Goal: Task Accomplishment & Management: Manage account settings

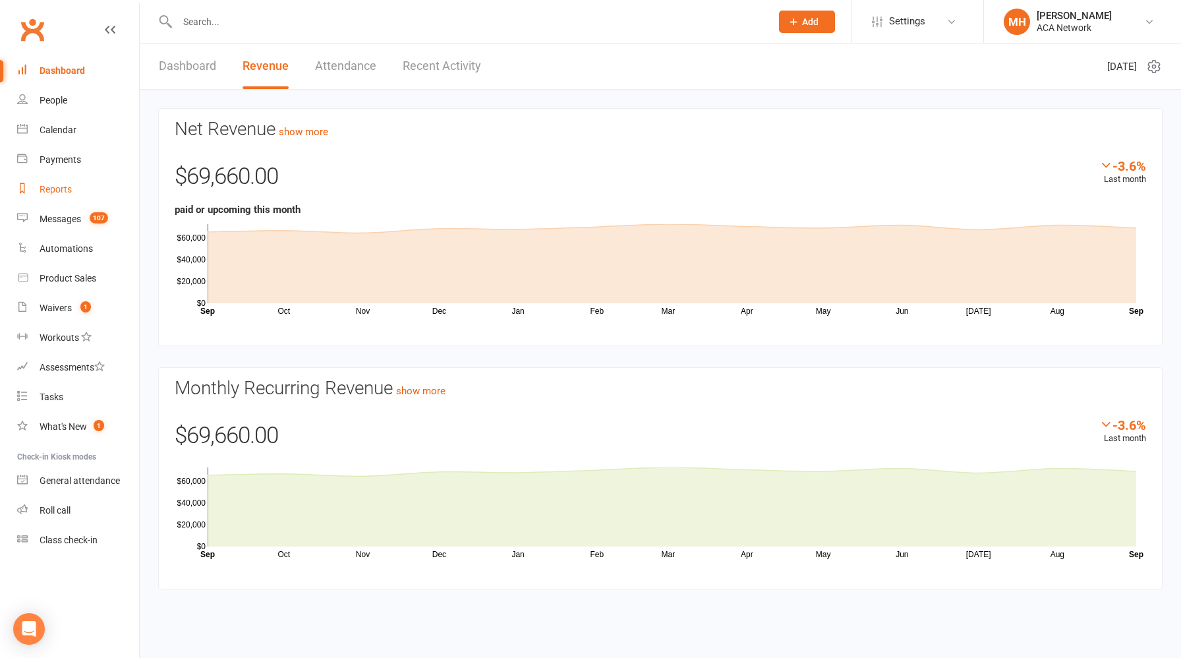
click at [66, 188] on div "Reports" at bounding box center [56, 189] width 32 height 11
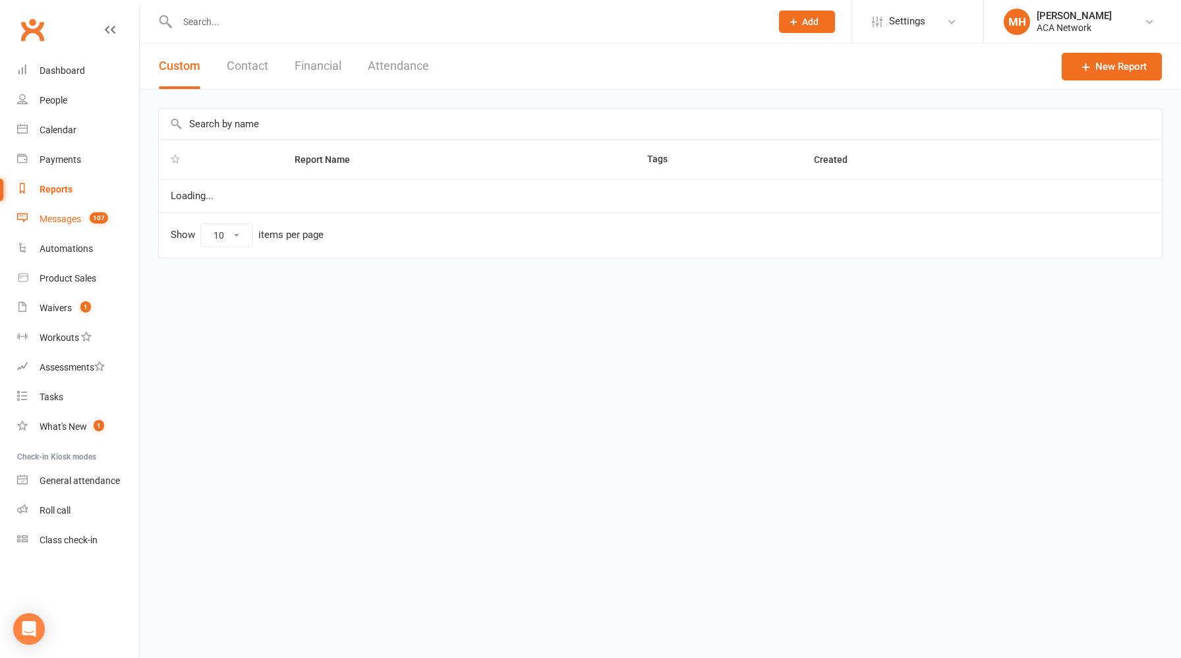
select select "100"
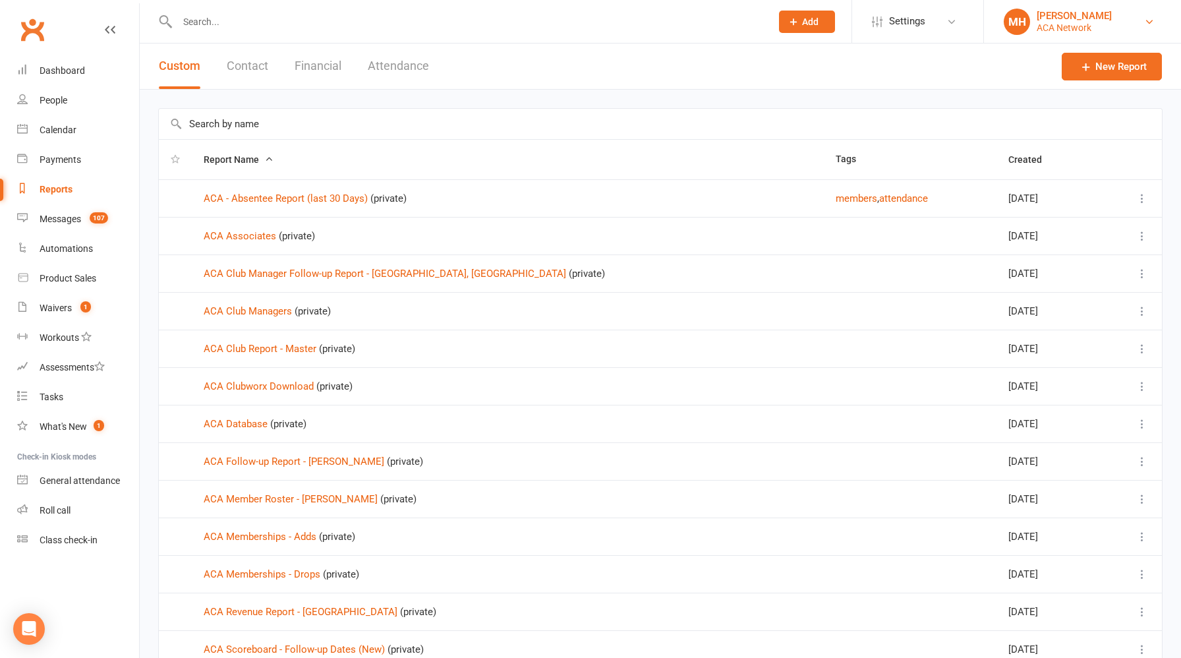
click at [1042, 23] on div "ACA Network" at bounding box center [1074, 28] width 75 height 12
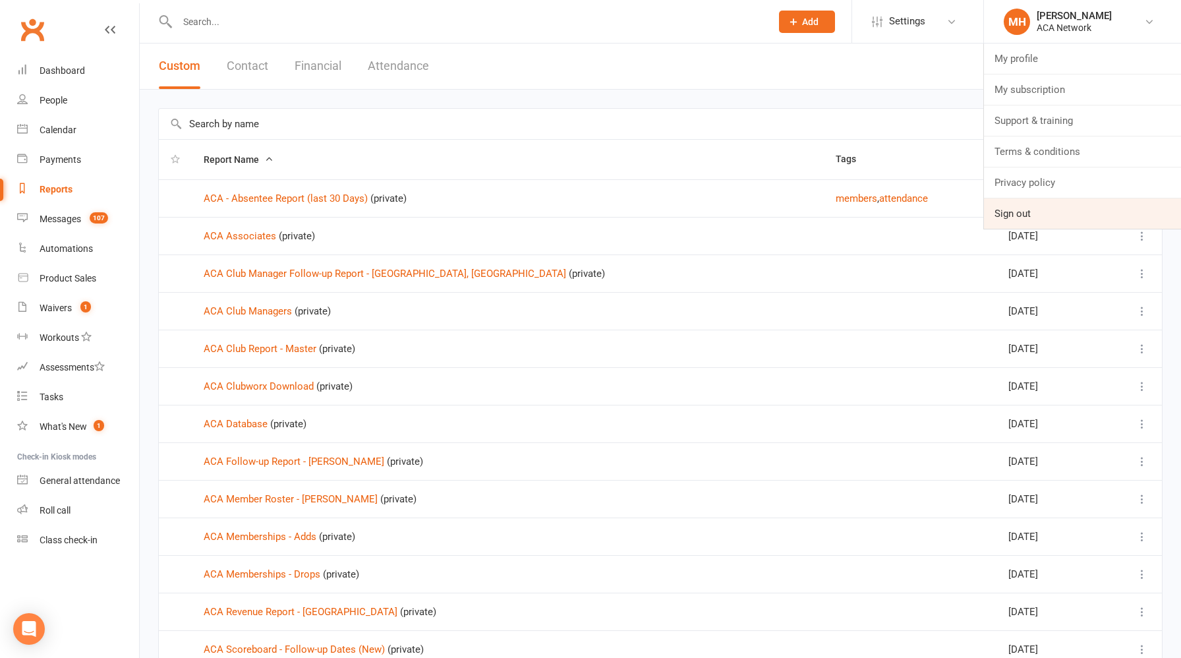
click at [1010, 216] on link "Sign out" at bounding box center [1082, 213] width 197 height 30
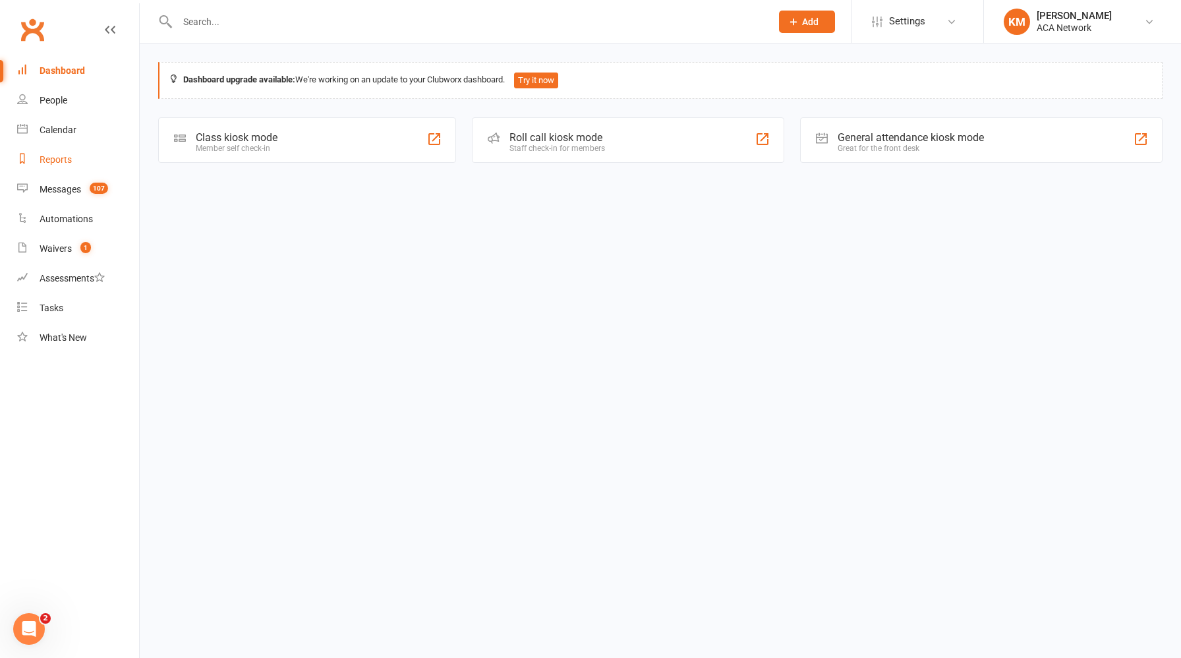
click at [61, 159] on div "Reports" at bounding box center [56, 159] width 32 height 11
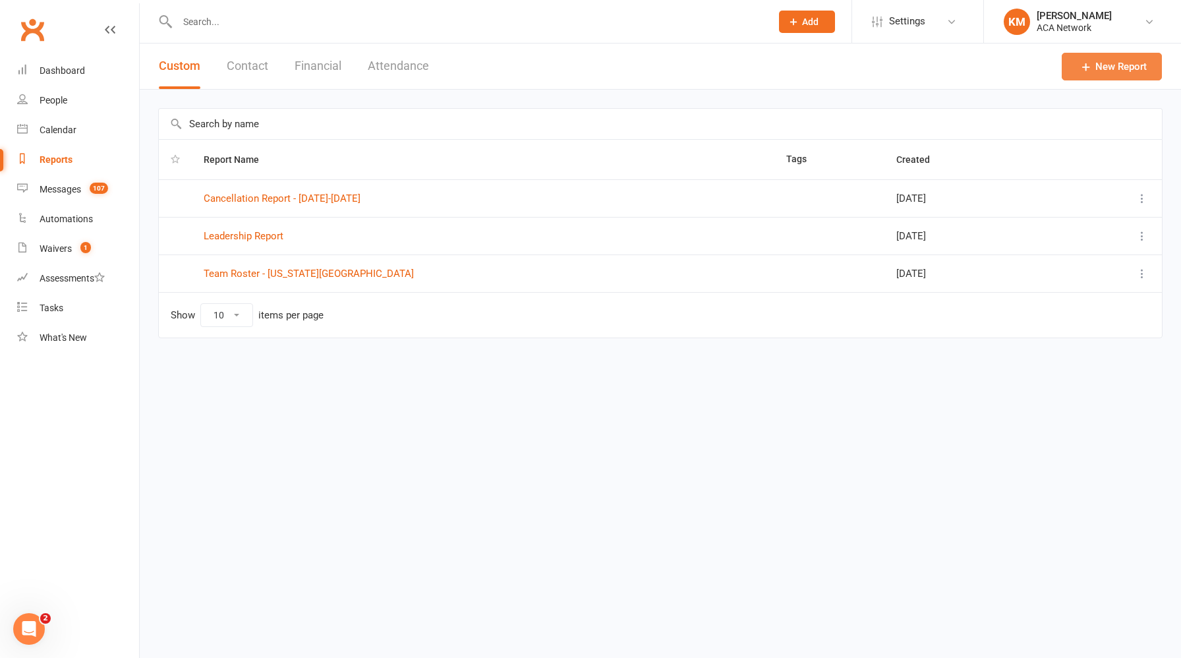
click at [1110, 70] on link "New Report" at bounding box center [1112, 67] width 100 height 28
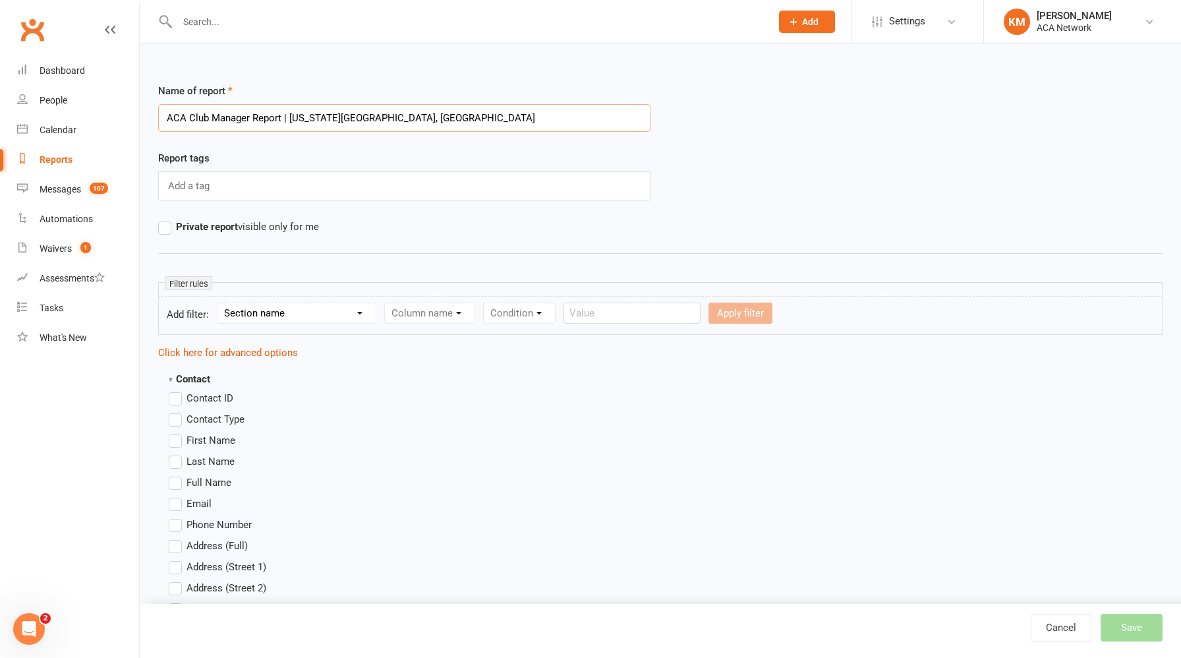
type input "ACA Club Manager Report | Kansas City North, MO"
click at [165, 225] on label "Private report visible only for me" at bounding box center [238, 227] width 161 height 16
click at [165, 219] on input "Private report visible only for me" at bounding box center [162, 219] width 9 height 0
click at [299, 316] on select "Section name Contact Attendance Aggregate Payment Booking Waitlist Attendees Ca…" at bounding box center [296, 313] width 158 height 20
select select "0"
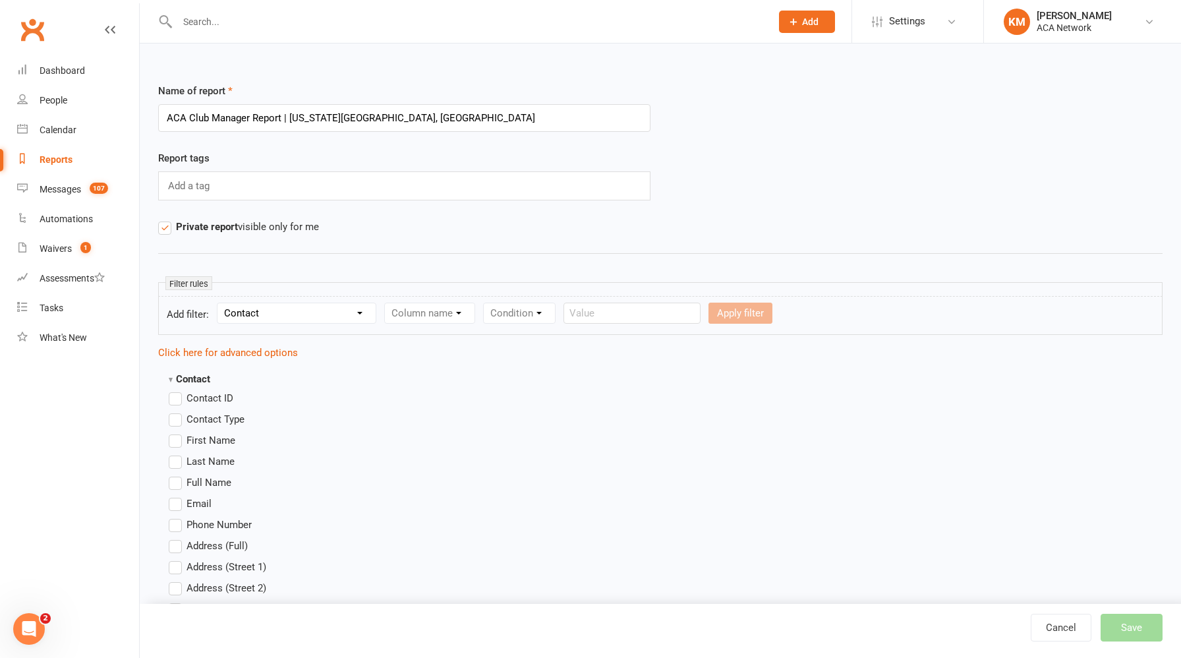
click at [219, 303] on select "Section name Contact Attendance Aggregate Payment Booking Waitlist Attendees Ca…" at bounding box center [296, 313] width 158 height 20
click at [446, 316] on select "Column name Contact Type First Name Last Name Full Name Email Phone Number Addr…" at bounding box center [541, 313] width 313 height 20
select select "29"
click at [386, 303] on select "Column name Contact Type First Name Last Name Full Name Email Phone Number Addr…" at bounding box center [541, 313] width 313 height 20
click at [756, 314] on select "Condition Equals Does not equal Contains Does not contain Is blank or does not …" at bounding box center [783, 313] width 152 height 20
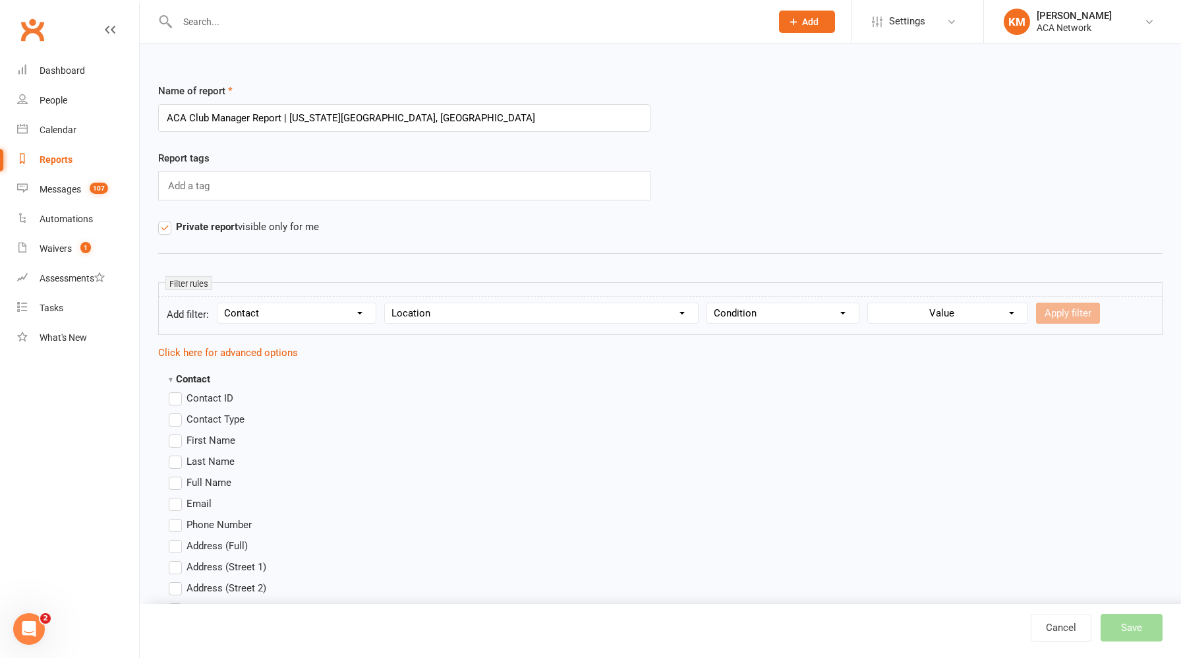
select select "0"
click at [708, 303] on select "Condition Equals Does not equal Contains Does not contain Is blank or does not …" at bounding box center [783, 313] width 152 height 20
click at [923, 310] on select "Value ACA Global Business Club ACA Rookie Club Arlington, TX Belton, MO Bonner …" at bounding box center [949, 313] width 156 height 20
select select "10"
click at [871, 303] on select "Value ACA Global Business Club ACA Rookie Club Arlington, TX Belton, MO Bonner …" at bounding box center [949, 313] width 156 height 20
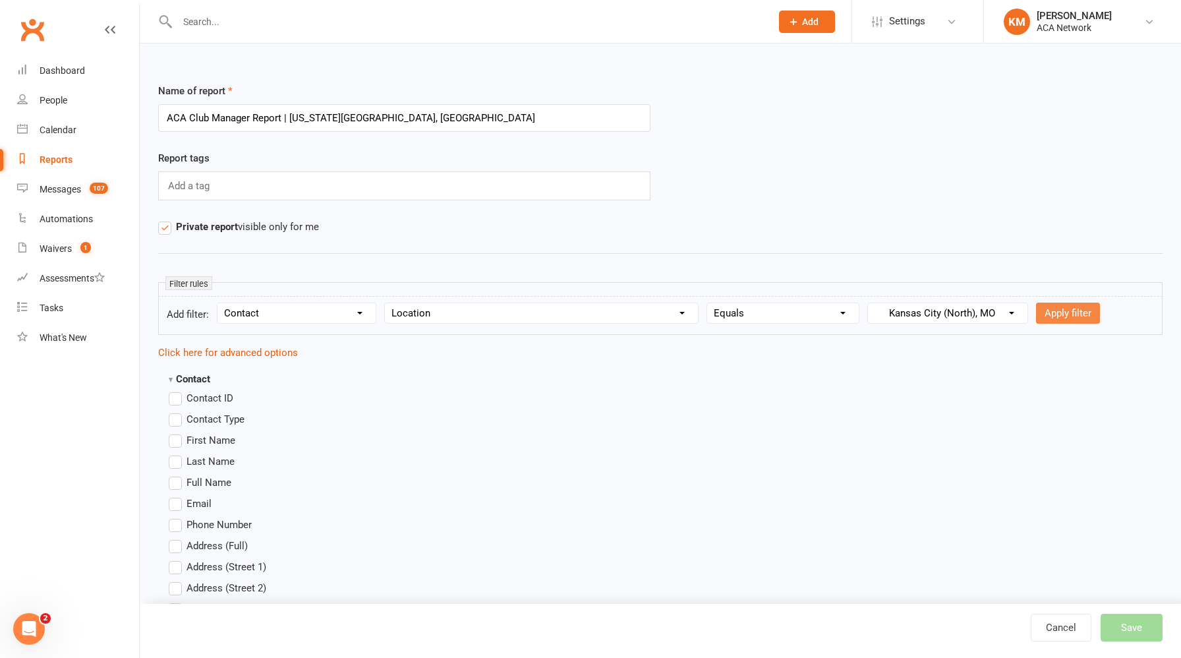
click at [1062, 312] on button "Apply filter" at bounding box center [1068, 312] width 64 height 21
select select
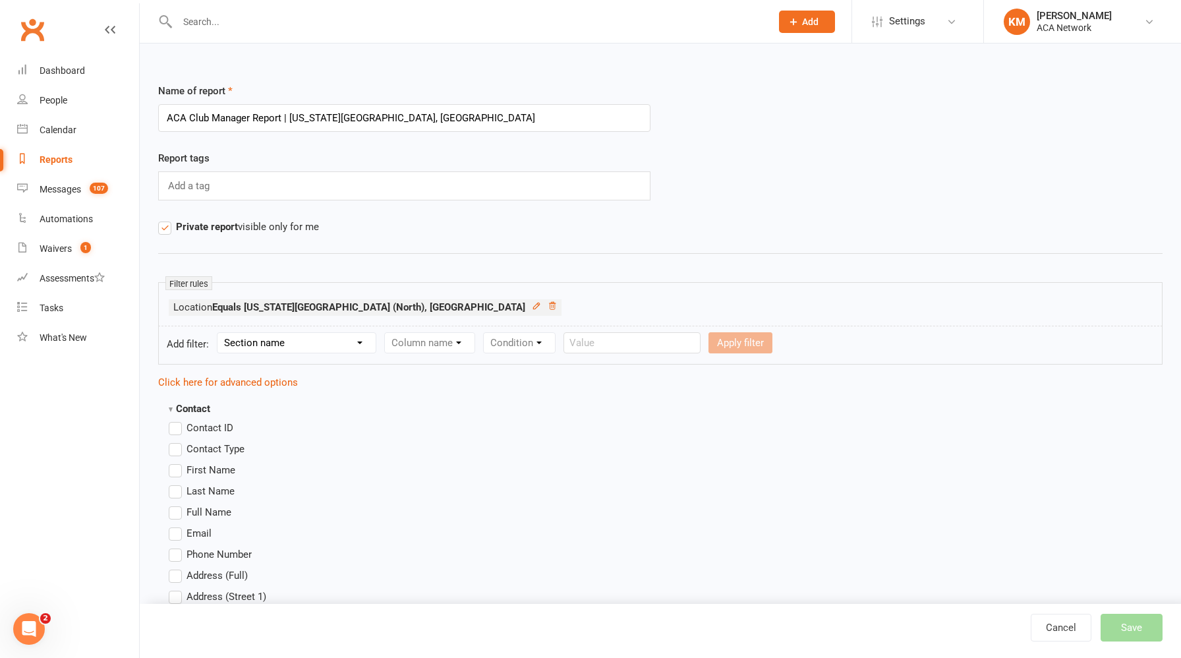
click at [324, 343] on select "Section name Contact Attendance Aggregate Payment Booking Waitlist Attendees Ca…" at bounding box center [296, 343] width 158 height 20
select select "22"
click at [219, 333] on select "Section name Contact Attendance Aggregate Payment Booking Waitlist Attendees Ca…" at bounding box center [296, 343] width 158 height 20
click at [481, 339] on select "Column name Club Pro Name Club Pro Follow-up Date Club Manager Follow-up Date S…" at bounding box center [545, 343] width 321 height 20
select select "2"
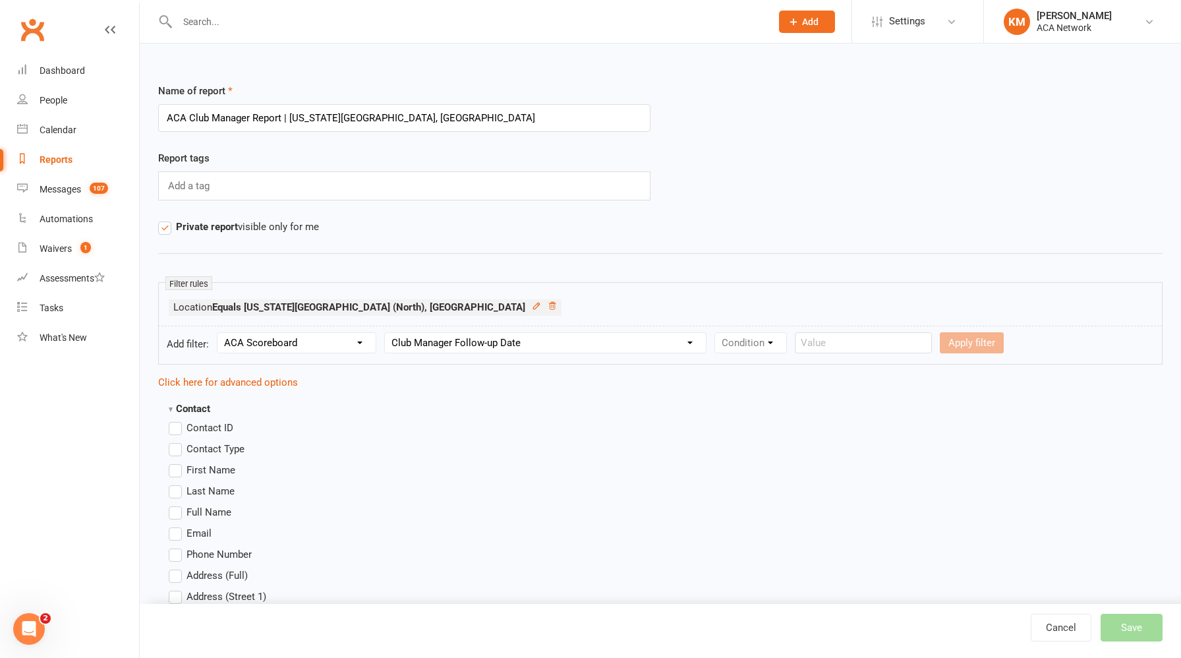
click at [386, 333] on select "Column name Club Pro Name Club Pro Follow-up Date Club Manager Follow-up Date S…" at bounding box center [545, 343] width 321 height 20
click at [764, 343] on select "Condition Is Is not Before After Before or on After or on Is blank Is not blank" at bounding box center [756, 343] width 83 height 20
click at [715, 333] on select "Condition Is Is not Before After Before or on After or on Is blank Is not blank" at bounding box center [756, 343] width 83 height 20
click at [762, 345] on select "Condition Is Is not Before After Before or on After or on Is blank Is not blank" at bounding box center [756, 343] width 83 height 20
select select "7"
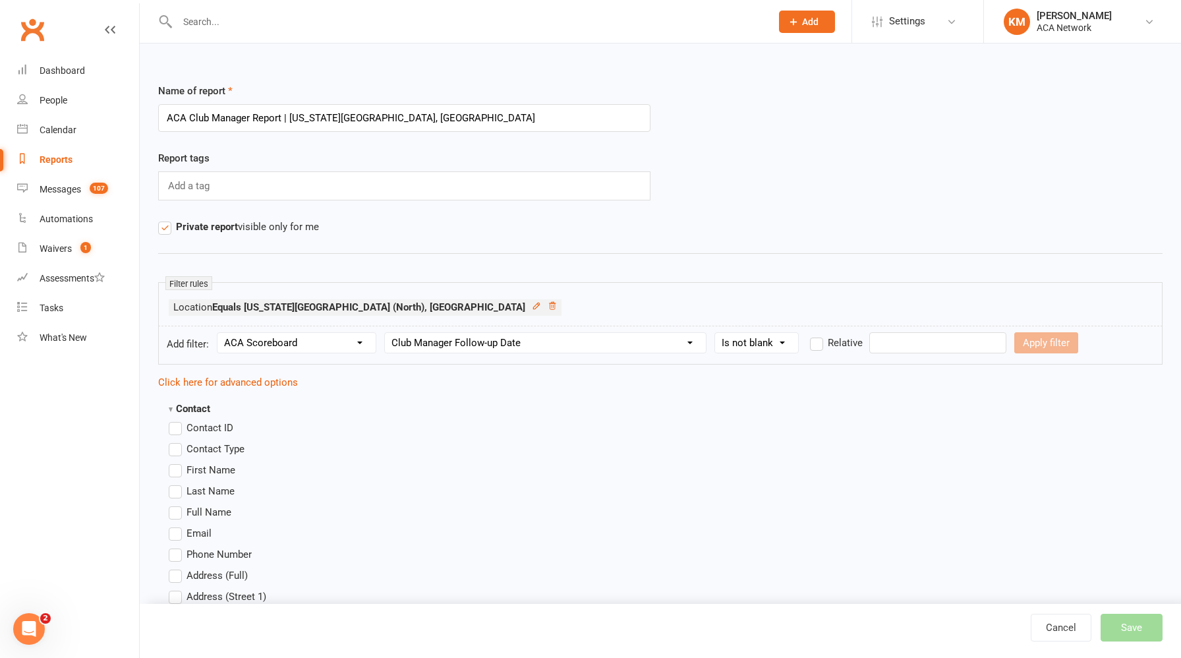
click at [715, 333] on select "Condition Is Is not Before After Before or on After or on Is blank Is not blank" at bounding box center [756, 343] width 83 height 20
click at [830, 346] on button "Apply filter" at bounding box center [839, 342] width 64 height 21
select select
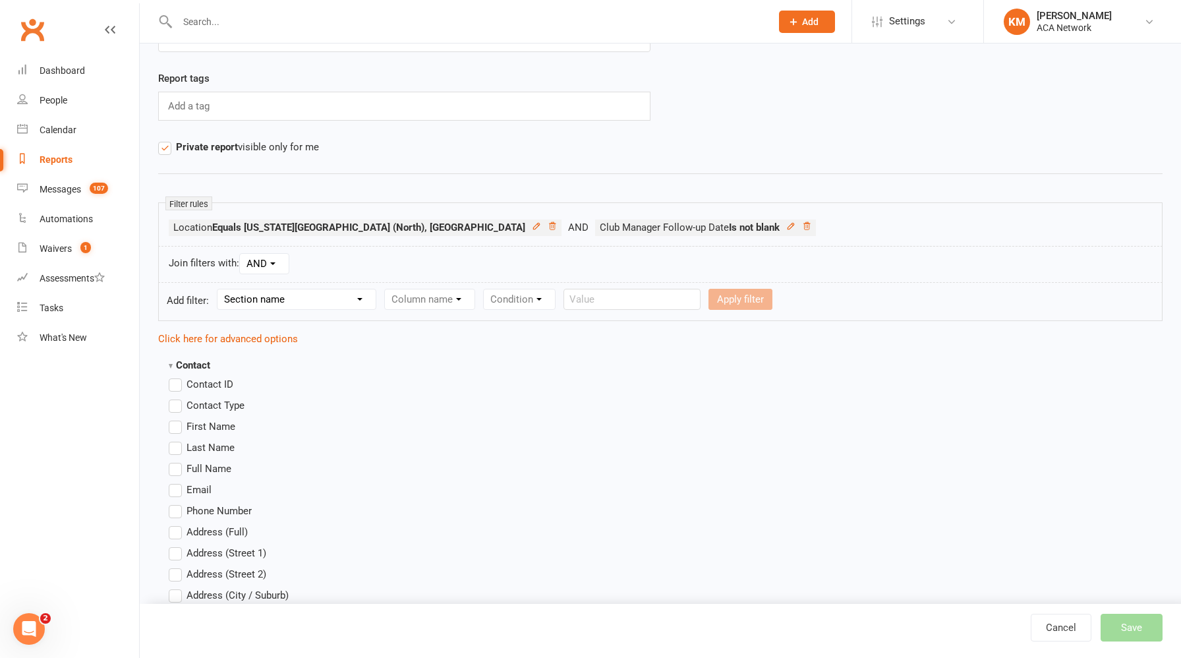
scroll to position [145, 0]
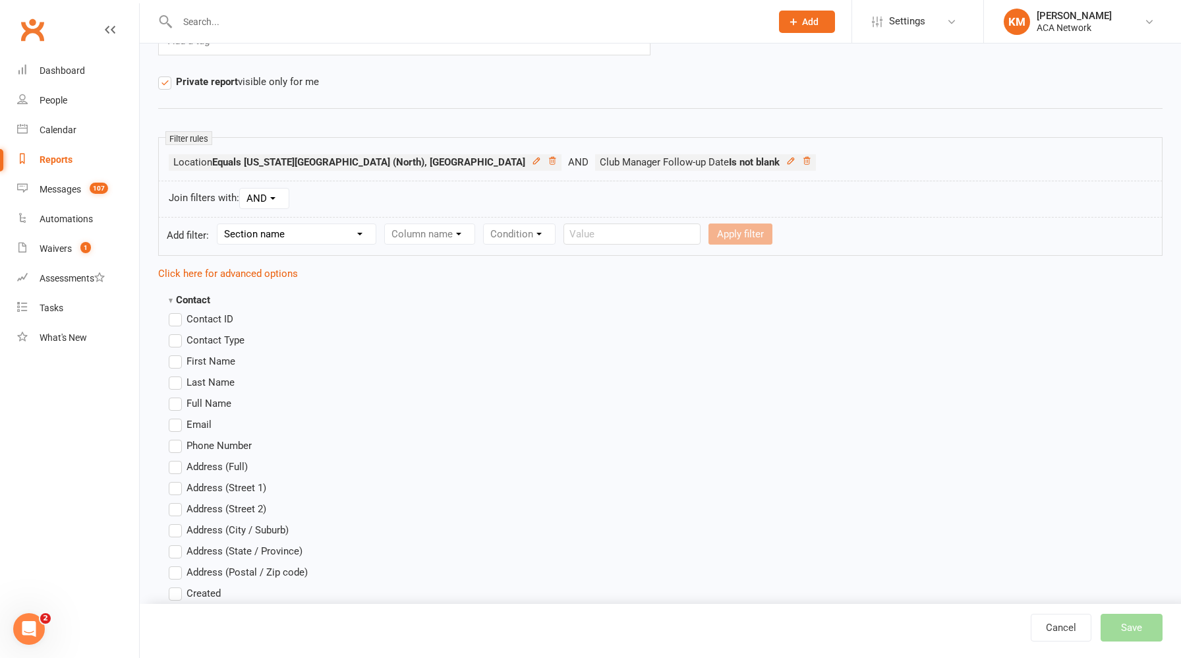
click at [175, 363] on label "First Name" at bounding box center [202, 361] width 67 height 16
click at [175, 353] on input "First Name" at bounding box center [173, 353] width 9 height 0
click at [175, 385] on label "Last Name" at bounding box center [202, 382] width 66 height 16
click at [175, 374] on input "Last Name" at bounding box center [173, 374] width 9 height 0
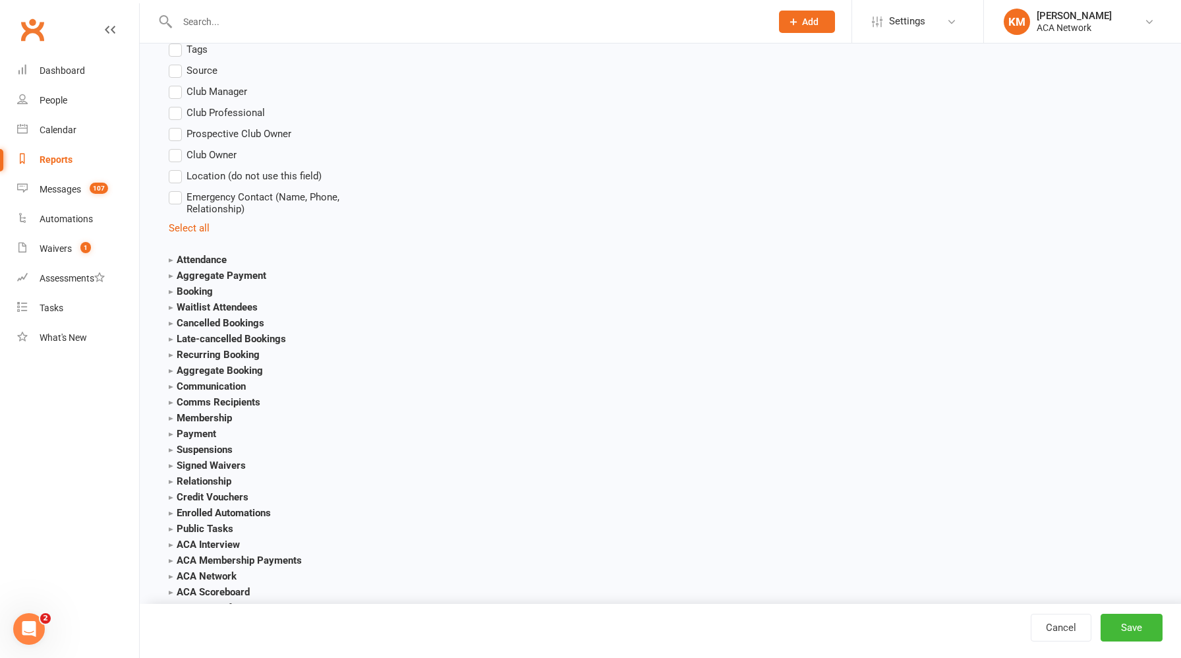
scroll to position [1528, 0]
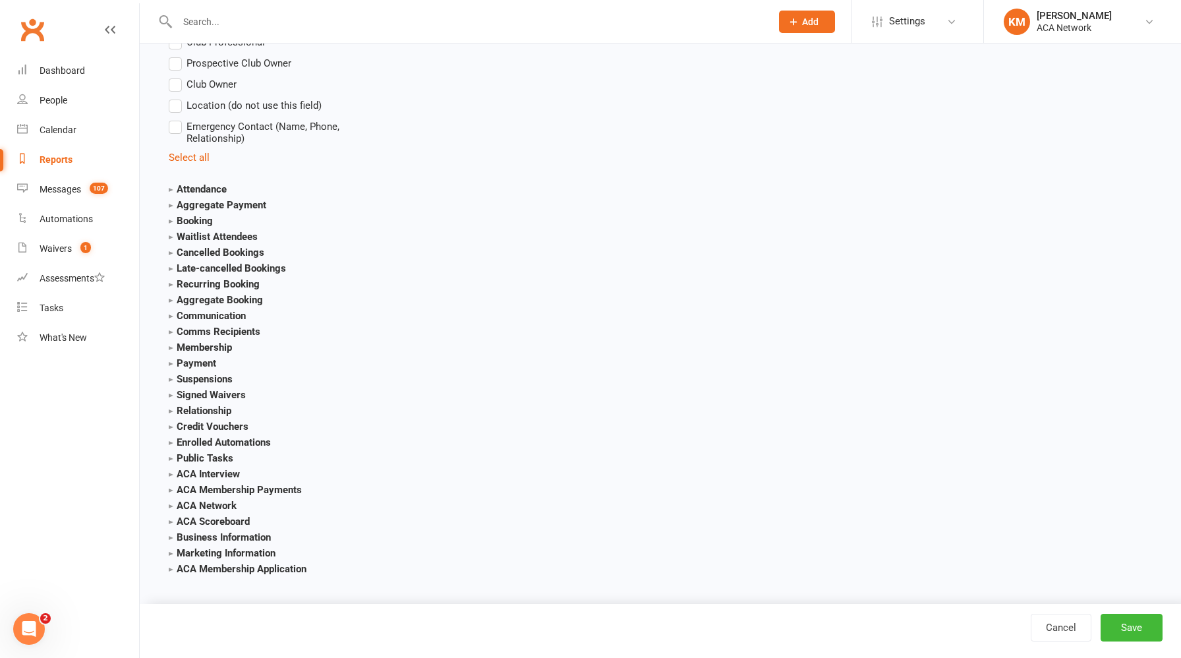
click at [229, 518] on strong "ACA Scoreboard" at bounding box center [209, 521] width 81 height 12
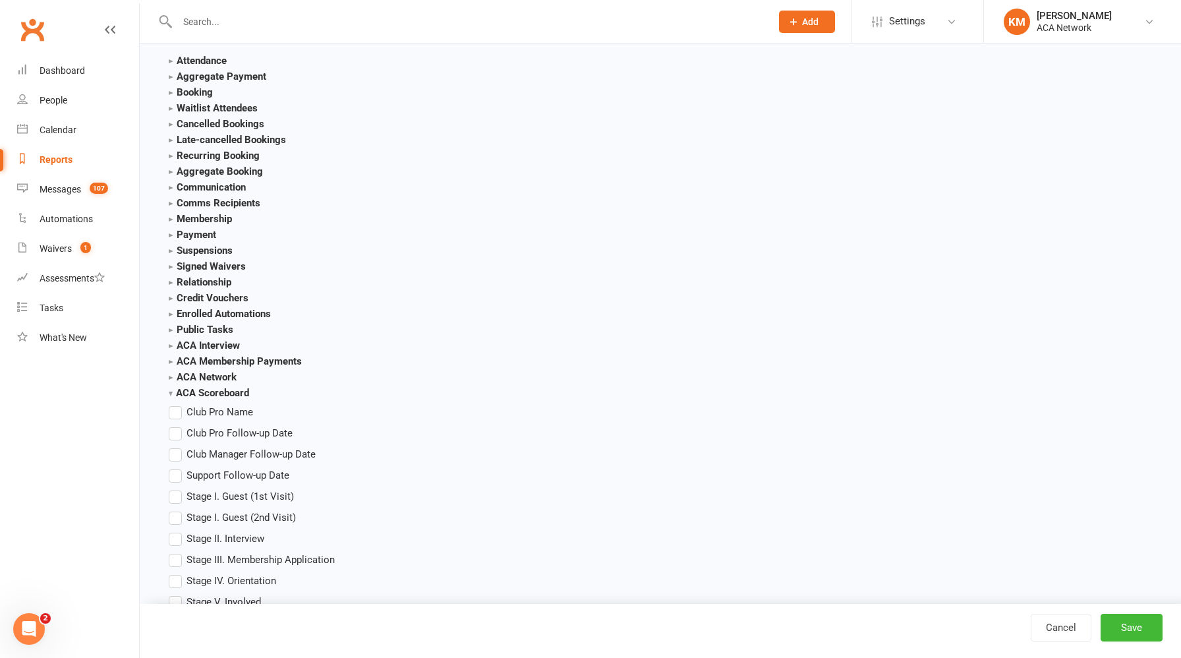
scroll to position [1701, 0]
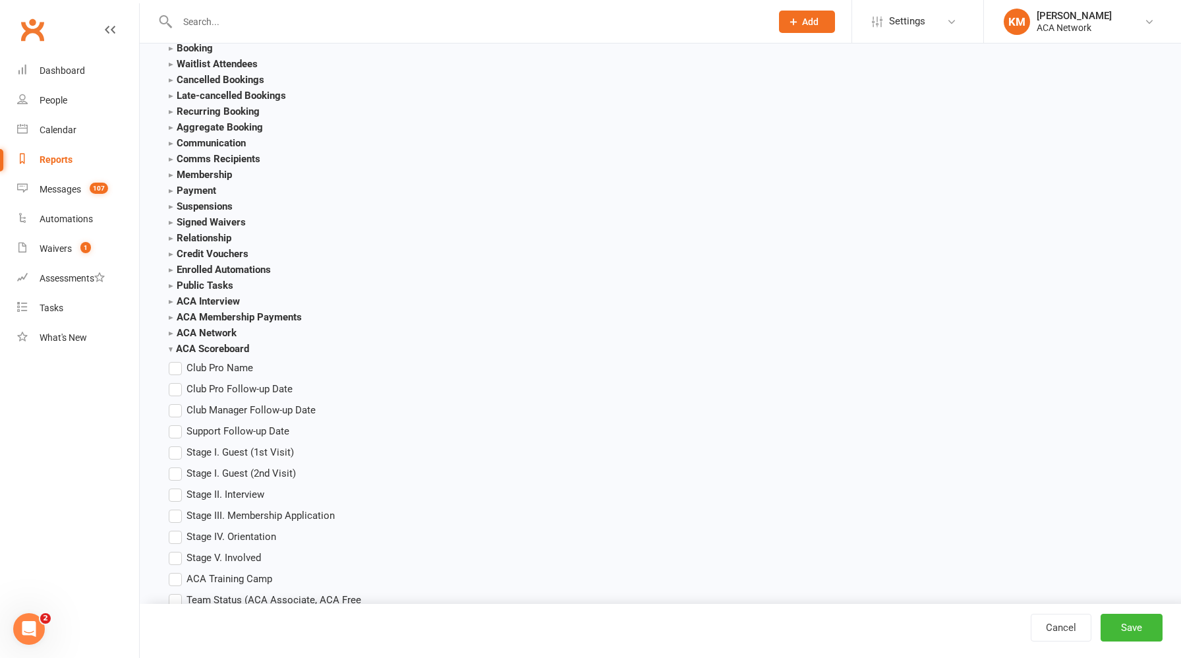
click at [176, 407] on label "Club Manager Follow-up Date" at bounding box center [242, 410] width 147 height 16
click at [176, 402] on input "Club Manager Follow-up Date" at bounding box center [173, 402] width 9 height 0
click at [1131, 619] on button "Save" at bounding box center [1131, 627] width 62 height 28
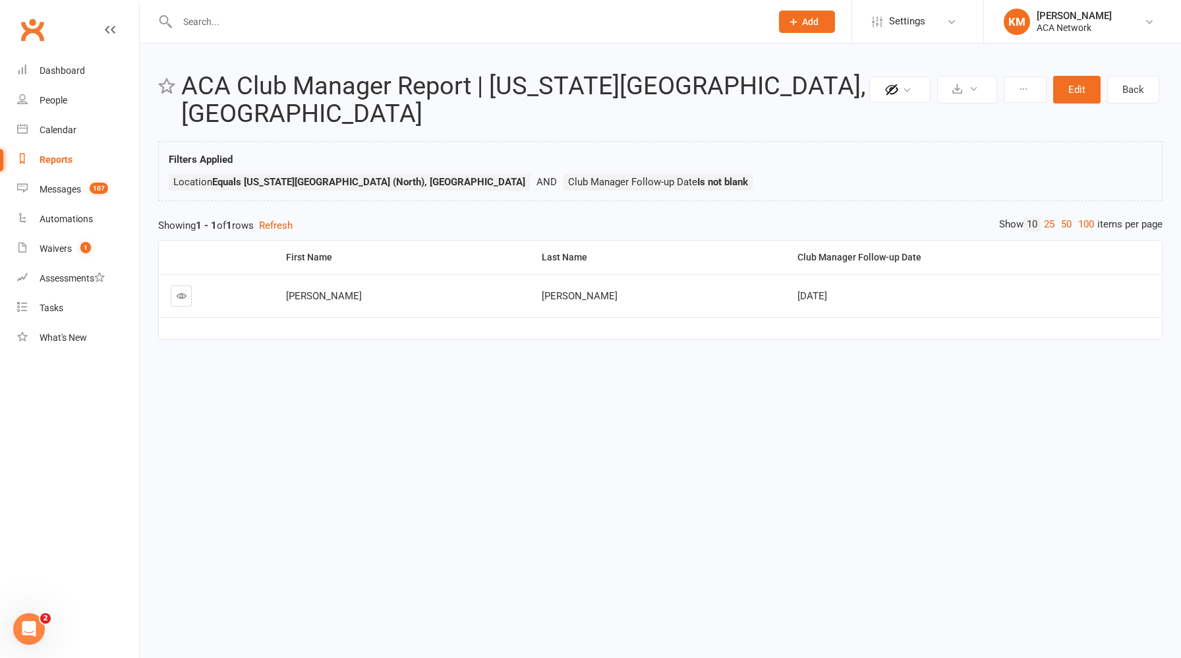
click at [181, 291] on icon at bounding box center [182, 296] width 10 height 10
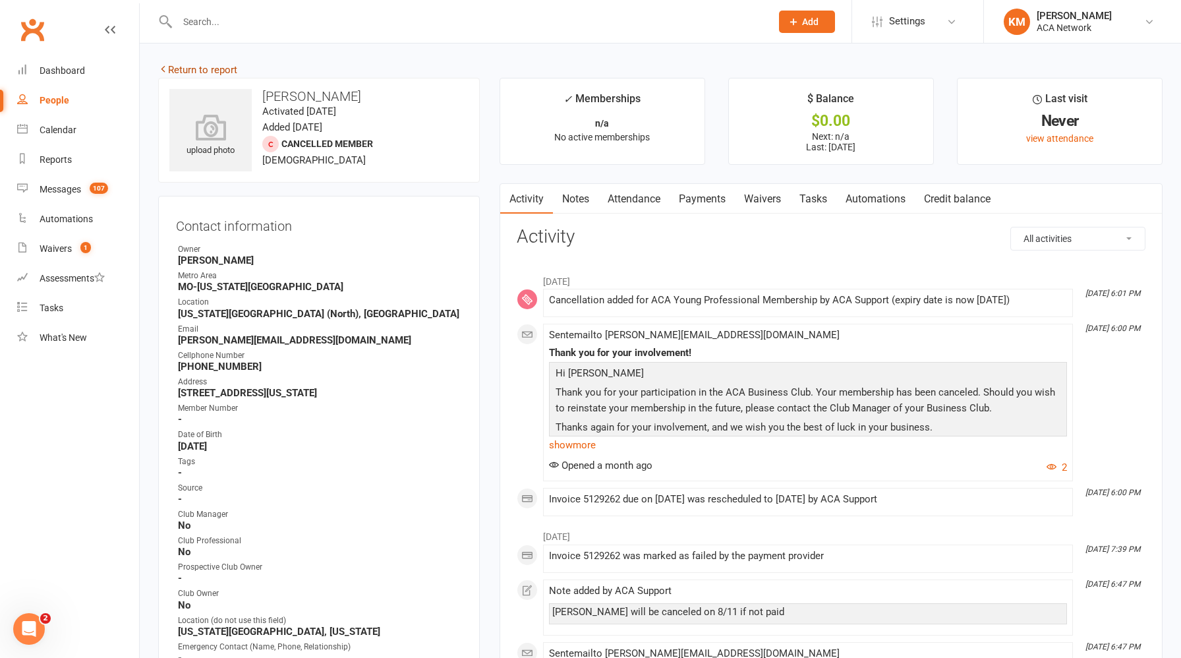
click at [194, 68] on link "Return to report" at bounding box center [197, 70] width 79 height 12
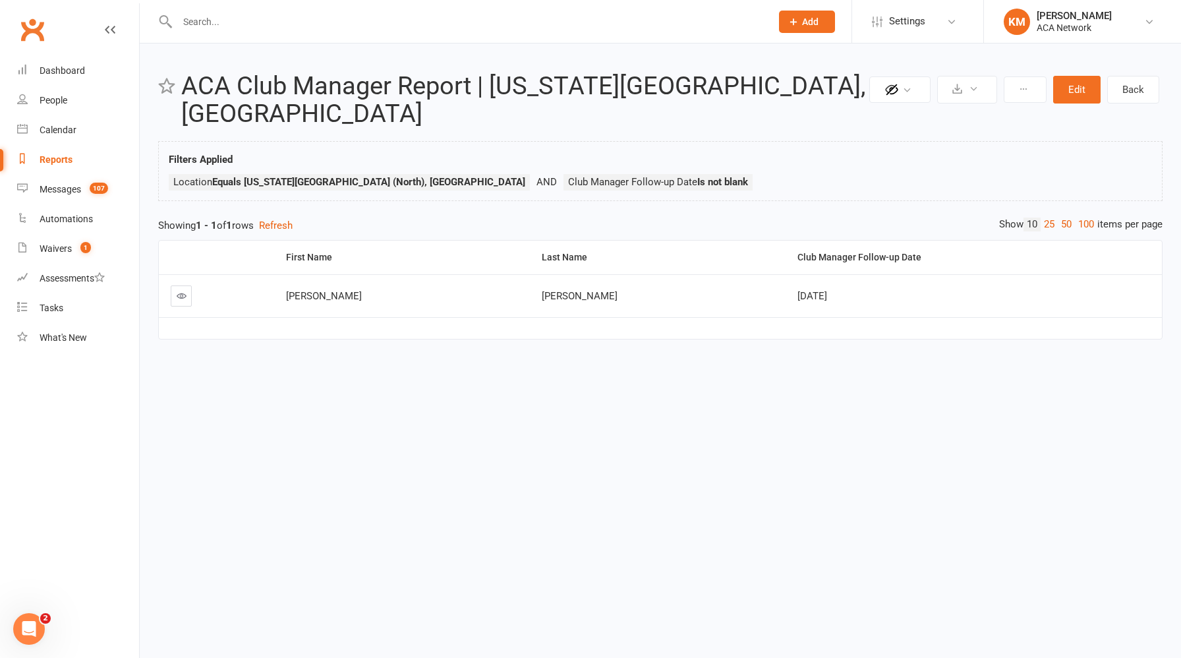
click at [60, 160] on div "Reports" at bounding box center [56, 159] width 33 height 11
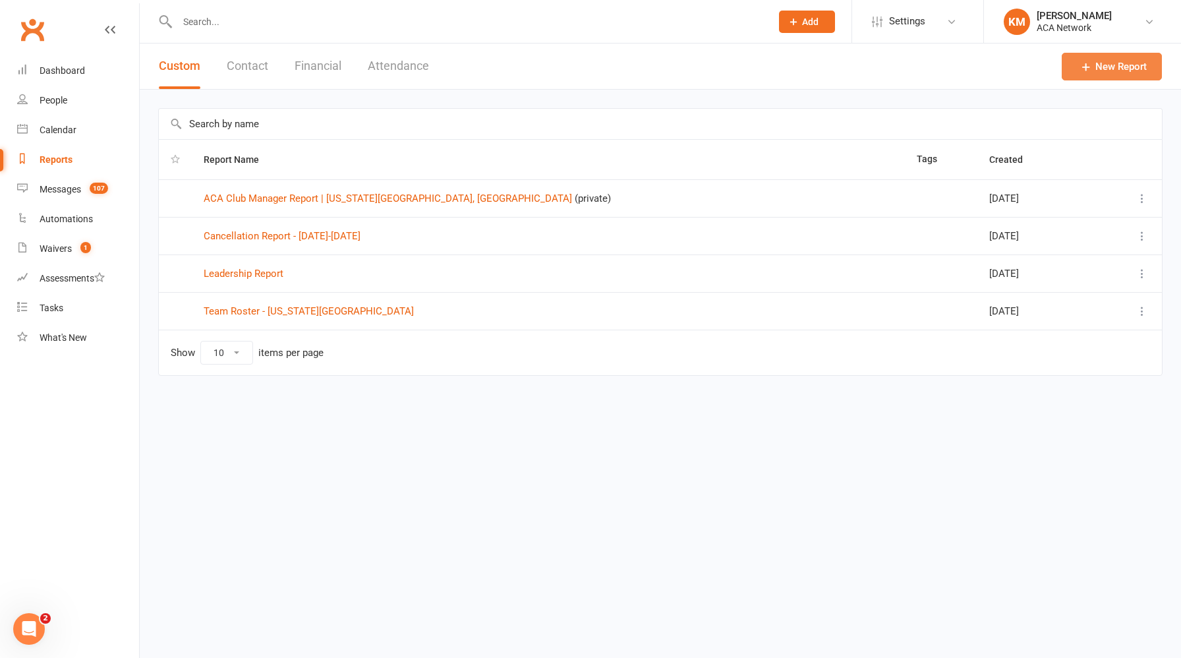
click at [1109, 68] on link "New Report" at bounding box center [1112, 67] width 100 height 28
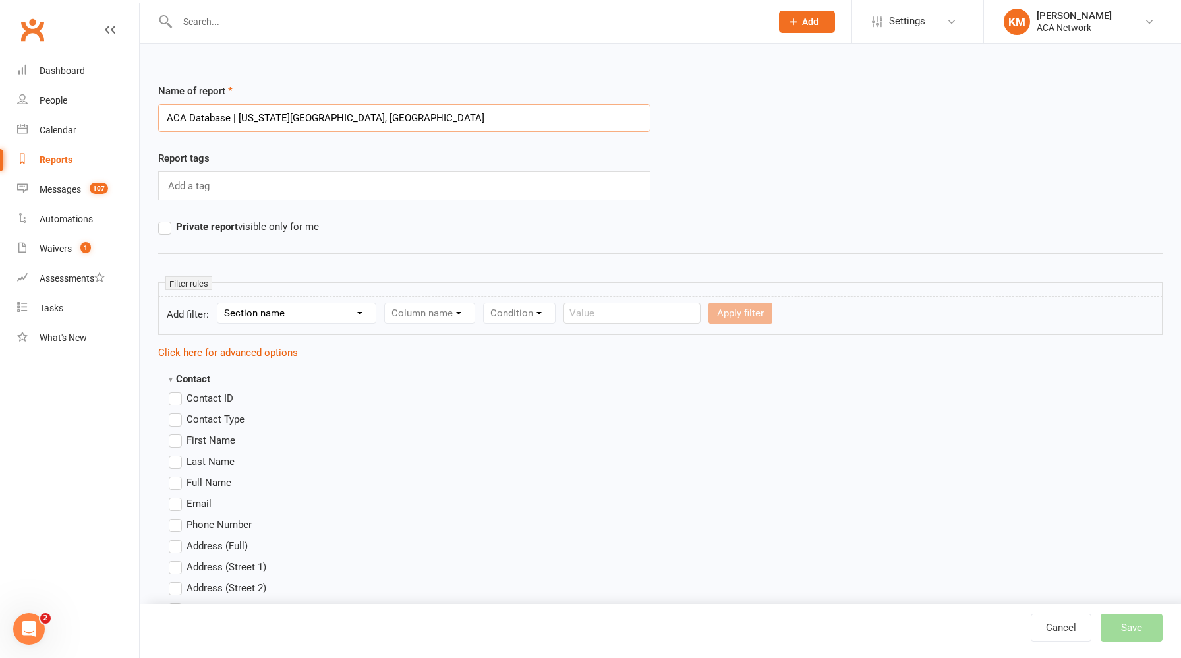
type input "ACA Database | Kansas City North, MO"
click at [167, 227] on label "Private report visible only for me" at bounding box center [238, 227] width 161 height 16
click at [167, 219] on input "Private report visible only for me" at bounding box center [162, 219] width 9 height 0
click at [268, 314] on select "Section name Contact Attendance Aggregate Payment Booking Waitlist Attendees Ca…" at bounding box center [296, 313] width 158 height 20
select select "0"
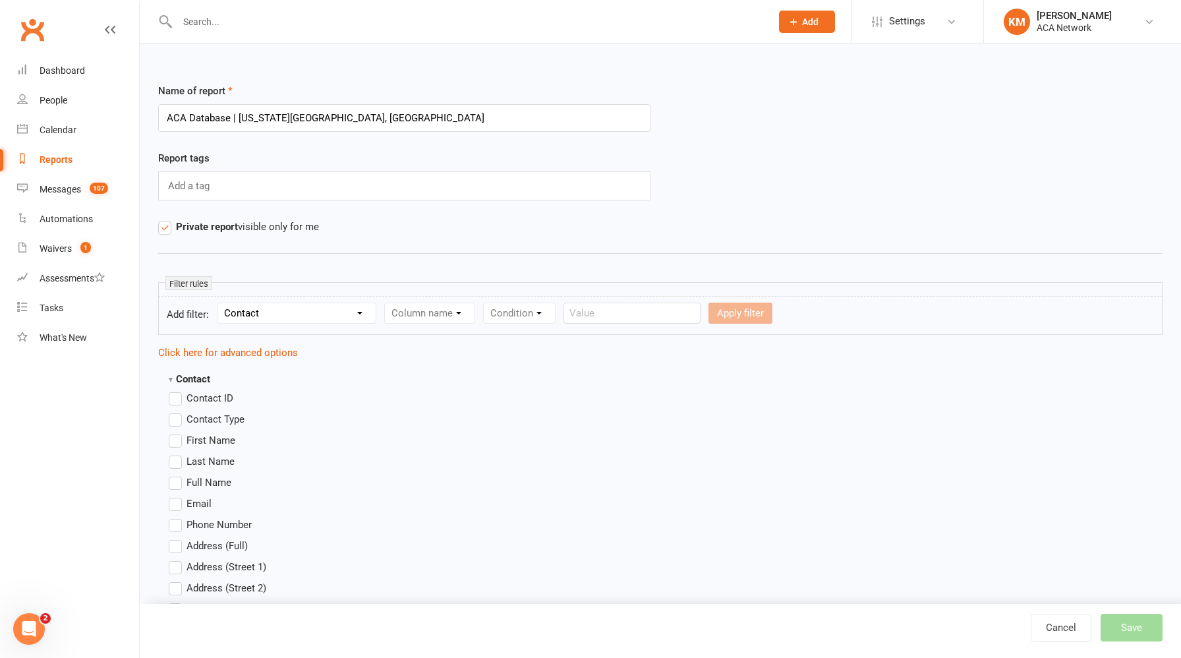
click at [219, 303] on select "Section name Contact Attendance Aggregate Payment Booking Waitlist Attendees Ca…" at bounding box center [296, 313] width 158 height 20
click at [451, 316] on select "Column name Contact Type First Name Last Name Full Name Email Phone Number Addr…" at bounding box center [541, 313] width 313 height 20
select select "29"
click at [386, 303] on select "Column name Contact Type First Name Last Name Full Name Email Phone Number Addr…" at bounding box center [541, 313] width 313 height 20
click at [754, 320] on select "Condition Equals Does not equal Contains Does not contain Is blank or does not …" at bounding box center [783, 313] width 152 height 20
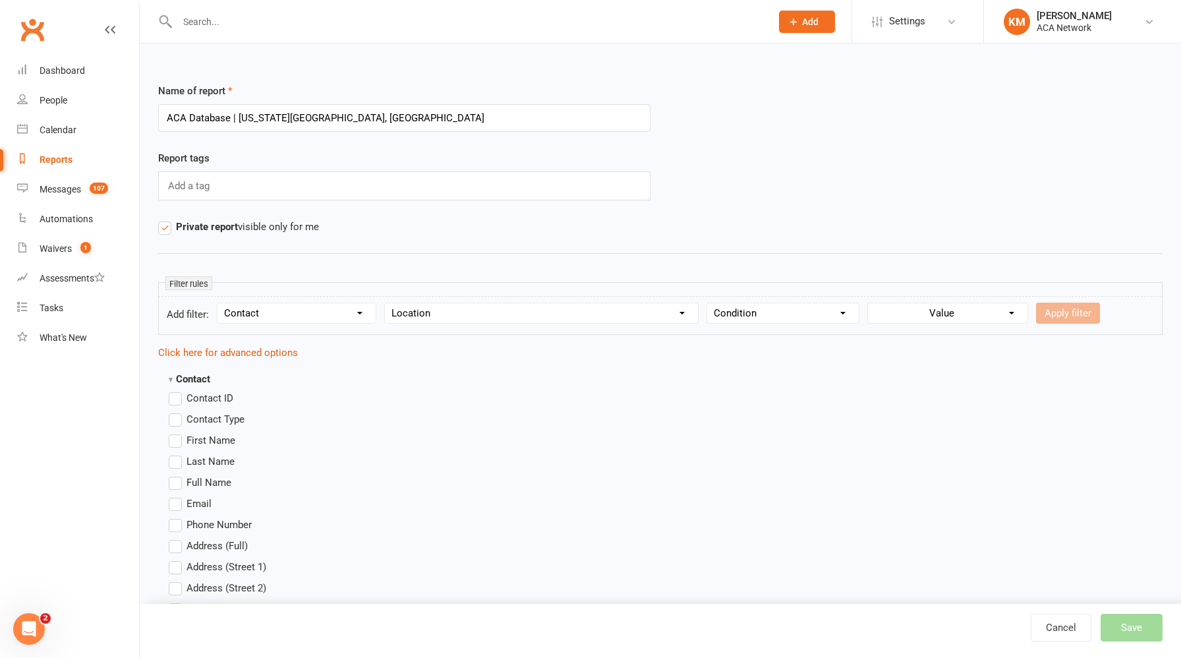
select select "0"
click at [708, 303] on select "Condition Equals Does not equal Contains Does not contain Is blank or does not …" at bounding box center [783, 313] width 152 height 20
click at [970, 318] on select "Value ACA Global Business Club ACA Rookie Club Arlington, TX Belton, MO Bonner …" at bounding box center [949, 313] width 156 height 20
select select "10"
click at [871, 303] on select "Value ACA Global Business Club ACA Rookie Club Arlington, TX Belton, MO Bonner …" at bounding box center [949, 313] width 156 height 20
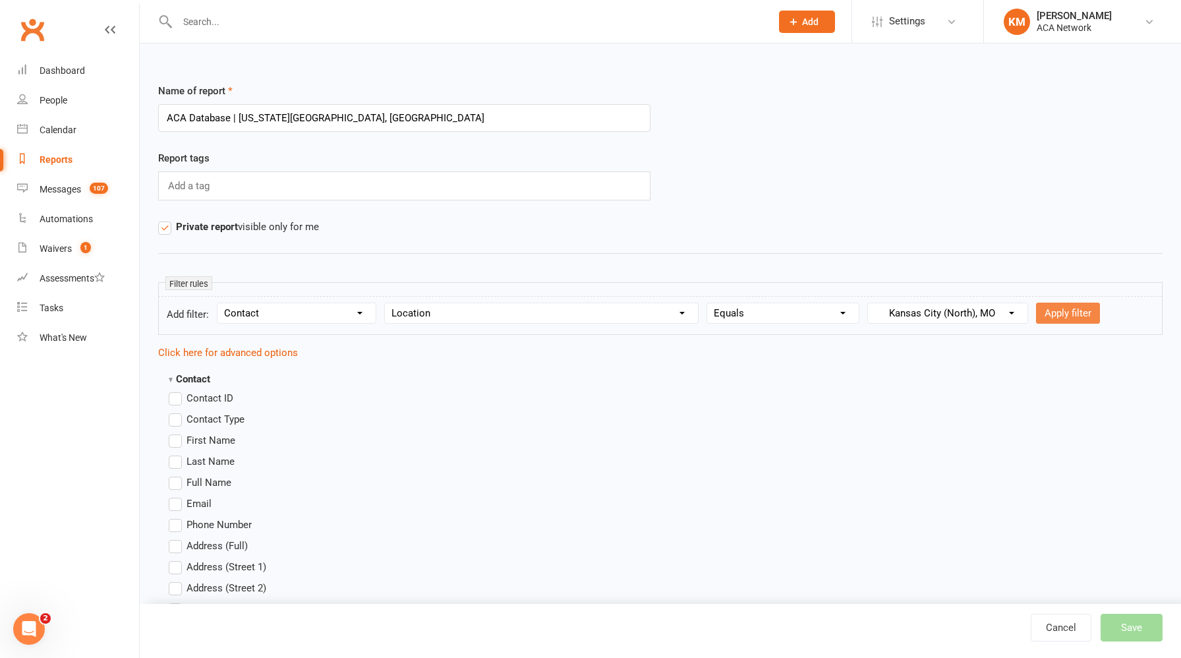
click at [1054, 314] on button "Apply filter" at bounding box center [1068, 312] width 64 height 21
select select
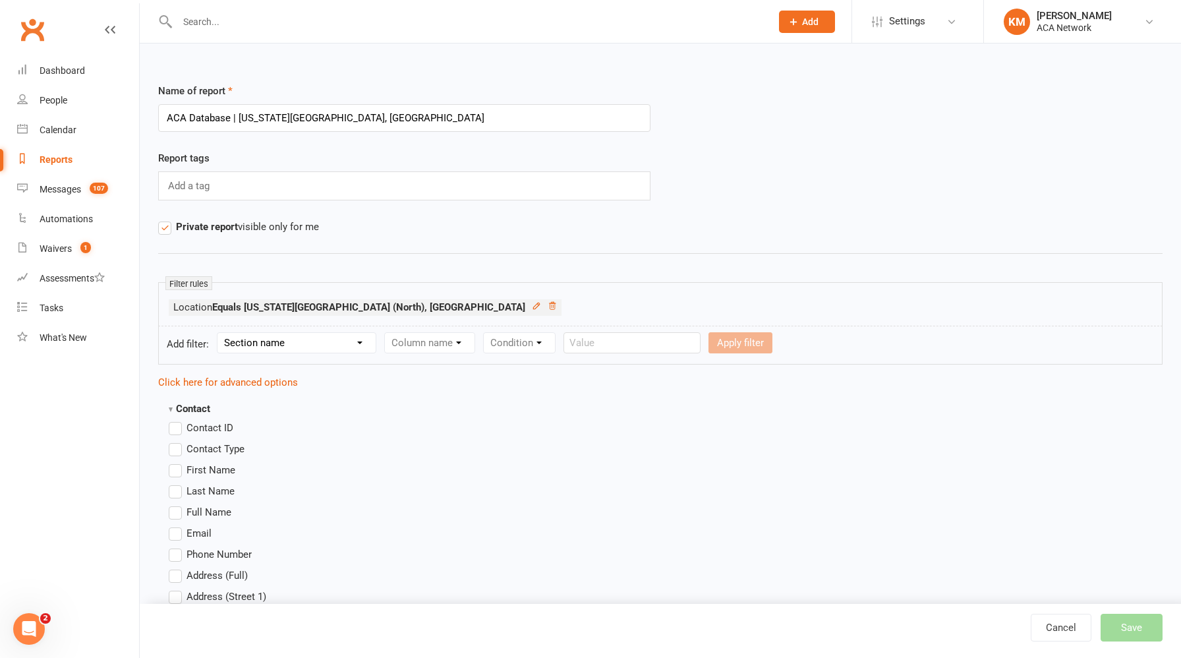
scroll to position [51, 0]
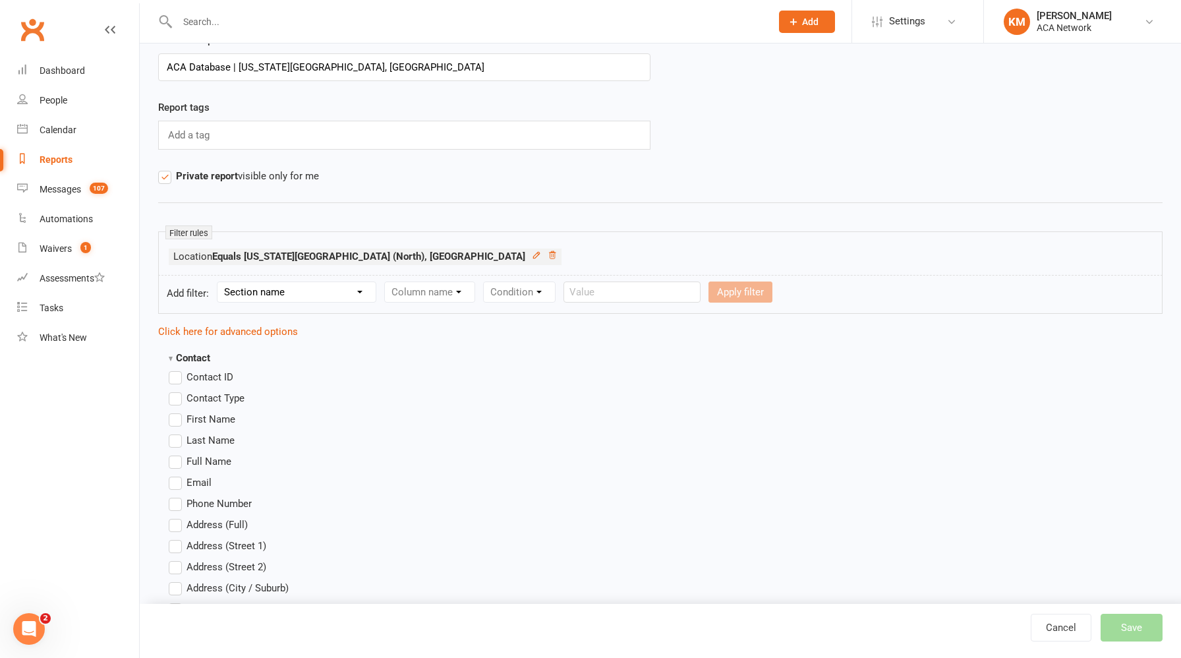
click at [179, 422] on label "First Name" at bounding box center [202, 419] width 67 height 16
click at [177, 411] on input "First Name" at bounding box center [173, 411] width 9 height 0
click at [176, 443] on label "Last Name" at bounding box center [202, 440] width 66 height 16
click at [176, 432] on input "Last Name" at bounding box center [173, 432] width 9 height 0
click at [175, 482] on label "Email" at bounding box center [190, 482] width 43 height 16
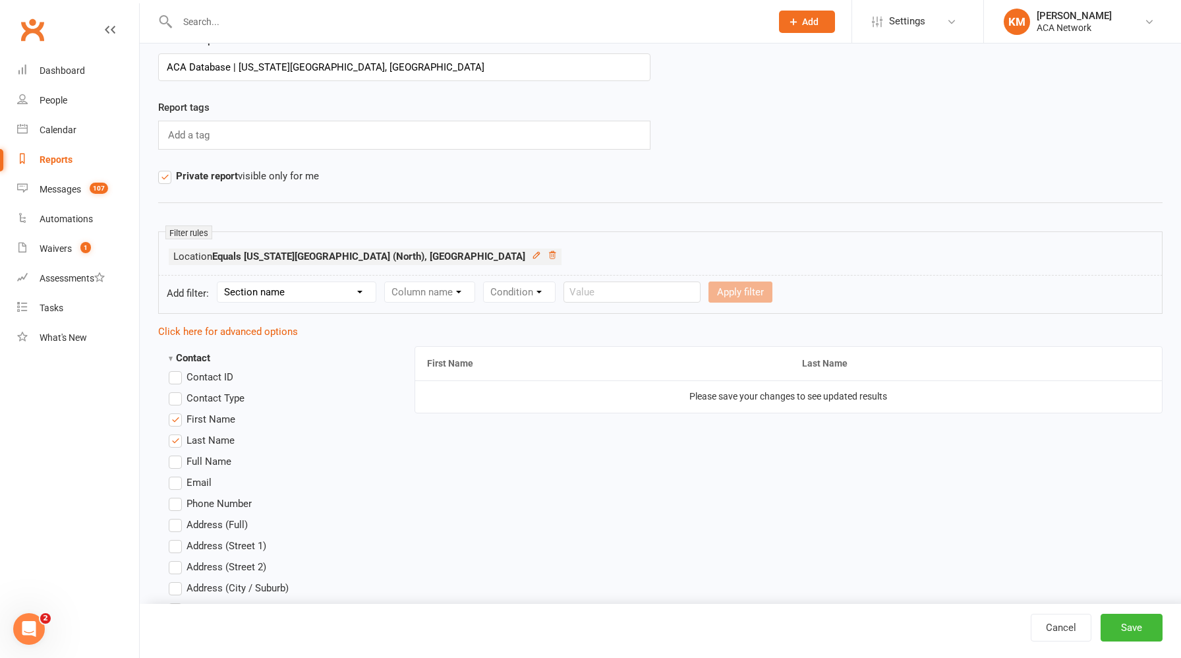
click at [175, 474] on input "Email" at bounding box center [173, 474] width 9 height 0
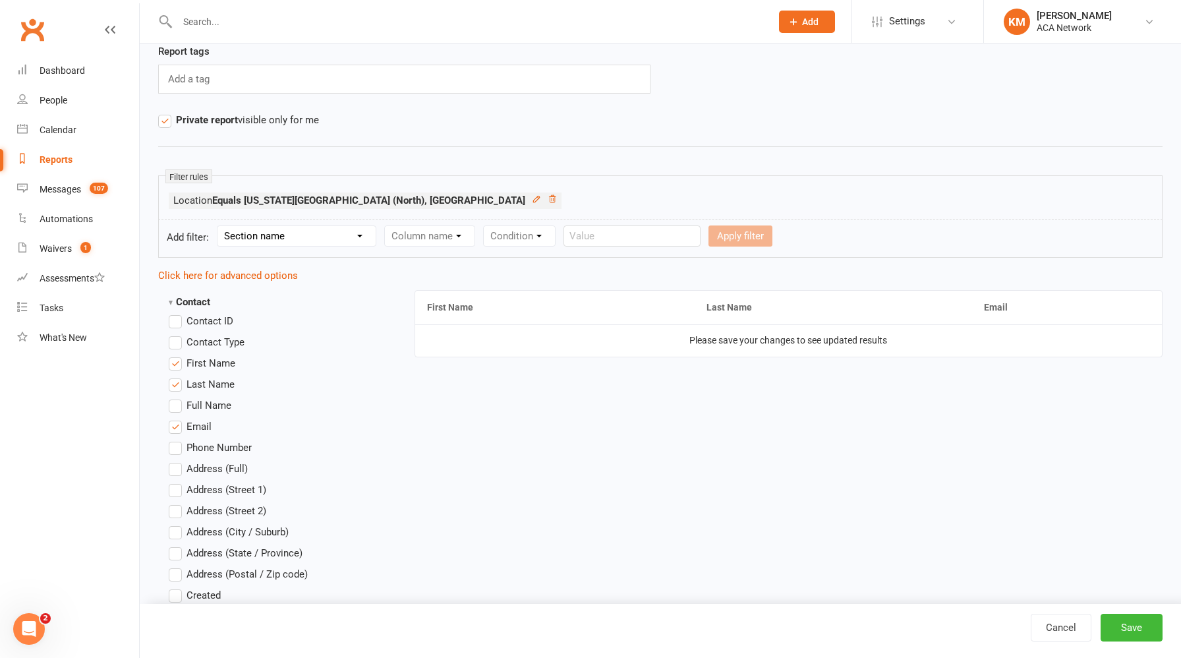
scroll to position [139, 0]
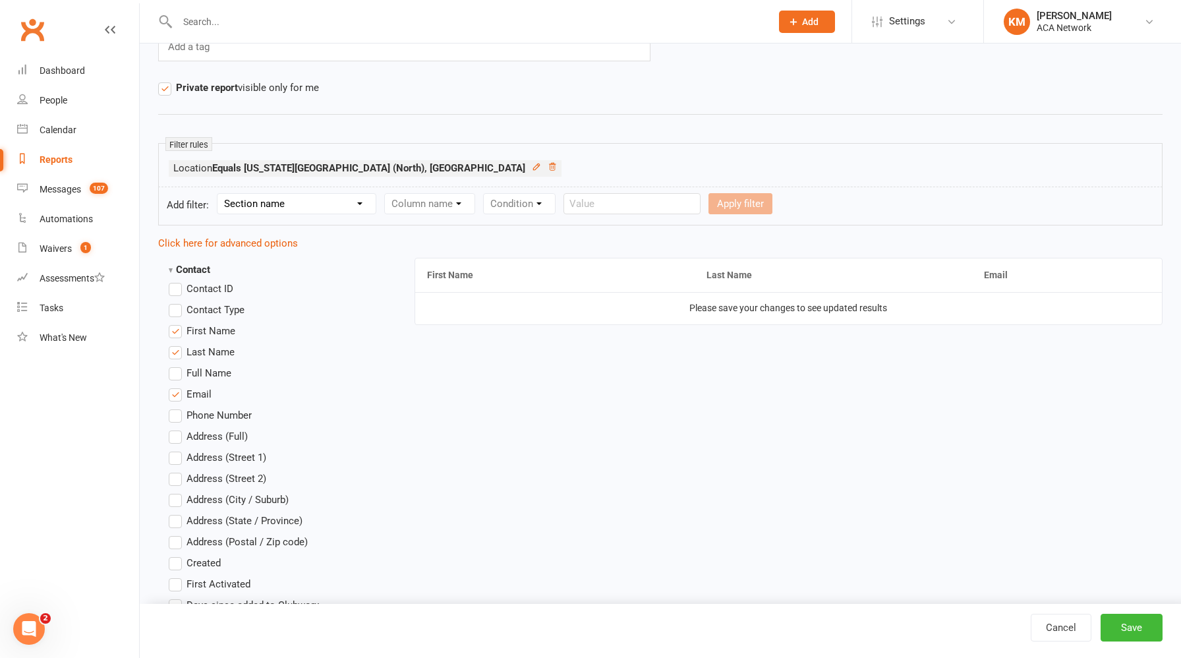
click at [175, 420] on label "Phone Number" at bounding box center [210, 415] width 83 height 16
click at [175, 407] on input "Phone Number" at bounding box center [173, 407] width 9 height 0
click at [174, 395] on label "Email" at bounding box center [190, 394] width 43 height 16
click at [174, 386] on input "Email" at bounding box center [173, 386] width 9 height 0
click at [174, 416] on label "Phone Number" at bounding box center [210, 415] width 83 height 16
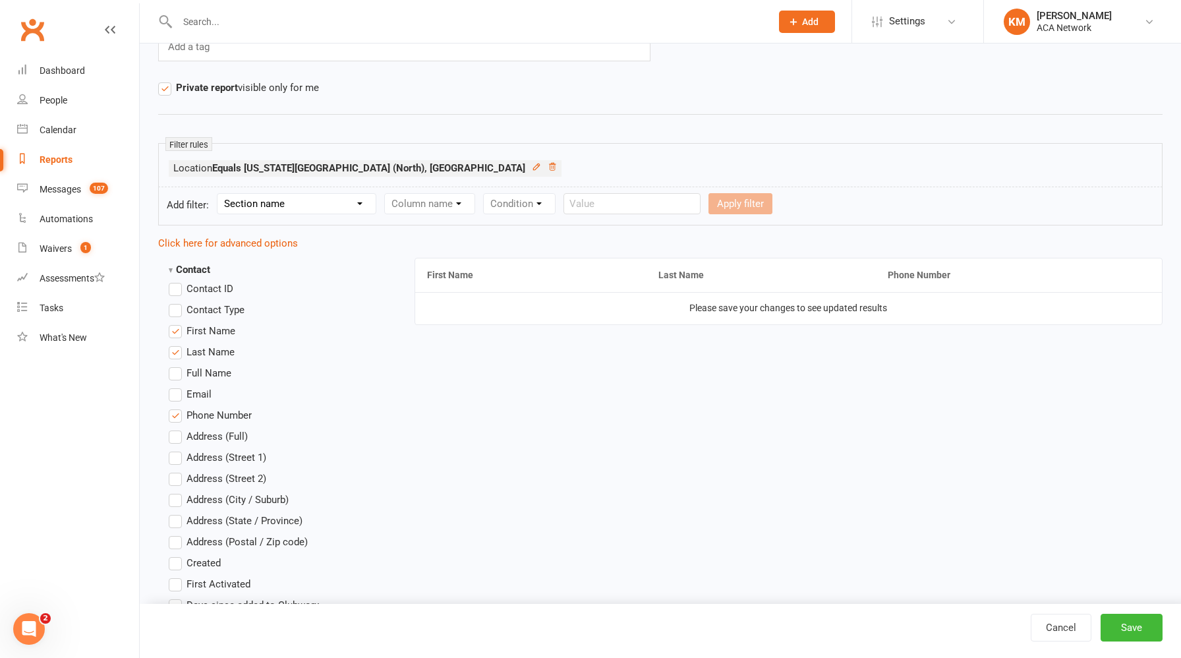
click at [174, 407] on input "Phone Number" at bounding box center [173, 407] width 9 height 0
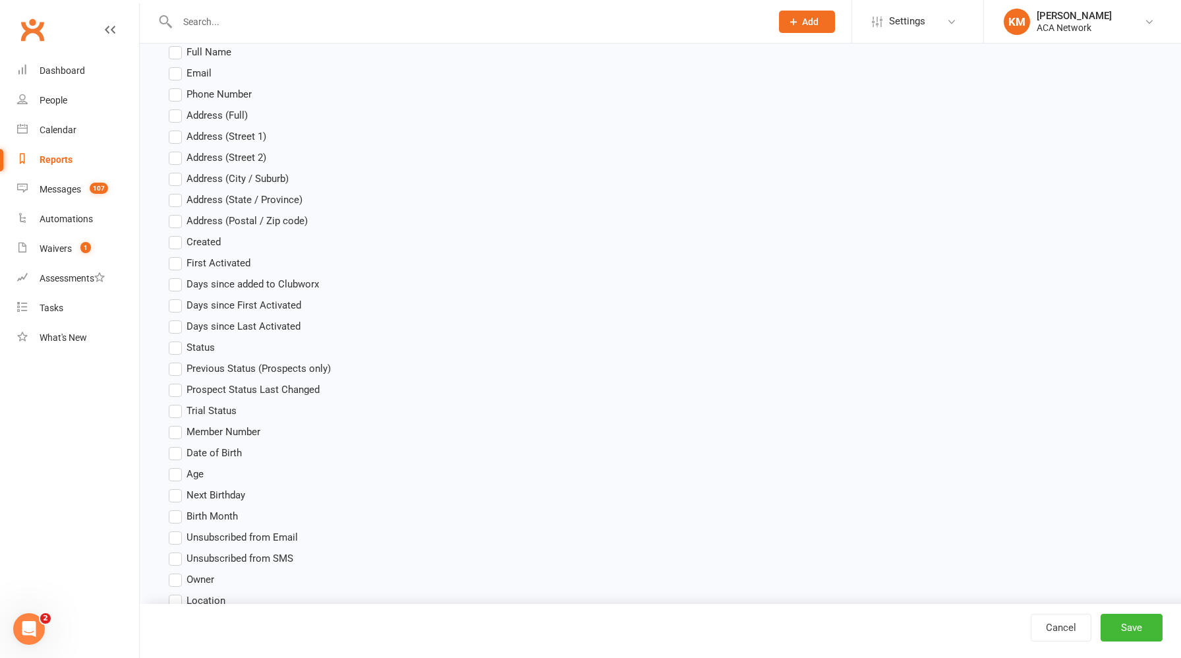
scroll to position [476, 0]
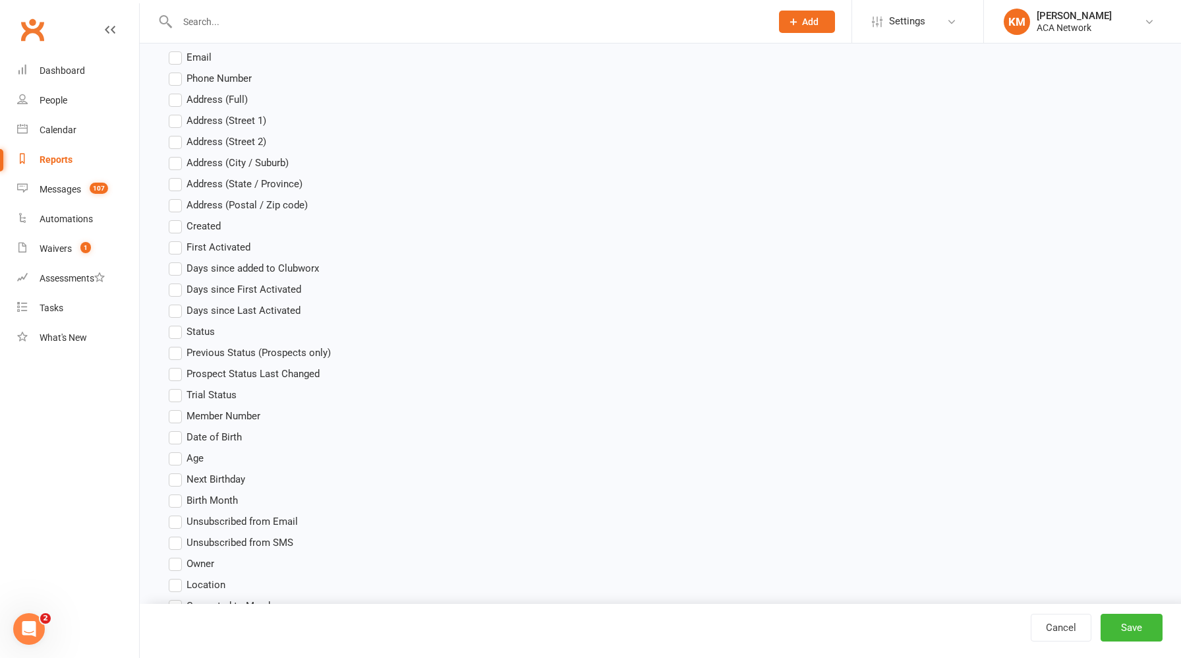
click at [179, 330] on label "Status" at bounding box center [192, 332] width 46 height 16
click at [177, 324] on input "Status" at bounding box center [173, 324] width 9 height 0
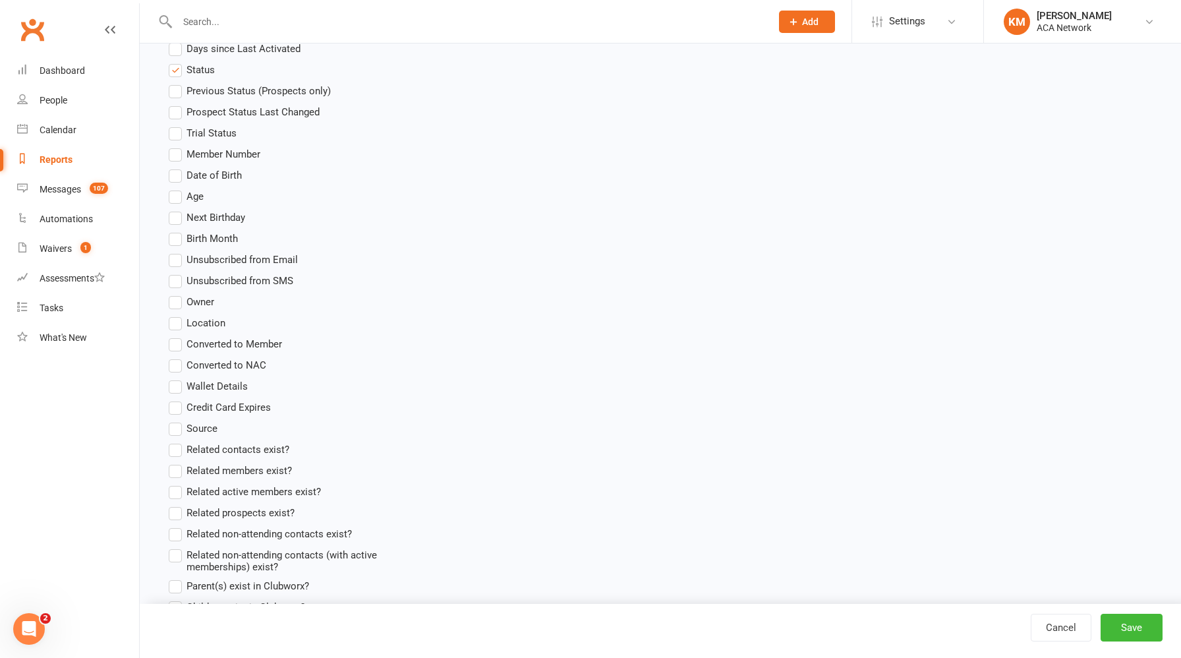
scroll to position [735, 0]
click at [1136, 631] on button "Save" at bounding box center [1131, 627] width 62 height 28
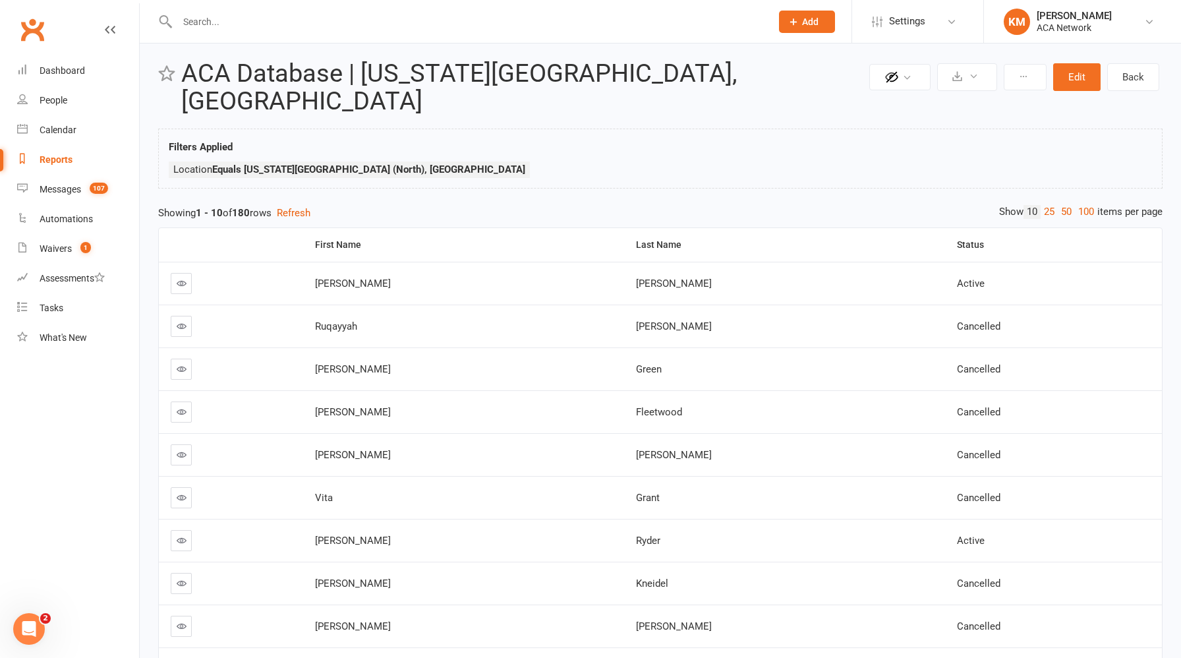
scroll to position [15, 0]
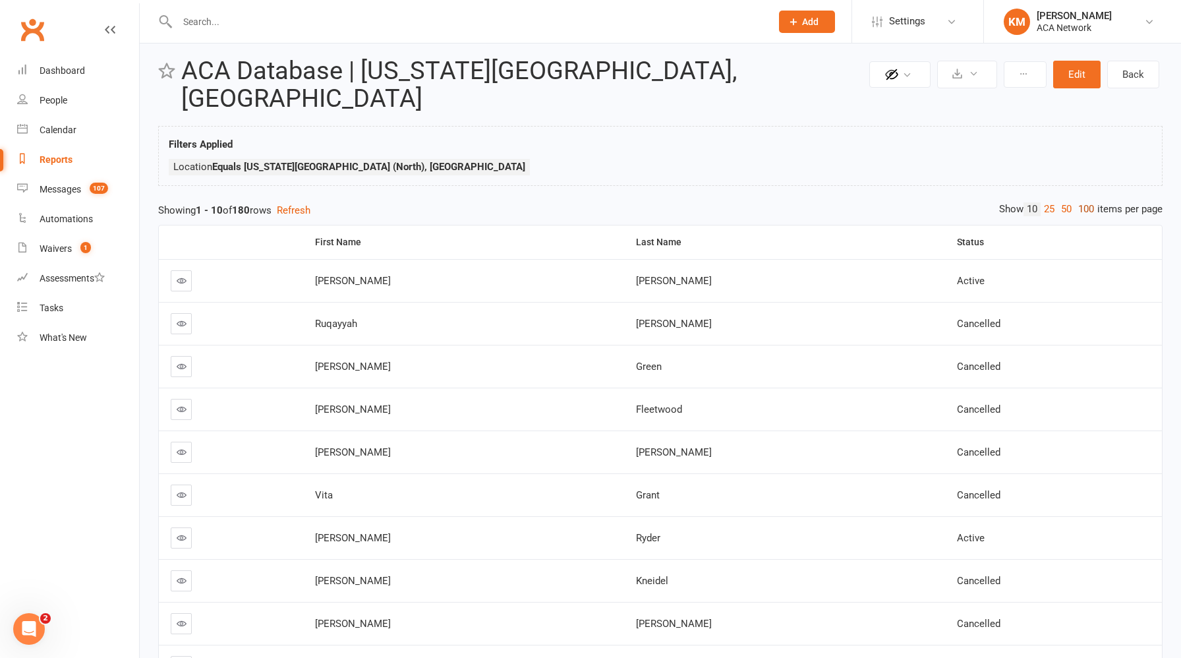
click at [1085, 202] on link "100" at bounding box center [1086, 209] width 22 height 14
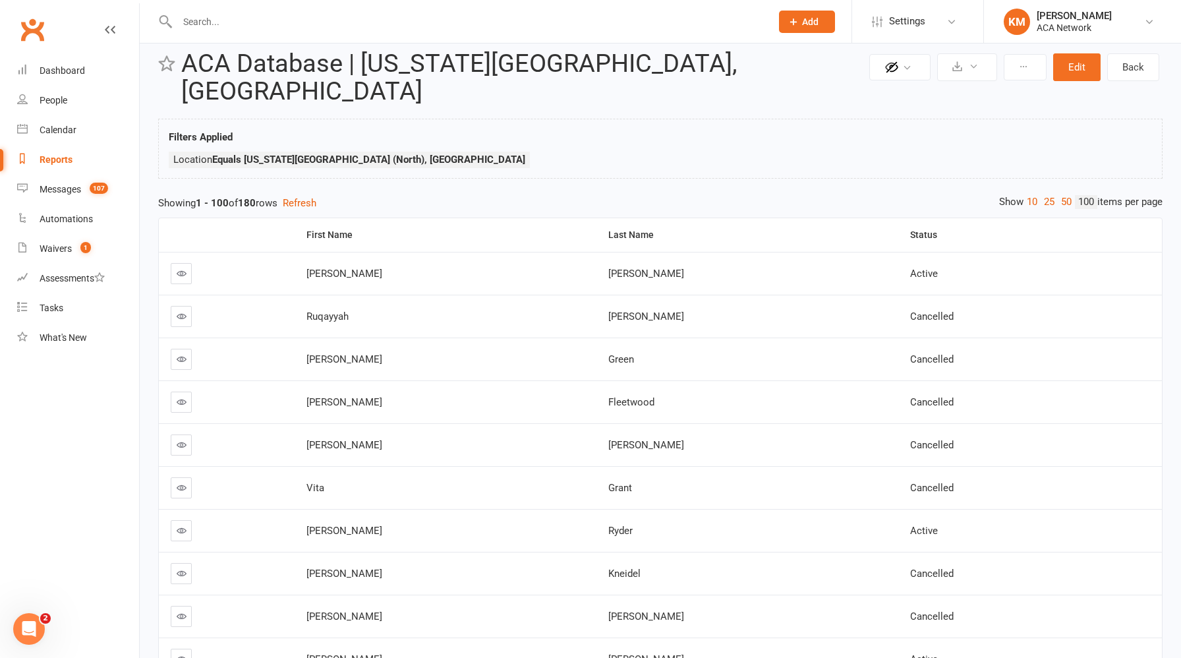
scroll to position [0, 0]
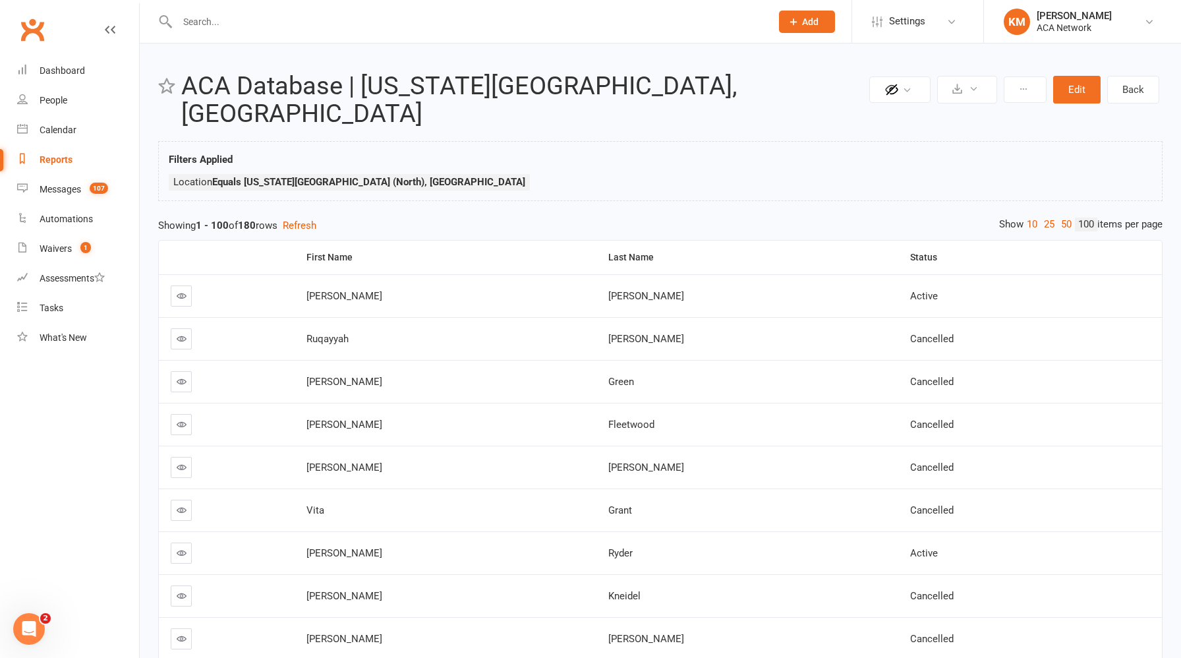
click at [65, 161] on div "Reports" at bounding box center [56, 159] width 33 height 11
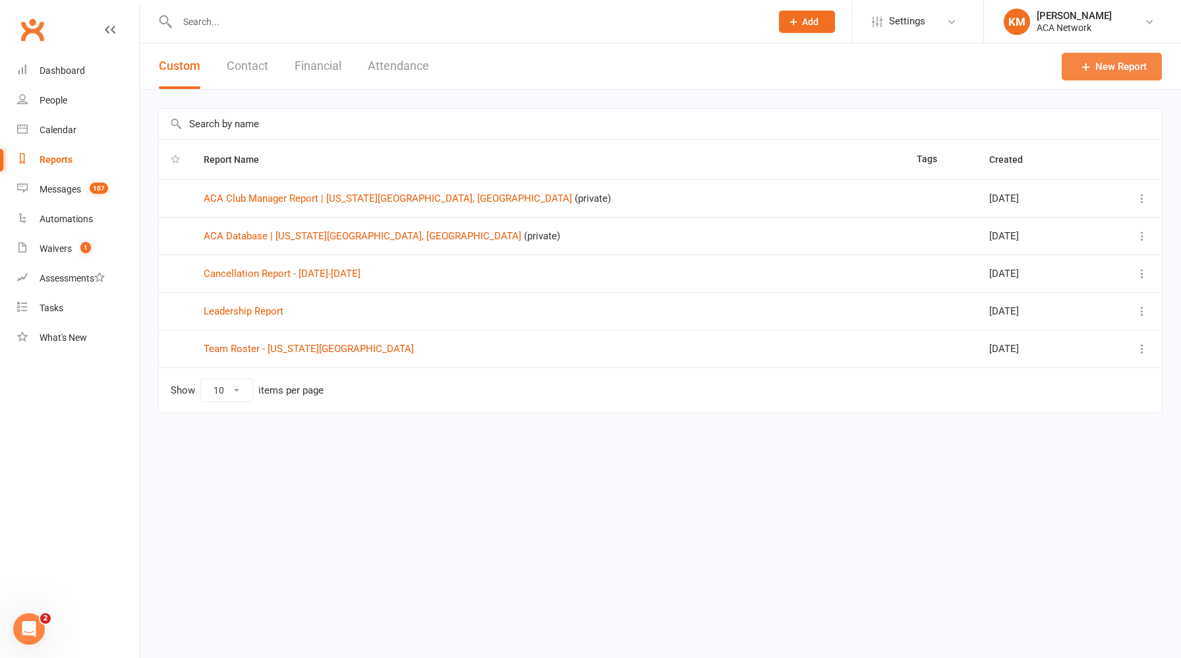
click at [1114, 63] on link "New Report" at bounding box center [1112, 67] width 100 height 28
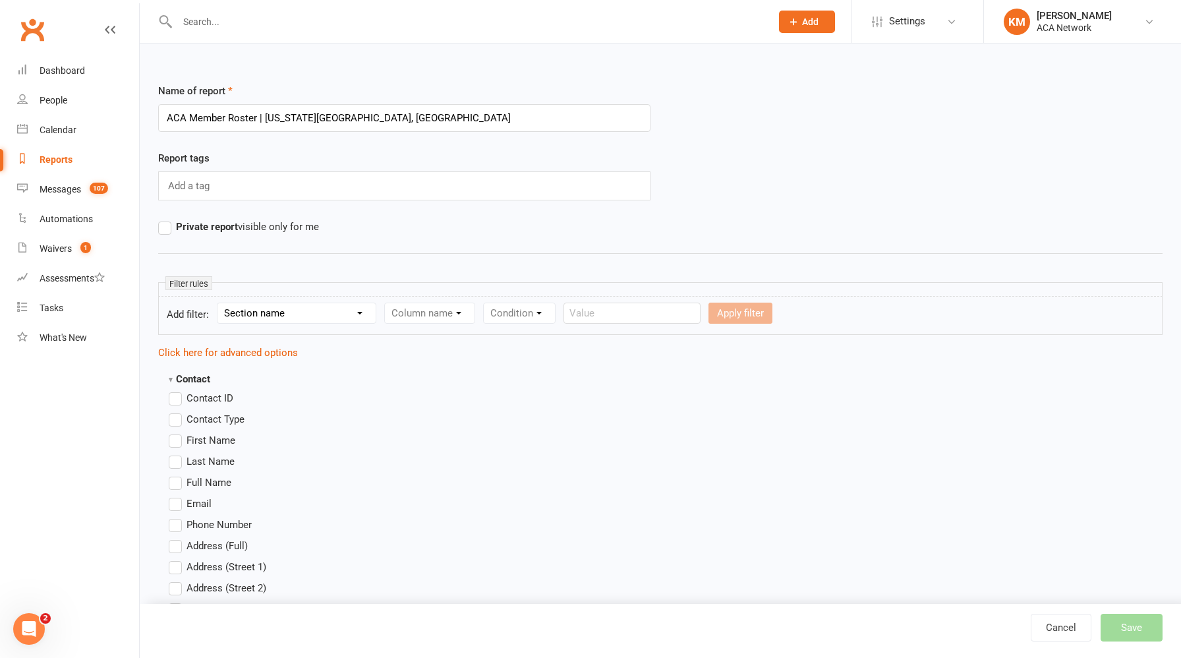
type input "ACA Member Roster | Kansas City North, MO"
click at [283, 314] on select "Section name Contact Attendance Aggregate Payment Booking Waitlist Attendees Ca…" at bounding box center [296, 313] width 158 height 20
select select "0"
click at [219, 303] on select "Section name Contact Attendance Aggregate Payment Booking Waitlist Attendees Ca…" at bounding box center [296, 313] width 158 height 20
click at [168, 231] on label "Private report visible only for me" at bounding box center [238, 227] width 161 height 16
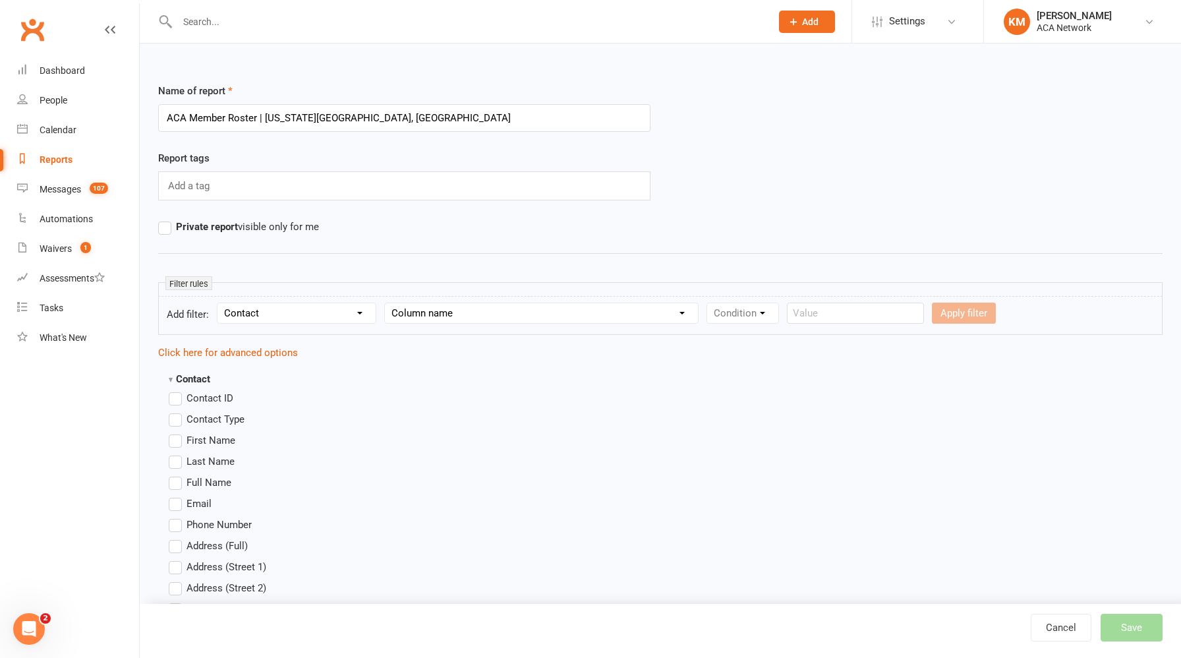
click at [167, 219] on input "Private report visible only for me" at bounding box center [162, 219] width 9 height 0
click at [476, 318] on select "Column name Contact Type First Name Last Name Full Name Email Phone Number Addr…" at bounding box center [541, 313] width 313 height 20
select select "29"
click at [386, 303] on select "Column name Contact Type First Name Last Name Full Name Email Phone Number Addr…" at bounding box center [541, 313] width 313 height 20
click at [765, 313] on select "Condition Equals Does not equal Contains Does not contain Is blank or does not …" at bounding box center [783, 313] width 152 height 20
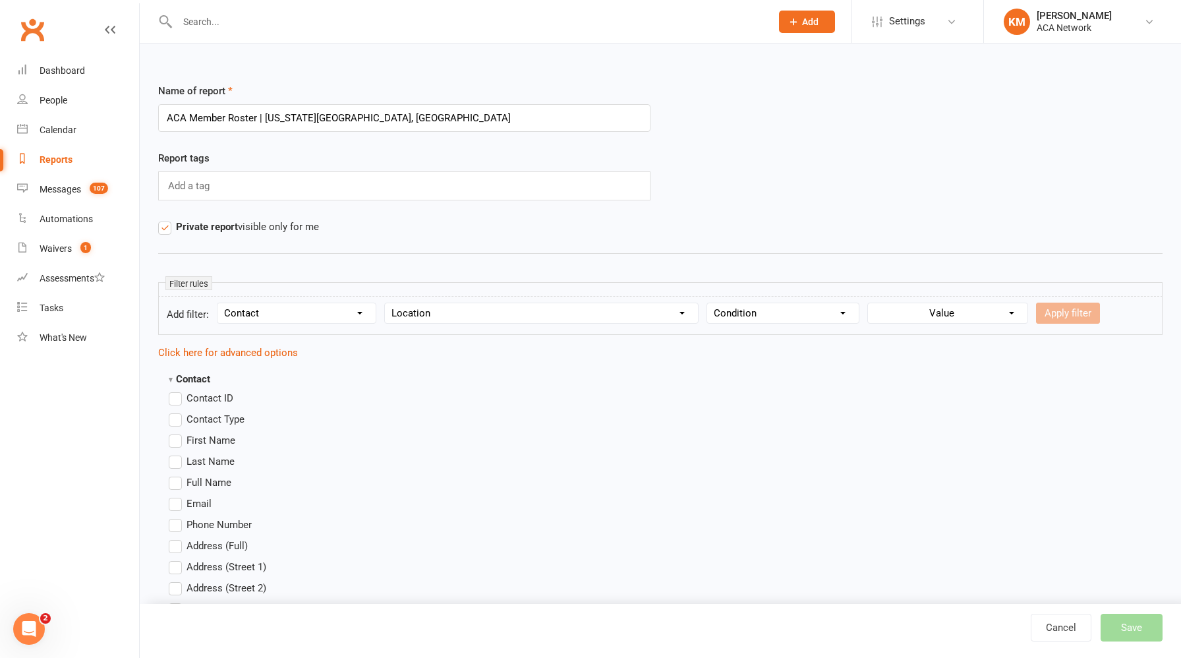
select select "0"
click at [708, 303] on select "Condition Equals Does not equal Contains Does not contain Is blank or does not …" at bounding box center [783, 313] width 152 height 20
click at [977, 314] on select "Value ACA Global Business Club ACA Rookie Club Arlington, TX Belton, MO Bonner …" at bounding box center [949, 313] width 156 height 20
select select "10"
click at [871, 303] on select "Value ACA Global Business Club ACA Rookie Club Arlington, TX Belton, MO Bonner …" at bounding box center [949, 313] width 156 height 20
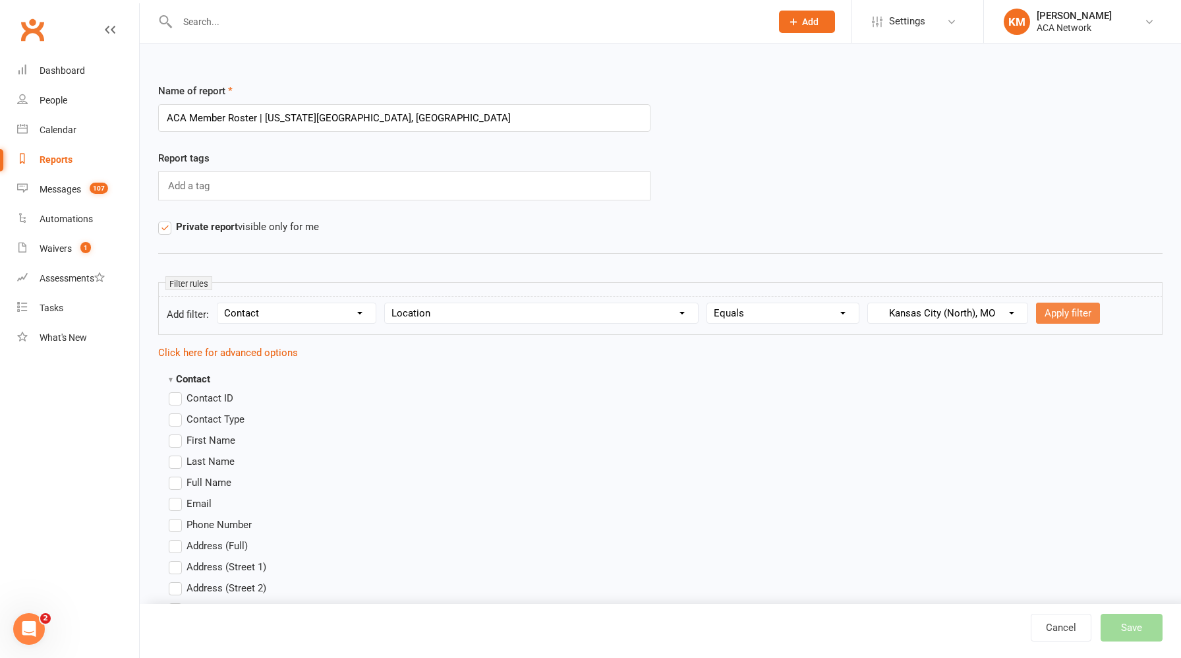
click at [1049, 318] on button "Apply filter" at bounding box center [1068, 312] width 64 height 21
select select
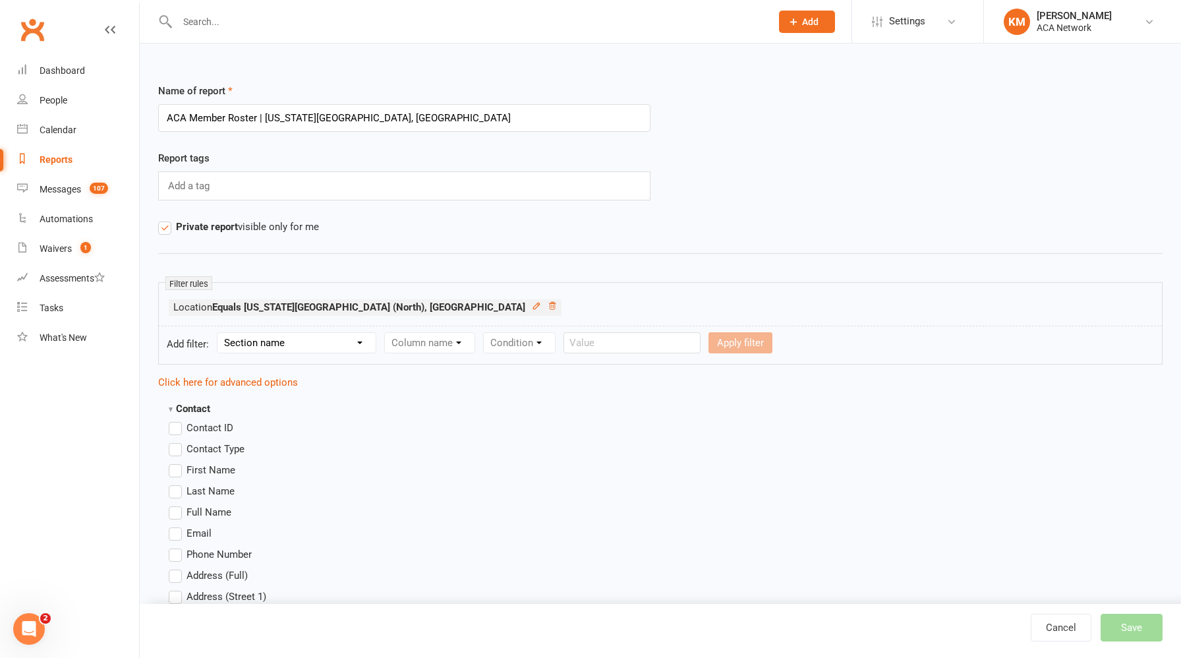
click at [300, 345] on select "Section name Contact Attendance Aggregate Payment Booking Waitlist Attendees Ca…" at bounding box center [296, 343] width 158 height 20
select select "0"
click at [219, 333] on select "Section name Contact Attendance Aggregate Payment Booking Waitlist Attendees Ca…" at bounding box center [296, 343] width 158 height 20
click at [432, 339] on select "Column name Contact Type First Name Last Name Full Name Email Phone Number Addr…" at bounding box center [541, 343] width 313 height 20
select select "17"
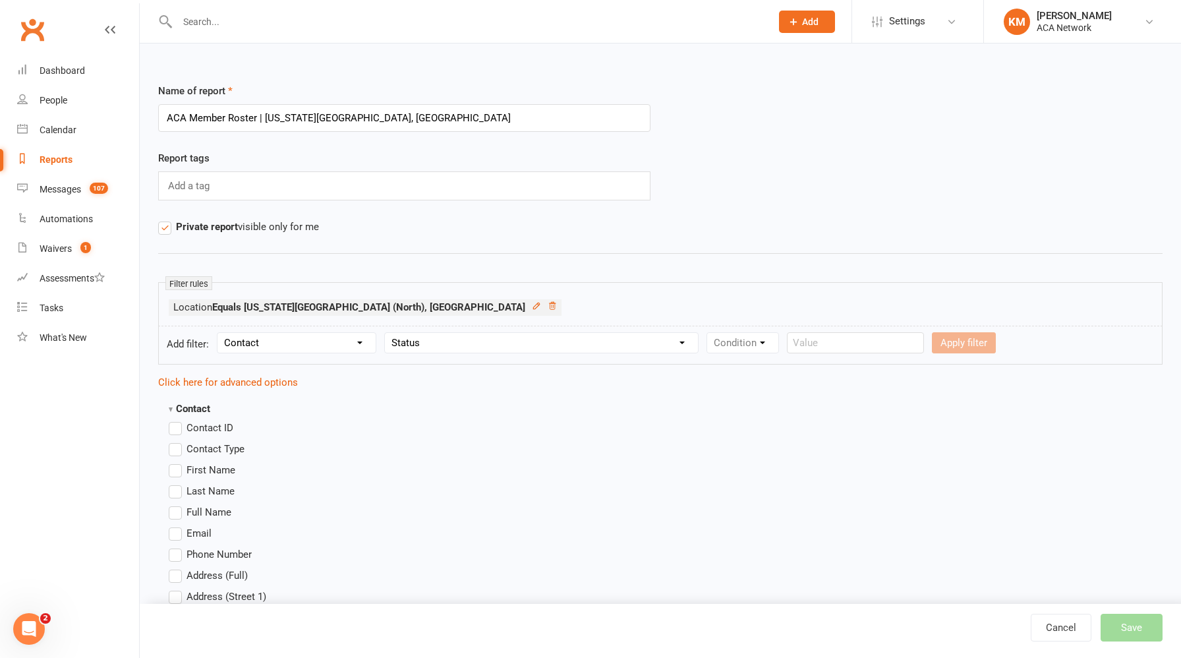
click at [386, 333] on select "Column name Contact Type First Name Last Name Full Name Email Phone Number Addr…" at bounding box center [541, 343] width 313 height 20
click at [741, 343] on select "Condition Equals Does not equal Contains Does not contain Is blank or does not …" at bounding box center [783, 343] width 152 height 20
select select "0"
click at [708, 333] on select "Condition Equals Does not equal Contains Does not contain Is blank or does not …" at bounding box center [783, 343] width 152 height 20
click at [925, 347] on select "Value Prospect: Lead Prospect: Guest Prospect: Interview Prospect: Not Interest…" at bounding box center [936, 343] width 136 height 20
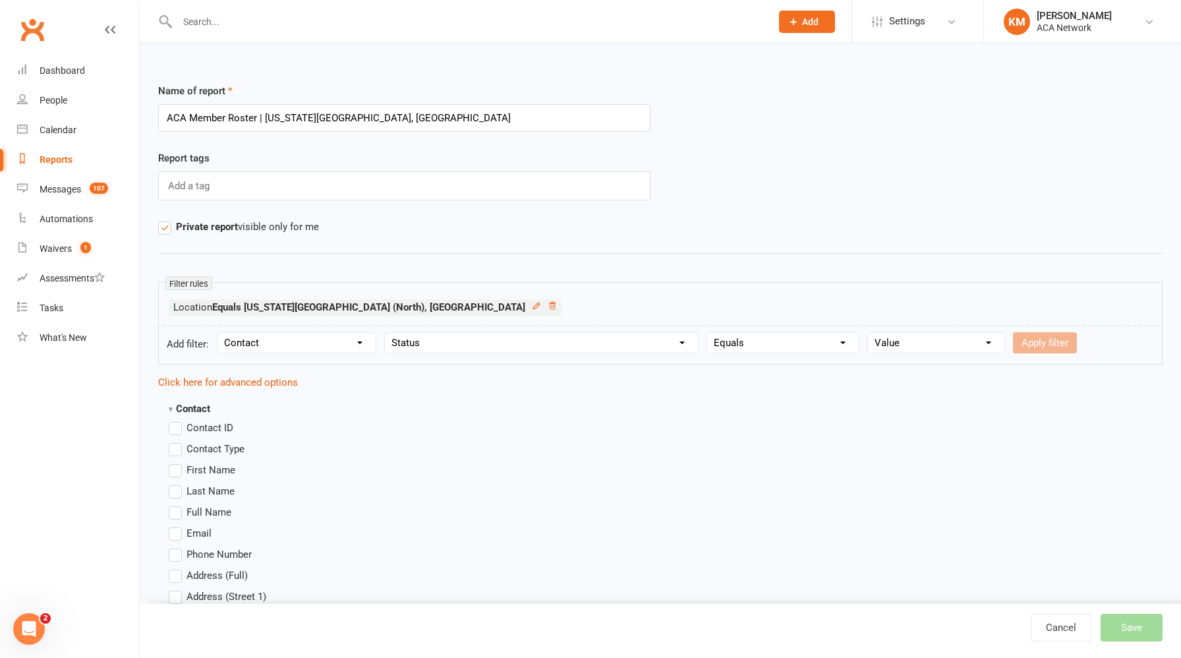
select select "4"
click at [868, 333] on select "Value Prospect: Lead Prospect: Guest Prospect: Interview Prospect: Not Interest…" at bounding box center [936, 343] width 136 height 20
click at [1032, 344] on button "Apply filter" at bounding box center [1045, 342] width 64 height 21
select select
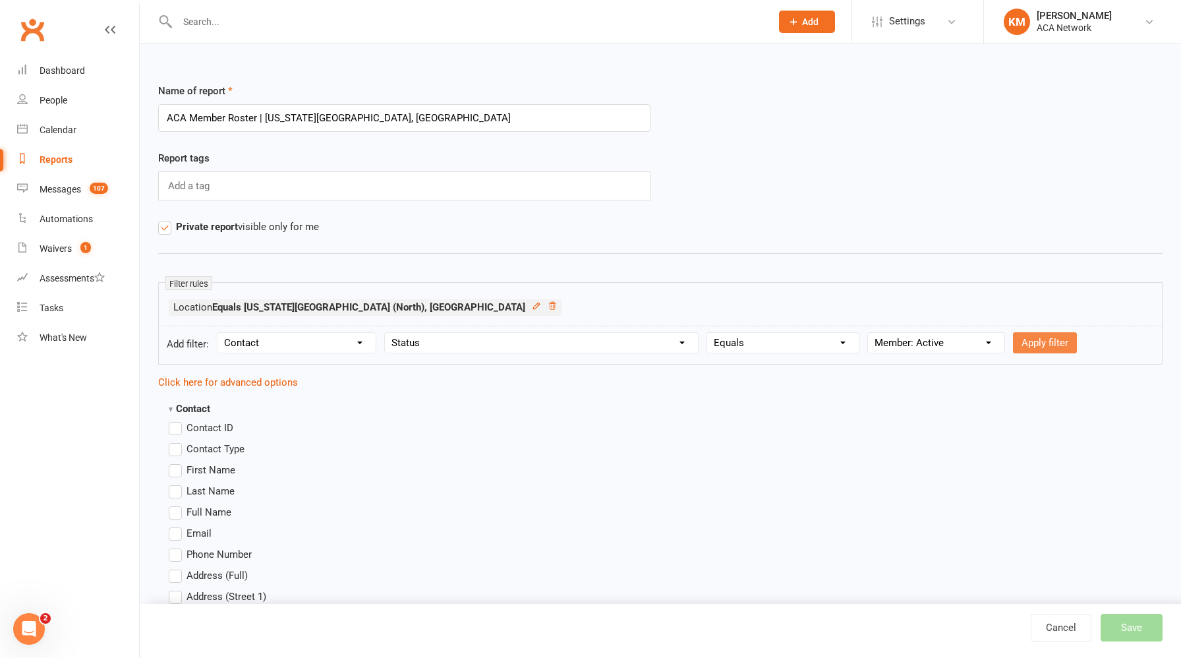
select select
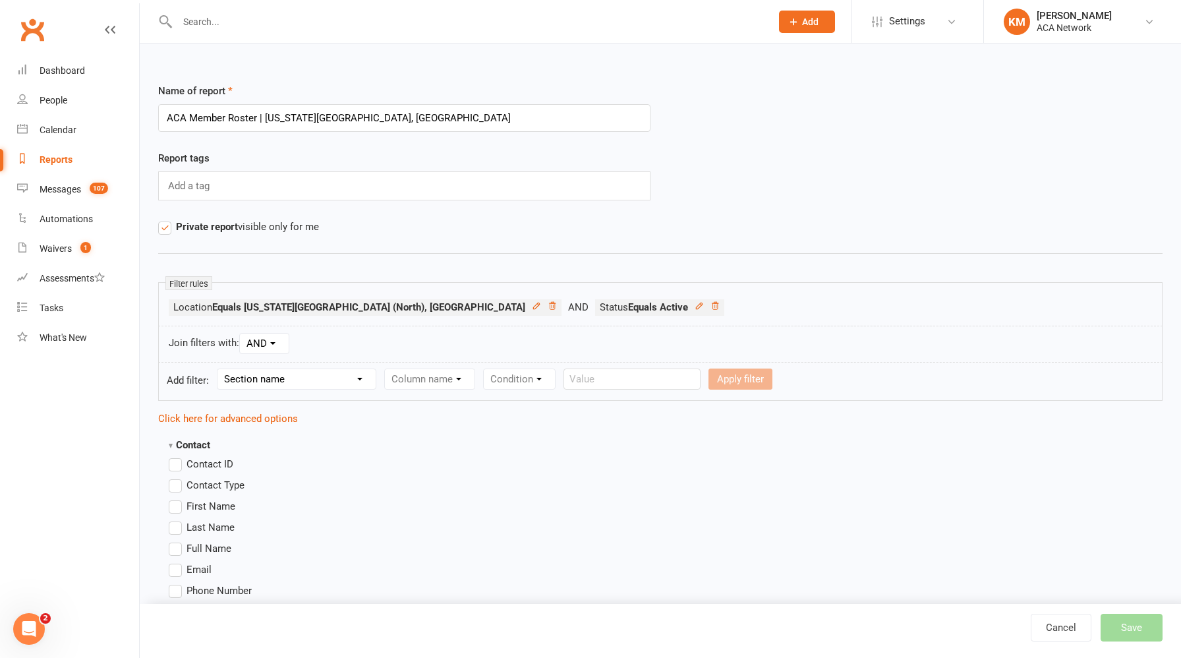
scroll to position [28, 0]
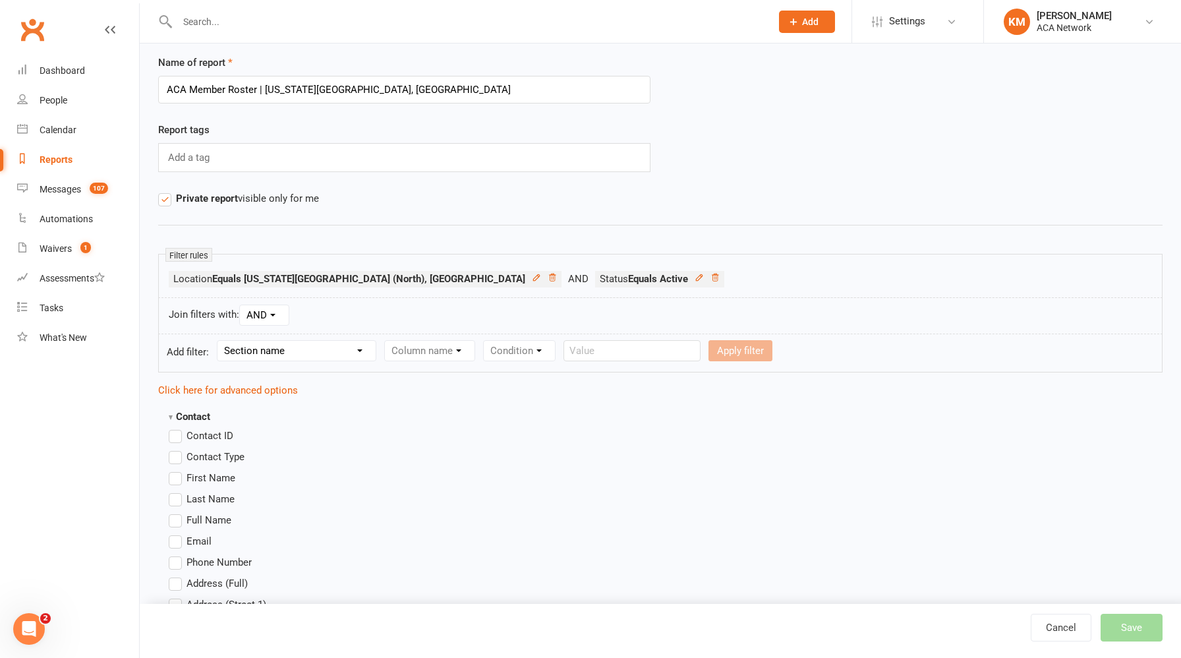
click at [175, 472] on label "First Name" at bounding box center [202, 478] width 67 height 16
click at [175, 470] on input "First Name" at bounding box center [173, 470] width 9 height 0
click at [175, 505] on label "Last Name" at bounding box center [202, 499] width 66 height 16
click at [175, 491] on input "Last Name" at bounding box center [173, 491] width 9 height 0
click at [175, 541] on label "Email" at bounding box center [190, 541] width 43 height 16
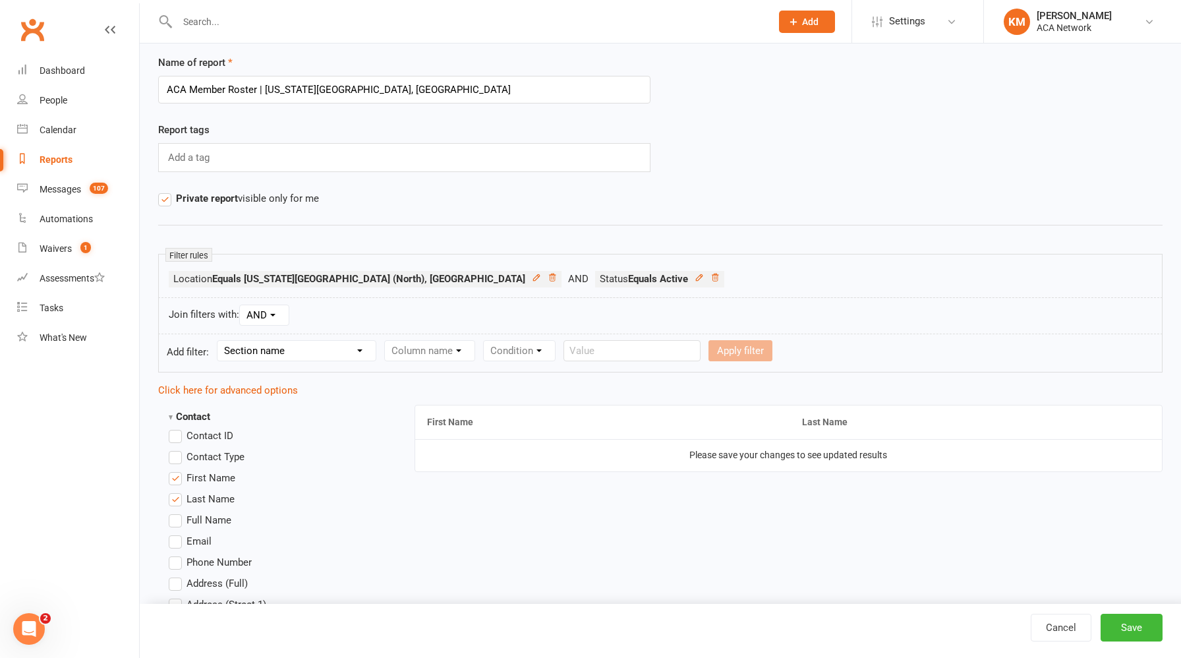
click at [175, 533] on input "Email" at bounding box center [173, 533] width 9 height 0
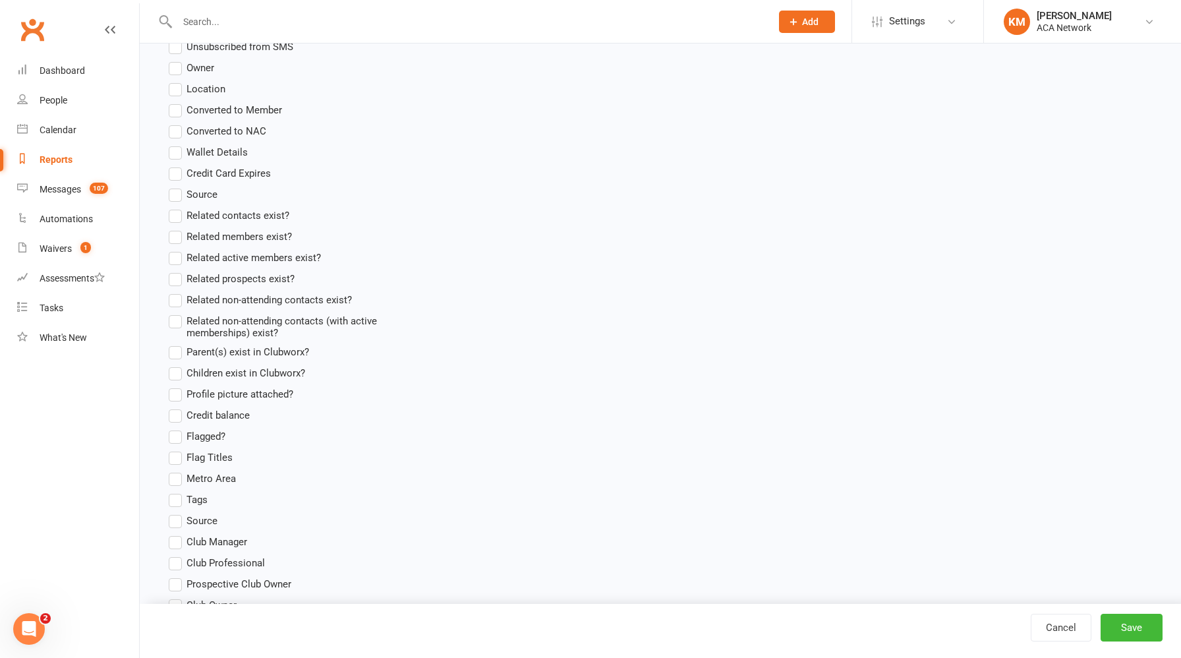
scroll to position [1027, 0]
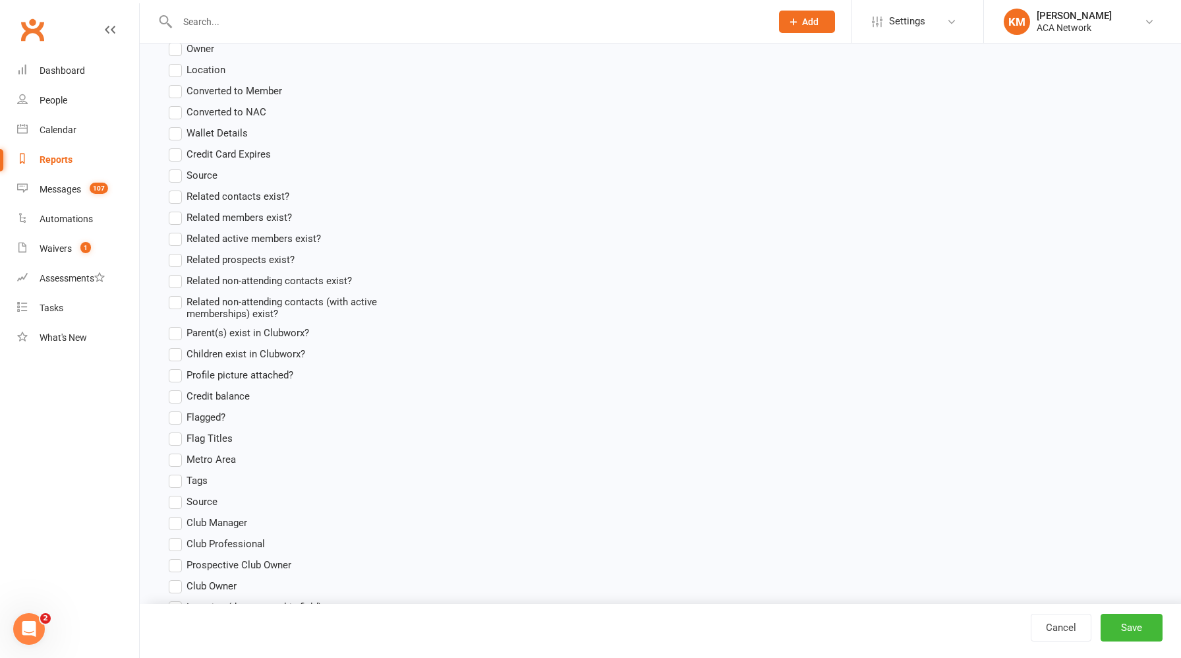
click at [176, 481] on label "Tags" at bounding box center [188, 480] width 39 height 16
click at [176, 472] on input "Tags" at bounding box center [173, 472] width 9 height 0
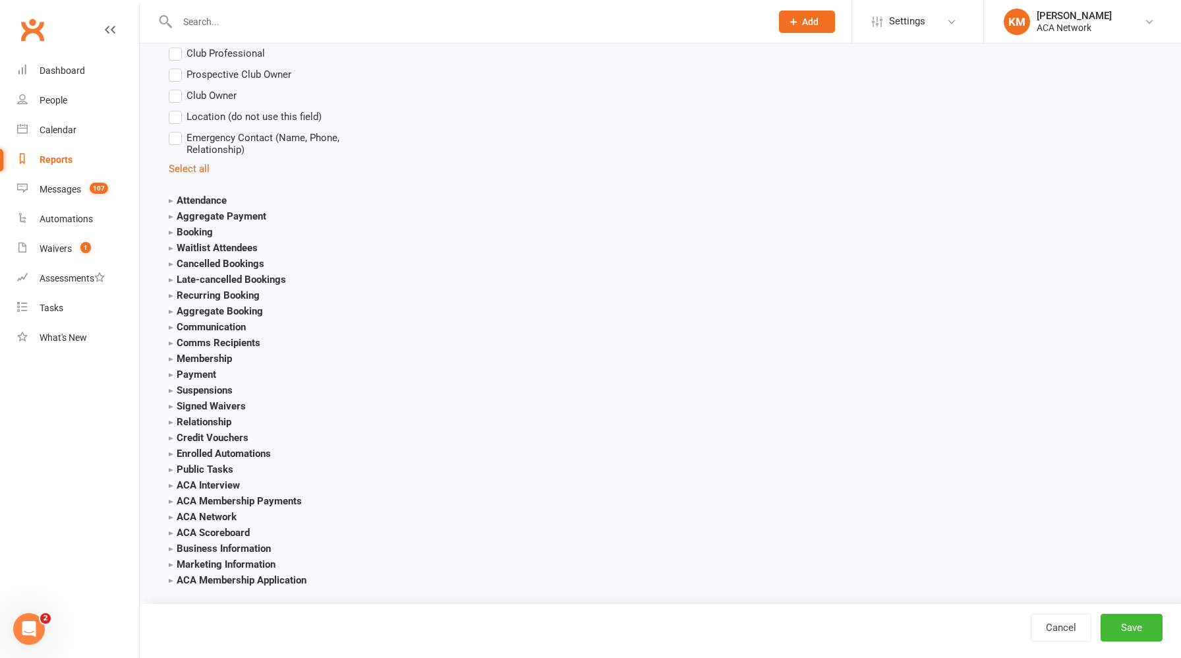
scroll to position [1520, 0]
click at [243, 527] on strong "ACA Scoreboard" at bounding box center [209, 530] width 81 height 12
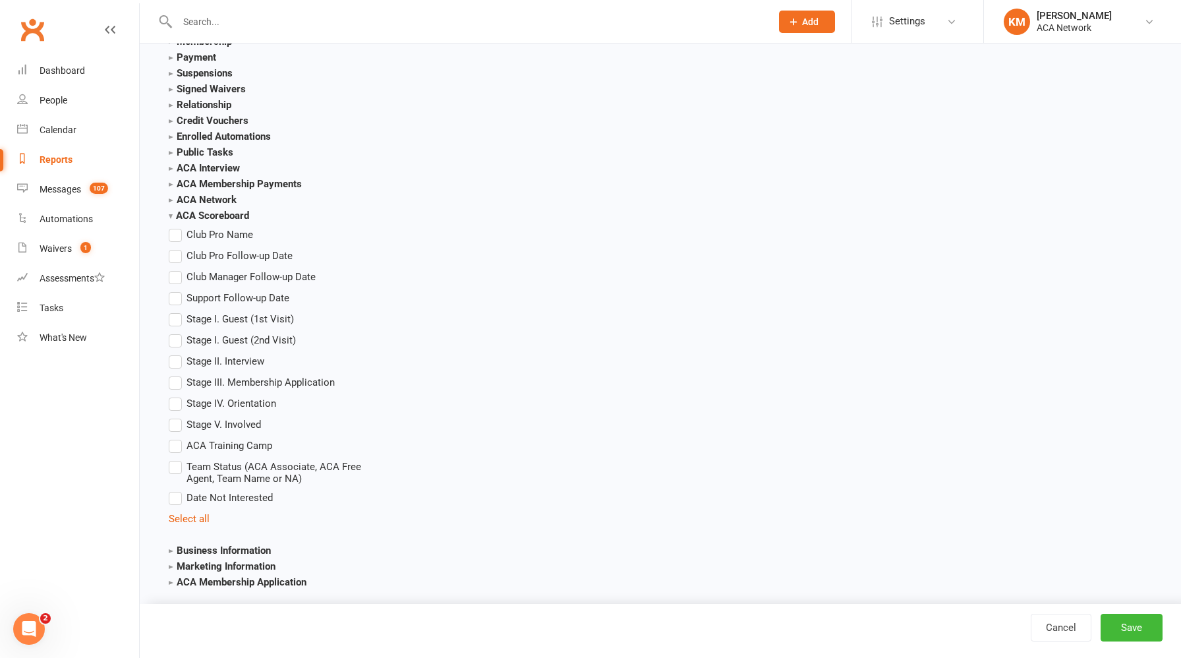
scroll to position [1838, 0]
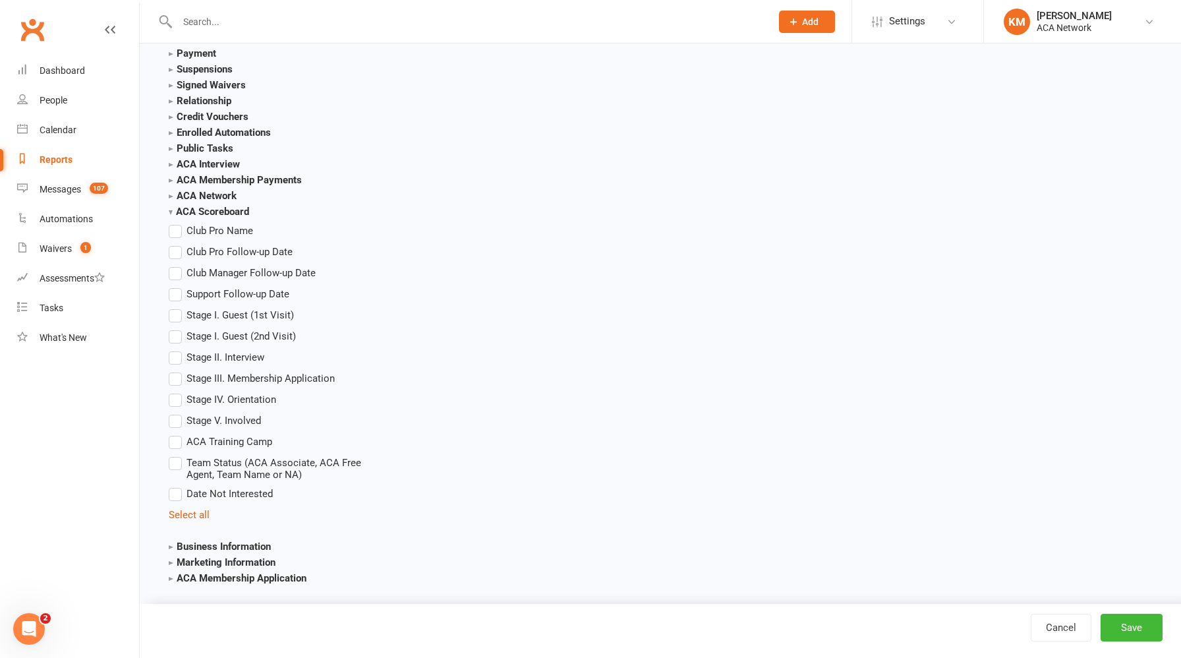
click at [175, 461] on label "Team Status (ACA Associate, ACA Free Agent, Team Name or NA)" at bounding box center [276, 468] width 215 height 26
click at [175, 455] on input "Team Status (ACA Associate, ACA Free Agent, Team Name or NA)" at bounding box center [173, 455] width 9 height 0
click at [240, 541] on strong "Business Information" at bounding box center [220, 546] width 102 height 12
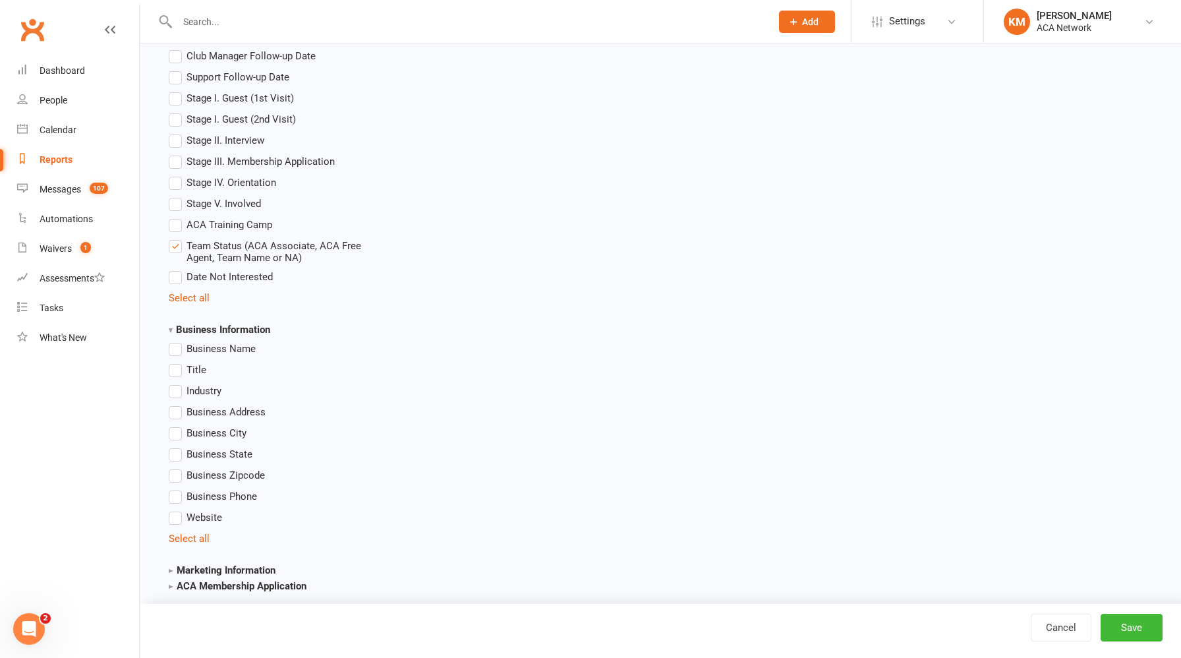
scroll to position [2069, 0]
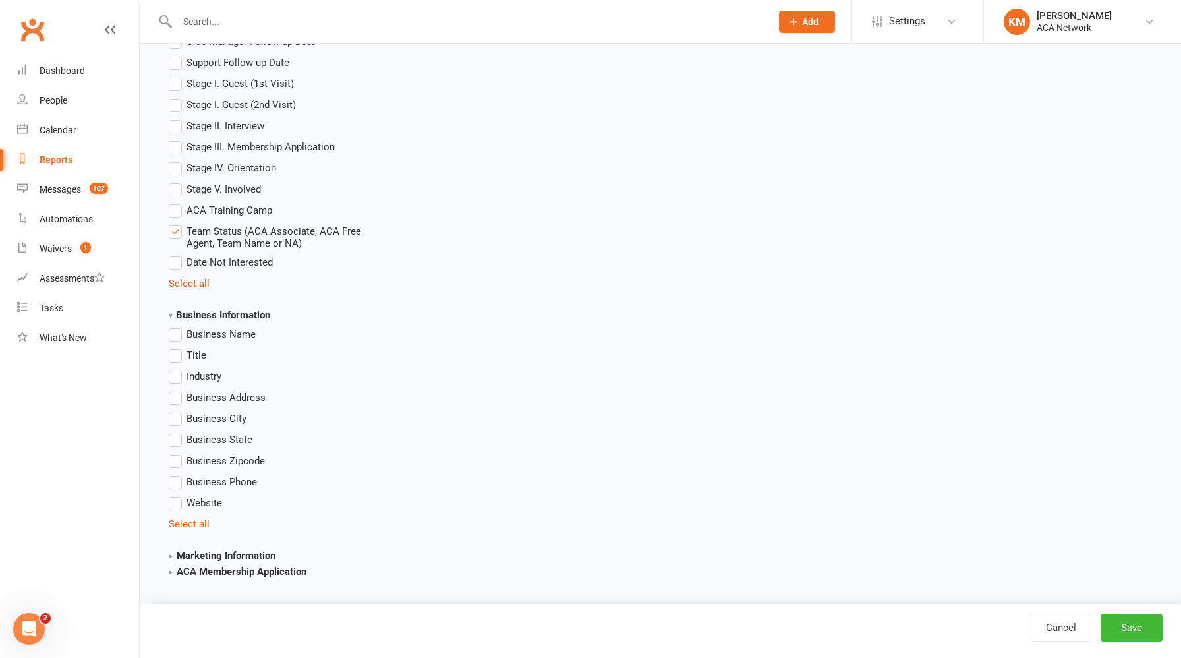
click at [175, 375] on label "Industry" at bounding box center [195, 376] width 53 height 16
click at [175, 368] on input "Industry" at bounding box center [173, 368] width 9 height 0
click at [1129, 625] on button "Save" at bounding box center [1131, 627] width 62 height 28
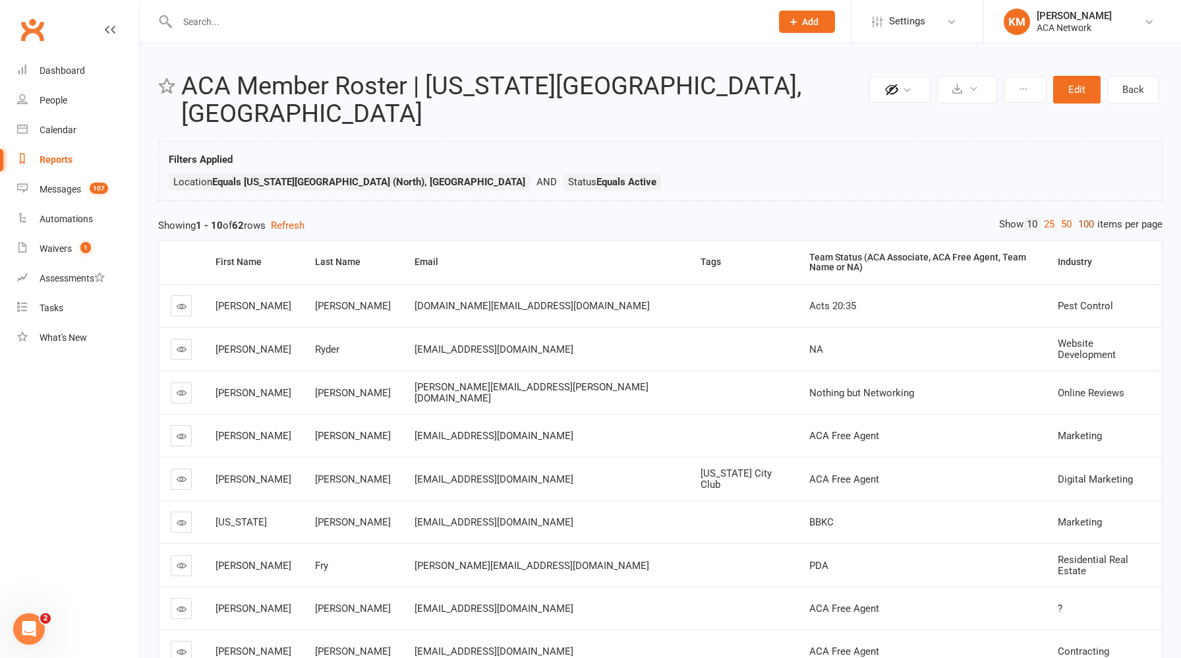
click at [1087, 217] on link "100" at bounding box center [1086, 224] width 22 height 14
click at [807, 252] on div "Team Status (ACA Associate, ACA Free Agent, Team Name or NA)" at bounding box center [919, 262] width 224 height 20
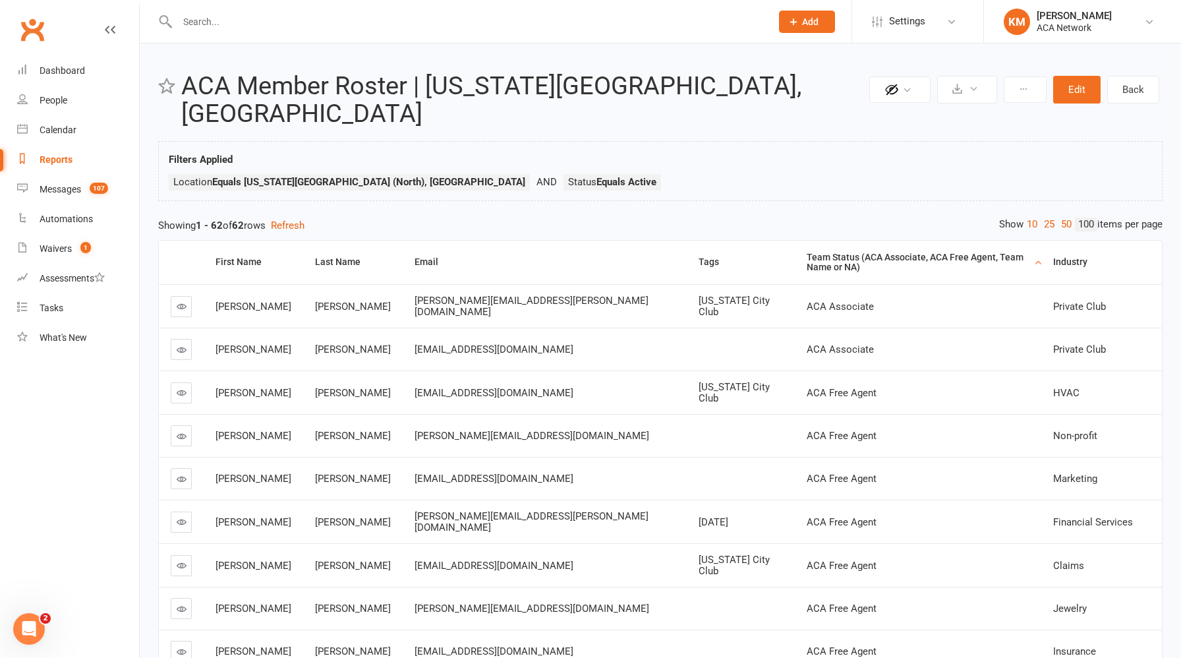
click at [67, 157] on div "Reports" at bounding box center [56, 159] width 33 height 11
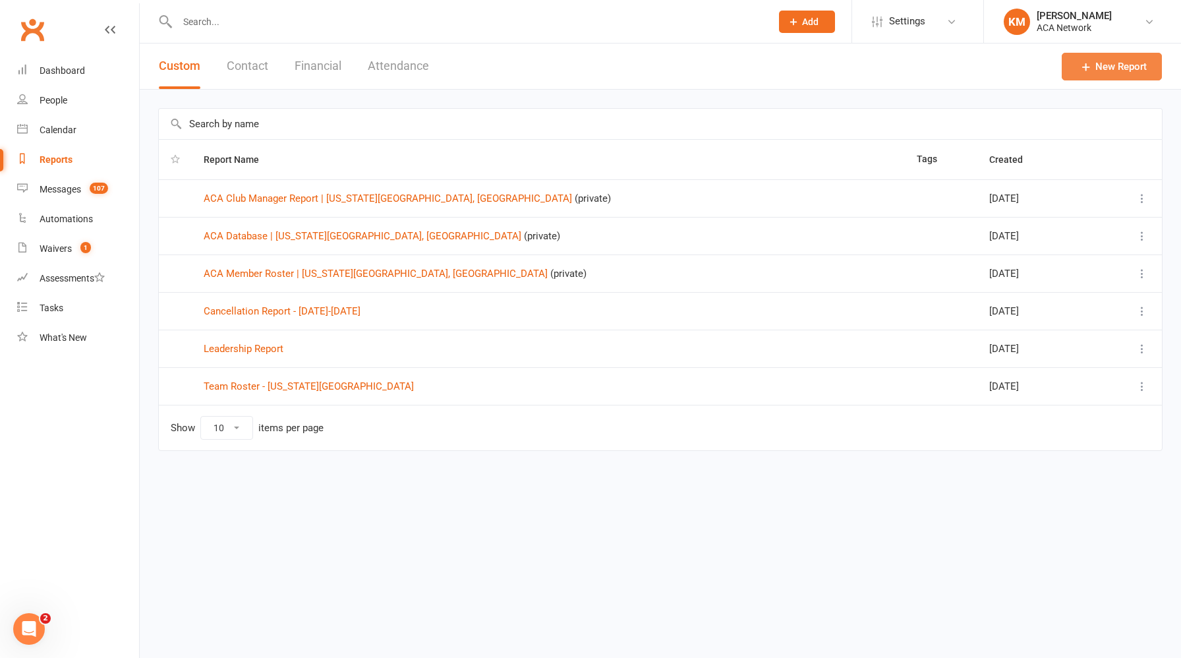
click at [1108, 67] on link "New Report" at bounding box center [1112, 67] width 100 height 28
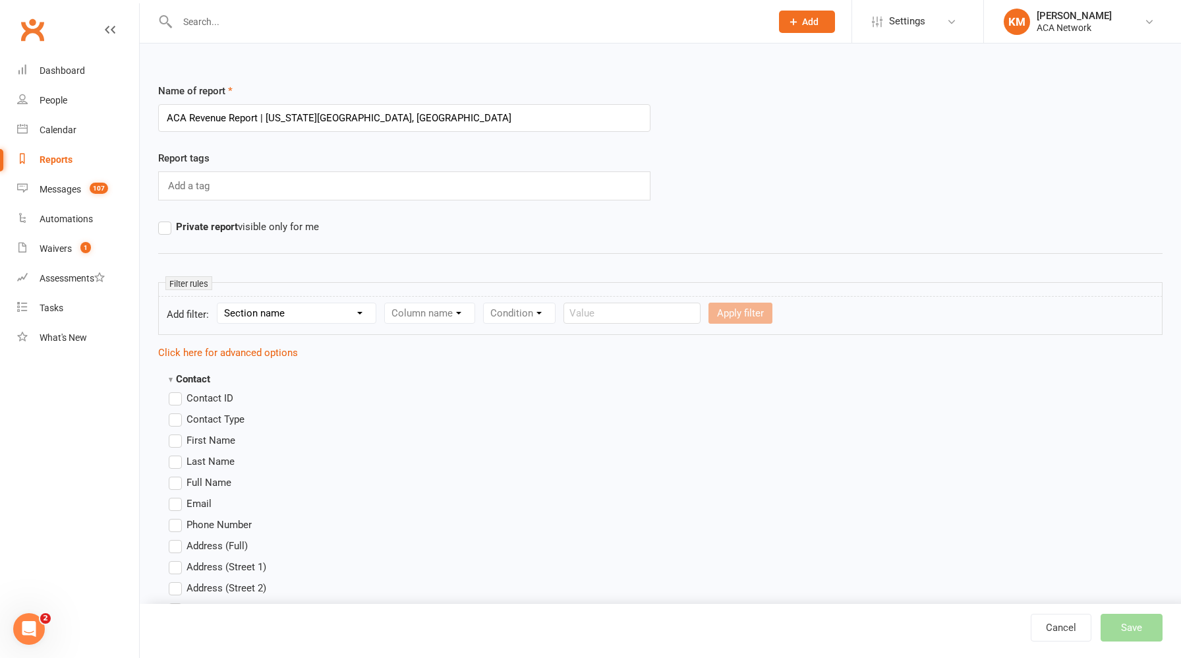
type input "ACA Revenue Report | Kansas City North, MO"
click at [165, 231] on label "Private report visible only for me" at bounding box center [238, 227] width 161 height 16
click at [165, 219] on input "Private report visible only for me" at bounding box center [162, 219] width 9 height 0
click at [286, 314] on select "Section name Contact Attendance Aggregate Payment Booking Waitlist Attendees Ca…" at bounding box center [296, 313] width 158 height 20
select select "0"
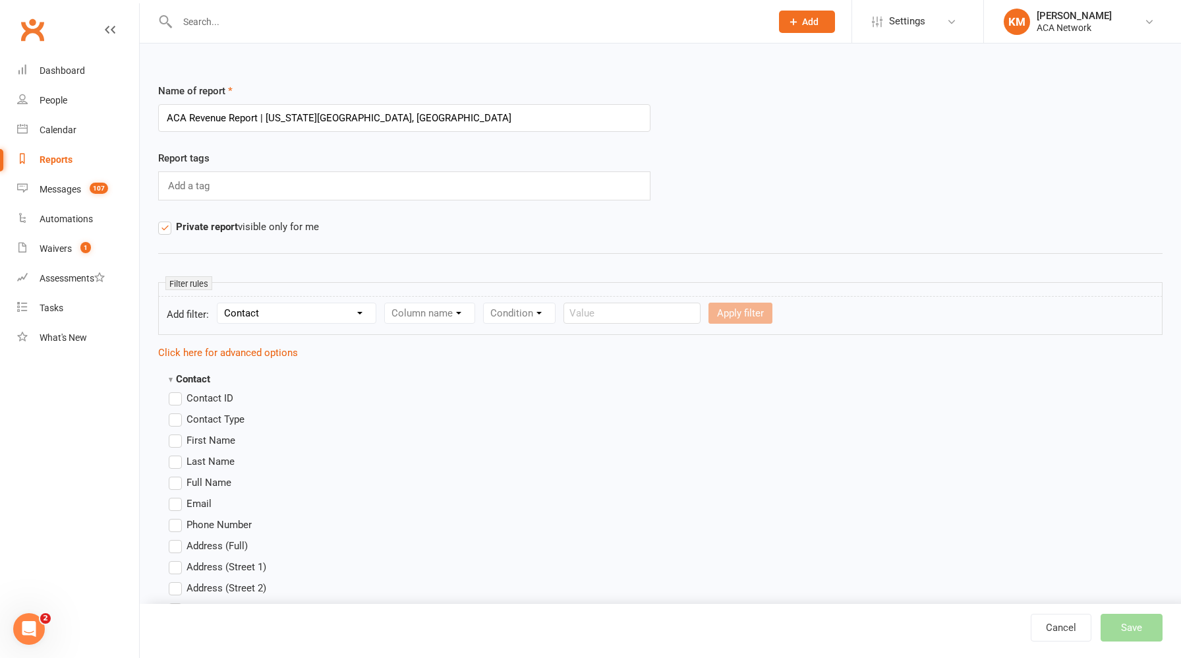
click at [219, 303] on select "Section name Contact Attendance Aggregate Payment Booking Waitlist Attendees Ca…" at bounding box center [296, 313] width 158 height 20
click at [460, 309] on select "Column name Contact Type First Name Last Name Full Name Email Phone Number Addr…" at bounding box center [541, 313] width 313 height 20
select select "29"
click at [386, 303] on select "Column name Contact Type First Name Last Name Full Name Email Phone Number Addr…" at bounding box center [541, 313] width 313 height 20
click at [766, 313] on select "Condition Equals Does not equal Contains Does not contain Is blank or does not …" at bounding box center [783, 313] width 152 height 20
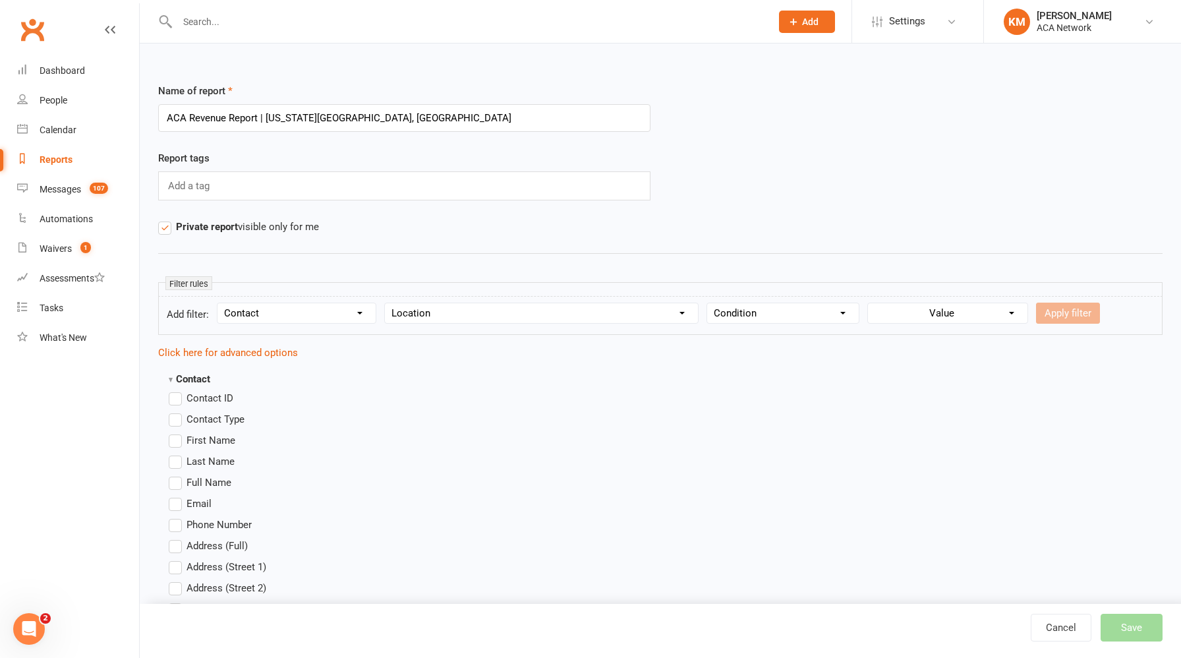
select select "0"
click at [708, 303] on select "Condition Equals Does not equal Contains Does not contain Is blank or does not …" at bounding box center [783, 313] width 152 height 20
click at [960, 306] on select "Value ACA Global Business Club ACA Rookie Club Arlington, TX Belton, MO Bonner …" at bounding box center [949, 313] width 156 height 20
select select "10"
click at [871, 303] on select "Value ACA Global Business Club ACA Rookie Club Arlington, TX Belton, MO Bonner …" at bounding box center [949, 313] width 156 height 20
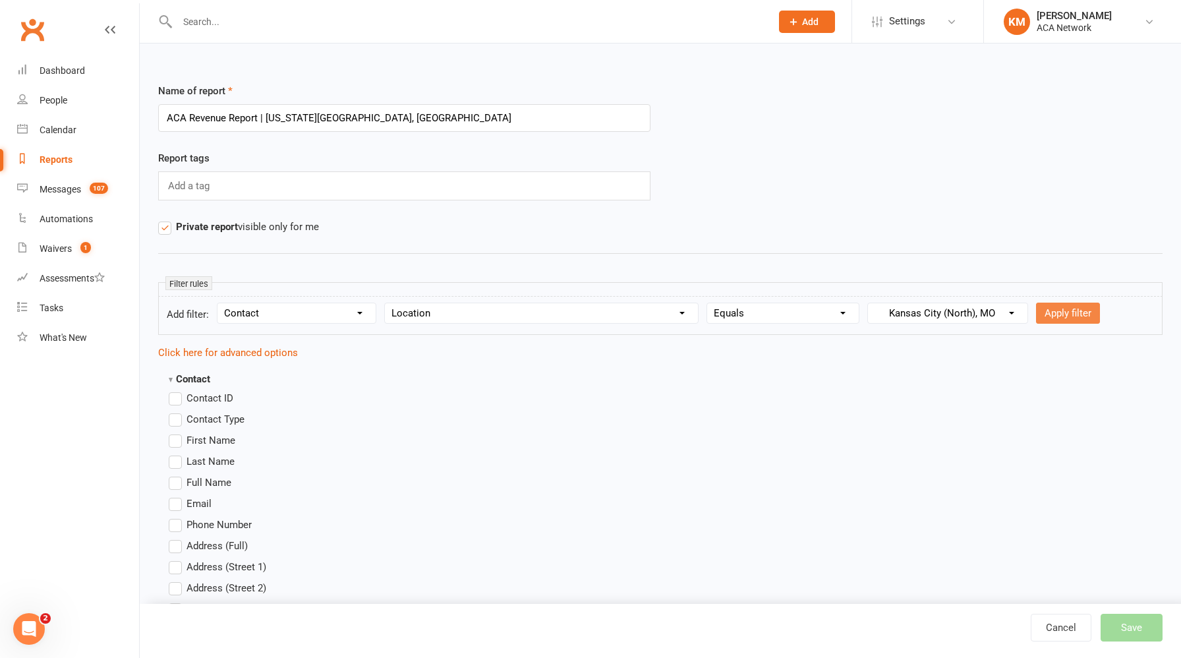
click at [1052, 312] on button "Apply filter" at bounding box center [1068, 312] width 64 height 21
select select
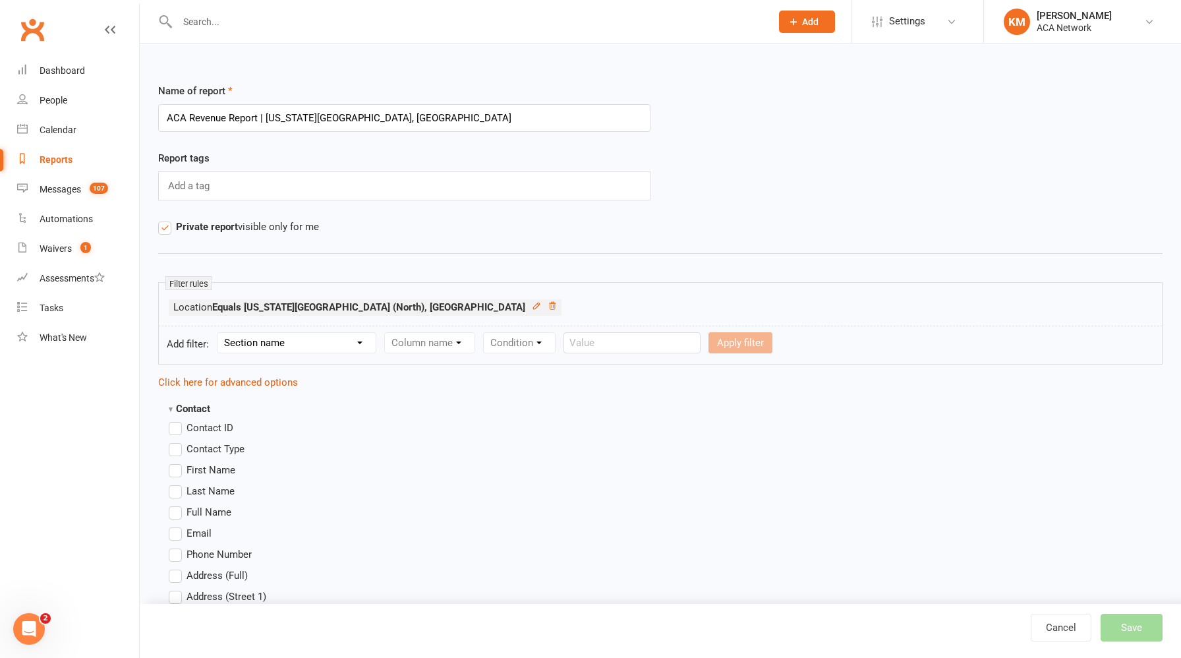
click at [300, 345] on select "Section name Contact Attendance Aggregate Payment Booking Waitlist Attendees Ca…" at bounding box center [296, 343] width 158 height 20
select select "0"
click at [219, 333] on select "Section name Contact Attendance Aggregate Payment Booking Waitlist Attendees Ca…" at bounding box center [296, 343] width 158 height 20
click at [449, 341] on select "Column name Contact Type First Name Last Name Full Name Email Phone Number Addr…" at bounding box center [541, 343] width 313 height 20
select select "0"
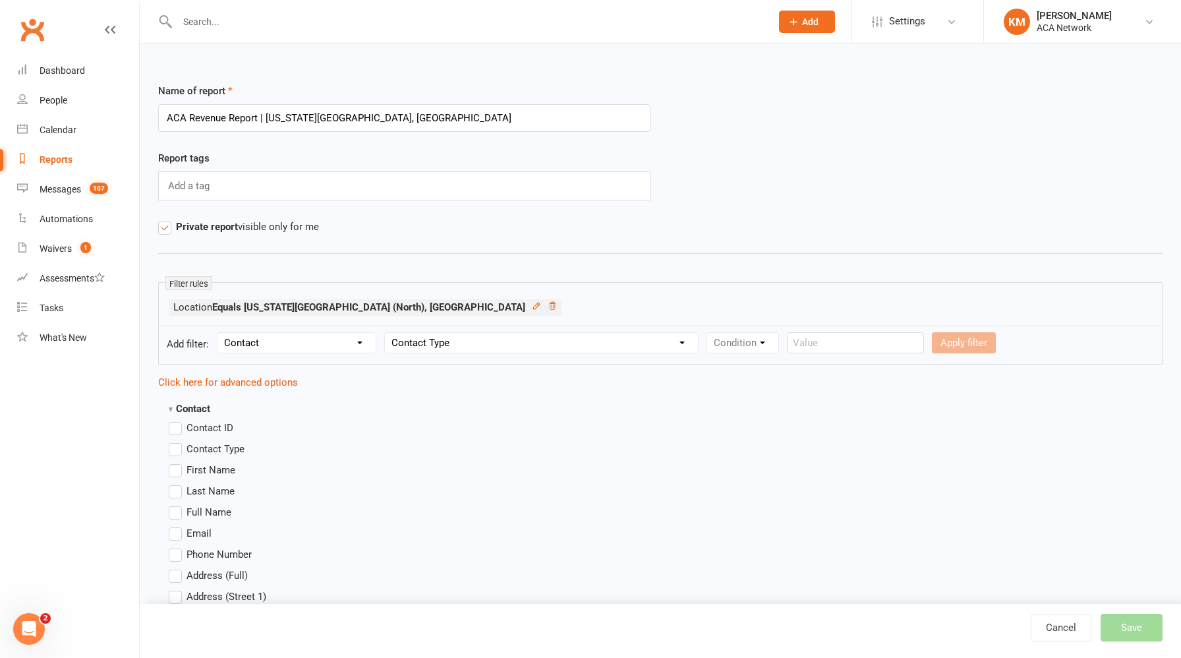
click at [386, 333] on select "Column name Contact Type First Name Last Name Full Name Email Phone Number Addr…" at bounding box center [541, 343] width 313 height 20
click at [749, 343] on select "Condition Equals Does not equal Contains Does not contain Is blank or does not …" at bounding box center [783, 343] width 152 height 20
select select "0"
click at [708, 333] on select "Condition Equals Does not equal Contains Does not contain Is blank or does not …" at bounding box center [783, 343] width 152 height 20
click at [909, 343] on select "Value Member Prospect Non-attending Contact" at bounding box center [932, 343] width 128 height 20
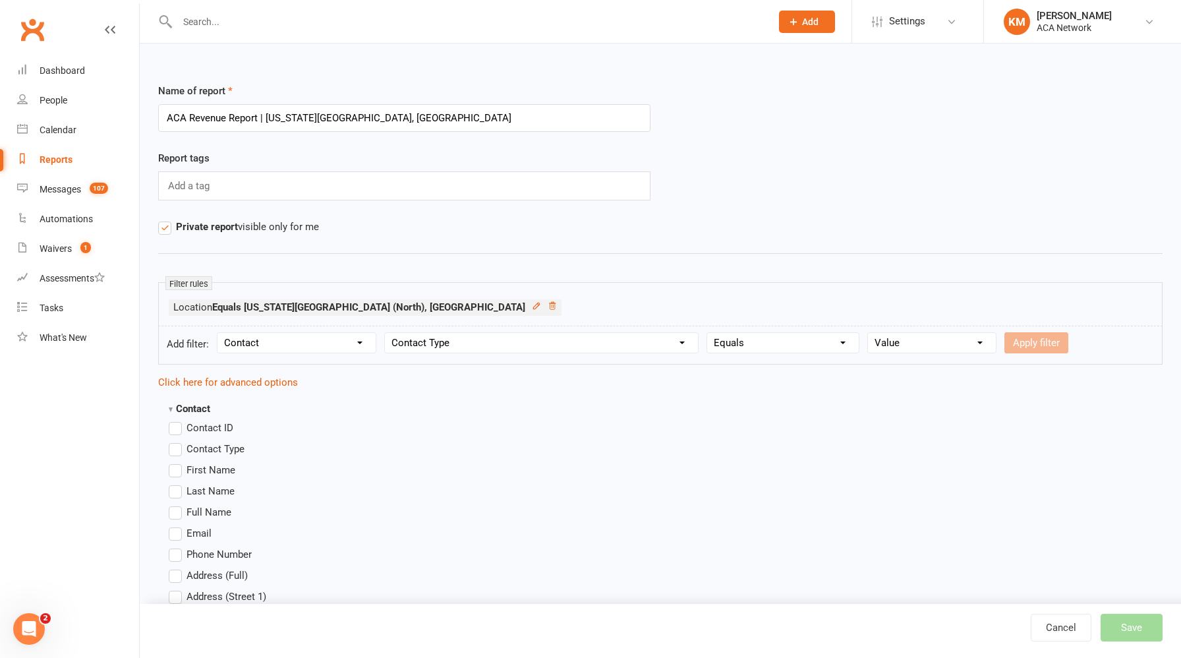
select select "0"
click at [868, 333] on select "Value Member Prospect Non-attending Contact" at bounding box center [932, 343] width 128 height 20
click at [1036, 346] on button "Apply filter" at bounding box center [1036, 342] width 64 height 21
select select
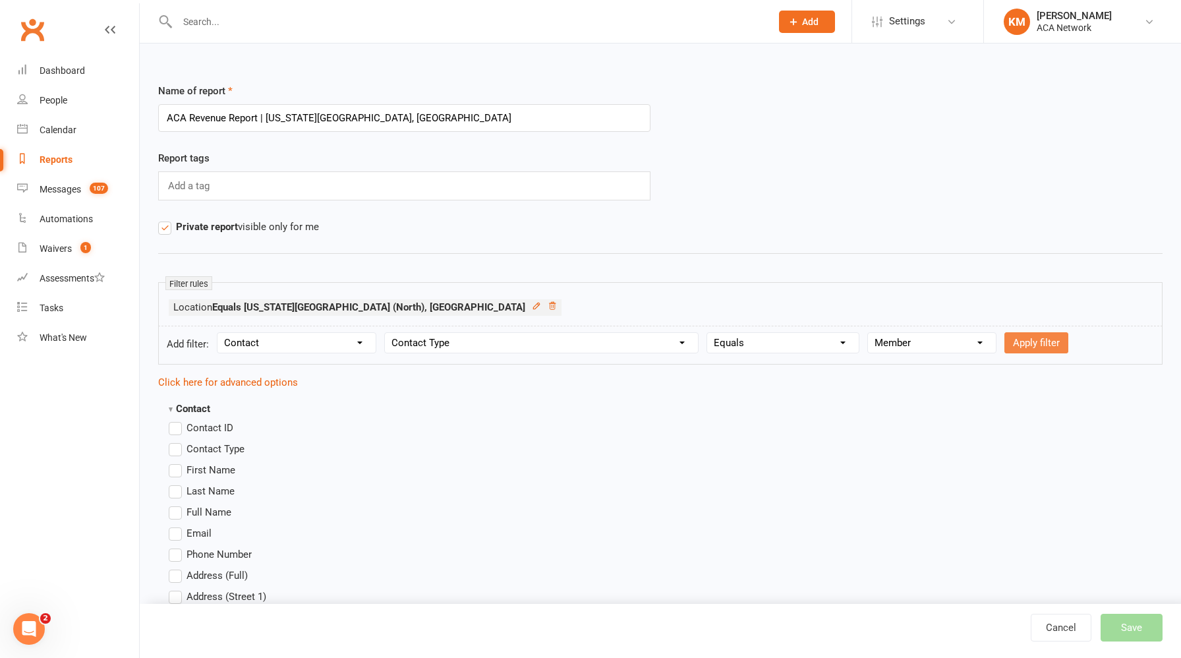
select select
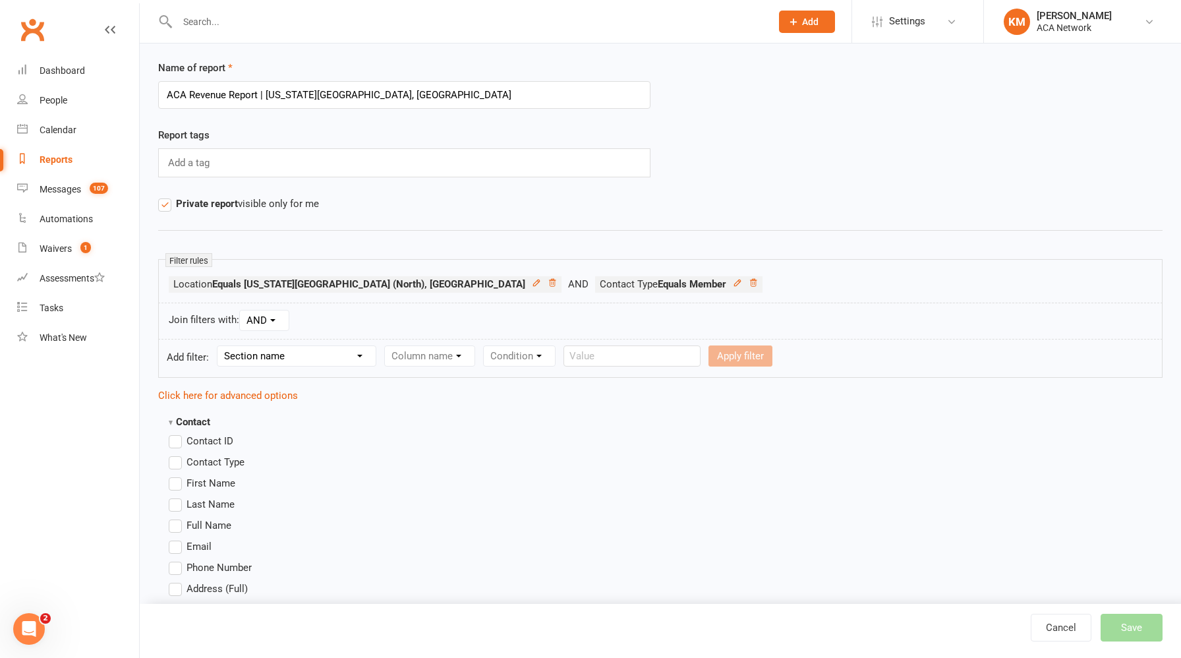
scroll to position [28, 0]
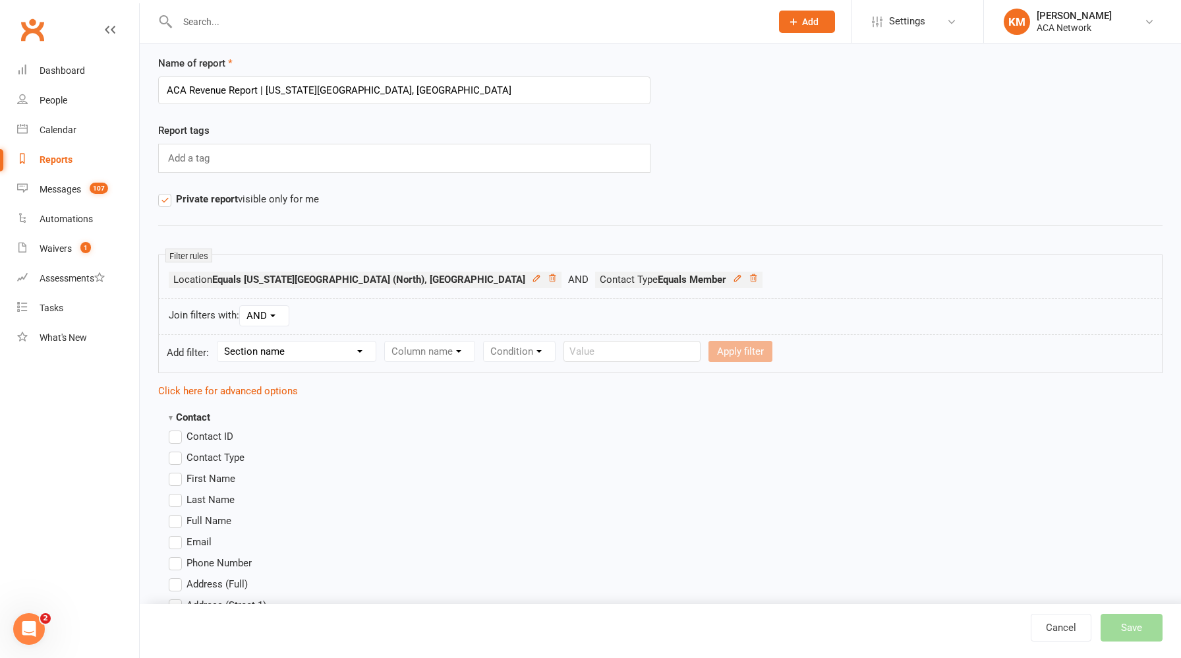
click at [177, 475] on label "First Name" at bounding box center [202, 478] width 67 height 16
click at [177, 470] on input "First Name" at bounding box center [173, 470] width 9 height 0
click at [177, 498] on label "Last Name" at bounding box center [202, 500] width 66 height 16
click at [177, 492] on input "Last Name" at bounding box center [173, 492] width 9 height 0
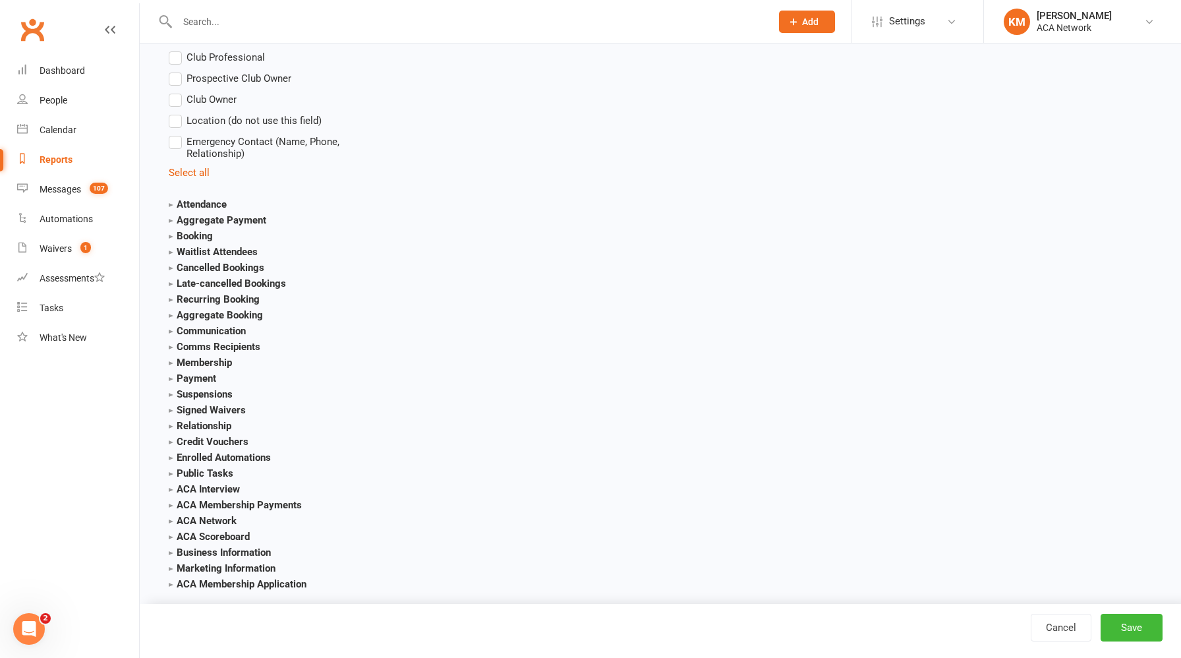
scroll to position [1522, 0]
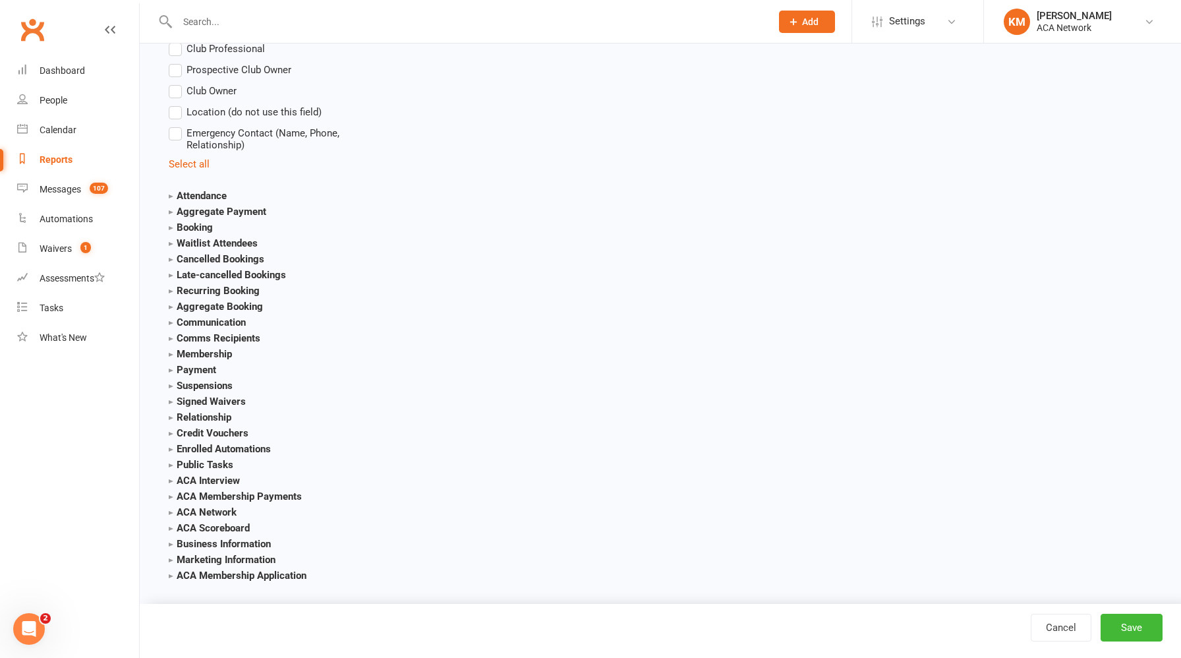
click at [225, 210] on strong "Aggregate Payment" at bounding box center [218, 212] width 98 height 12
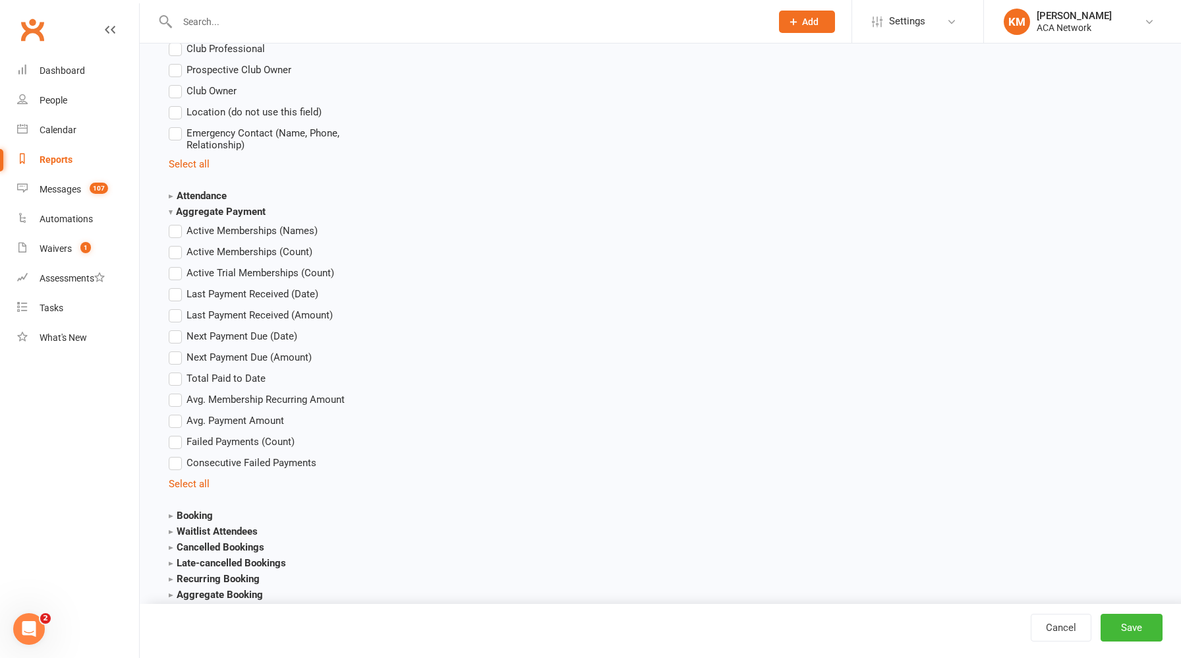
click at [175, 293] on label "Last Payment Received (Date)" at bounding box center [244, 294] width 150 height 16
click at [175, 286] on input "Last Payment Received (Date)" at bounding box center [173, 286] width 9 height 0
click at [175, 315] on label "Last Payment Received (Amount)" at bounding box center [251, 315] width 164 height 16
click at [175, 307] on input "Last Payment Received (Amount)" at bounding box center [173, 307] width 9 height 0
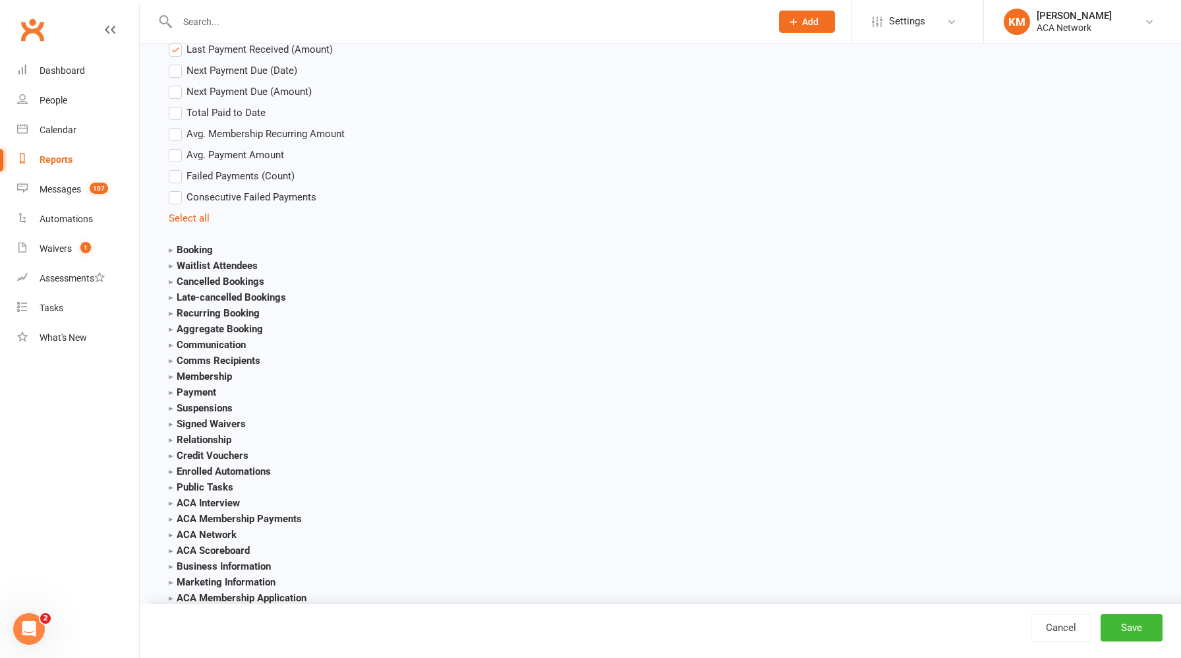
scroll to position [1816, 0]
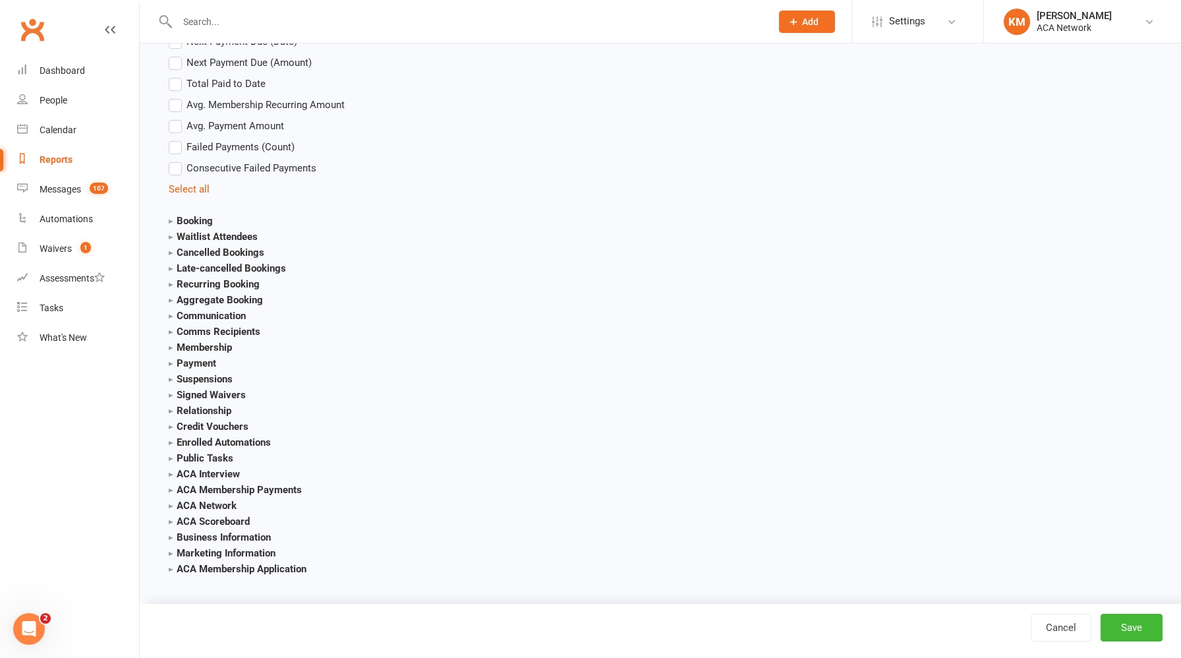
click at [216, 343] on strong "Membership" at bounding box center [200, 347] width 63 height 12
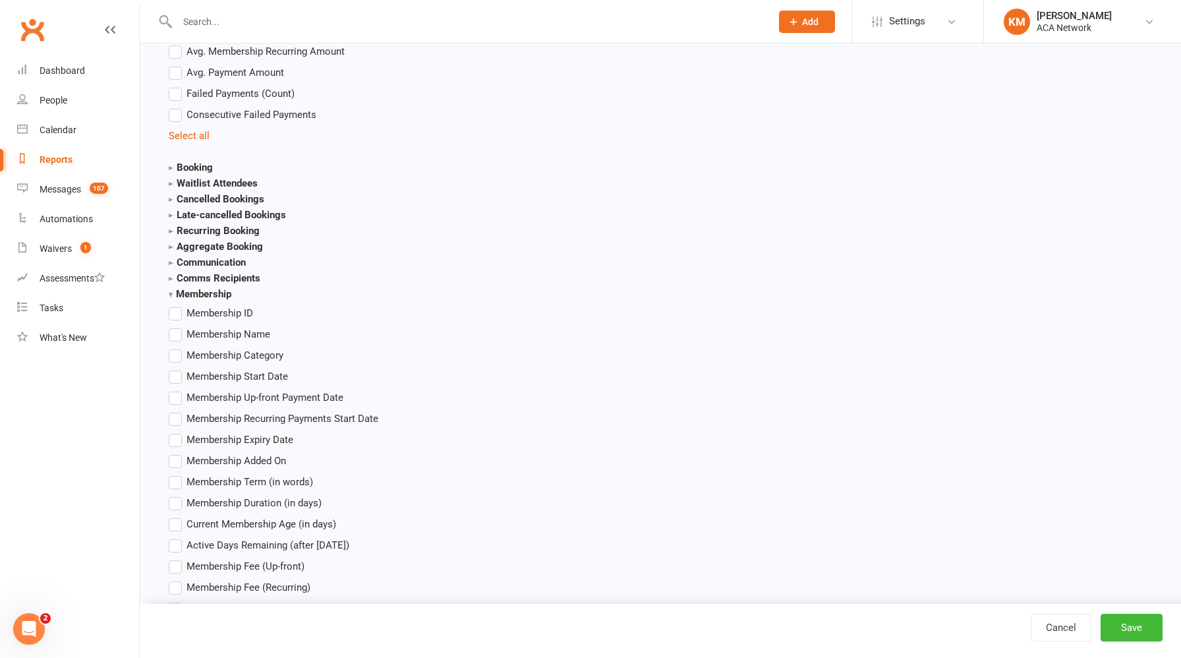
scroll to position [1872, 0]
click at [173, 324] on label "Membership Name" at bounding box center [219, 332] width 101 height 16
click at [173, 324] on input "Membership Name" at bounding box center [173, 324] width 9 height 0
click at [173, 355] on label "Membership Category" at bounding box center [226, 353] width 115 height 16
click at [173, 345] on input "Membership Category" at bounding box center [173, 345] width 9 height 0
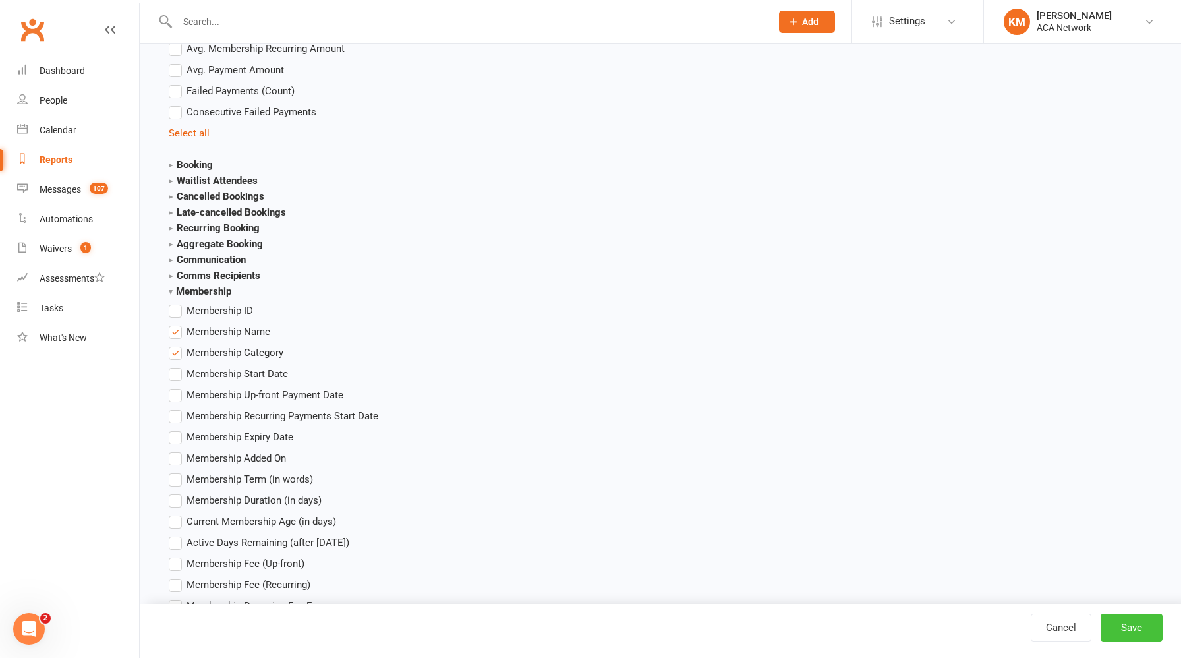
click at [1112, 619] on button "Save" at bounding box center [1131, 627] width 62 height 28
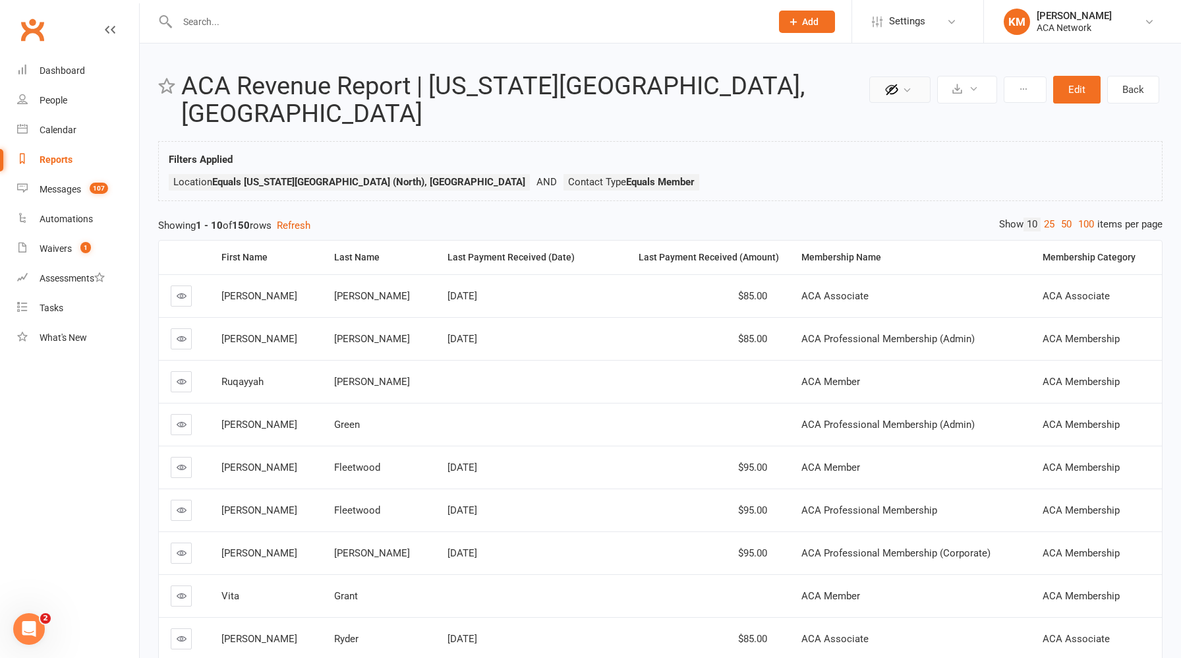
click at [902, 98] on button at bounding box center [899, 89] width 61 height 26
click at [964, 92] on button at bounding box center [967, 90] width 60 height 28
click at [948, 150] on link "Schedule recurring exports" at bounding box center [927, 147] width 138 height 26
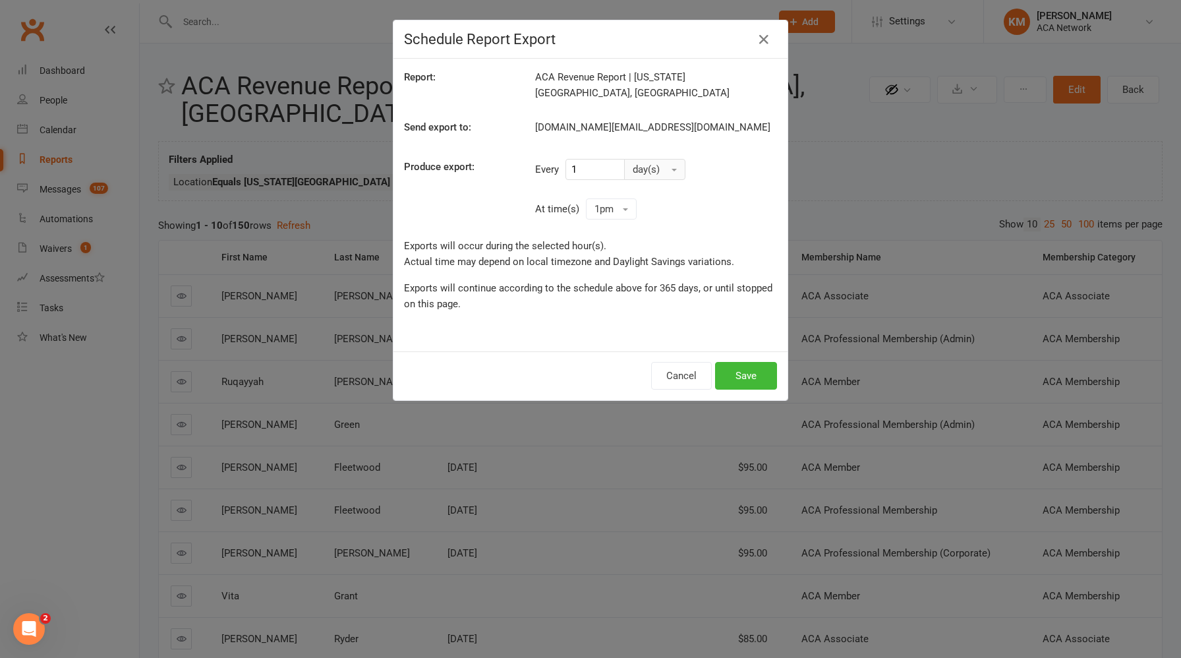
click at [642, 163] on span "day(s)" at bounding box center [646, 169] width 27 height 12
click at [642, 244] on span "month(s)" at bounding box center [655, 250] width 40 height 12
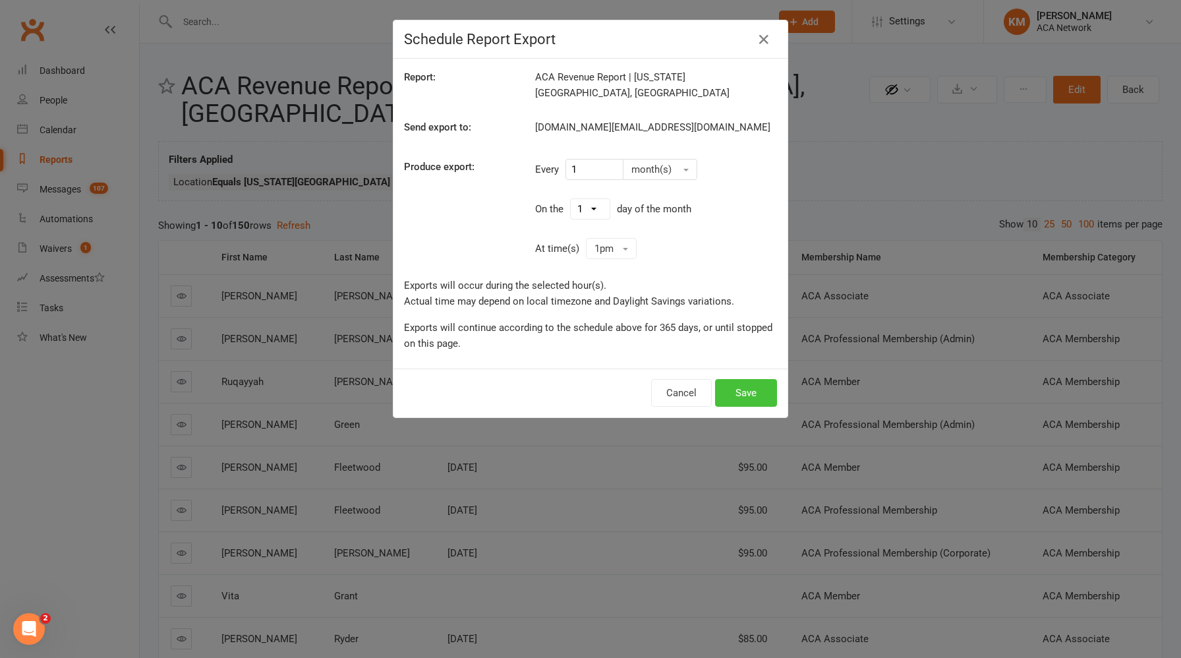
click at [736, 391] on button "Save" at bounding box center [746, 393] width 62 height 28
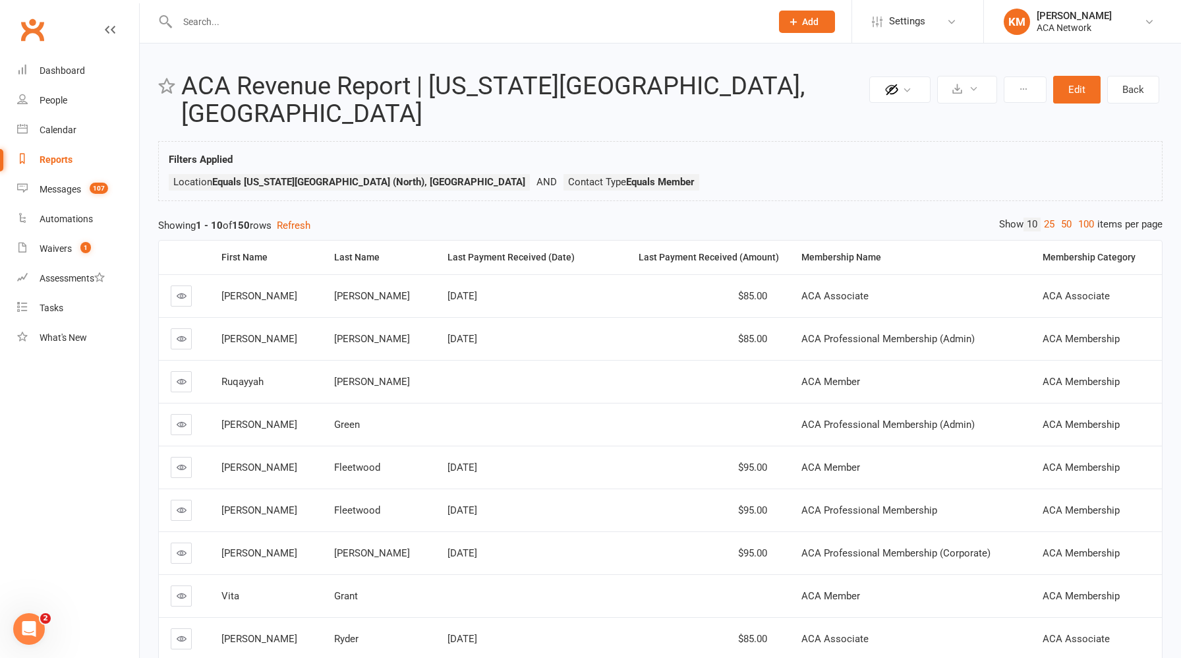
click at [69, 157] on div "Reports" at bounding box center [56, 159] width 33 height 11
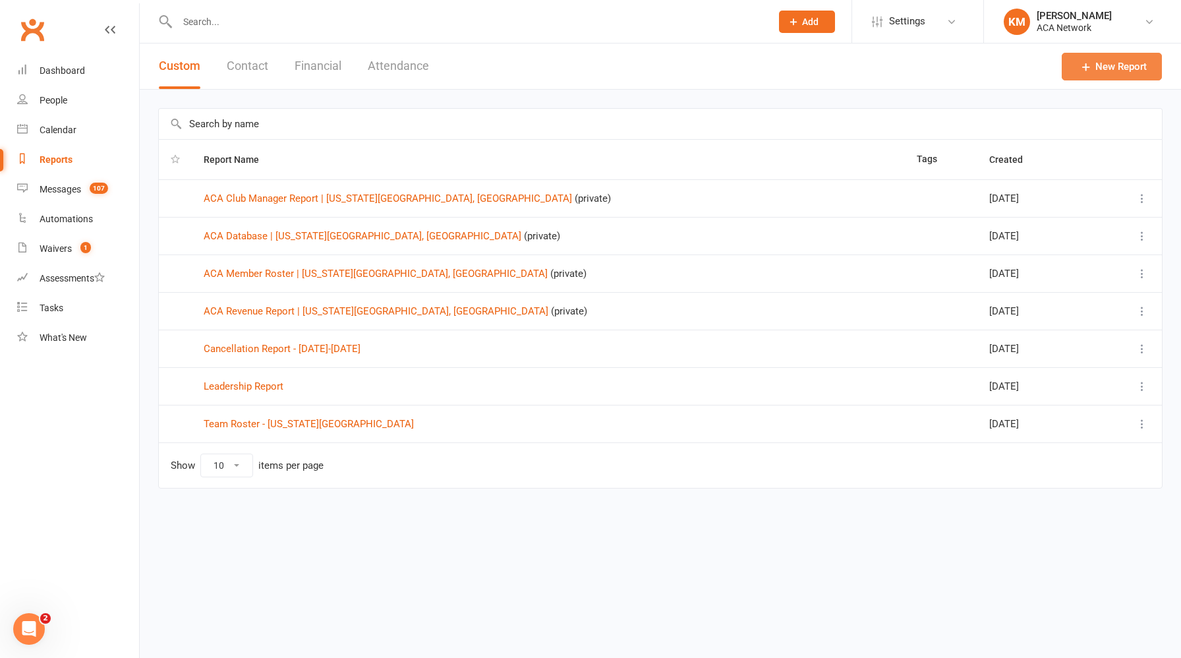
click at [1088, 69] on icon at bounding box center [1085, 66] width 13 height 13
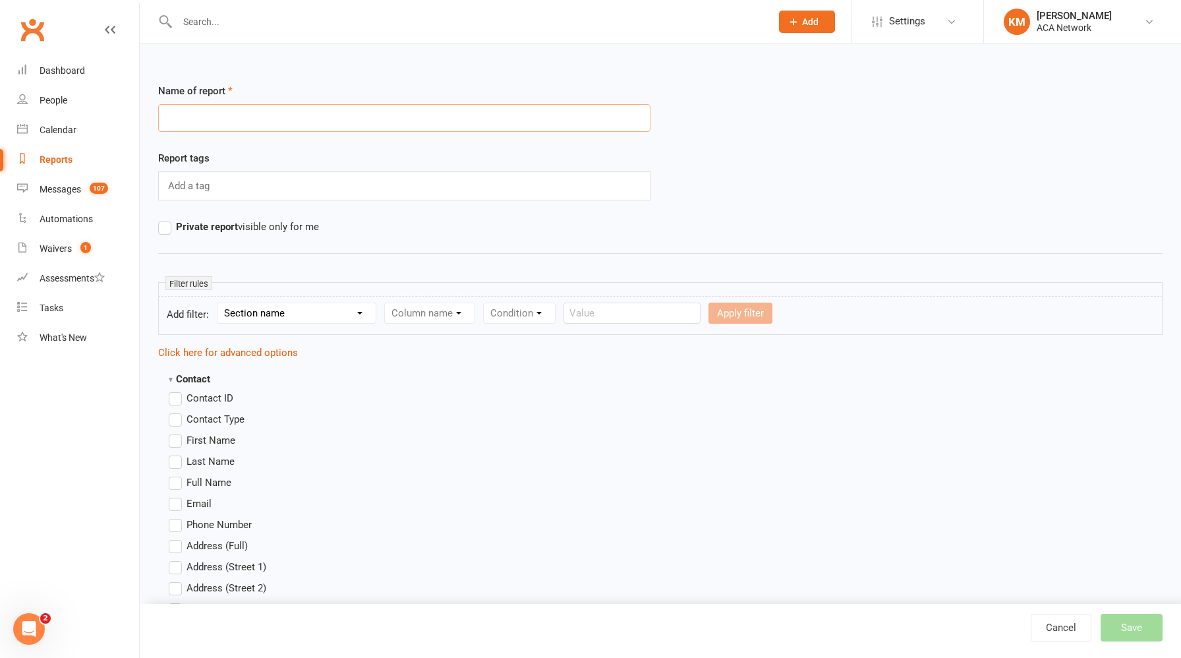
paste input "ACA Club Pro Report | Shawnee, KS"
type input "ACA Club Pro Report | Kansas City North, MO"
click at [166, 230] on label "Private report visible only for me" at bounding box center [238, 227] width 161 height 16
click at [166, 219] on input "Private report visible only for me" at bounding box center [162, 219] width 9 height 0
click at [177, 440] on label "First Name" at bounding box center [202, 440] width 67 height 16
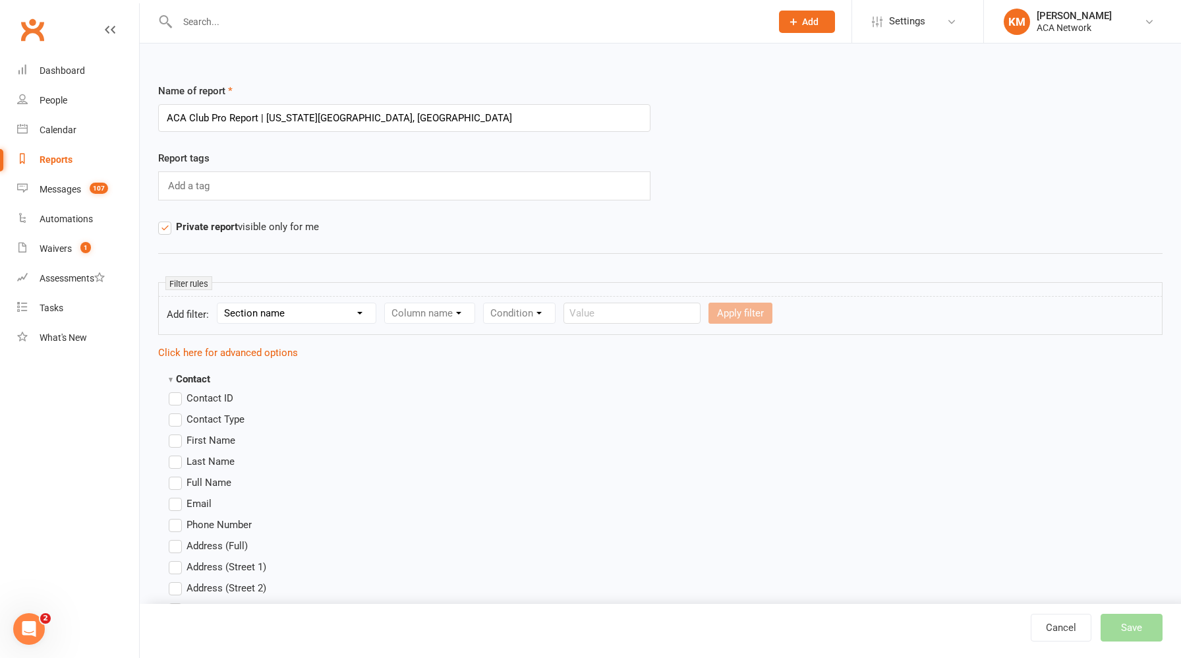
click at [177, 432] on input "First Name" at bounding box center [173, 432] width 9 height 0
click at [176, 465] on label "Last Name" at bounding box center [202, 461] width 66 height 16
click at [176, 453] on input "Last Name" at bounding box center [173, 453] width 9 height 0
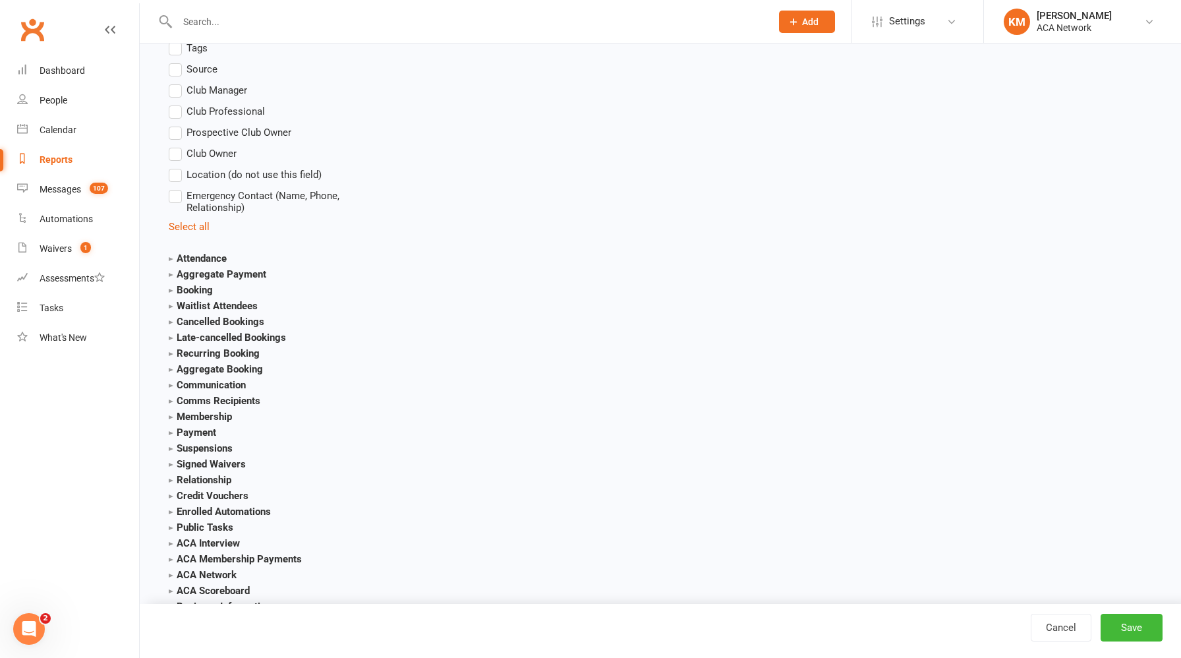
scroll to position [1462, 0]
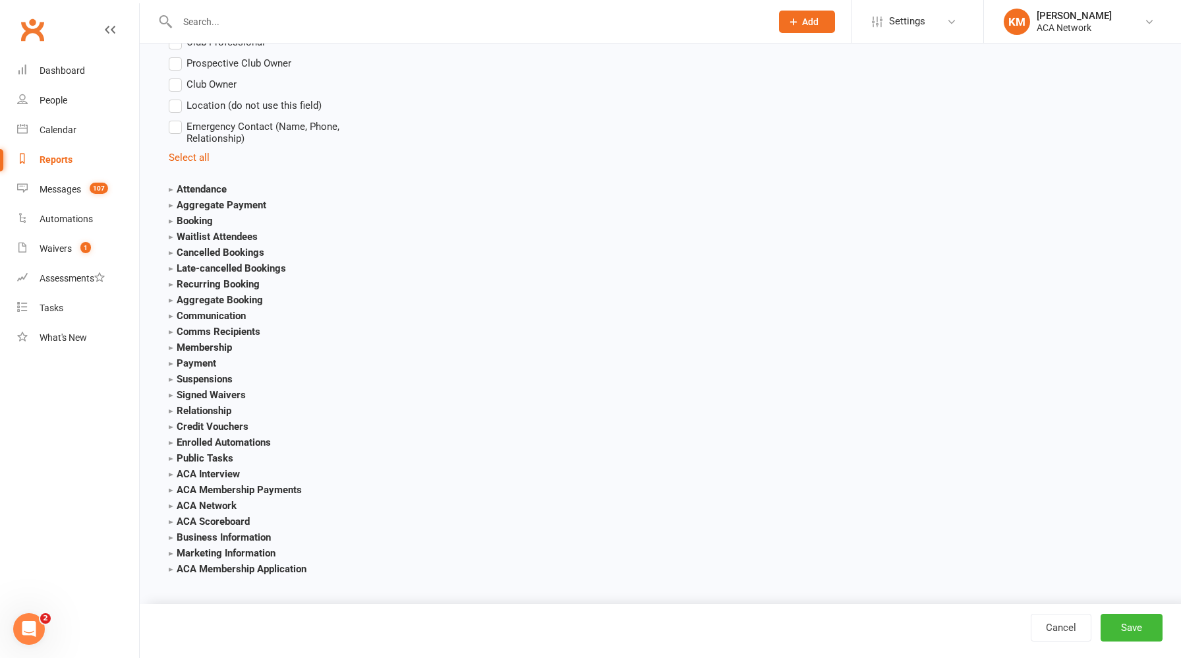
click at [227, 519] on strong "ACA Scoreboard" at bounding box center [209, 521] width 81 height 12
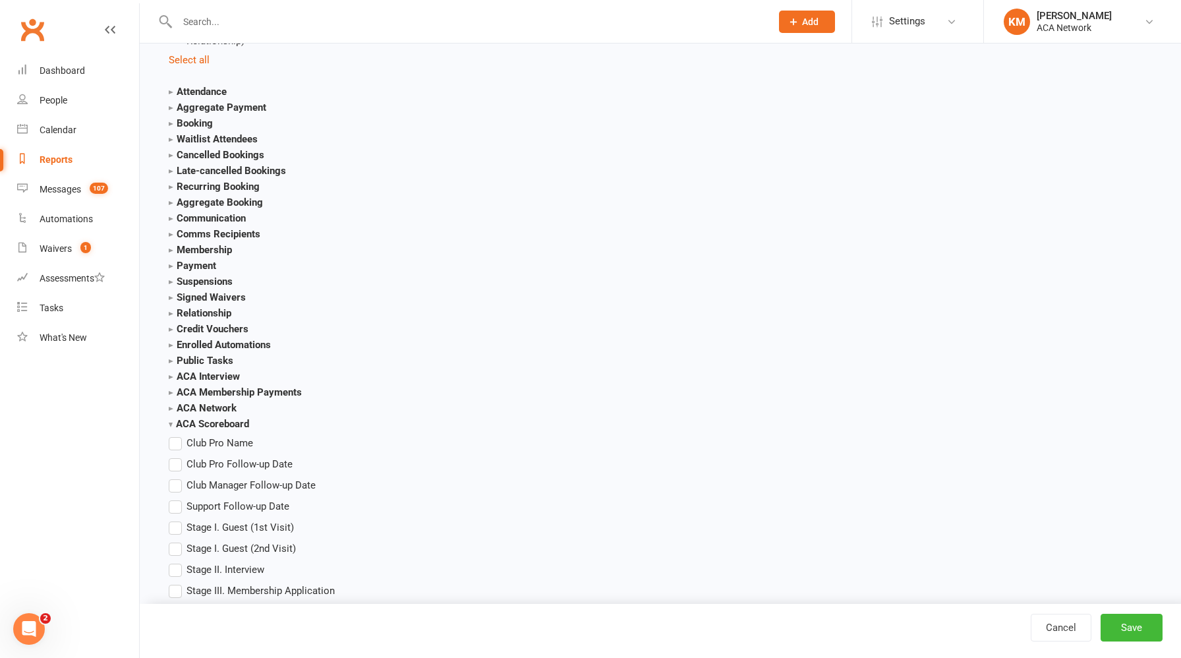
scroll to position [1599, 0]
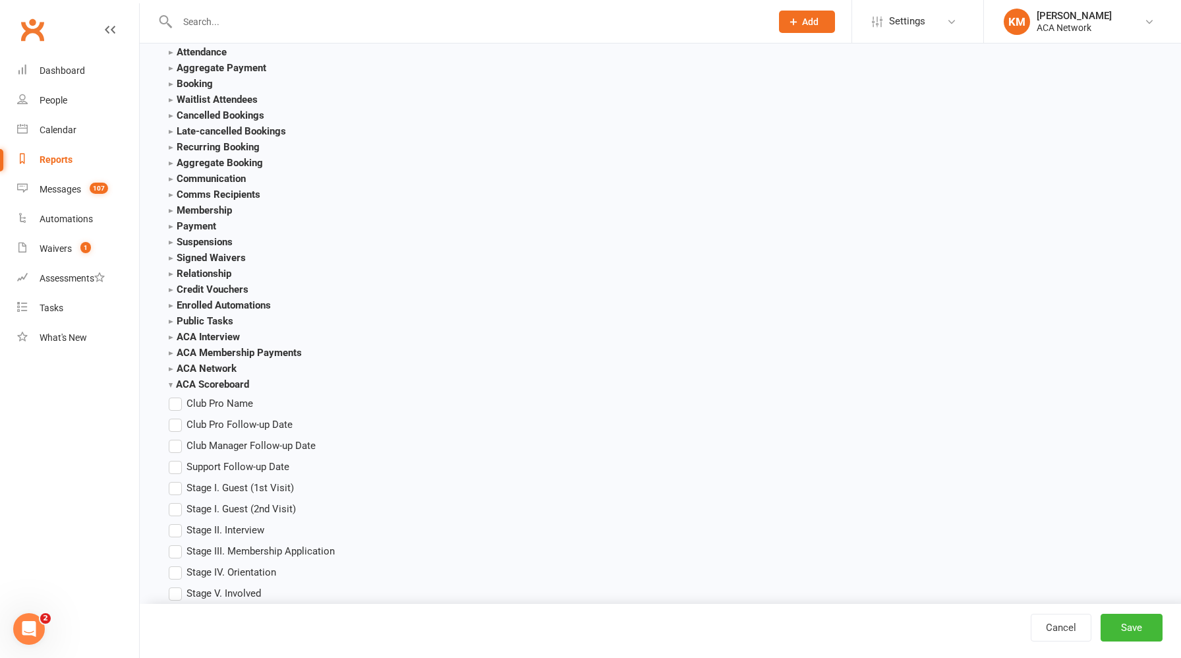
click at [177, 404] on label "Club Pro Name" at bounding box center [211, 403] width 84 height 16
click at [177, 395] on input "Club Pro Name" at bounding box center [173, 395] width 9 height 0
click at [177, 422] on label "Club Pro Follow-up Date" at bounding box center [231, 424] width 124 height 16
click at [177, 416] on input "Club Pro Follow-up Date" at bounding box center [173, 416] width 9 height 0
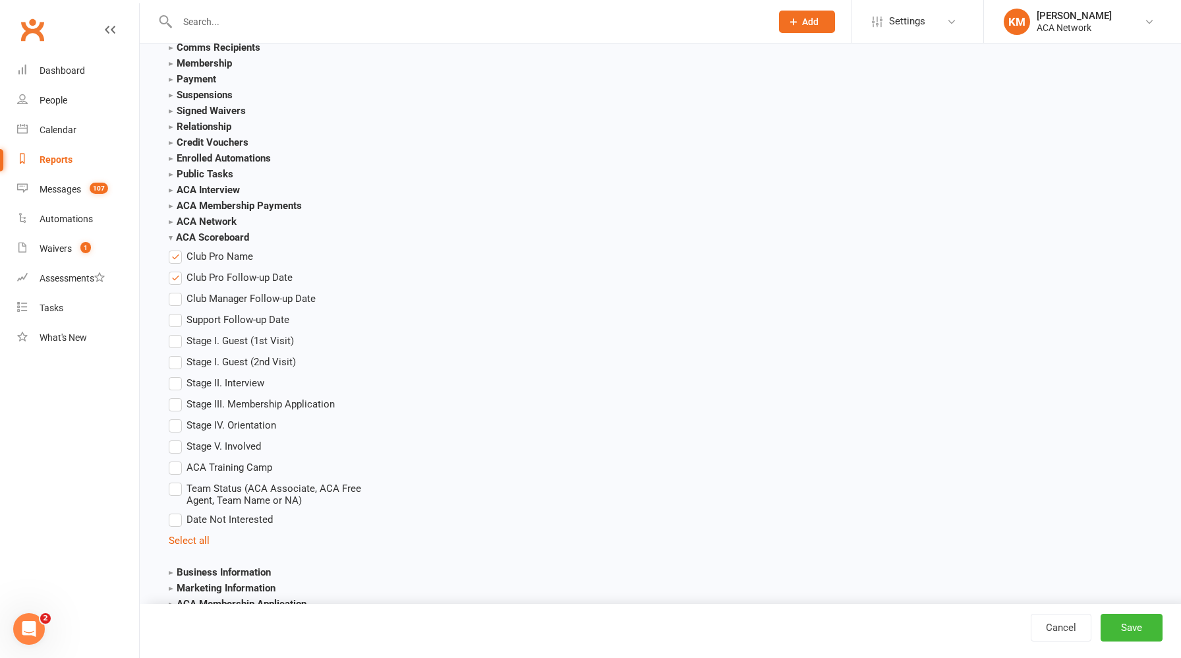
scroll to position [1771, 0]
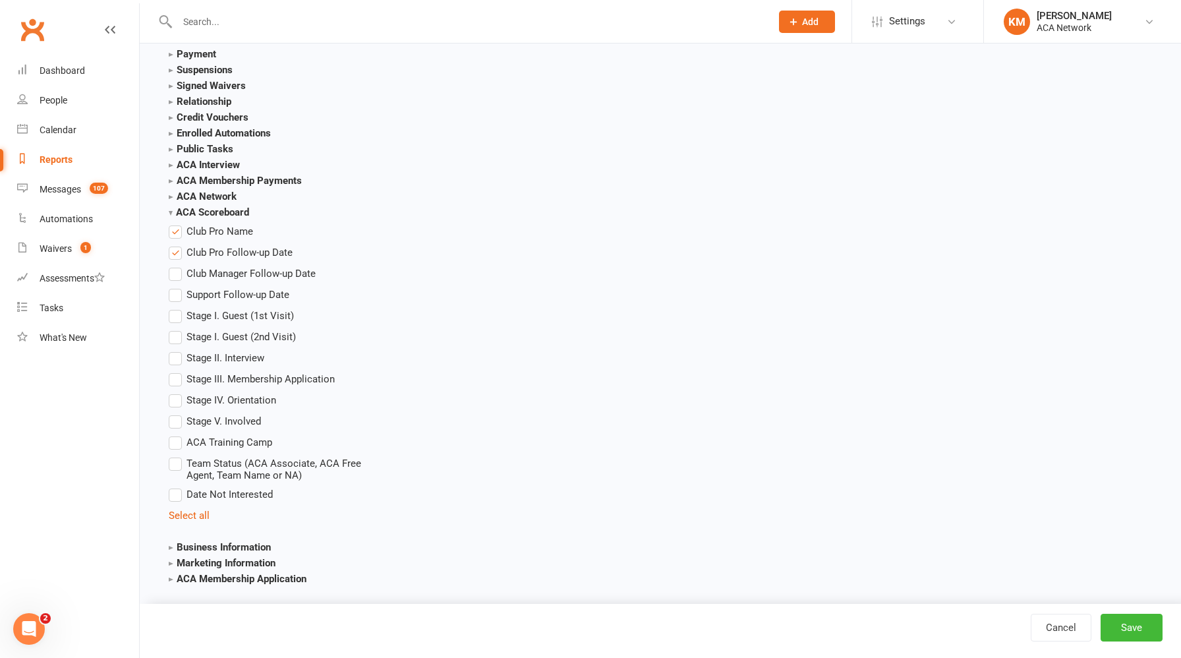
click at [175, 315] on label "Stage I. Guest (1st Visit)" at bounding box center [231, 316] width 125 height 16
click at [175, 308] on input "Stage I. Guest (1st Visit)" at bounding box center [173, 308] width 9 height 0
click at [175, 353] on label "Stage II. Interview" at bounding box center [217, 358] width 96 height 16
click at [175, 350] on input "Stage II. Interview" at bounding box center [173, 350] width 9 height 0
click at [175, 380] on label "Stage III. Membership Application" at bounding box center [252, 379] width 166 height 16
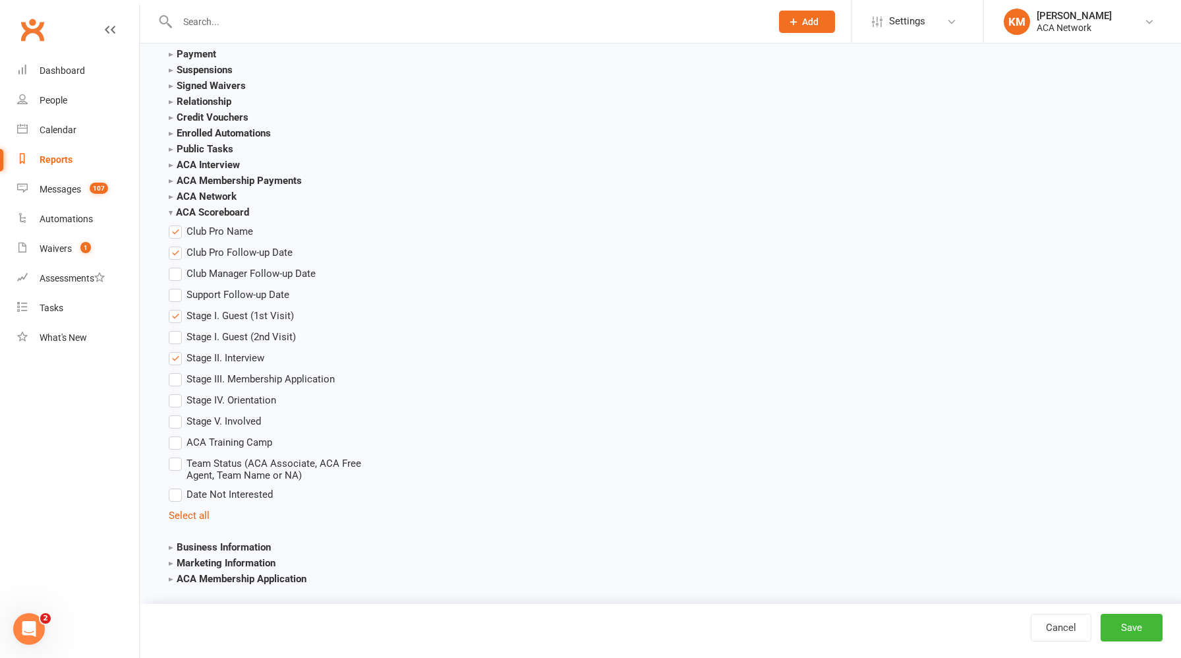
click at [175, 371] on input "Stage III. Membership Application" at bounding box center [173, 371] width 9 height 0
click at [175, 405] on label "Stage IV. Orientation" at bounding box center [222, 400] width 107 height 16
click at [175, 392] on input "Stage IV. Orientation" at bounding box center [173, 392] width 9 height 0
click at [176, 422] on label "Stage V. Involved" at bounding box center [215, 421] width 92 height 16
click at [176, 413] on input "Stage V. Involved" at bounding box center [173, 413] width 9 height 0
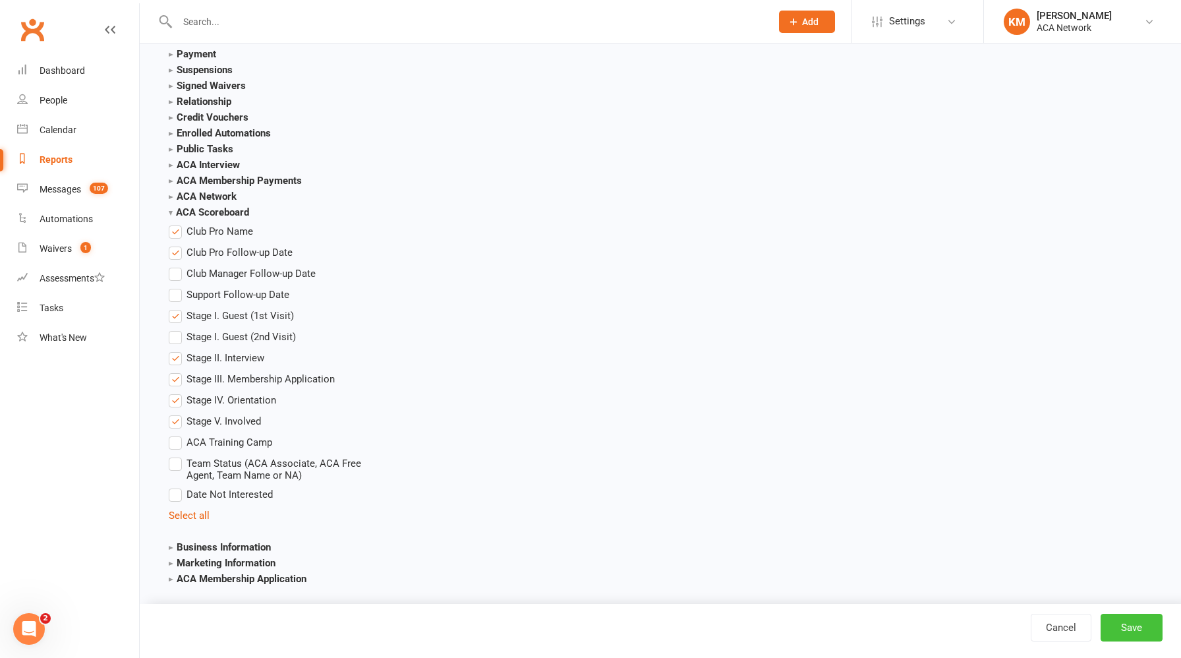
click at [1137, 629] on button "Save" at bounding box center [1131, 627] width 62 height 28
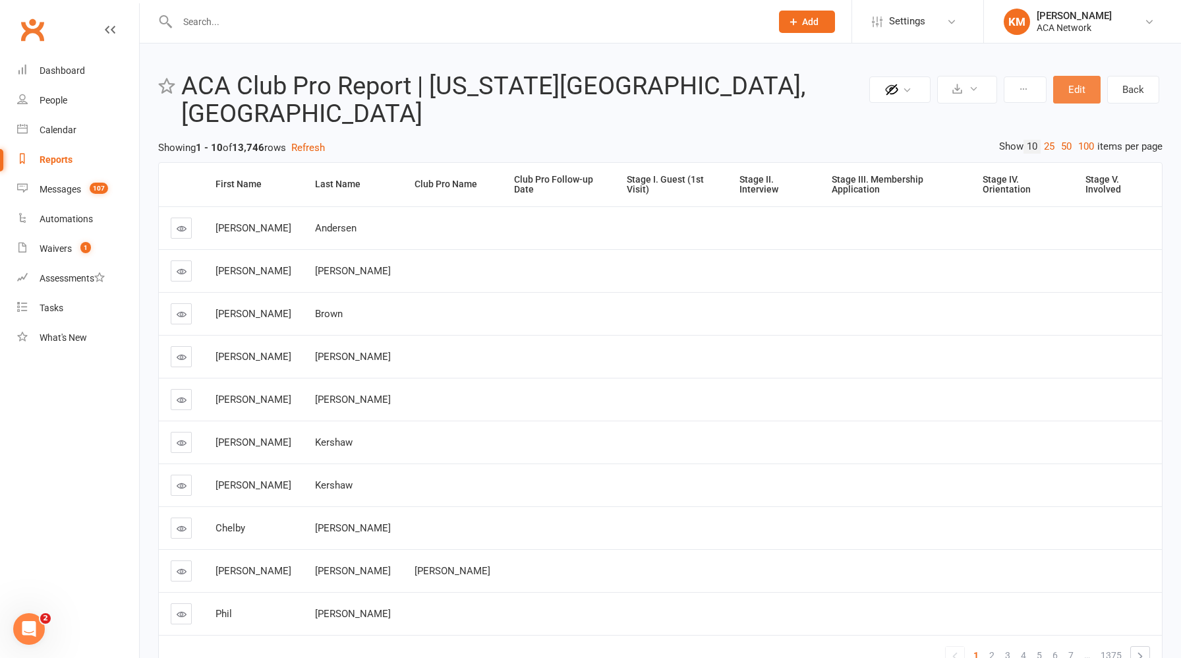
click at [1072, 93] on button "Edit" at bounding box center [1076, 90] width 47 height 28
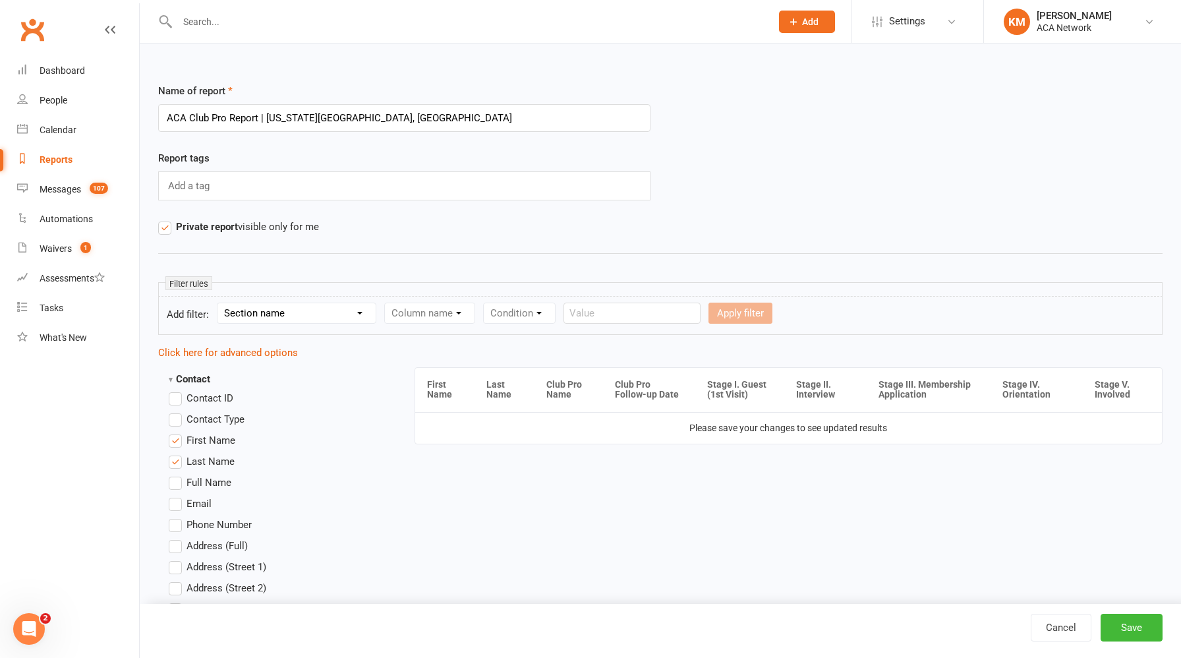
click at [268, 310] on select "Section name Contact Attendance Aggregate Payment Booking Waitlist Attendees Ca…" at bounding box center [296, 313] width 158 height 20
select select "0"
click at [219, 303] on select "Section name Contact Attendance Aggregate Payment Booking Waitlist Attendees Ca…" at bounding box center [296, 313] width 158 height 20
click at [426, 317] on select "Column name Contact Type First Name Last Name Full Name Email Phone Number Addr…" at bounding box center [541, 313] width 313 height 20
select select "29"
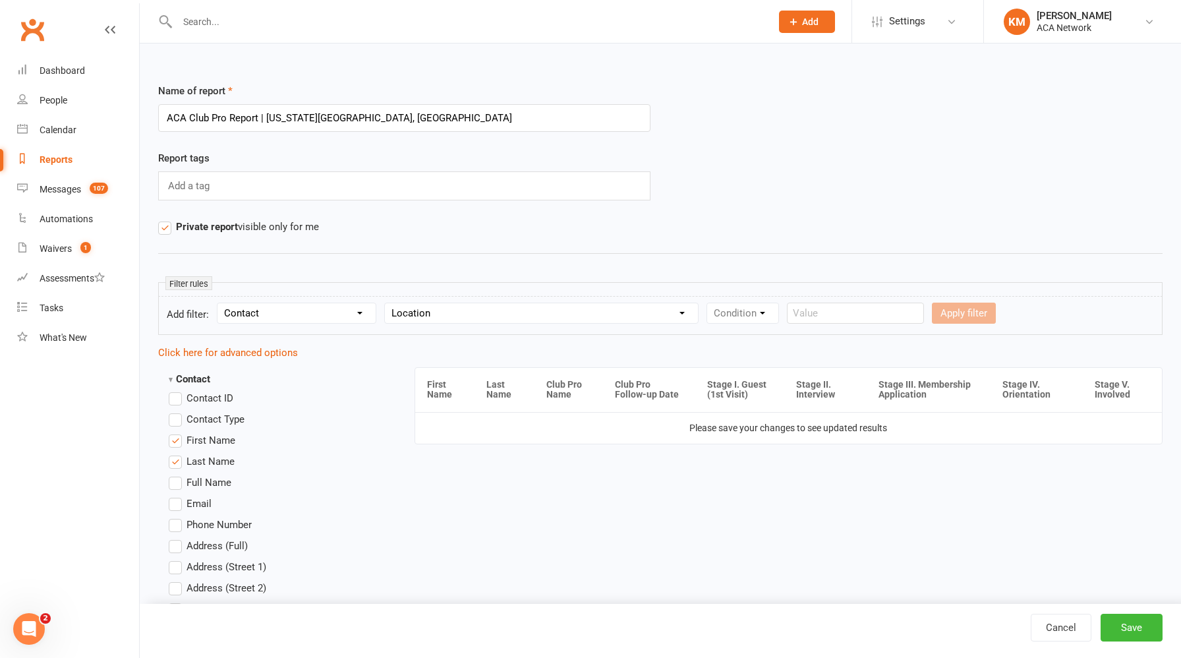
click at [386, 303] on select "Column name Contact Type First Name Last Name Full Name Email Phone Number Addr…" at bounding box center [541, 313] width 313 height 20
click at [770, 314] on select "Condition Equals Does not equal Contains Does not contain Is blank or does not …" at bounding box center [783, 313] width 152 height 20
select select "0"
click at [708, 303] on select "Condition Equals Does not equal Contains Does not contain Is blank or does not …" at bounding box center [783, 313] width 152 height 20
click at [944, 308] on select "Value ACA Global Business Club ACA Rookie Club Arlington, TX Belton, MO Bonner …" at bounding box center [949, 313] width 156 height 20
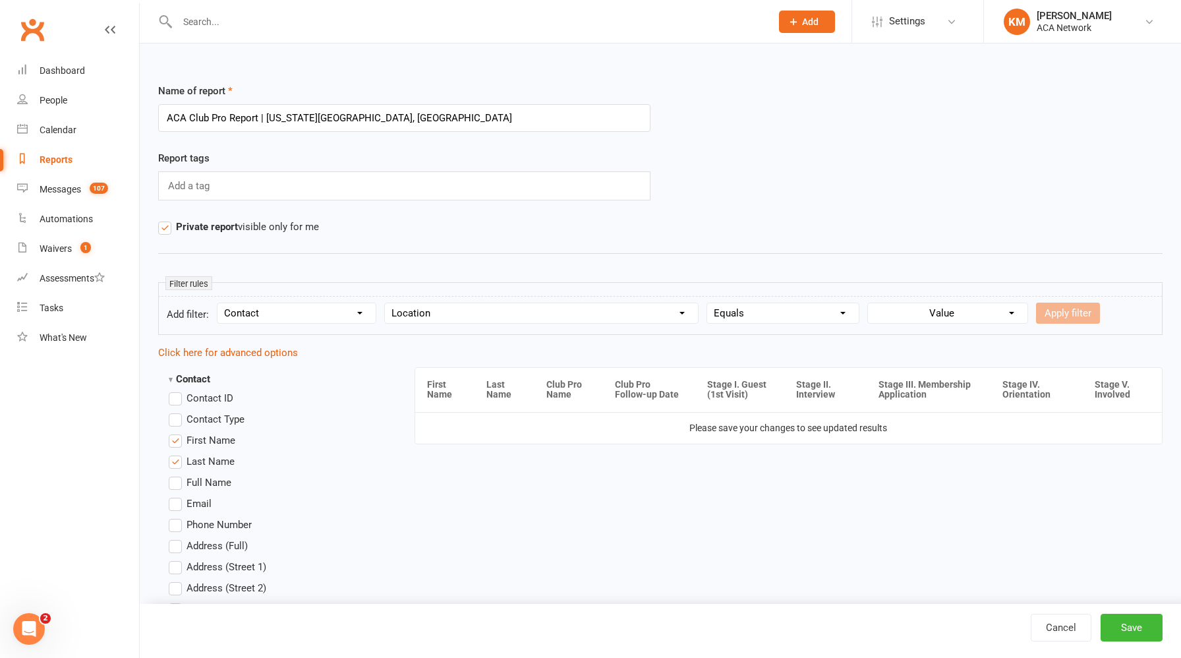
select select "10"
click at [871, 303] on select "Value ACA Global Business Club ACA Rookie Club Arlington, TX Belton, MO Bonner …" at bounding box center [949, 313] width 156 height 20
click at [1053, 306] on button "Apply filter" at bounding box center [1068, 312] width 64 height 21
select select
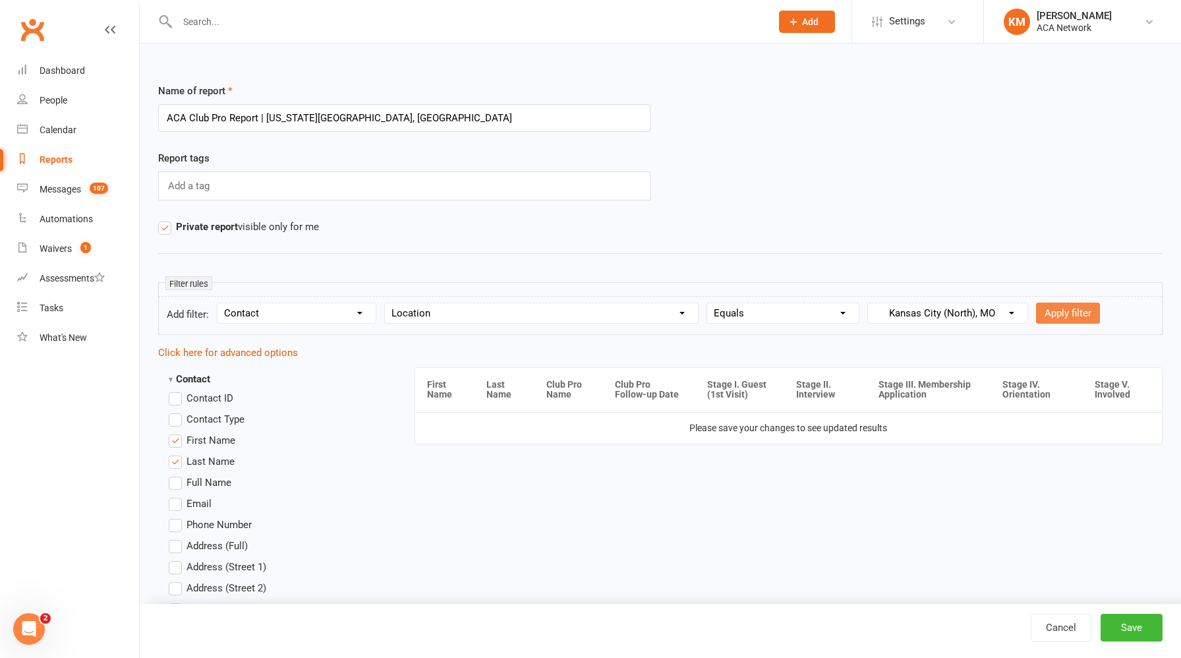
select select
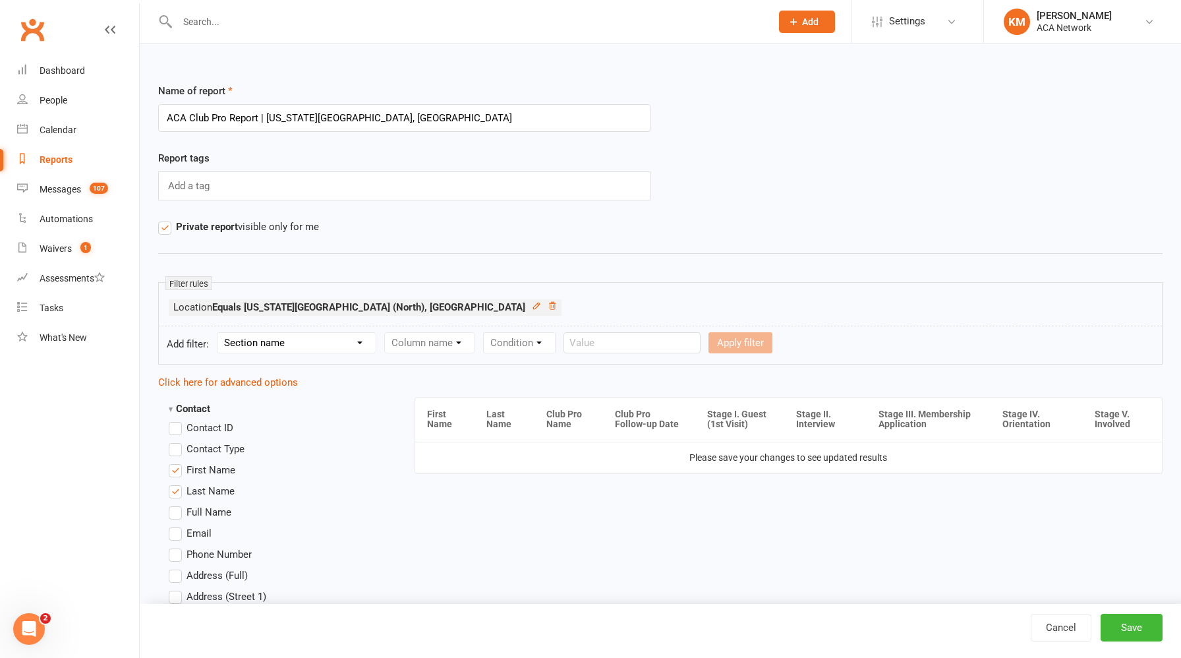
click at [308, 347] on select "Section name Contact Attendance Aggregate Payment Booking Waitlist Attendees Ca…" at bounding box center [296, 343] width 158 height 20
select select "22"
click at [219, 333] on select "Section name Contact Attendance Aggregate Payment Booking Waitlist Attendees Ca…" at bounding box center [296, 343] width 158 height 20
click at [474, 344] on select "Column name Club Pro Name Club Pro Follow-up Date Club Manager Follow-up Date S…" at bounding box center [545, 343] width 321 height 20
select select "1"
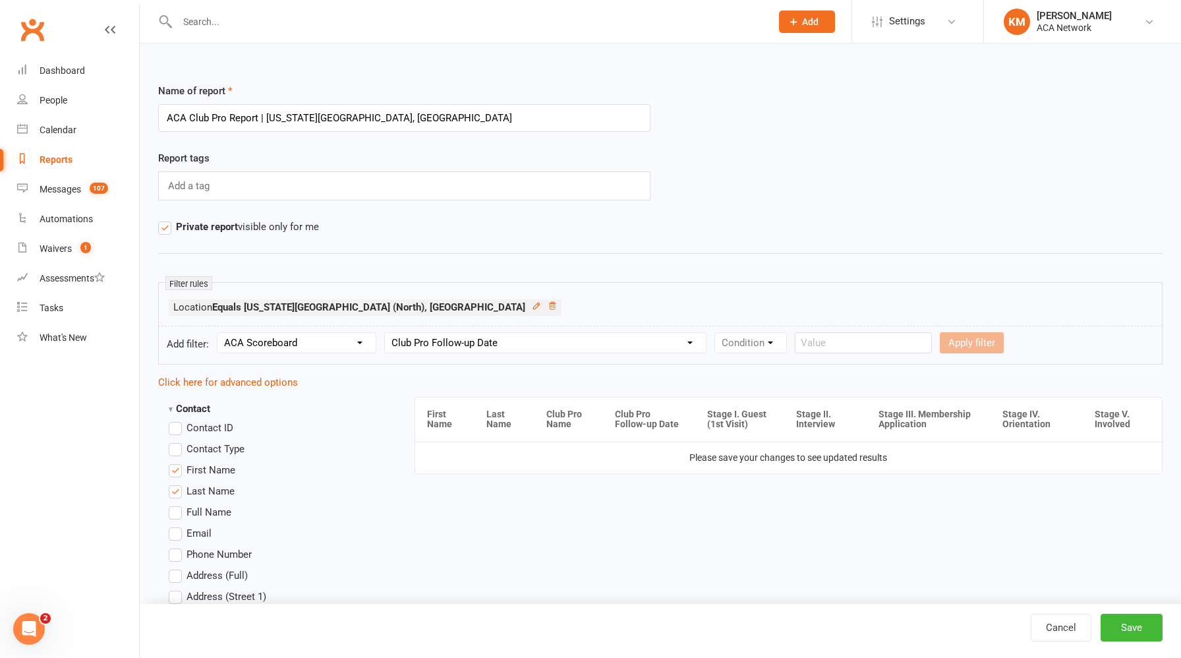
click at [386, 333] on select "Column name Club Pro Name Club Pro Follow-up Date Club Manager Follow-up Date S…" at bounding box center [545, 343] width 321 height 20
click at [760, 342] on select "Condition Is Is not Before After Before or on After or on Is blank Is not blank" at bounding box center [756, 343] width 83 height 20
select select "7"
click at [715, 333] on select "Condition Is Is not Before After Before or on After or on Is blank Is not blank" at bounding box center [756, 343] width 83 height 20
click at [845, 342] on button "Apply filter" at bounding box center [839, 342] width 64 height 21
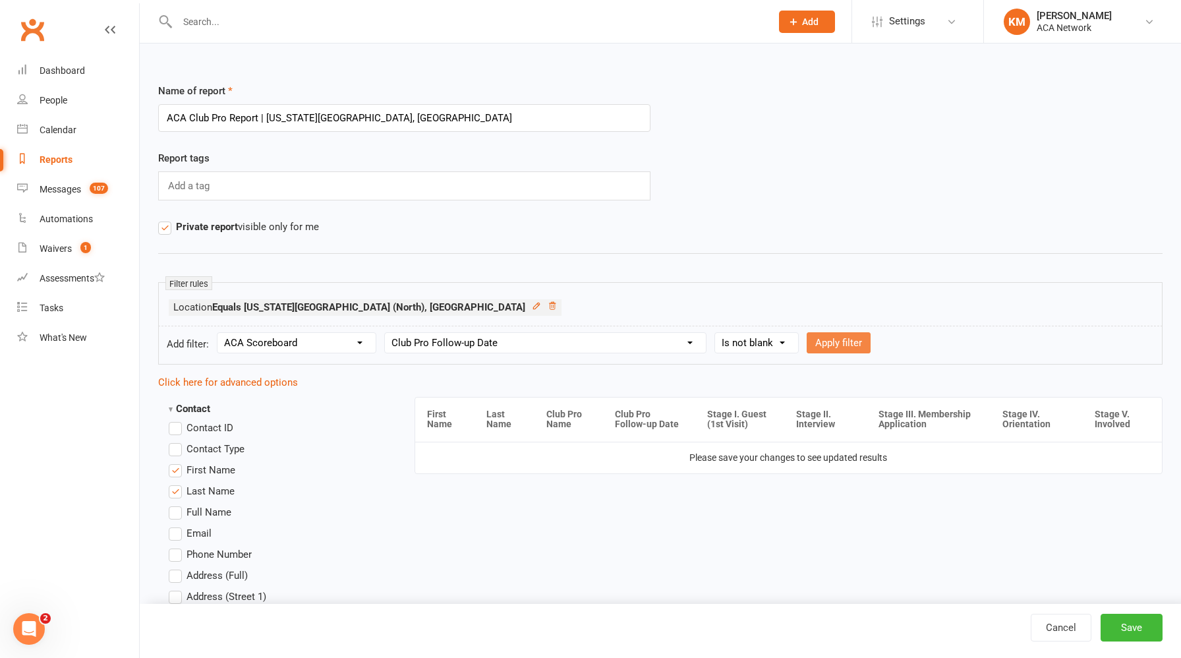
select select
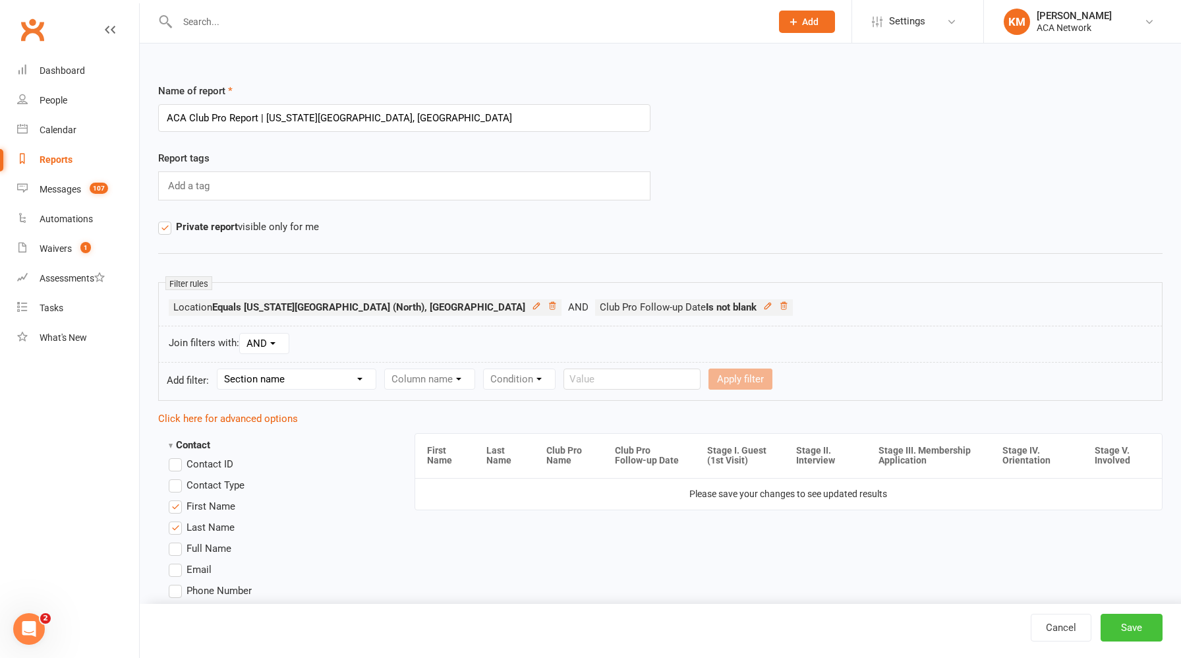
click at [1132, 631] on button "Save" at bounding box center [1131, 627] width 62 height 28
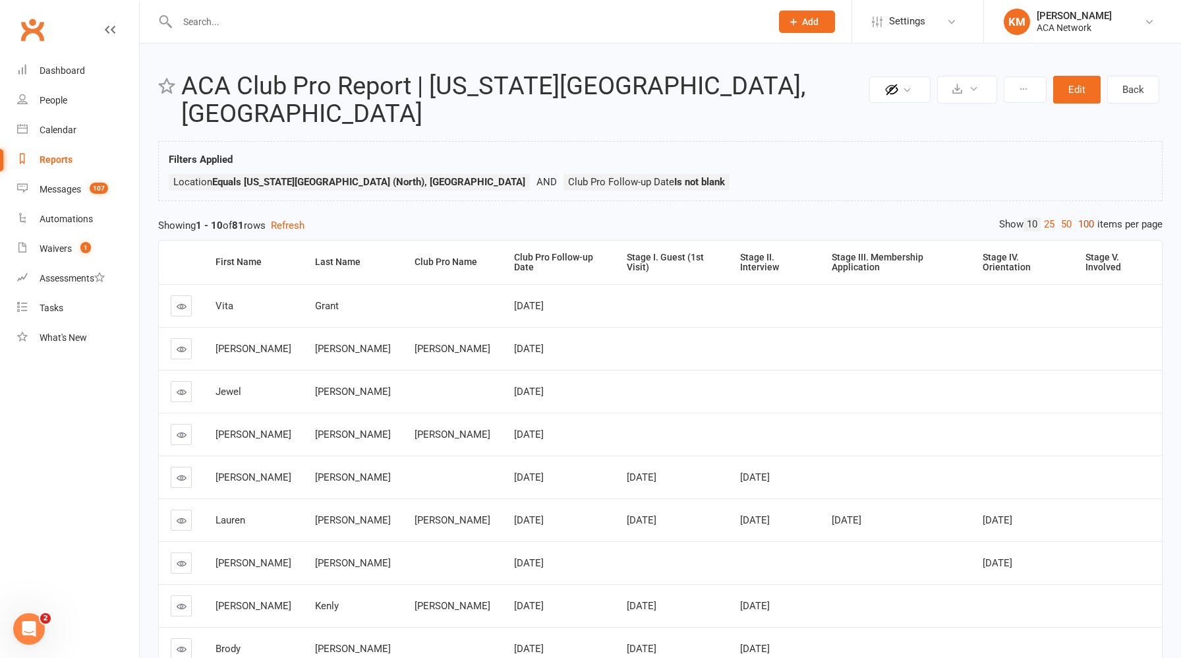
click at [1083, 217] on link "100" at bounding box center [1086, 224] width 22 height 14
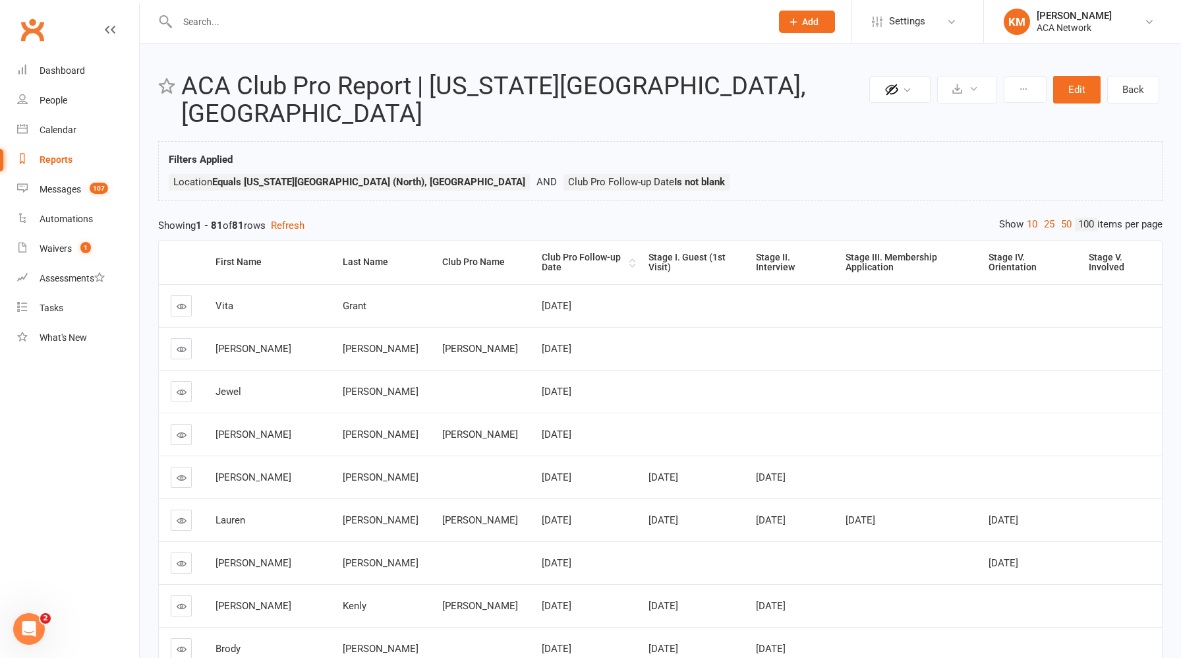
click at [542, 252] on div "Club Pro Follow-up Date" at bounding box center [584, 262] width 84 height 20
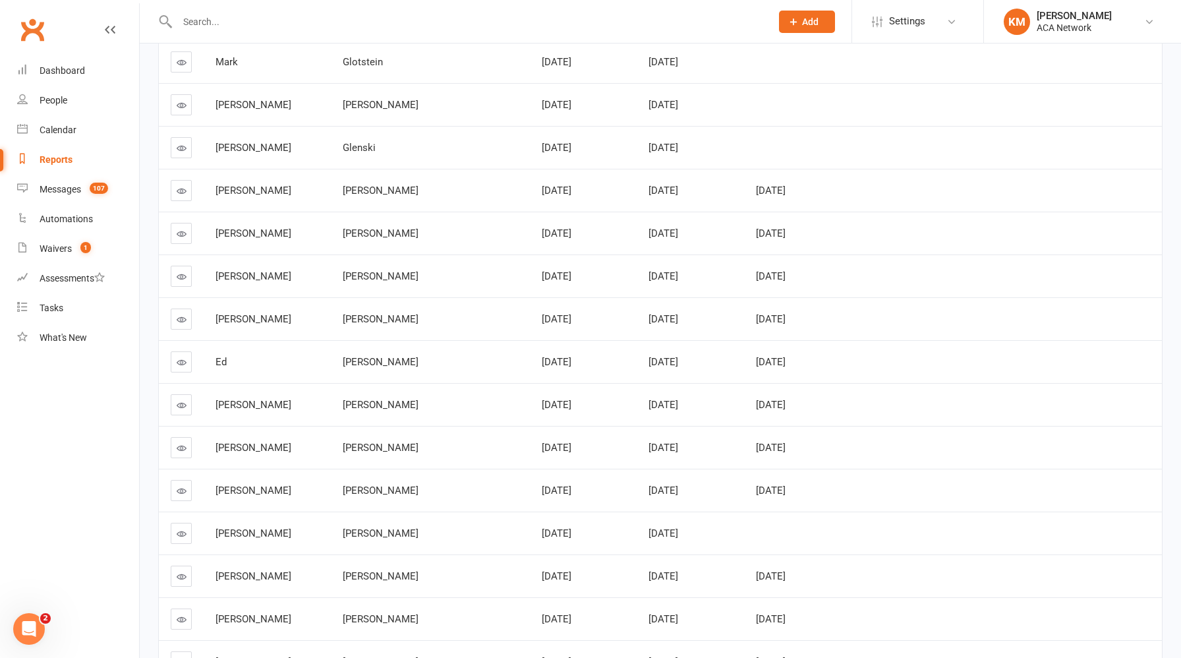
scroll to position [1997, 0]
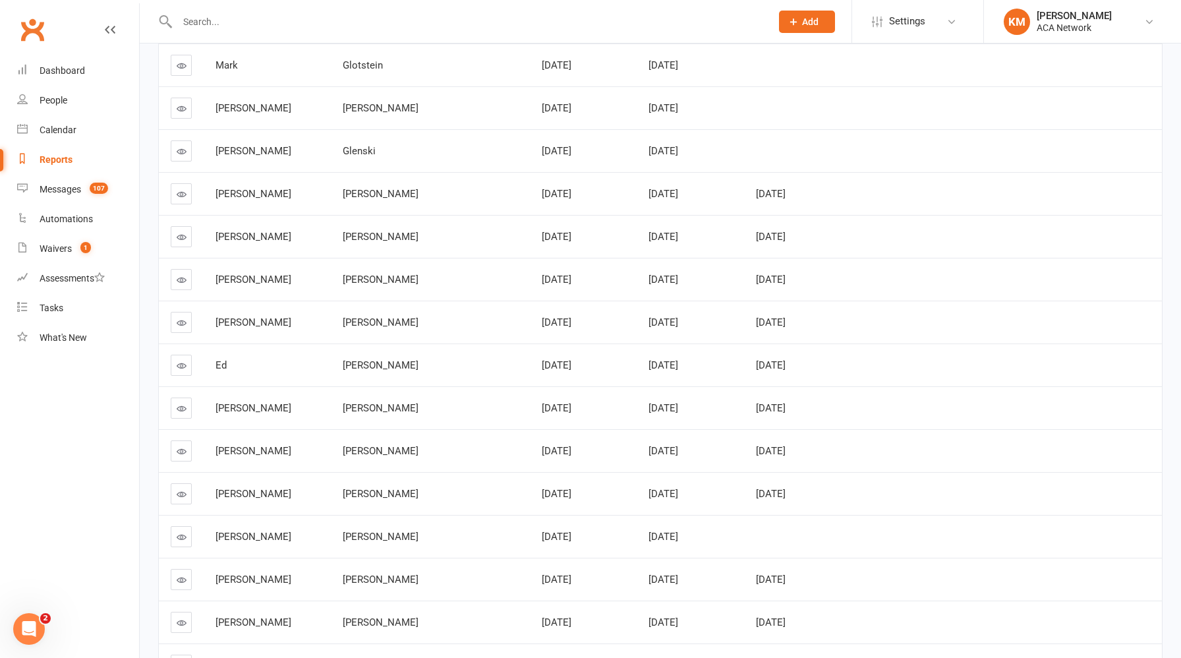
click at [180, 360] on icon at bounding box center [182, 365] width 10 height 10
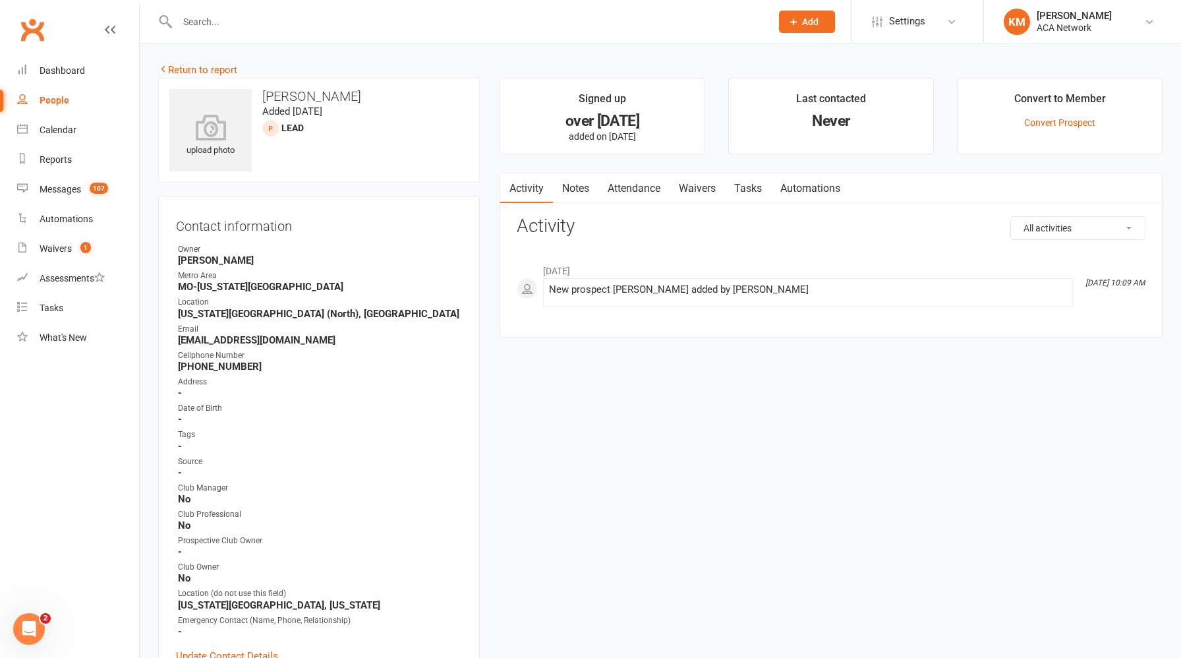
click at [579, 188] on link "Notes" at bounding box center [575, 188] width 45 height 30
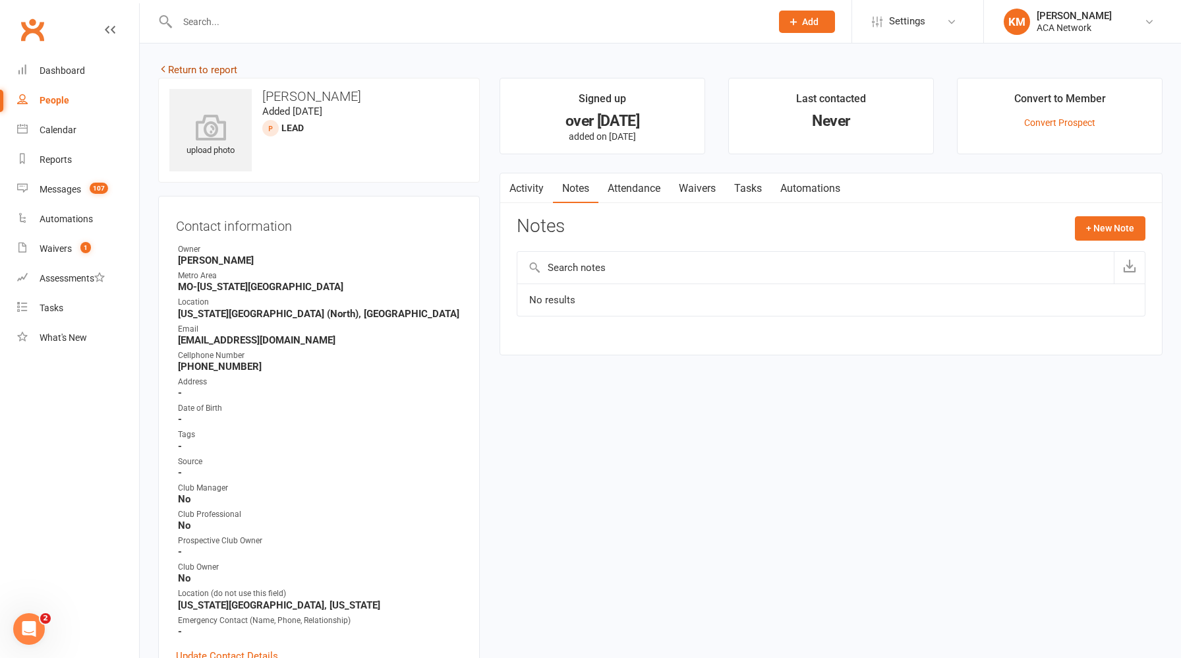
click at [204, 73] on link "Return to report" at bounding box center [197, 70] width 79 height 12
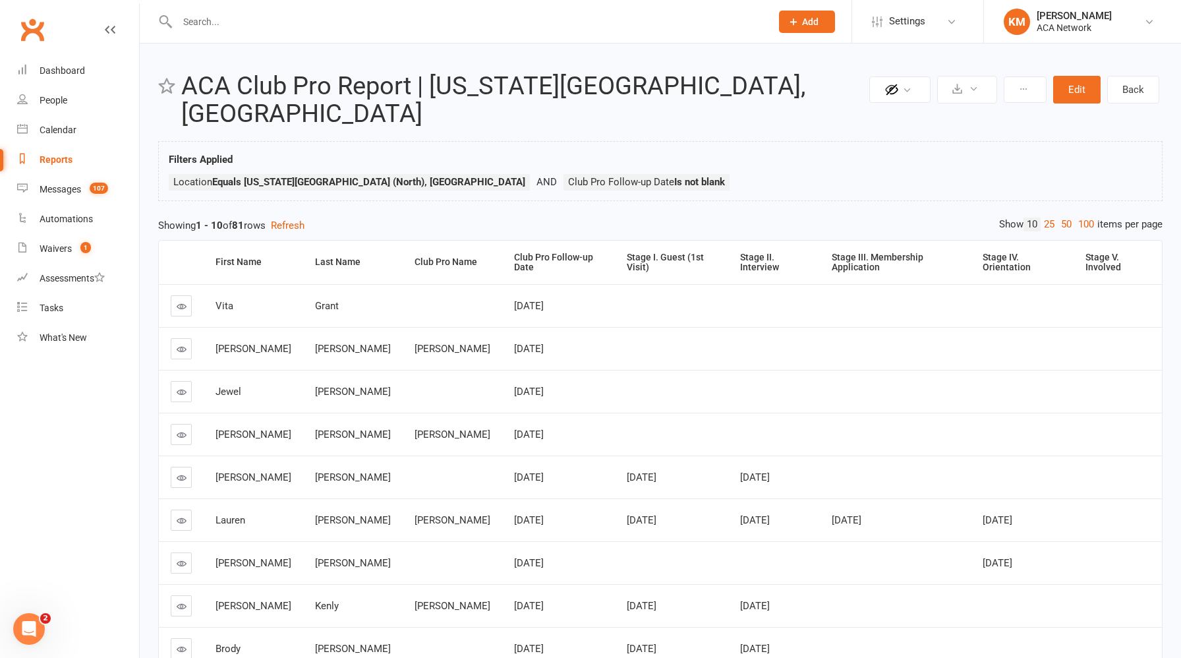
click at [183, 387] on icon at bounding box center [182, 392] width 10 height 10
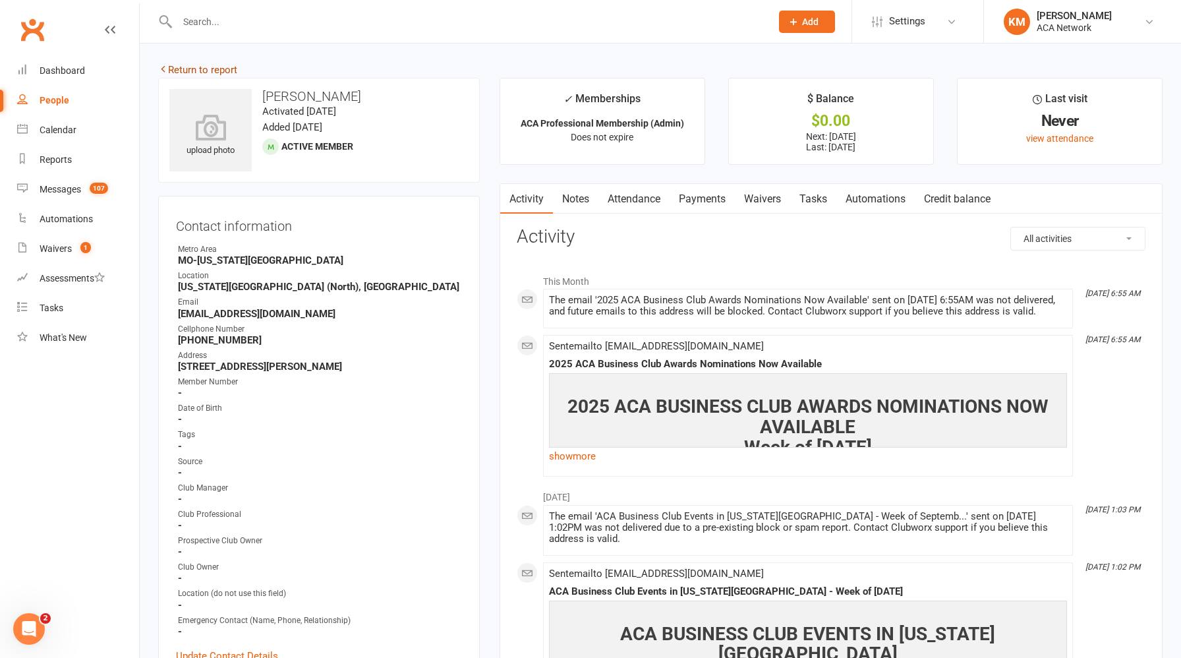
click at [186, 70] on link "Return to report" at bounding box center [197, 70] width 79 height 12
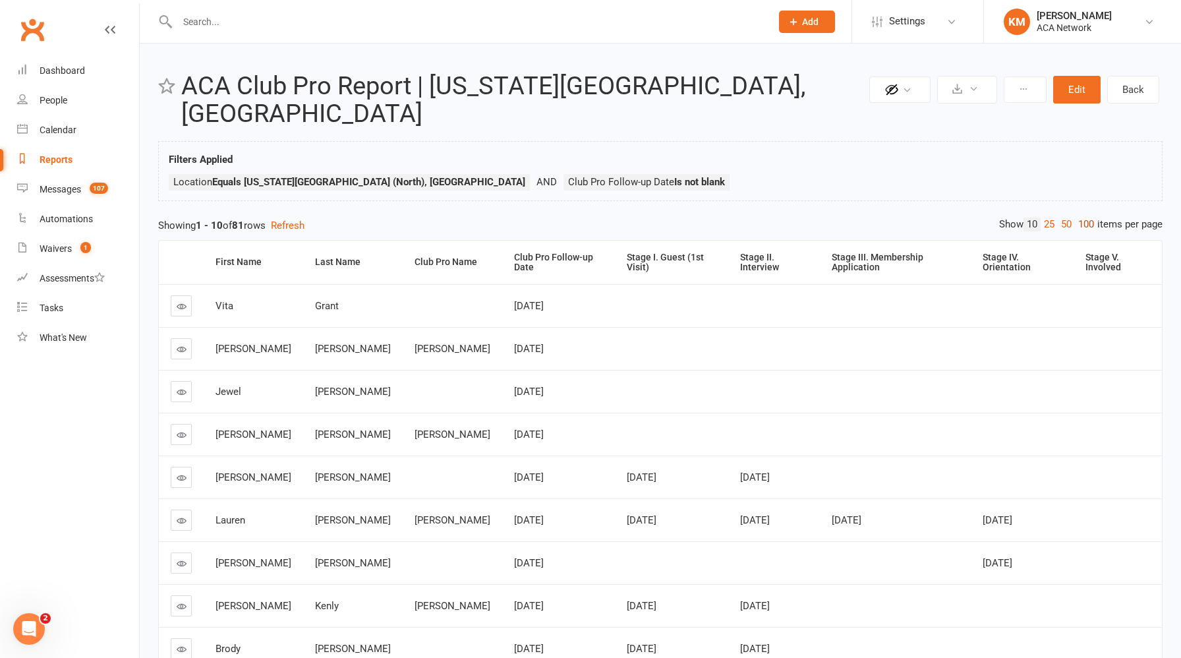
click at [1084, 217] on link "100" at bounding box center [1086, 224] width 22 height 14
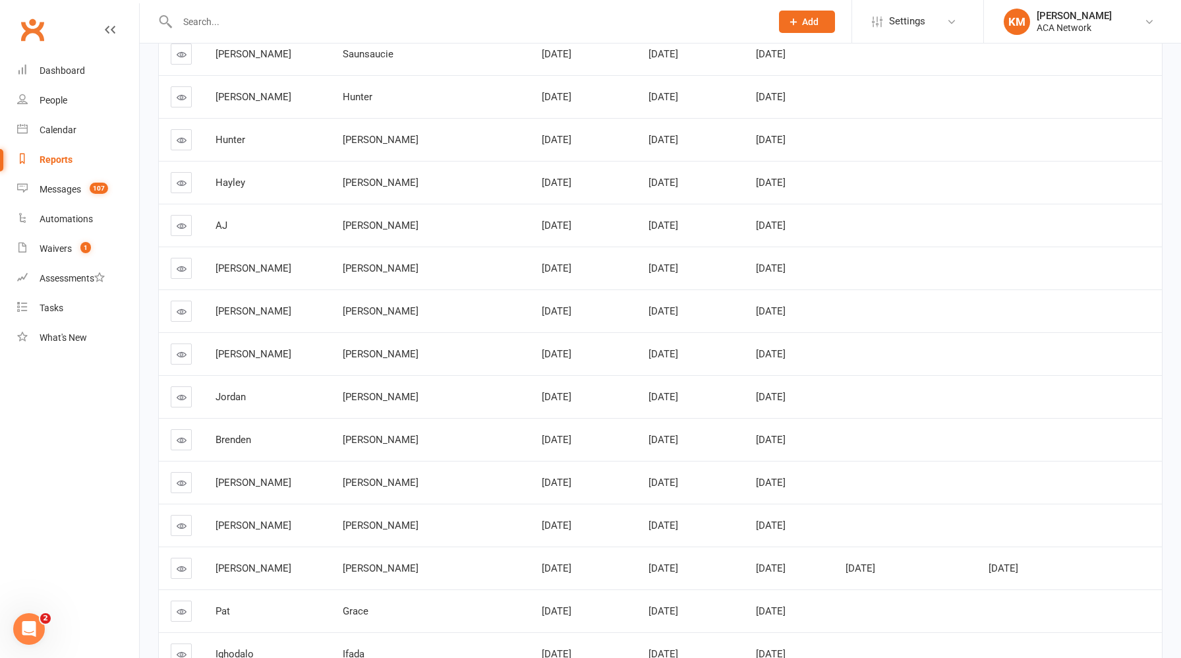
scroll to position [1202, 0]
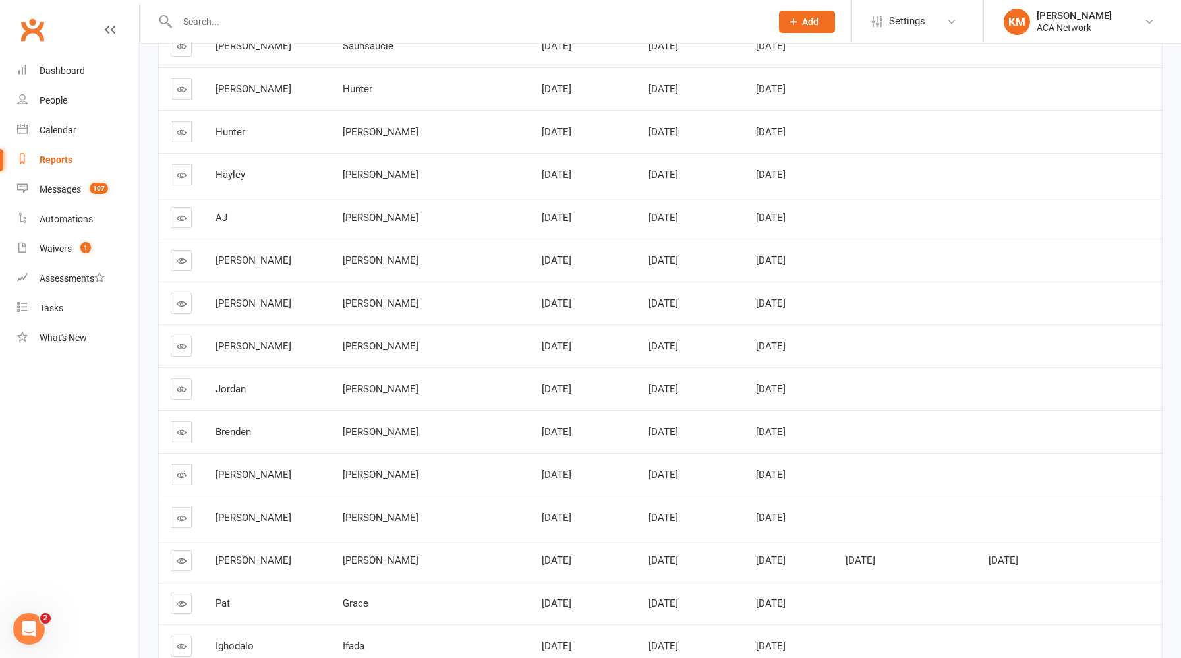
click at [182, 299] on icon at bounding box center [182, 304] width 10 height 10
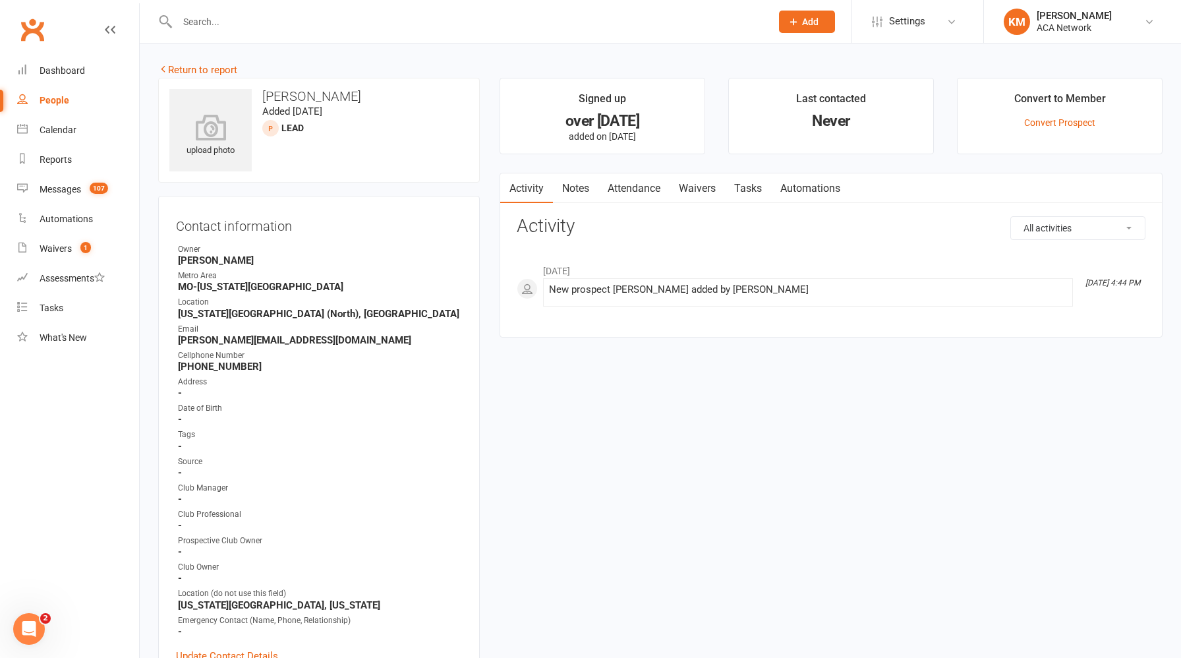
click at [578, 195] on link "Notes" at bounding box center [575, 188] width 45 height 30
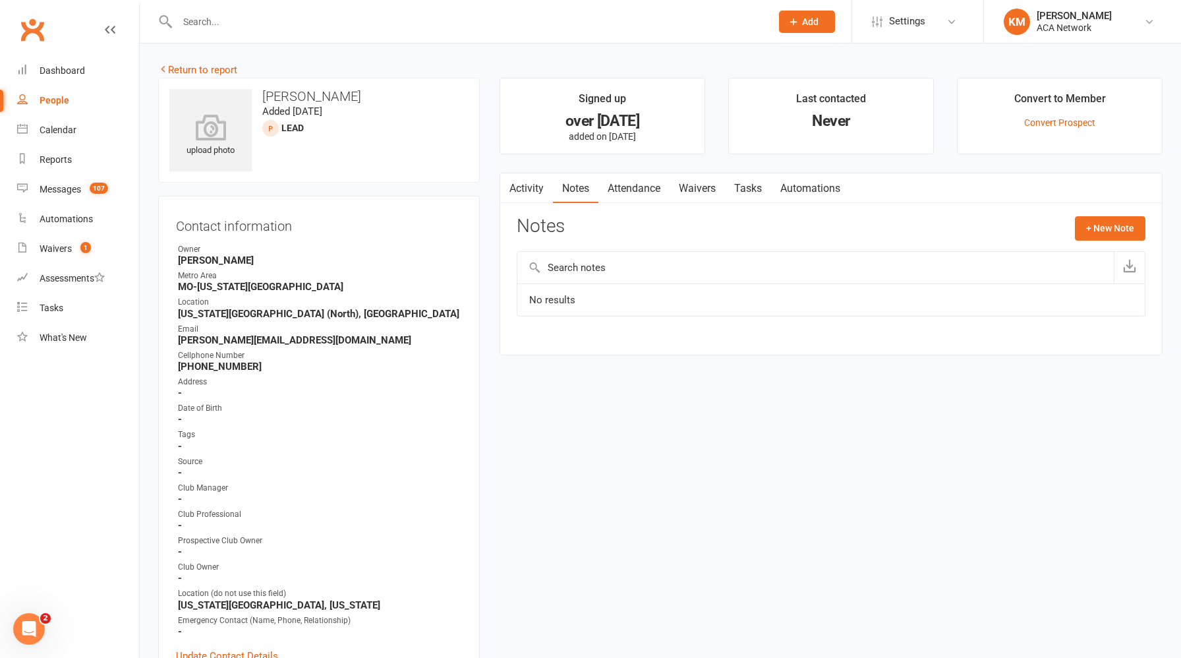
click at [528, 189] on link "Activity" at bounding box center [526, 188] width 53 height 30
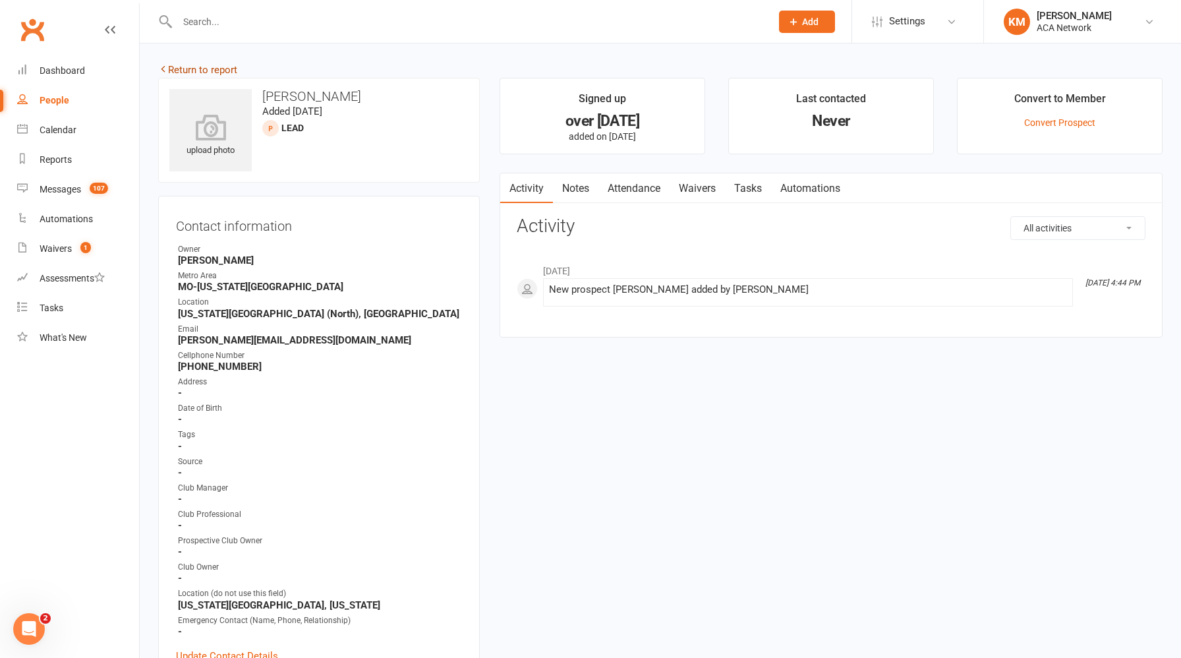
click at [202, 69] on link "Return to report" at bounding box center [197, 70] width 79 height 12
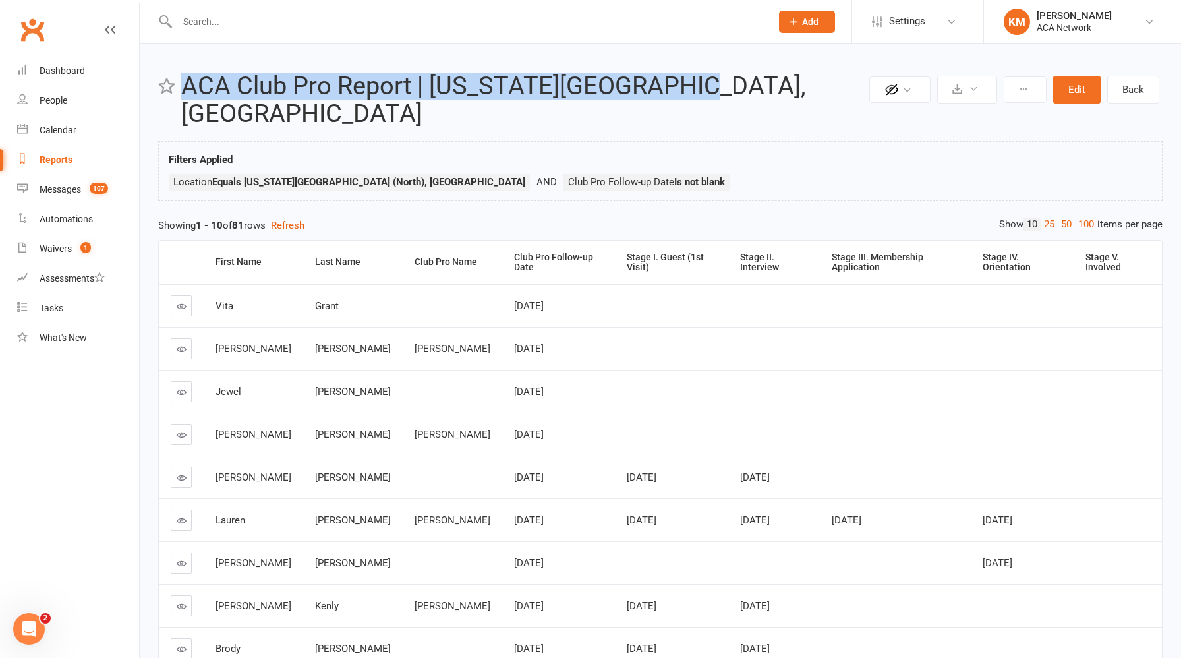
drag, startPoint x: 685, startPoint y: 88, endPoint x: 186, endPoint y: 90, distance: 498.8
click at [186, 90] on h2 "ACA Club Pro Report | Kansas City North, MO" at bounding box center [523, 99] width 685 height 55
copy h2 "ACA Club Pro Report | Kansas City North, MO"
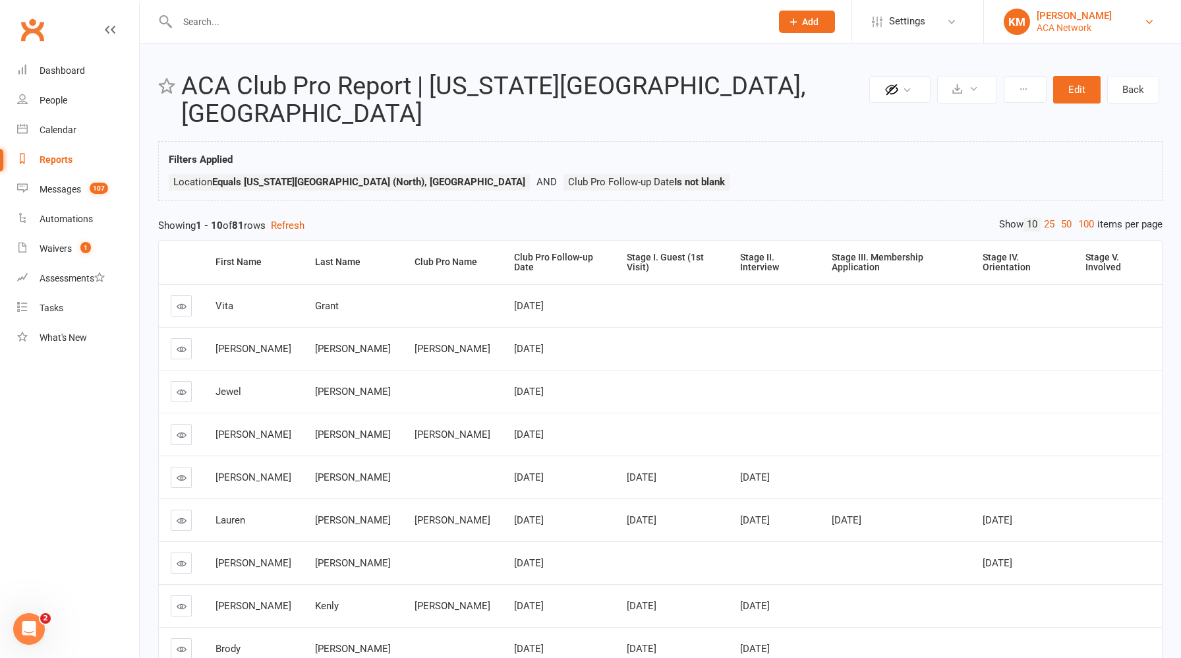
click at [1079, 19] on div "[PERSON_NAME]" at bounding box center [1074, 16] width 75 height 12
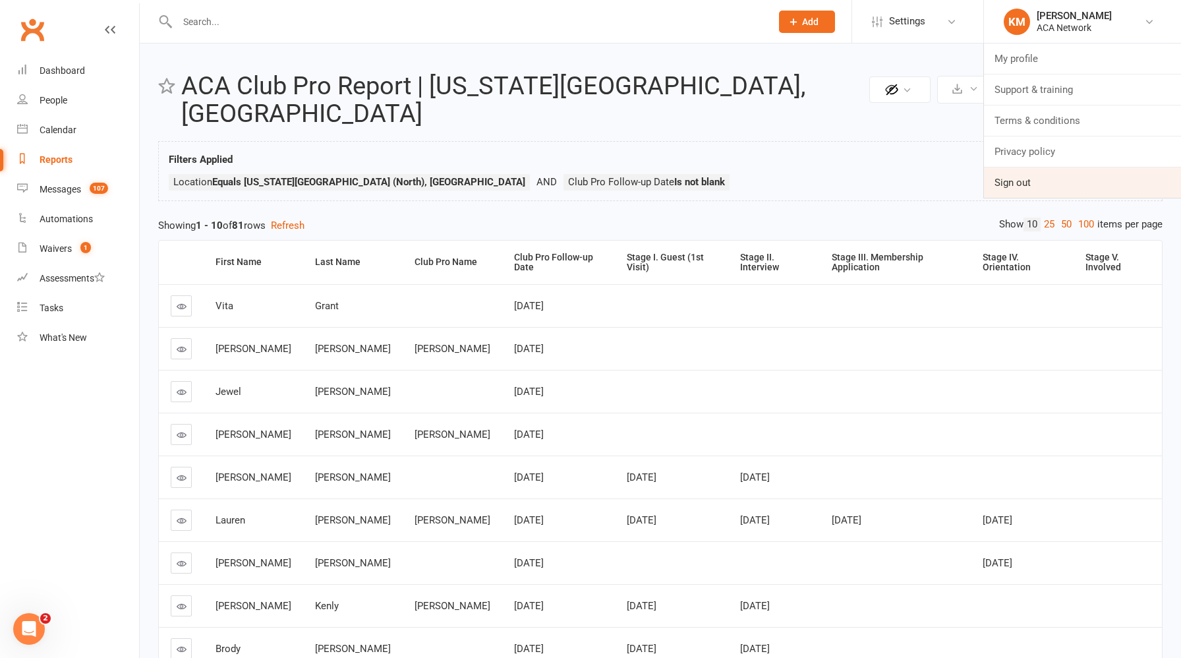
click at [1016, 182] on link "Sign out" at bounding box center [1082, 182] width 197 height 30
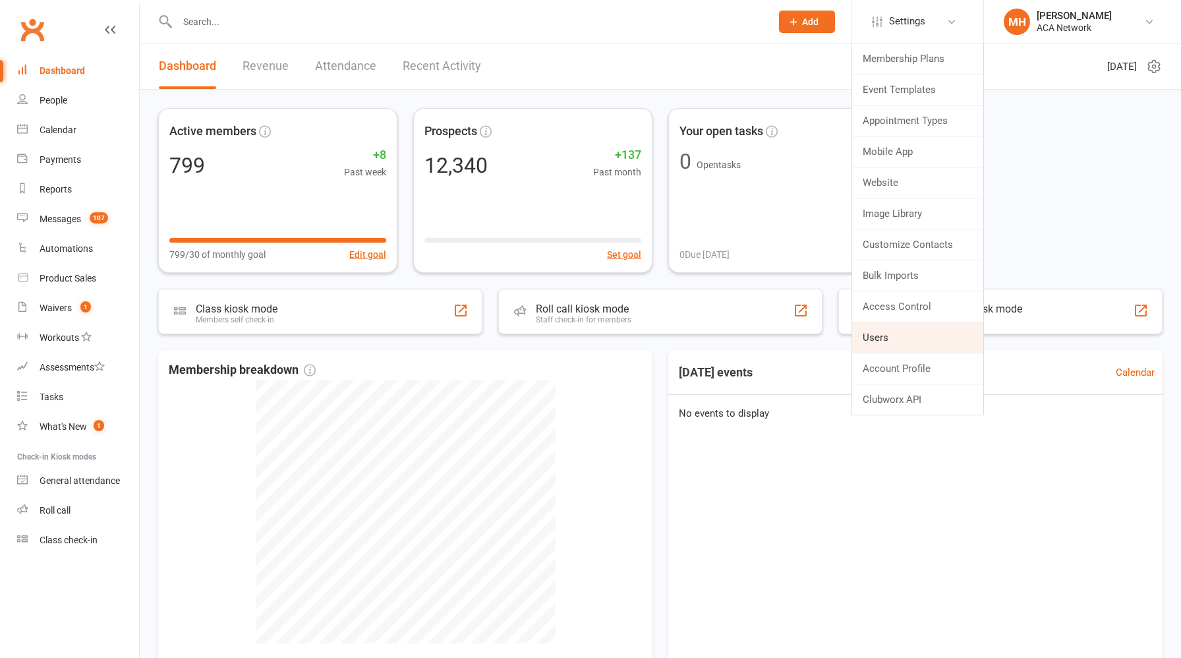
click at [882, 331] on link "Users" at bounding box center [917, 337] width 131 height 30
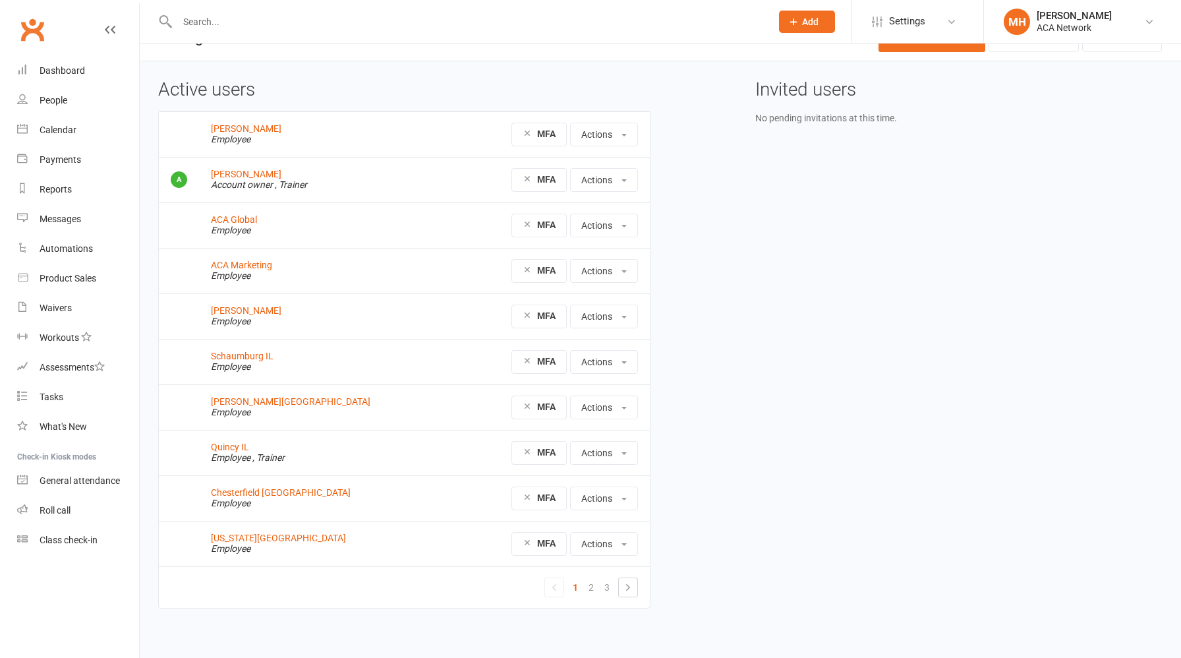
scroll to position [35, 0]
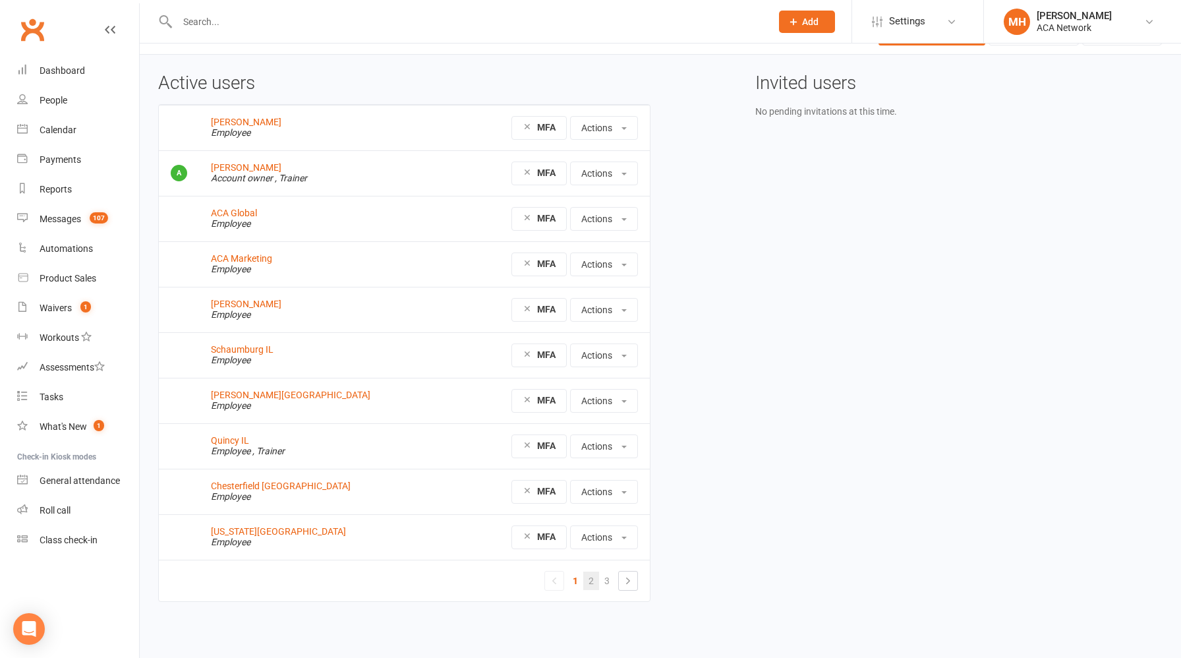
click at [588, 581] on link "2" at bounding box center [591, 580] width 16 height 18
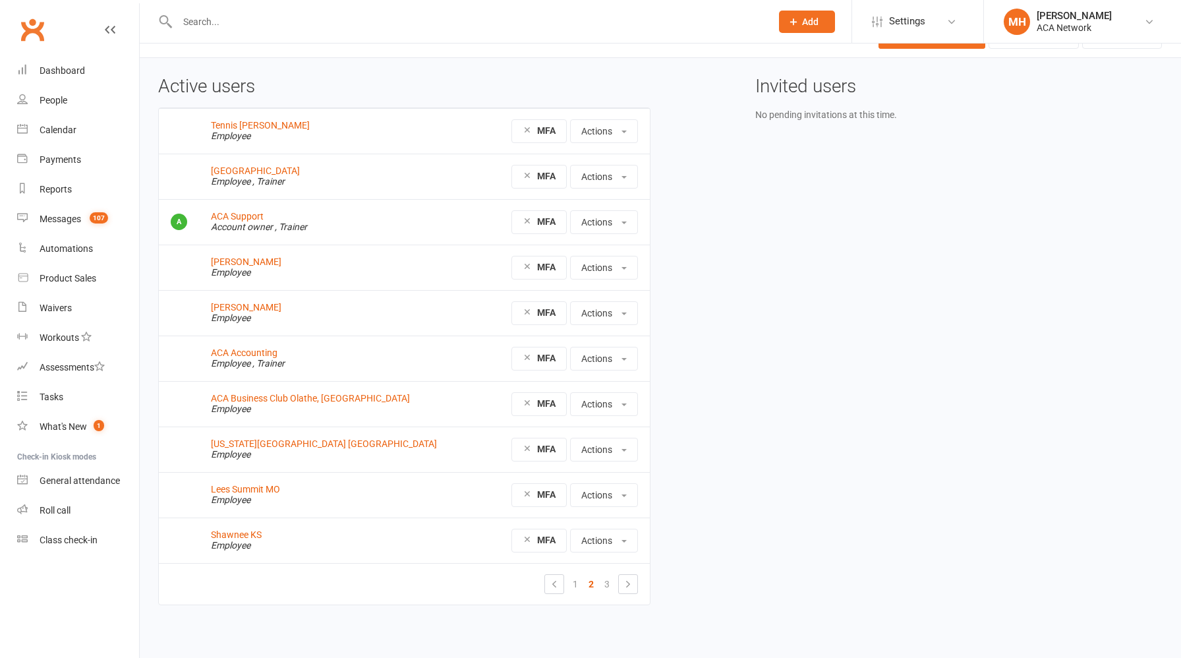
scroll to position [35, 0]
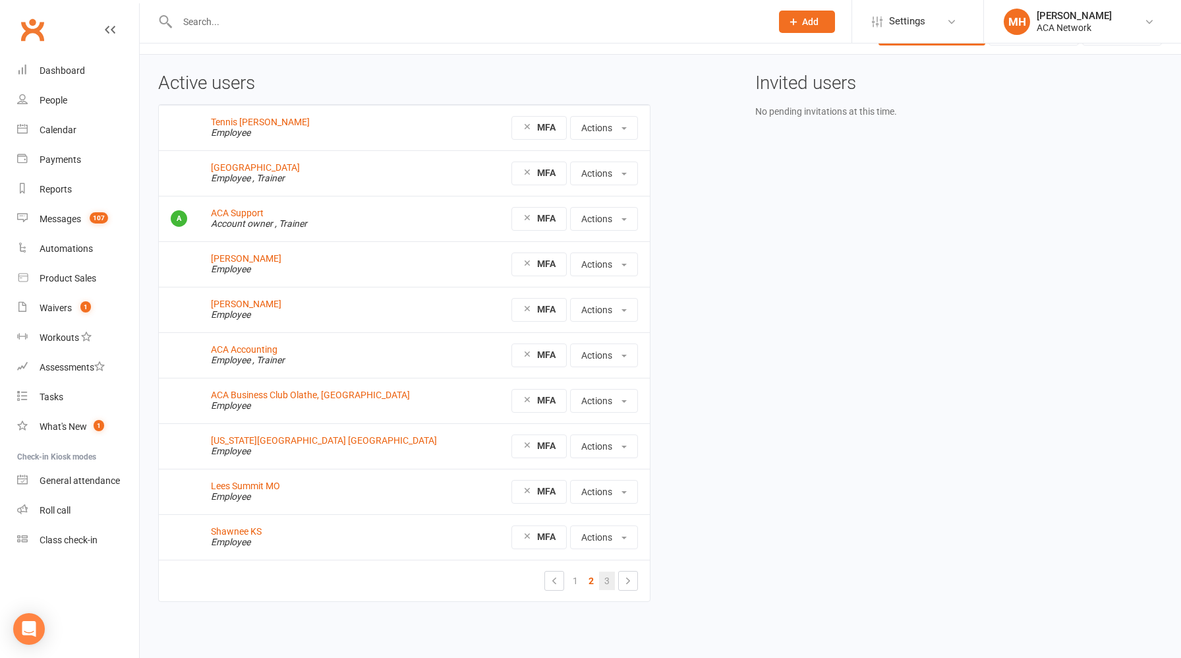
click at [601, 579] on link "3" at bounding box center [607, 580] width 16 height 18
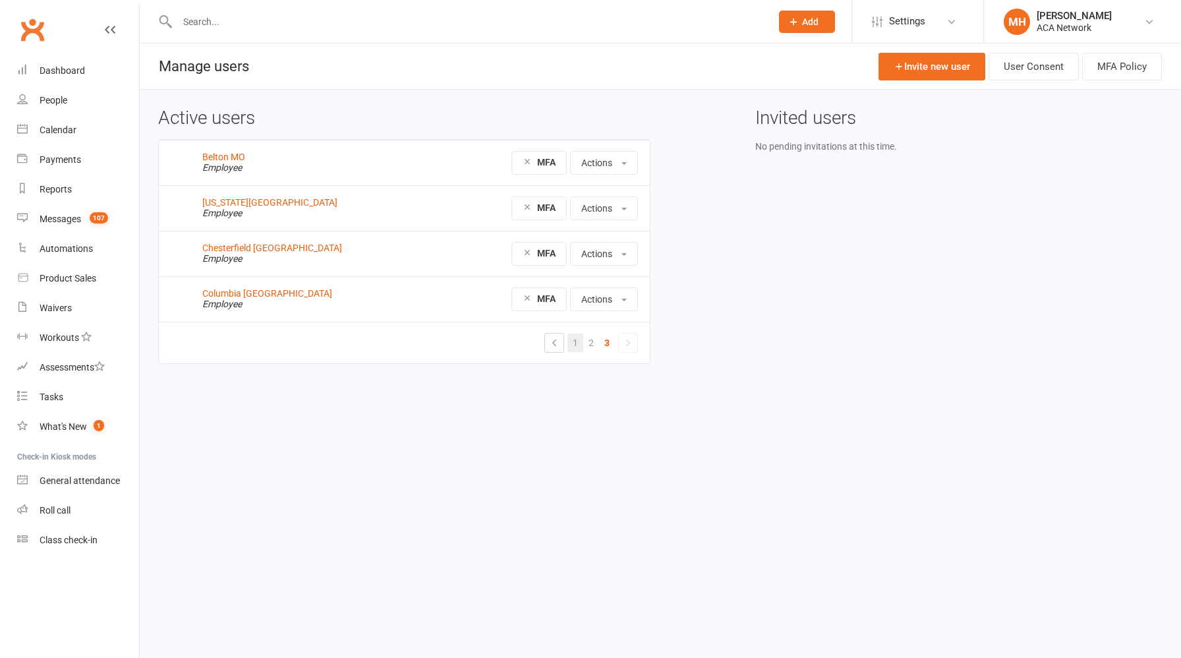
click at [572, 343] on link "1" at bounding box center [575, 342] width 16 height 18
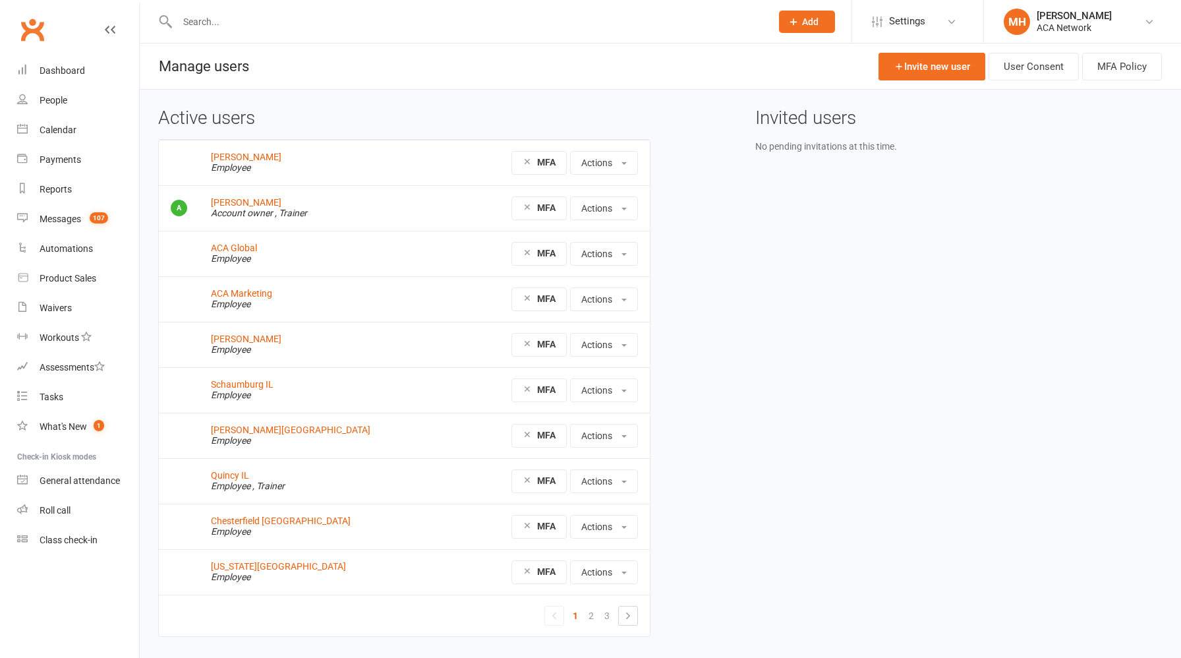
scroll to position [35, 0]
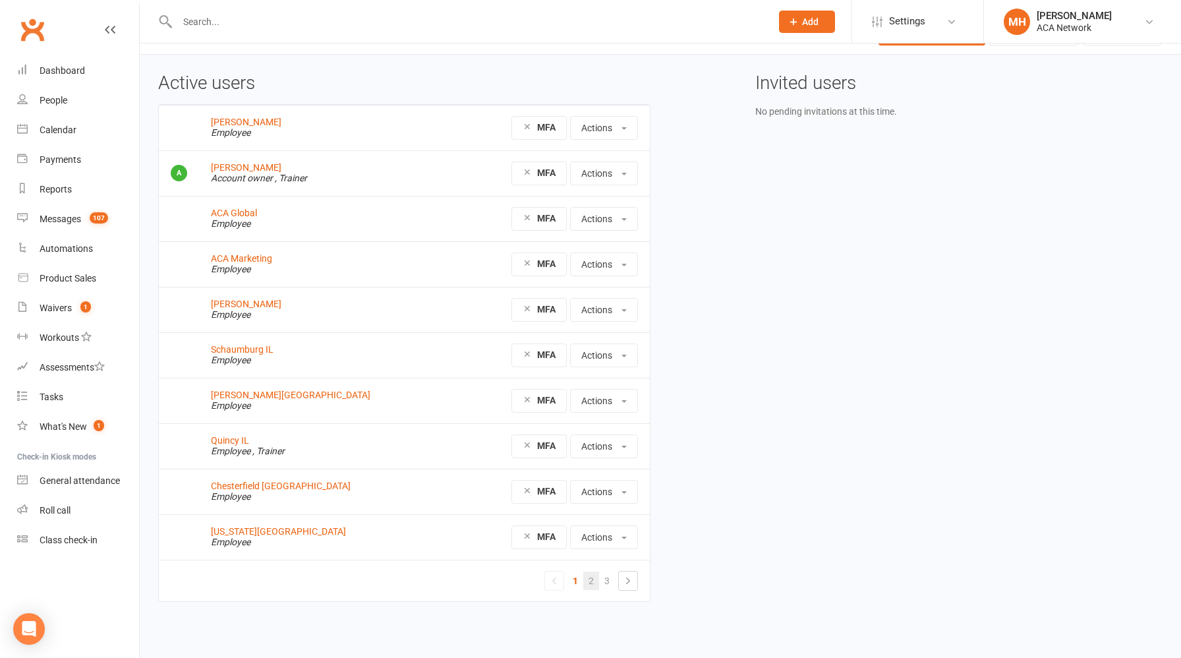
click at [588, 580] on link "2" at bounding box center [591, 580] width 16 height 18
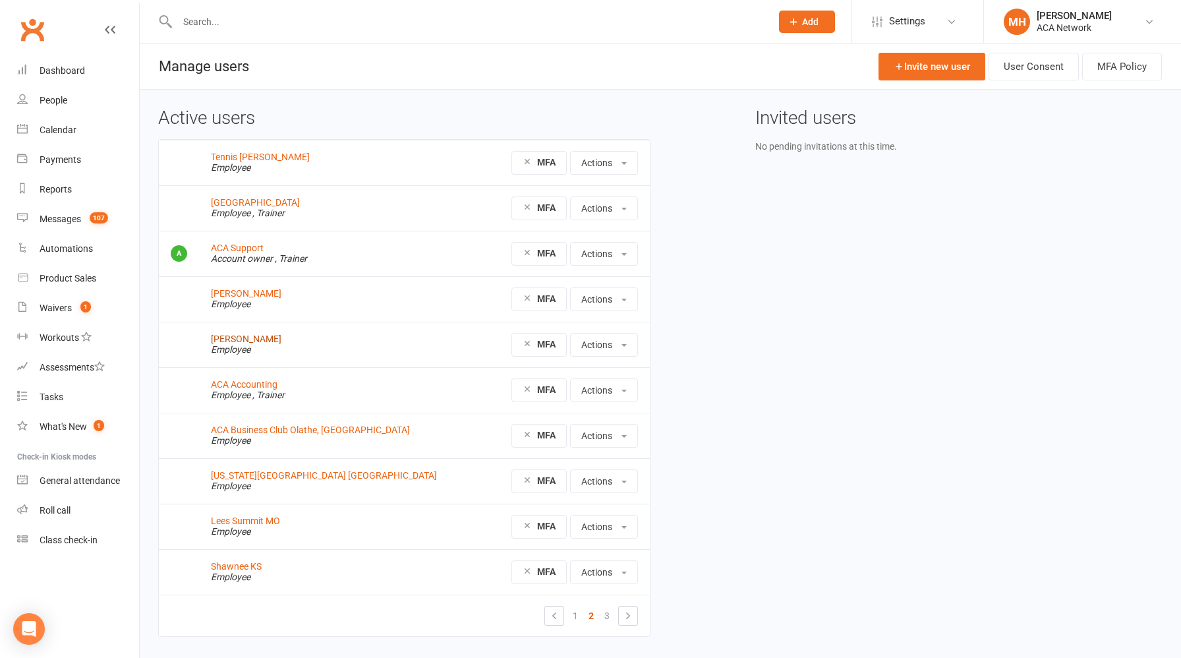
click at [269, 341] on link "[PERSON_NAME]" at bounding box center [246, 338] width 71 height 11
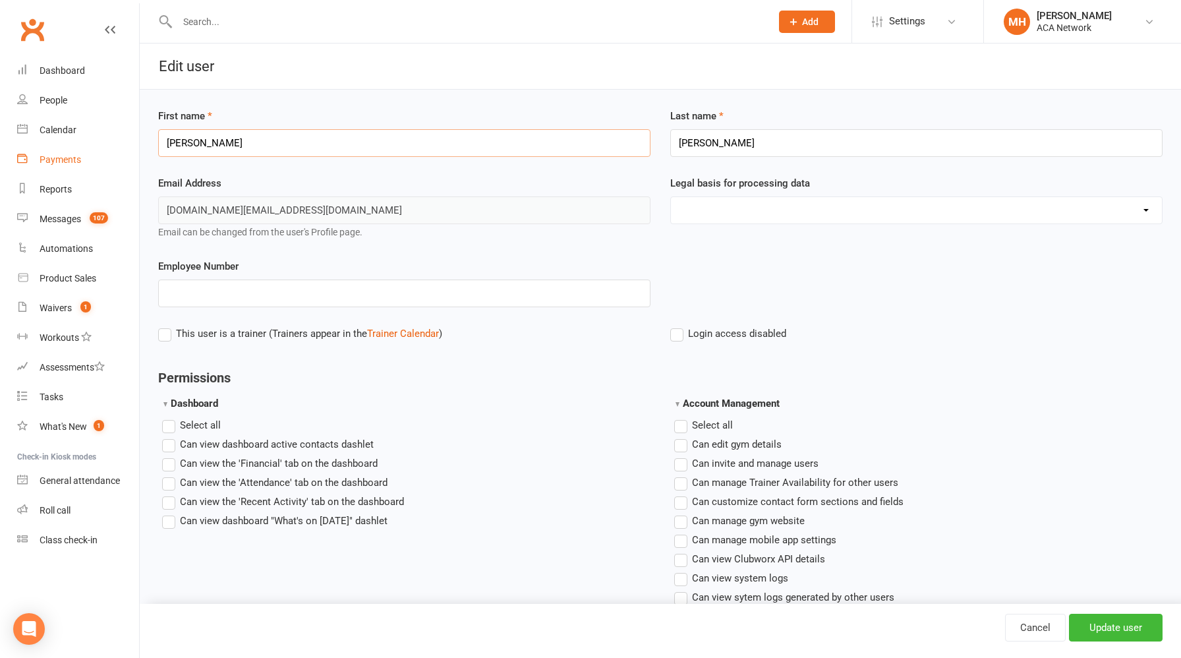
drag, startPoint x: 215, startPoint y: 148, endPoint x: 137, endPoint y: 145, distance: 77.8
type input "Kelly"
click at [434, 258] on div "Email Address kansascitynorth.mo@acanetwork.org Email can be changed from the u…" at bounding box center [404, 216] width 512 height 83
click at [356, 291] on input "Employee Number" at bounding box center [404, 293] width 492 height 28
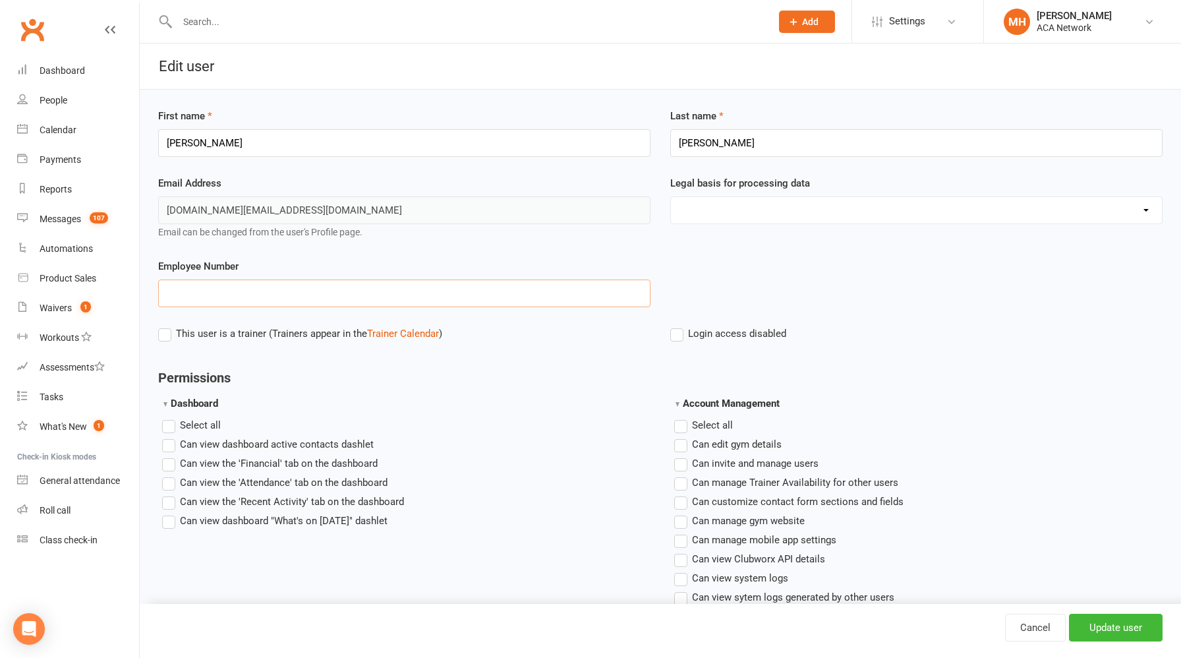
paste input "Nicole_8707!"
type input "Nicole_8707!"
click at [1104, 625] on input "Update user" at bounding box center [1116, 627] width 94 height 28
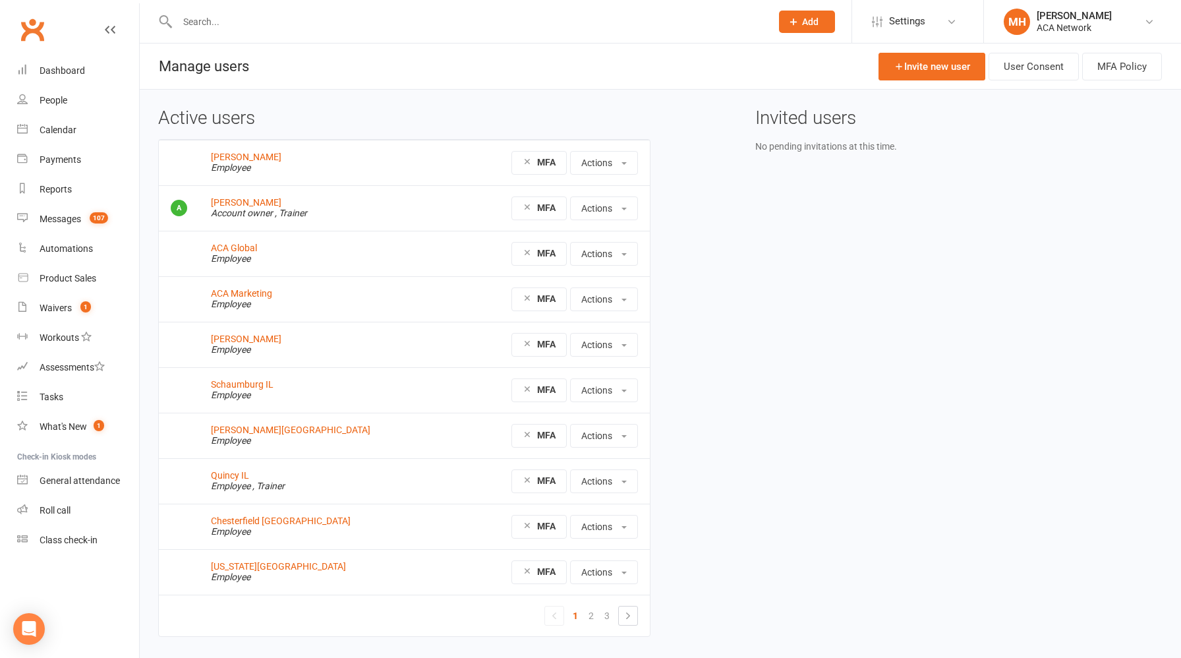
click at [305, 23] on input "text" at bounding box center [467, 22] width 588 height 18
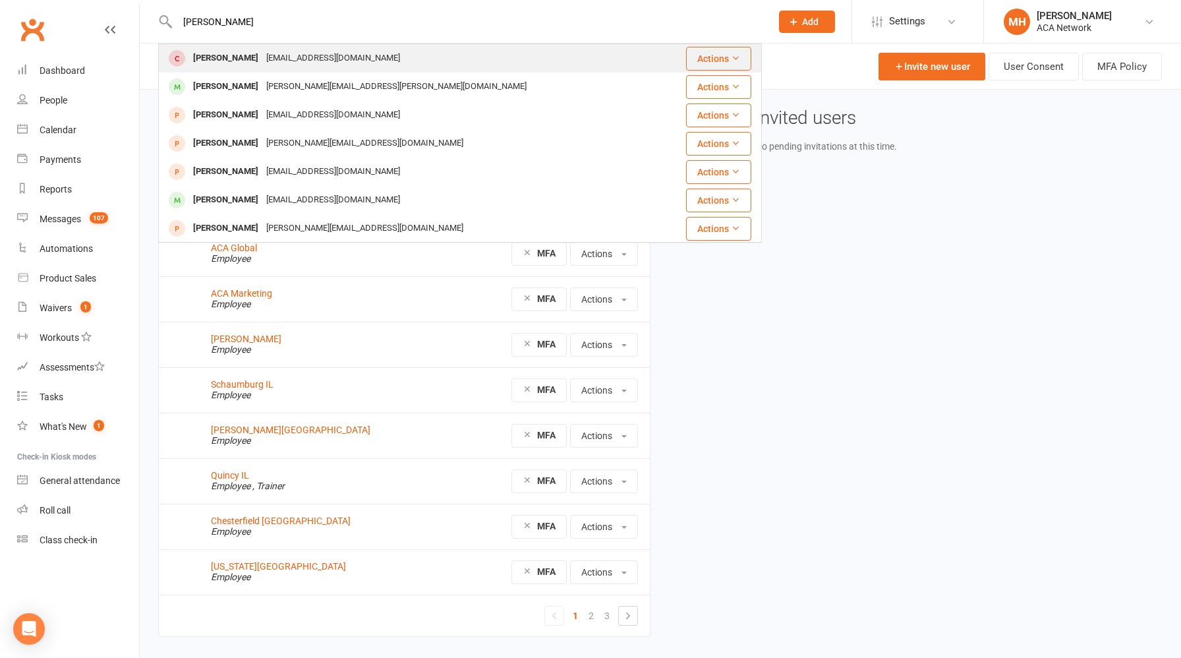
type input "[PERSON_NAME]"
click at [275, 61] on div "[EMAIL_ADDRESS][DOMAIN_NAME]" at bounding box center [333, 58] width 142 height 19
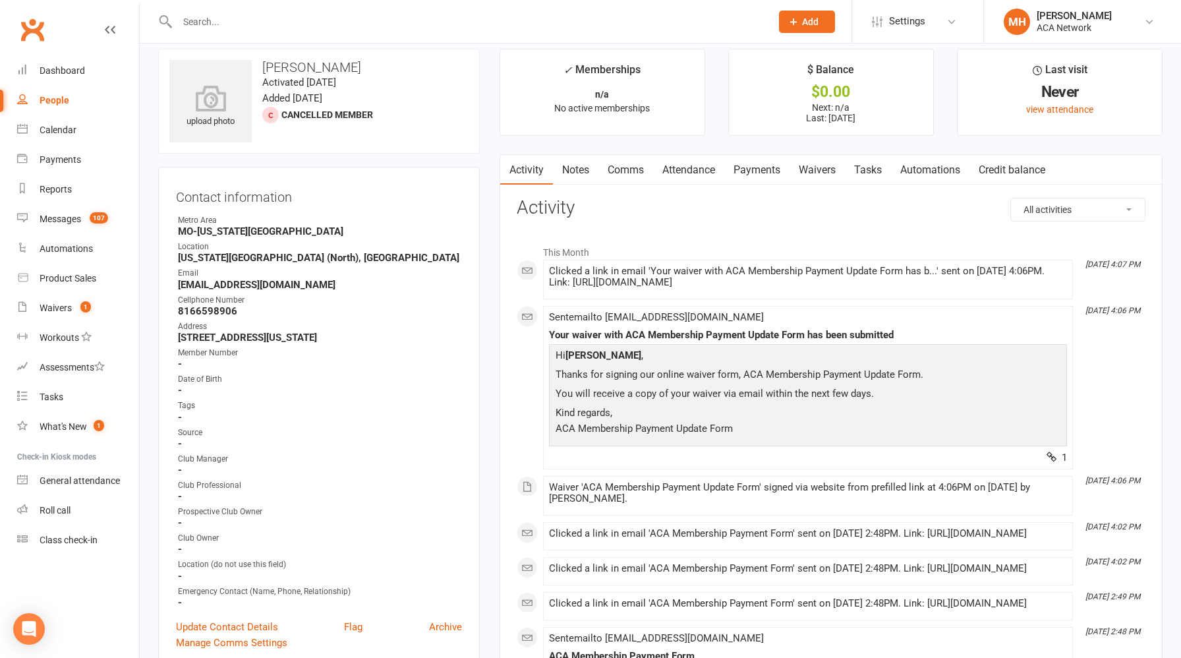
scroll to position [17, 0]
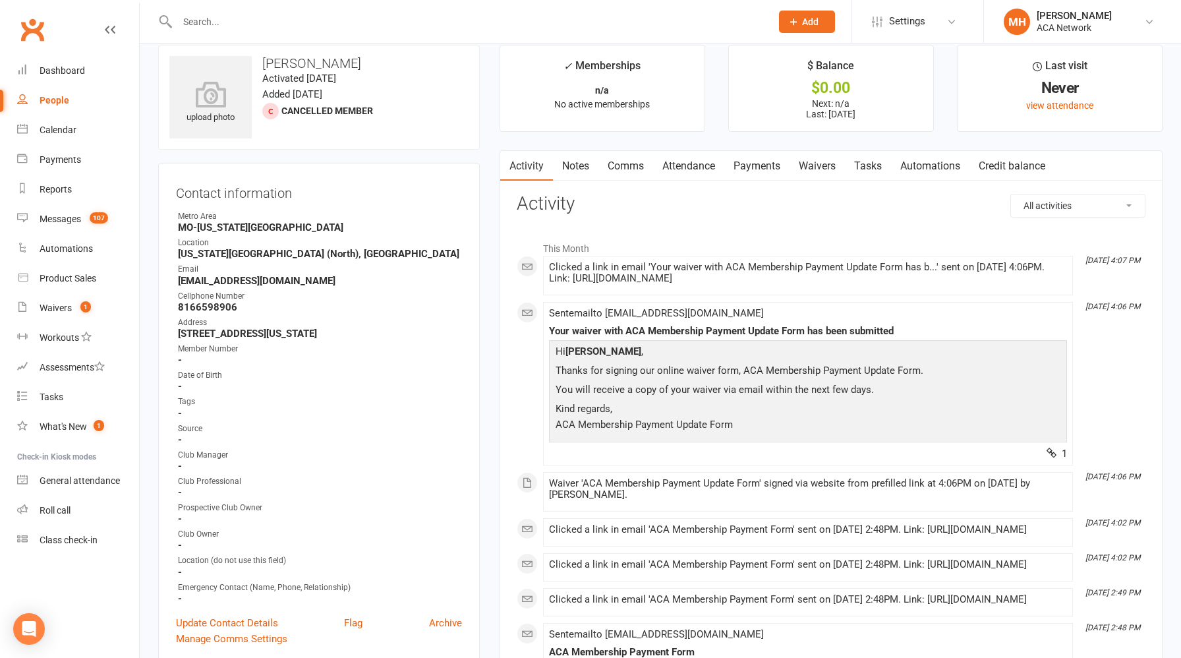
click at [761, 168] on link "Payments" at bounding box center [756, 166] width 65 height 30
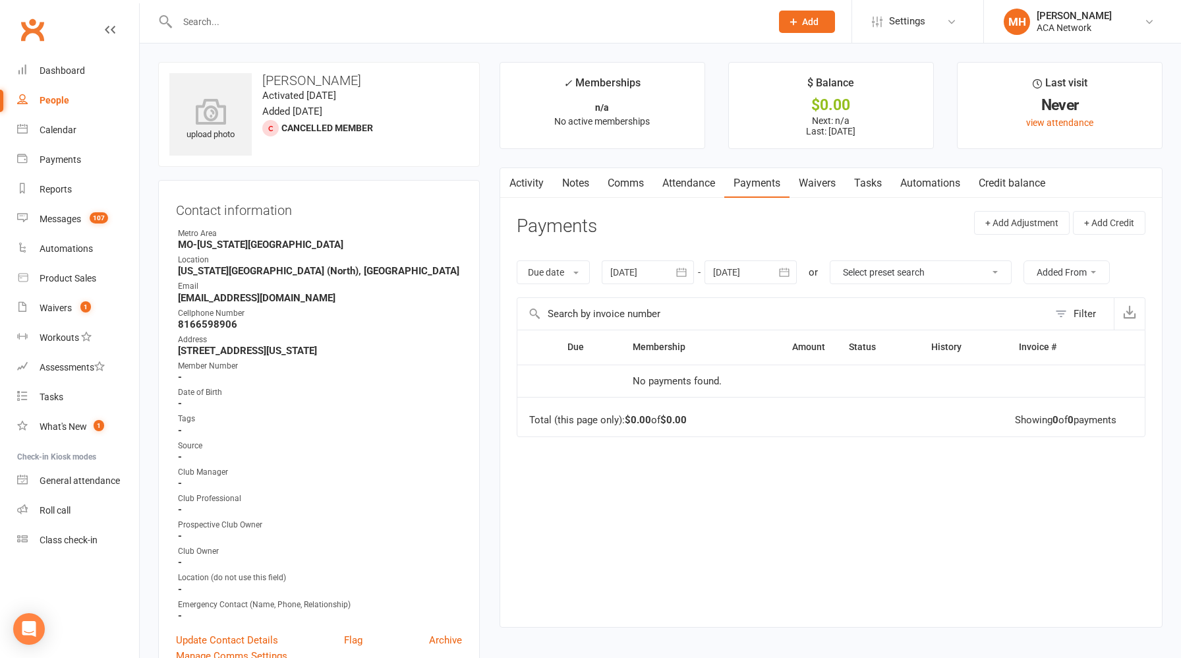
click at [329, 20] on input "text" at bounding box center [467, 22] width 588 height 18
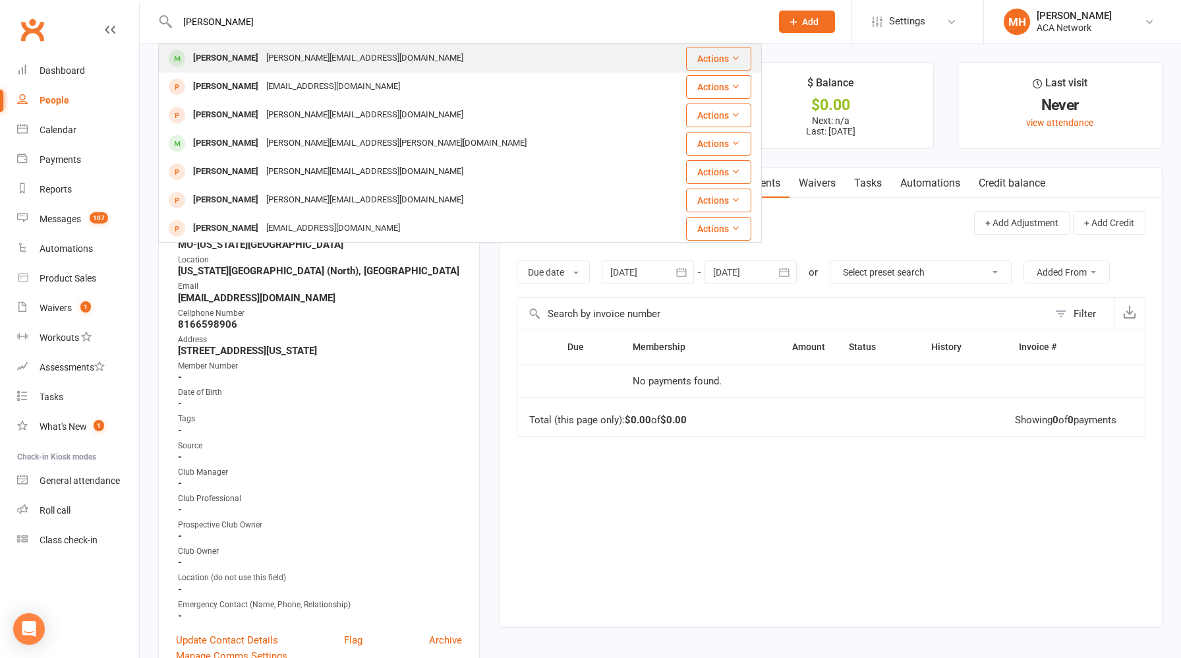
type input "[PERSON_NAME]"
click at [288, 61] on div "[PERSON_NAME][EMAIL_ADDRESS][DOMAIN_NAME]" at bounding box center [364, 58] width 205 height 19
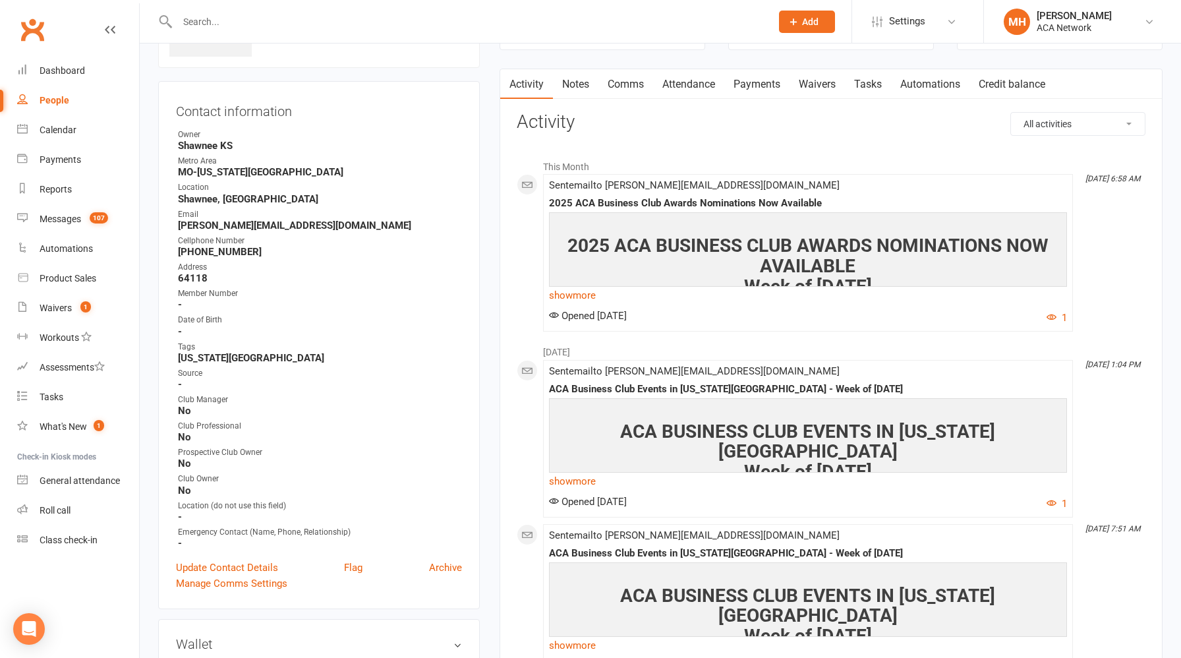
scroll to position [98, 0]
click at [266, 561] on link "Update Contact Details" at bounding box center [227, 568] width 102 height 16
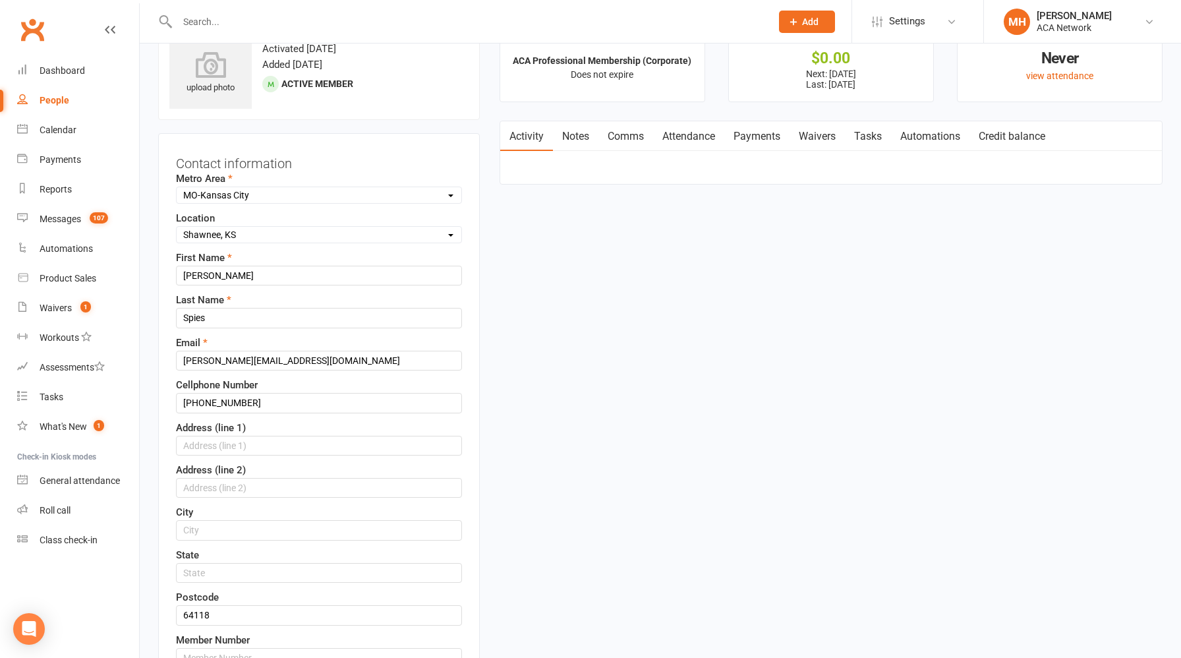
scroll to position [40, 0]
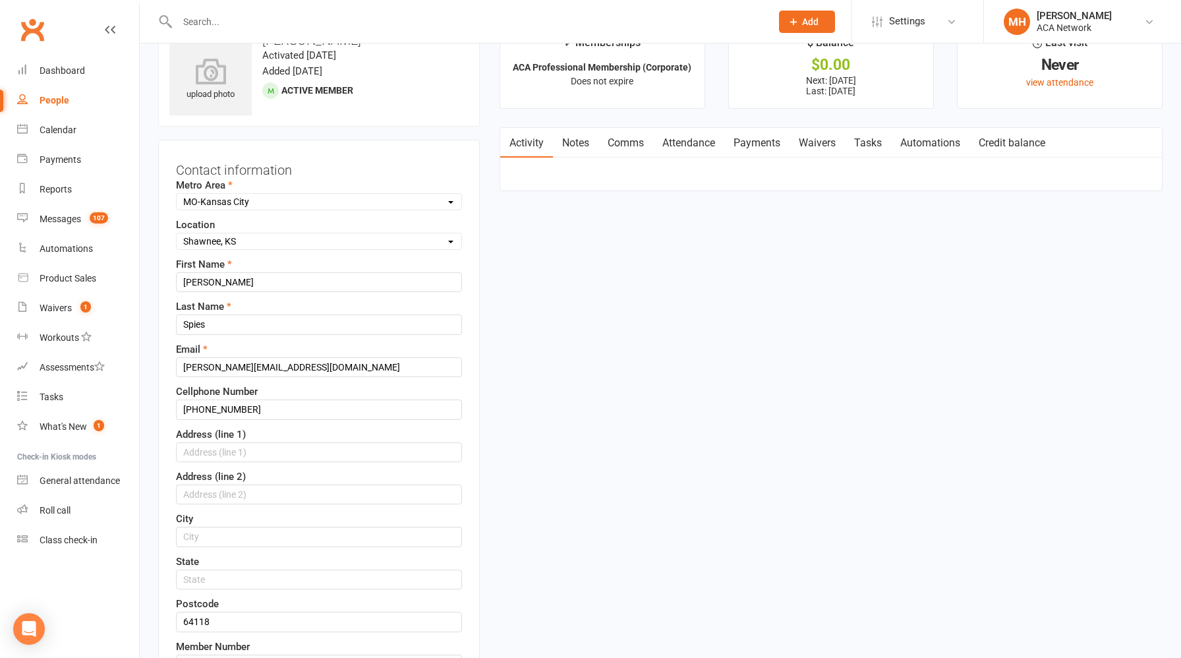
click at [297, 243] on select "Select Location ACA Global Business Club ACA Rookie Club [GEOGRAPHIC_DATA], [GE…" at bounding box center [319, 241] width 285 height 14
select select "9"
click at [177, 234] on select "Select Location ACA Global Business Club ACA Rookie Club [GEOGRAPHIC_DATA], [GE…" at bounding box center [319, 241] width 285 height 14
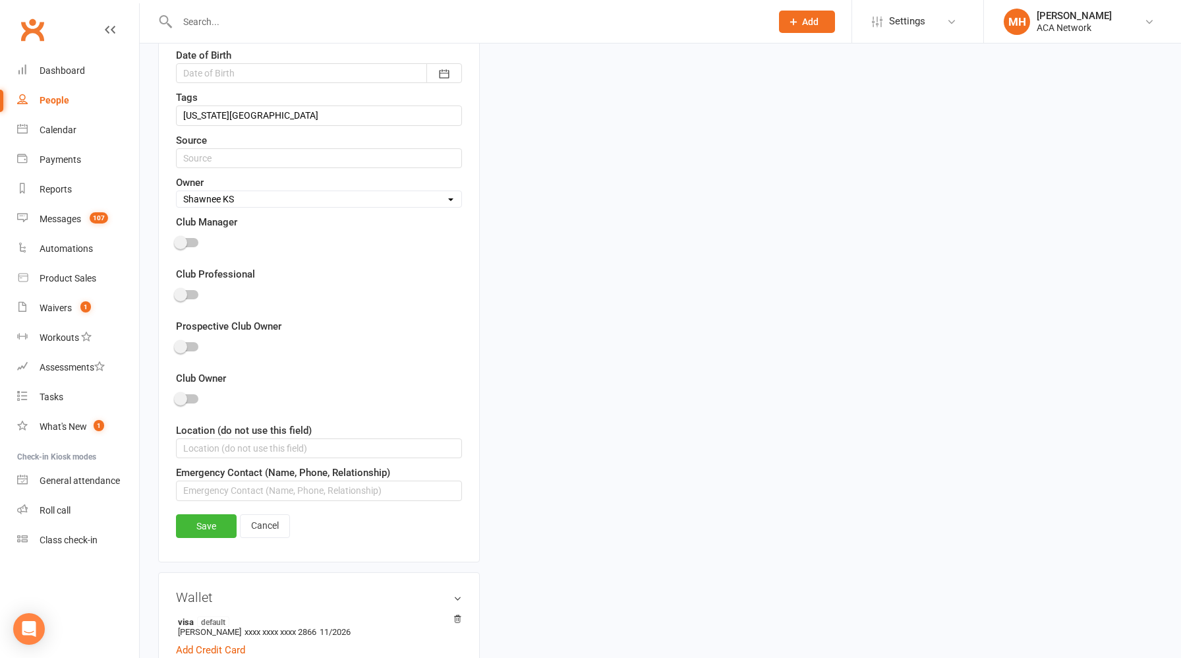
scroll to position [735, 0]
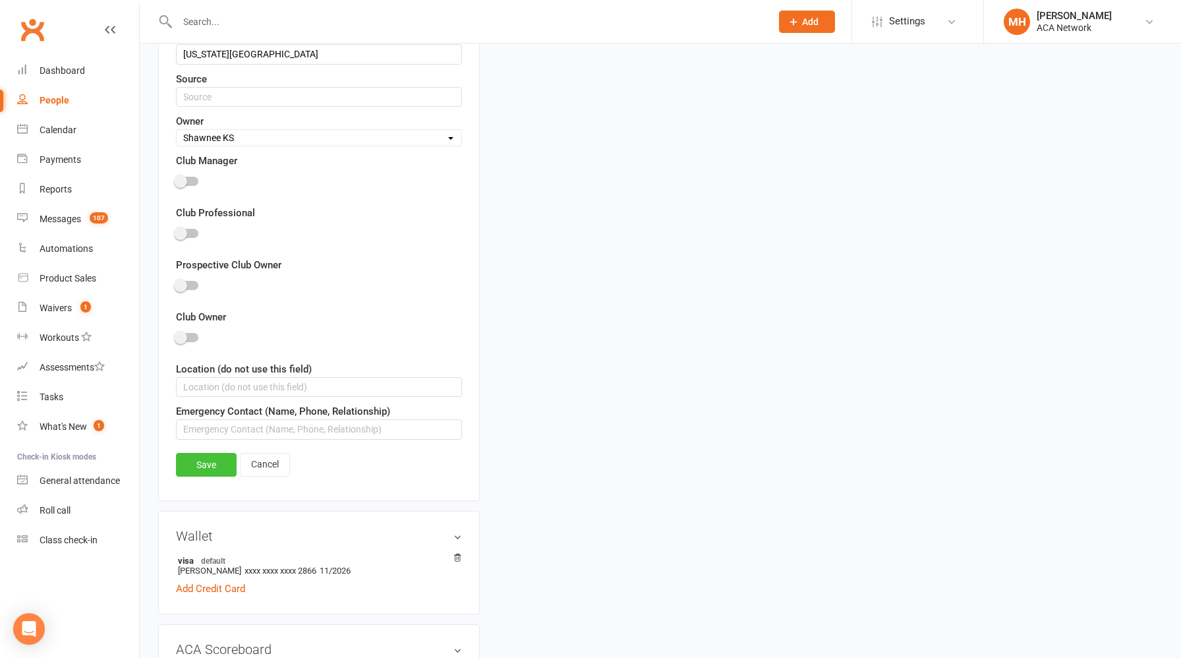
click at [210, 459] on link "Save" at bounding box center [206, 465] width 61 height 24
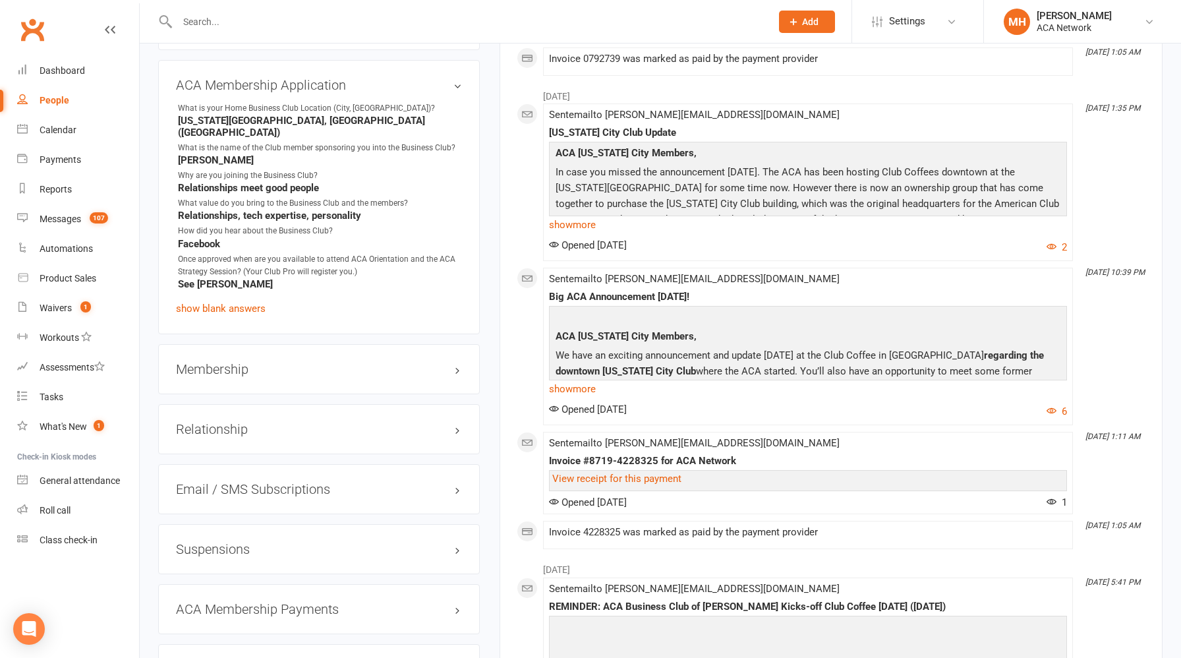
scroll to position [1929, 0]
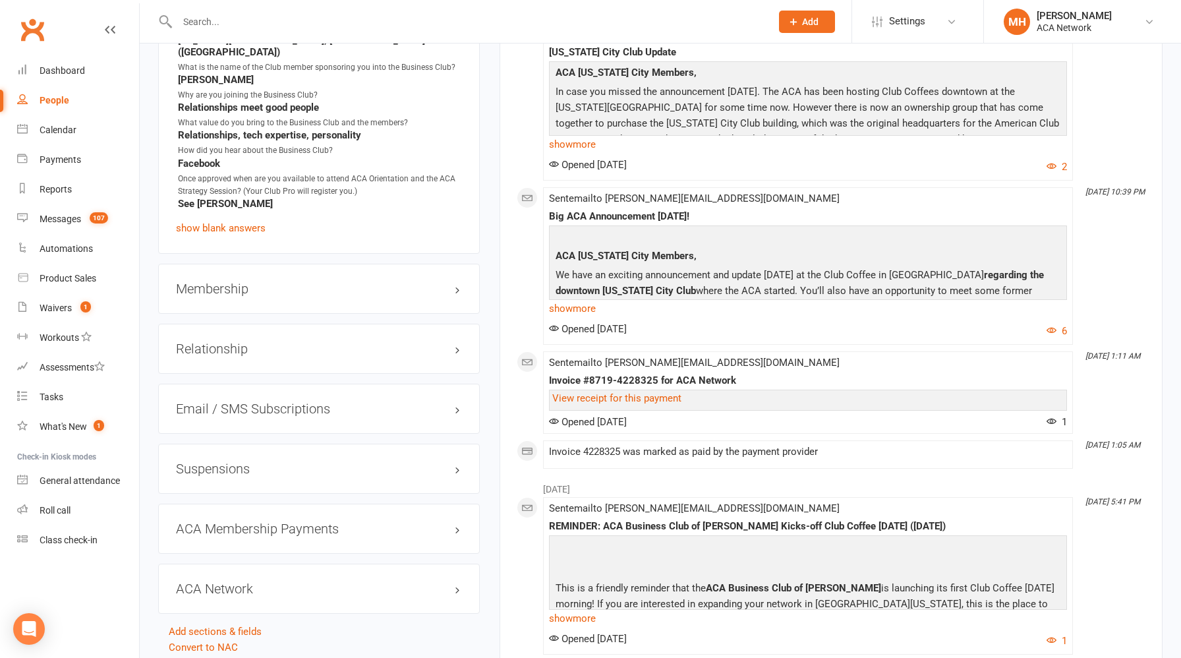
click at [343, 281] on h3 "Membership" at bounding box center [319, 288] width 286 height 14
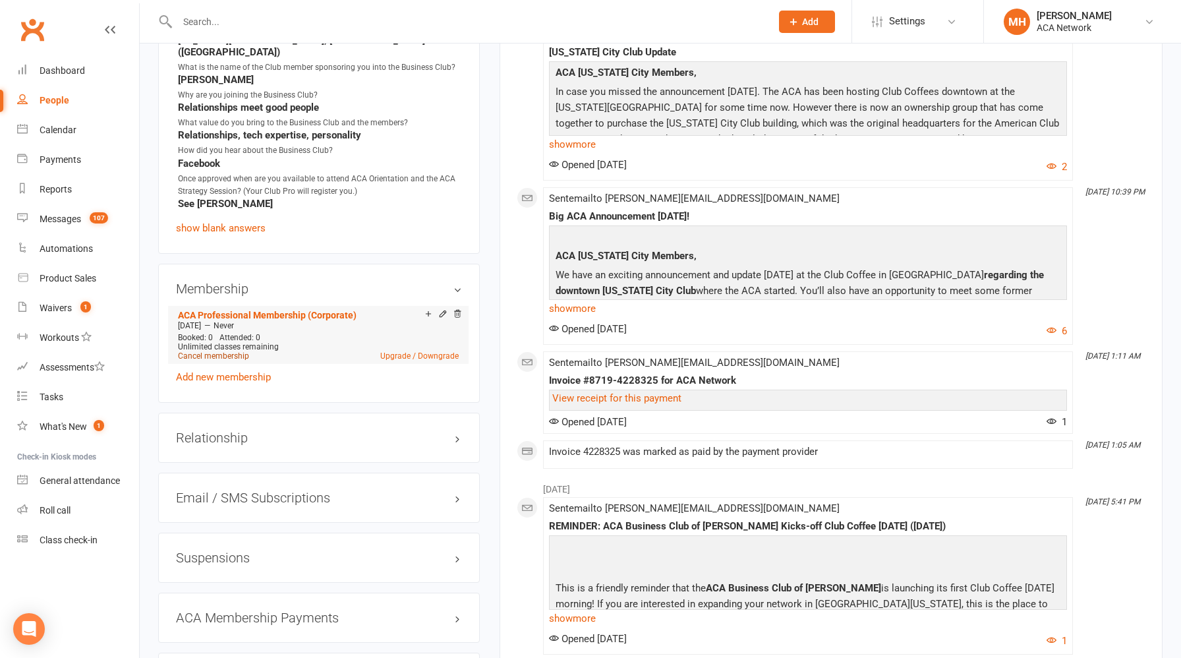
click at [231, 351] on link "Cancel membership" at bounding box center [213, 355] width 71 height 9
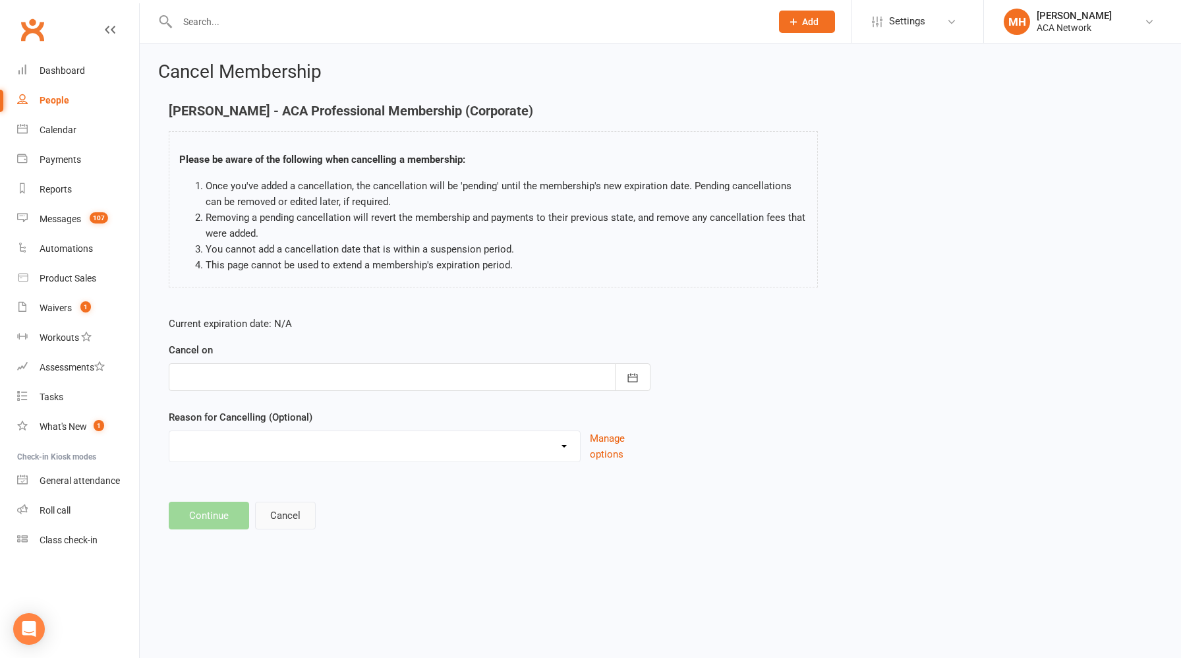
click at [298, 509] on button "Cancel" at bounding box center [285, 515] width 61 height 28
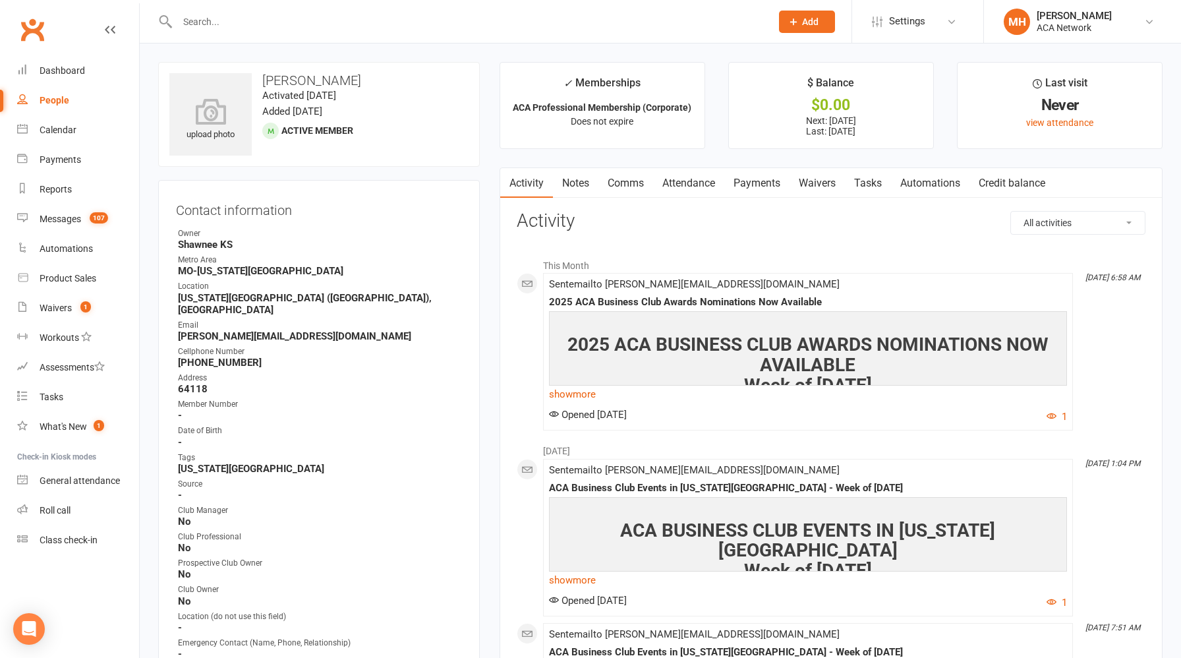
click at [749, 186] on link "Payments" at bounding box center [756, 183] width 65 height 30
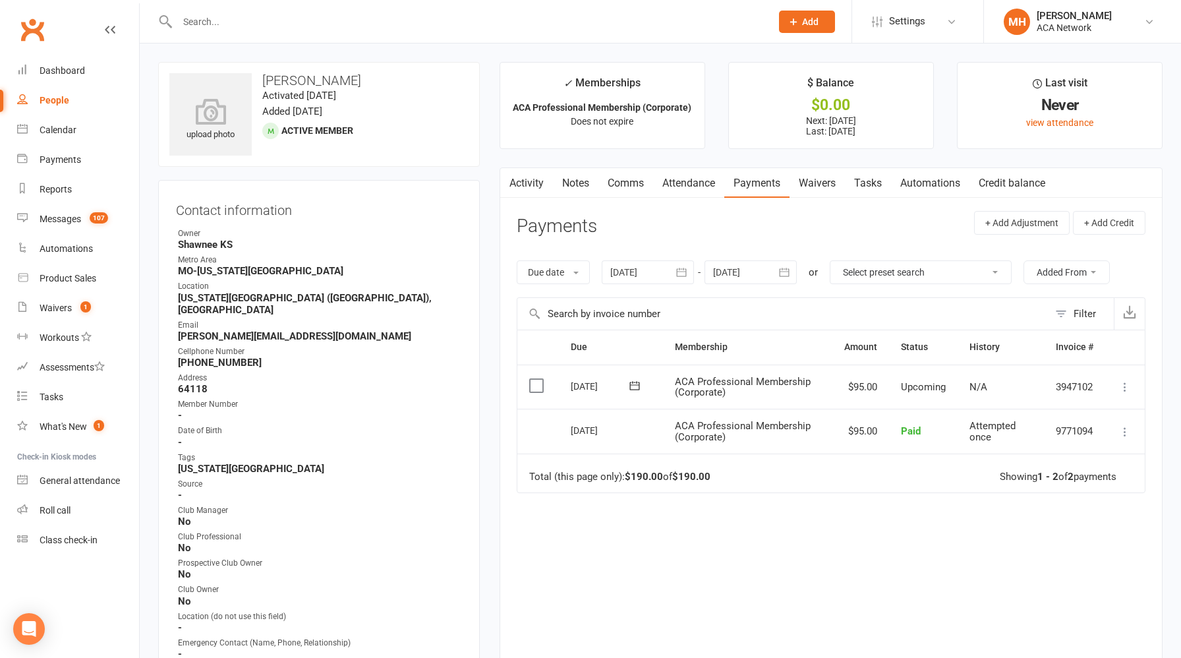
click at [587, 182] on link "Notes" at bounding box center [575, 183] width 45 height 30
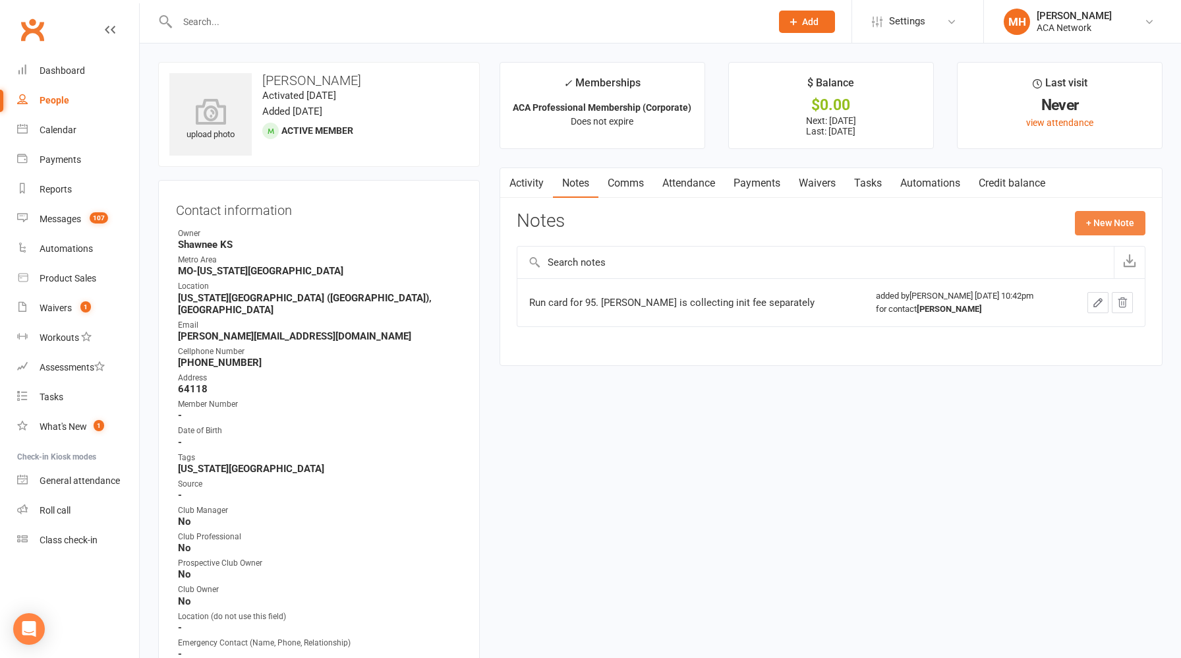
click at [1089, 222] on button "+ New Note" at bounding box center [1110, 223] width 71 height 24
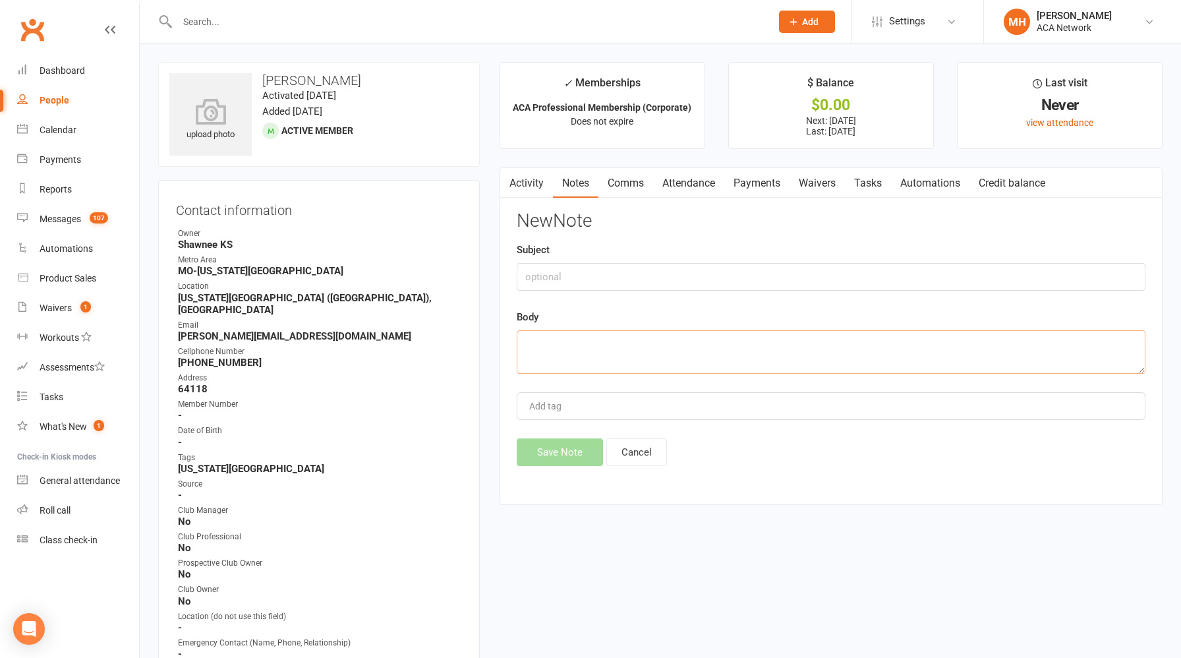
click at [699, 349] on textarea at bounding box center [831, 351] width 629 height 43
paste textarea "Thanks [PERSON_NAME]. Sorry to hear that but I understand. I've submitted your …"
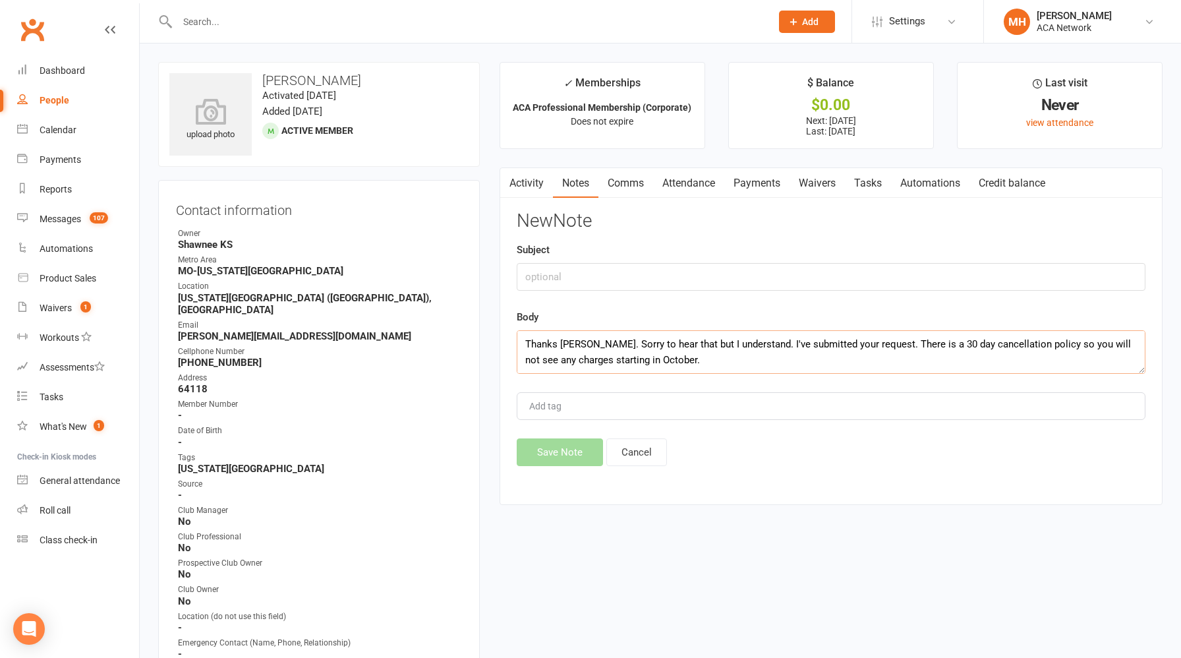
scroll to position [150, 0]
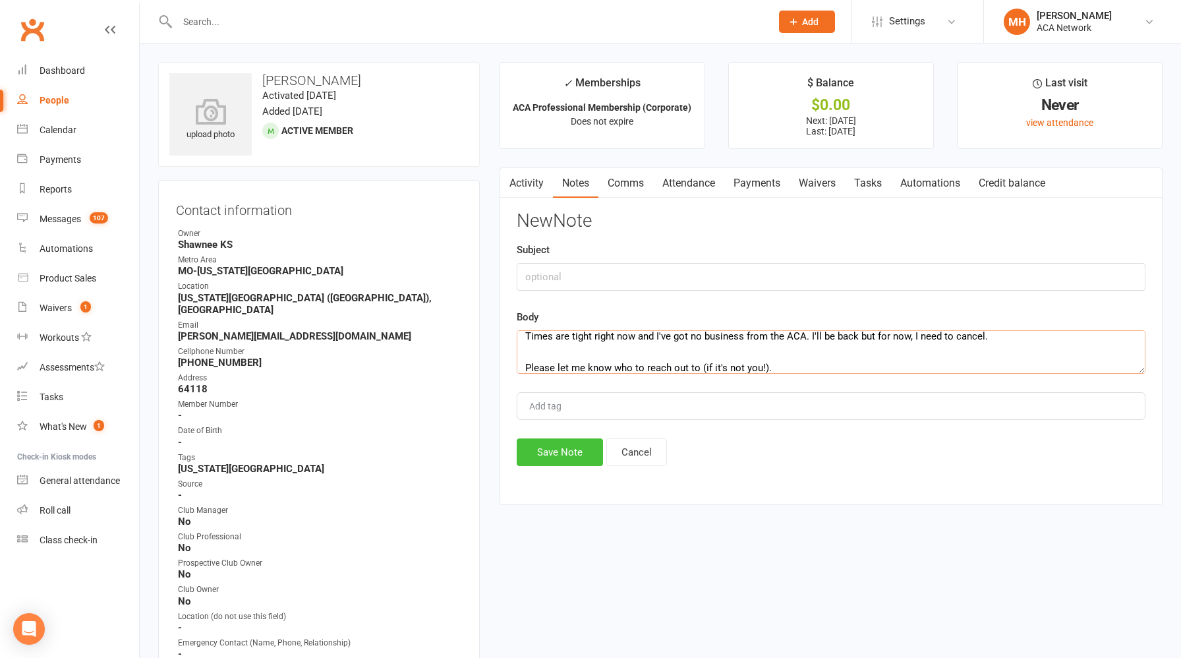
type textarea "Thanks [PERSON_NAME]. Sorry to hear that but I understand. I've submitted your …"
click at [552, 451] on button "Save Note" at bounding box center [560, 452] width 86 height 28
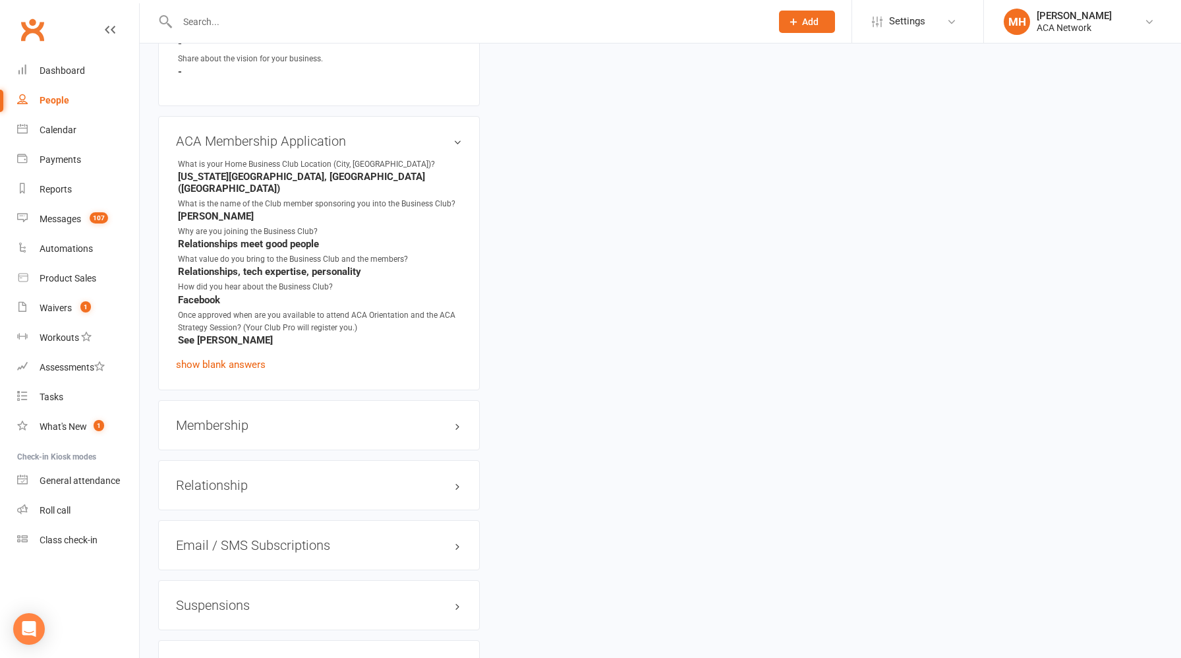
scroll to position [1800, 0]
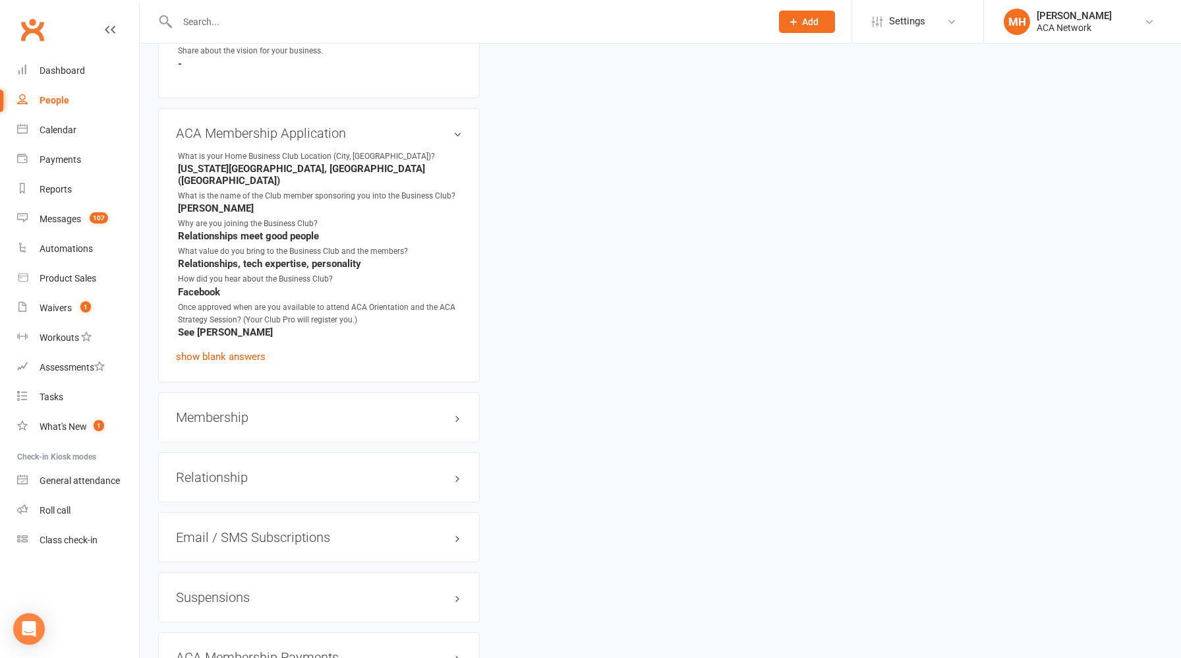
click at [247, 410] on h3 "Membership" at bounding box center [319, 417] width 286 height 14
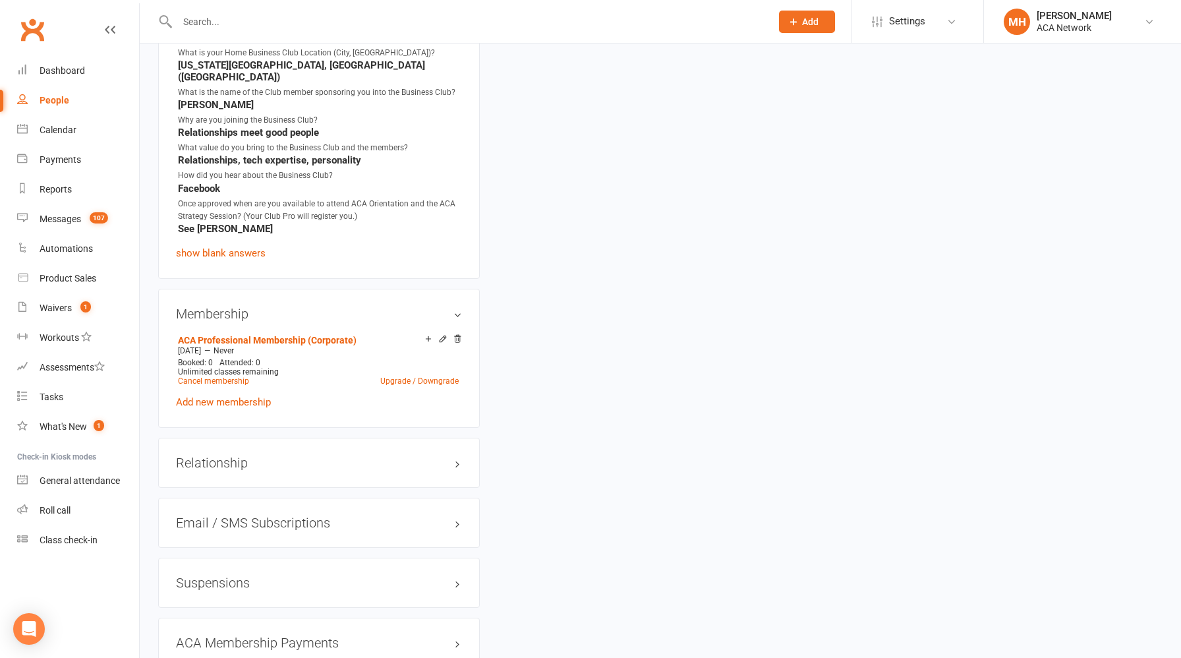
scroll to position [1935, 0]
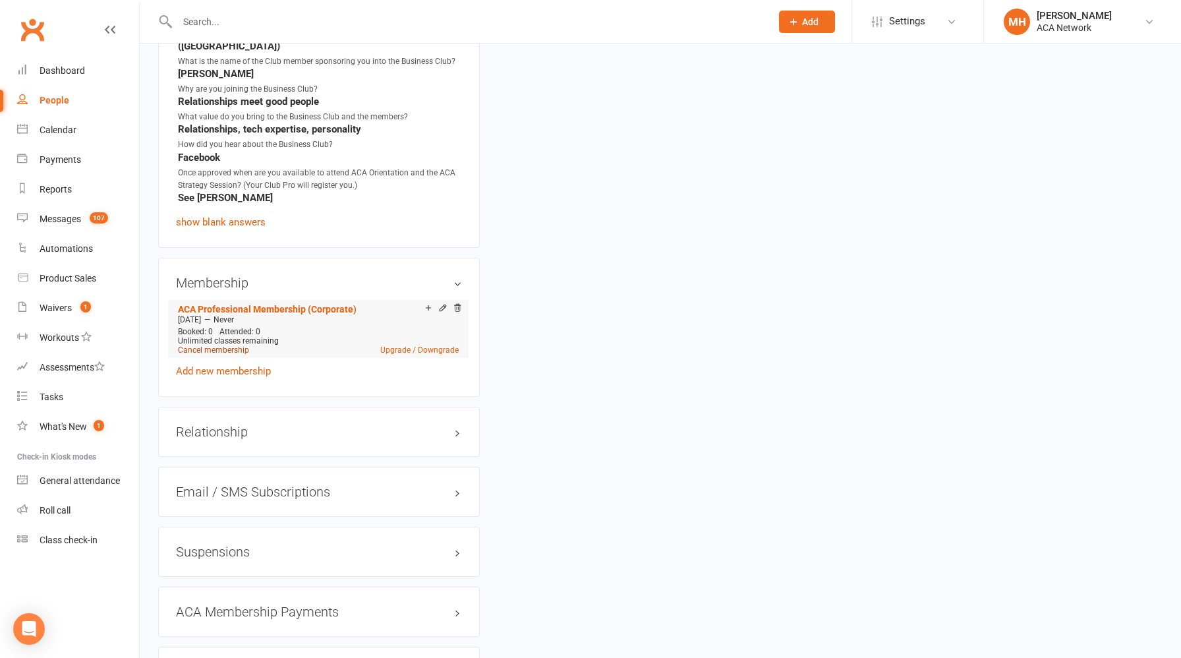
click at [231, 345] on link "Cancel membership" at bounding box center [213, 349] width 71 height 9
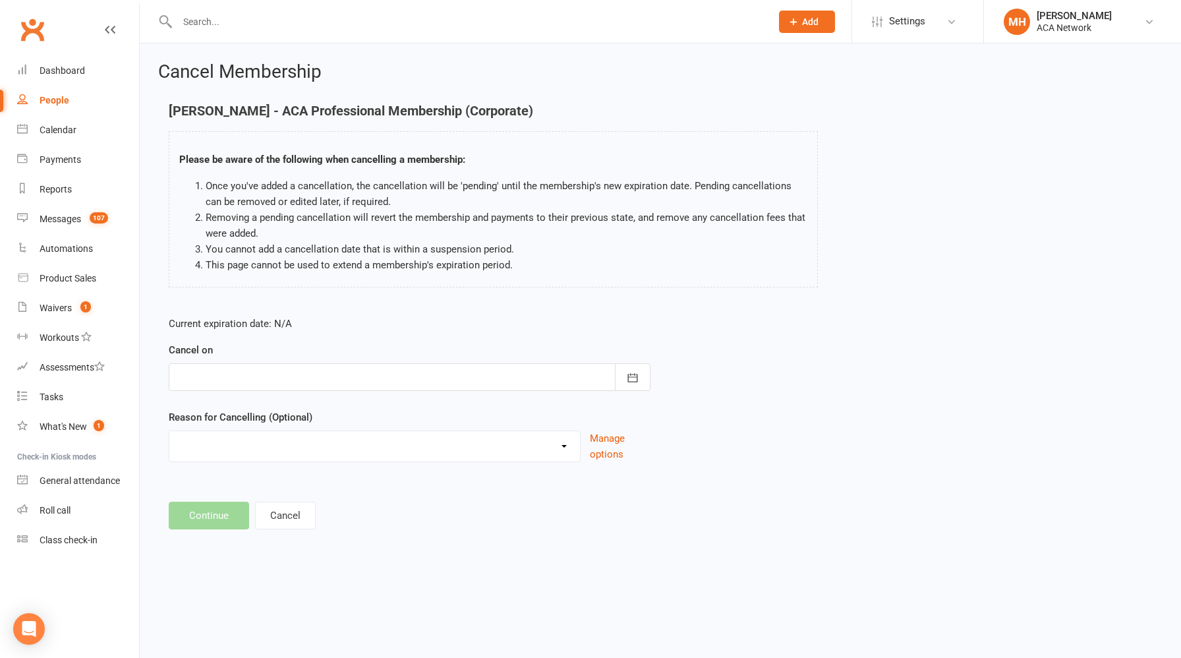
click at [341, 374] on div at bounding box center [410, 377] width 482 height 28
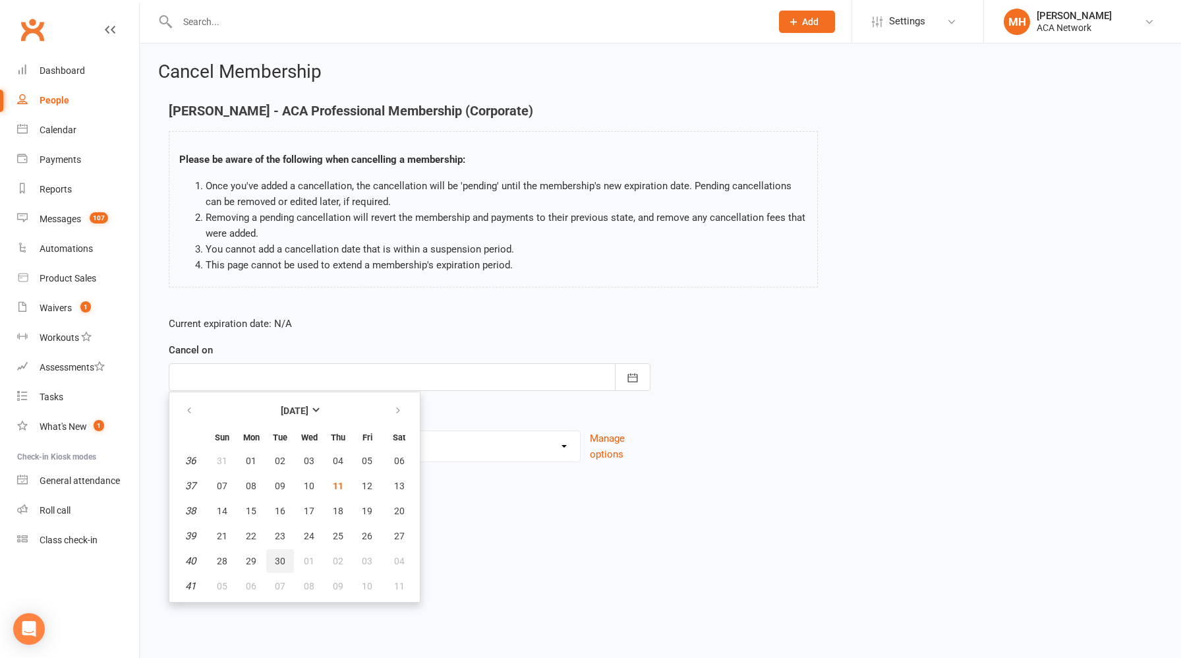
click at [282, 559] on span "30" at bounding box center [280, 560] width 11 height 11
type input "[DATE]"
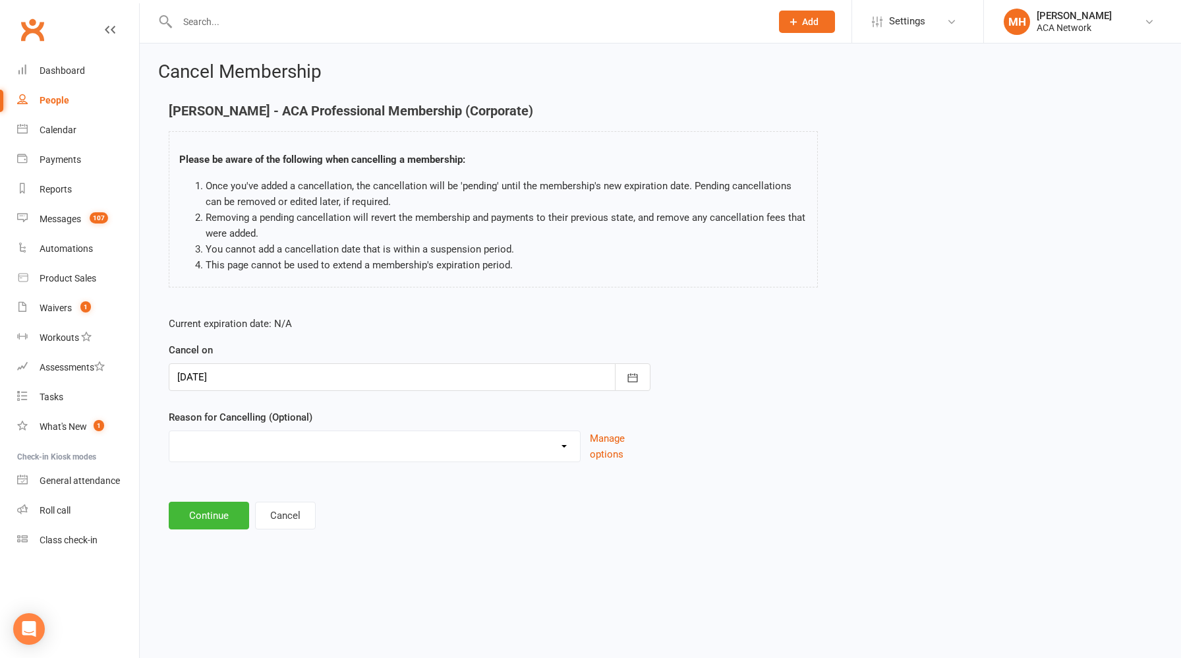
click at [331, 455] on select "Duplicate charges in transition of pmt system - Freeze Job Transition Moved Non…" at bounding box center [374, 444] width 411 height 26
select select "5"
click at [169, 431] on select "Duplicate charges in transition of pmt system - Freeze Job Transition Moved Non…" at bounding box center [374, 444] width 411 height 26
click at [214, 521] on button "Continue" at bounding box center [209, 515] width 80 height 28
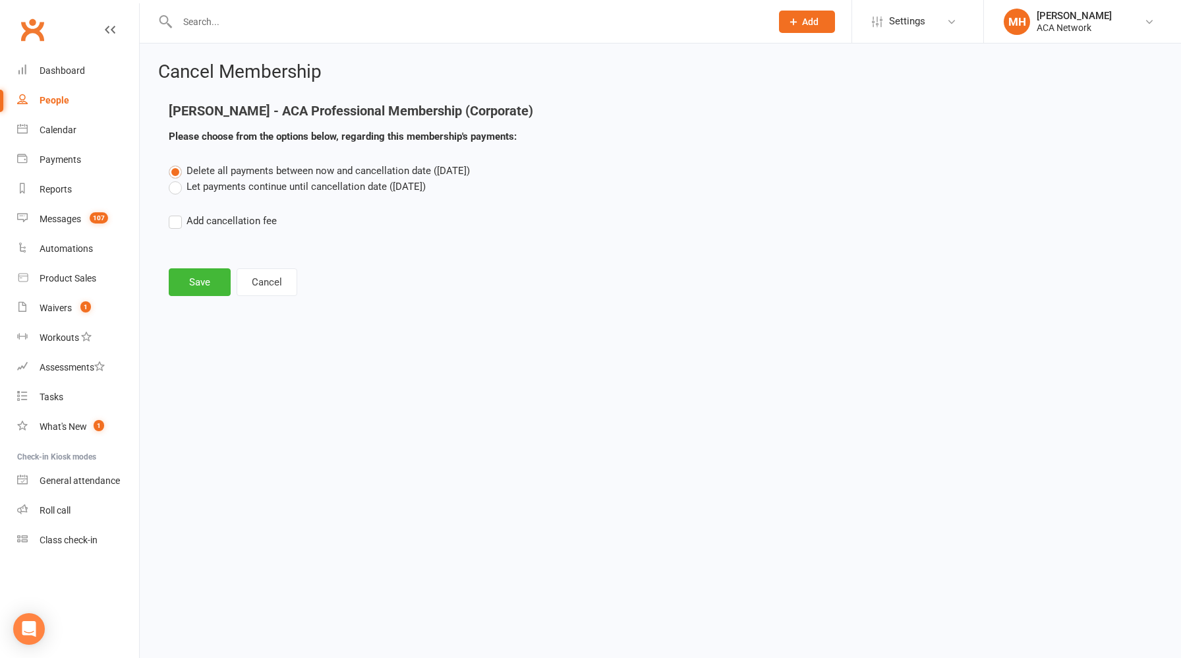
click at [174, 186] on label "Let payments continue until cancellation date ([DATE])" at bounding box center [297, 187] width 257 height 16
click at [174, 179] on input "Let payments continue until cancellation date ([DATE])" at bounding box center [173, 179] width 9 height 0
click at [201, 285] on button "Save" at bounding box center [200, 282] width 62 height 28
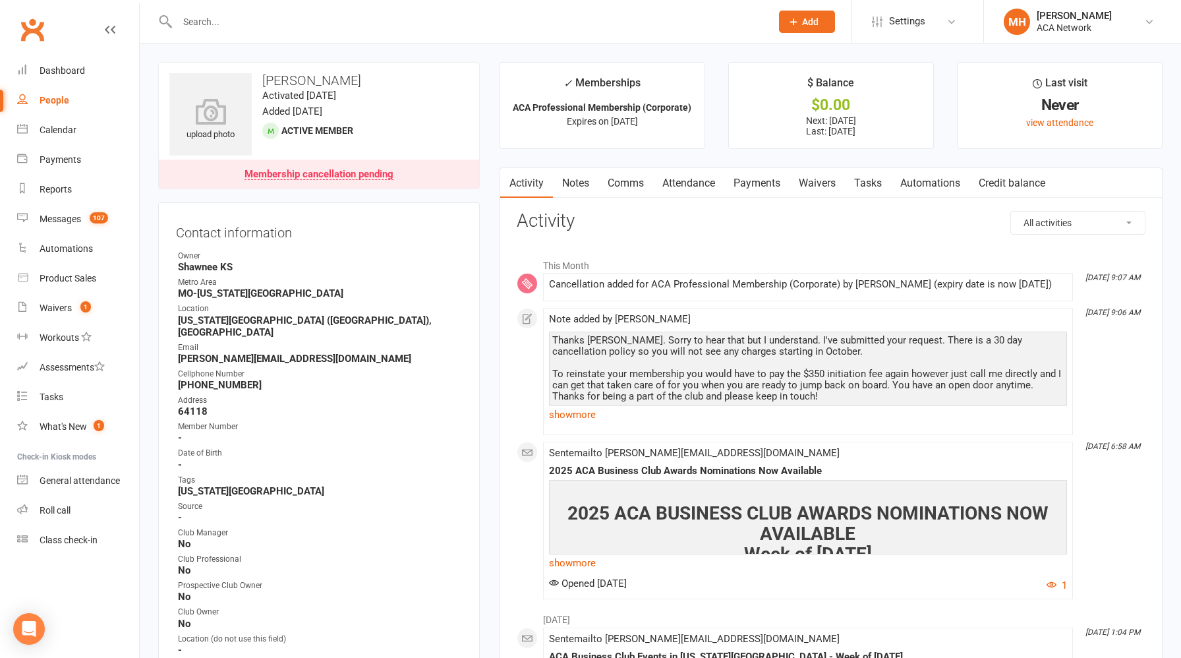
click at [322, 27] on input "text" at bounding box center [467, 22] width 588 height 18
paste input "[EMAIL_ADDRESS][DOMAIN_NAME]"
type input "[EMAIL_ADDRESS][DOMAIN_NAME]"
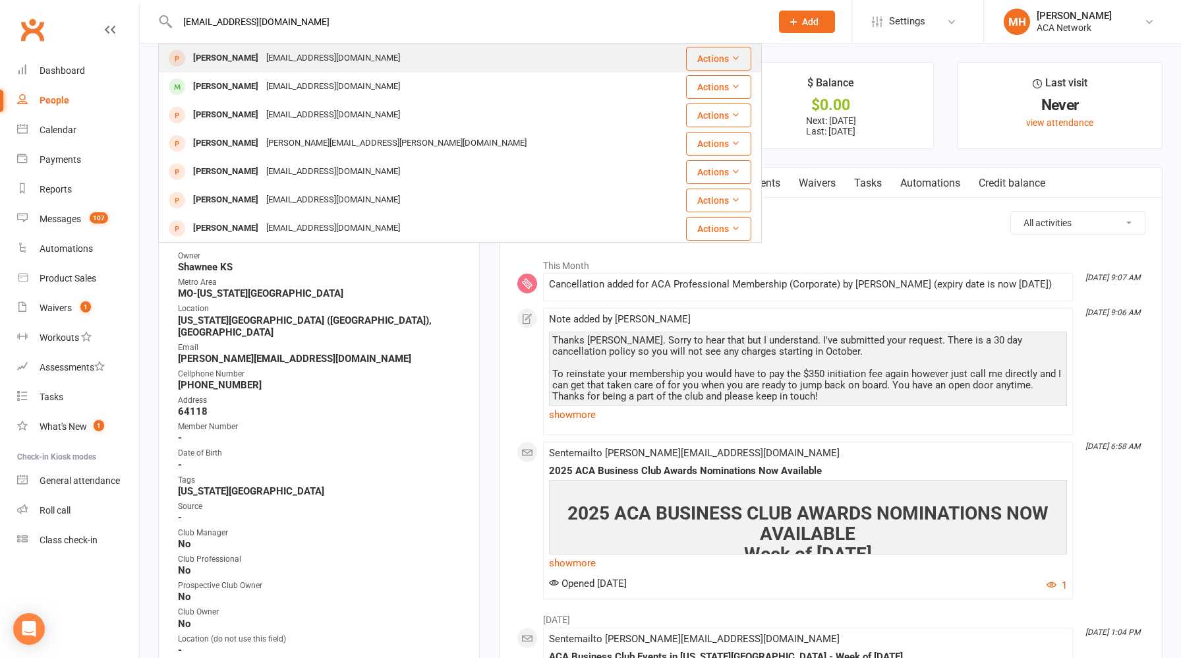
click at [289, 62] on div "[EMAIL_ADDRESS][DOMAIN_NAME]" at bounding box center [333, 58] width 142 height 19
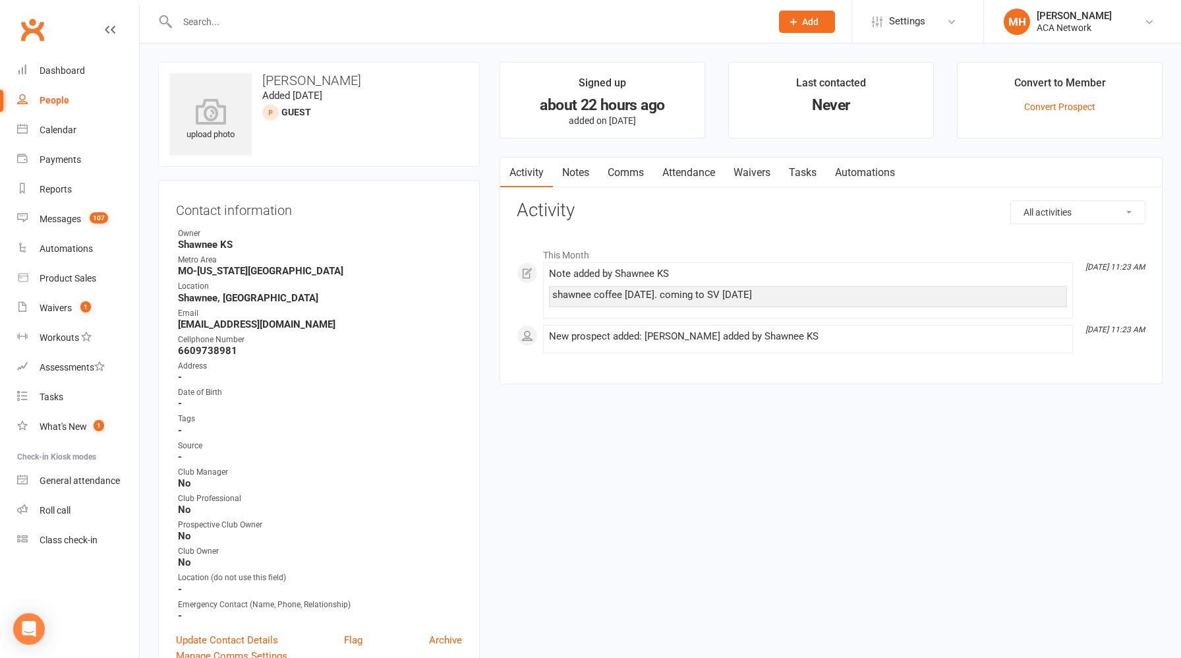
click at [583, 169] on link "Notes" at bounding box center [575, 172] width 45 height 30
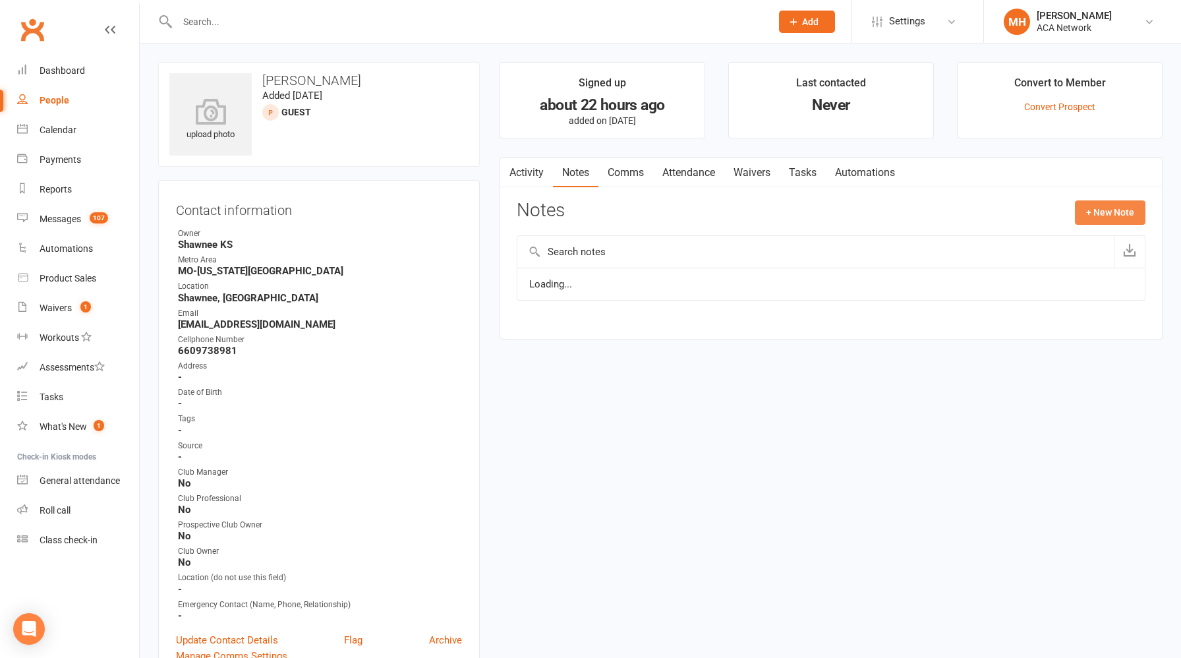
click at [1104, 218] on button "+ New Note" at bounding box center [1110, 212] width 71 height 24
click at [661, 341] on textarea at bounding box center [831, 341] width 629 height 43
paste textarea "I enjoyed meeting you [DATE]! Glad you were able to drop by the Club Coffee as …"
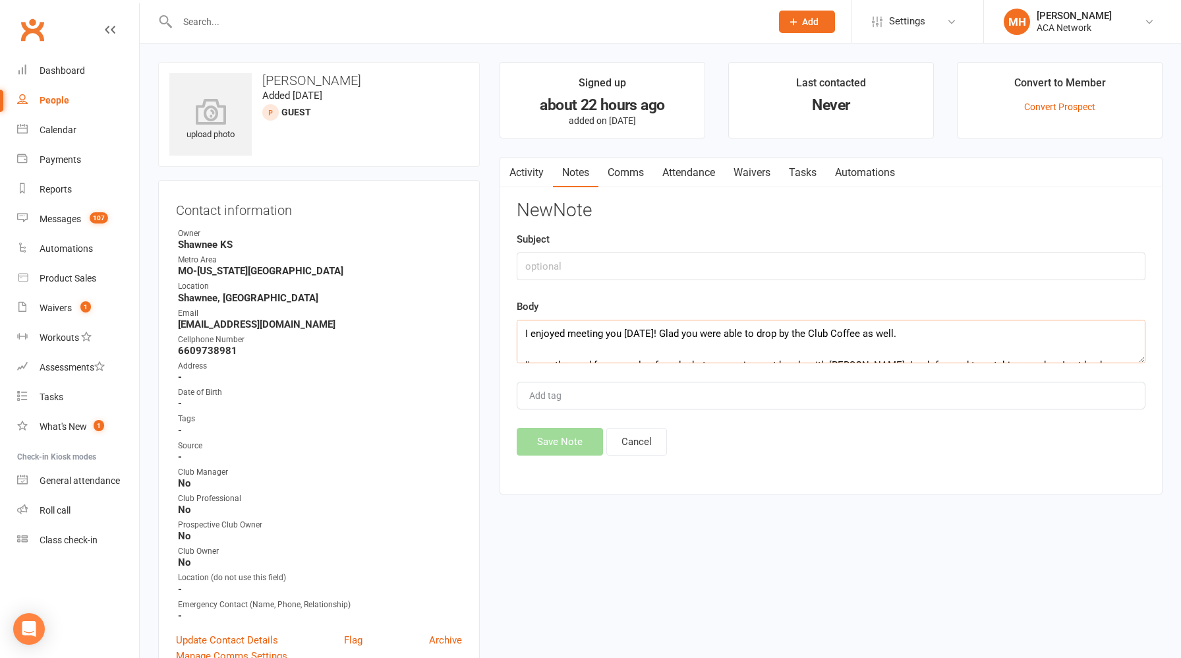
scroll to position [55, 0]
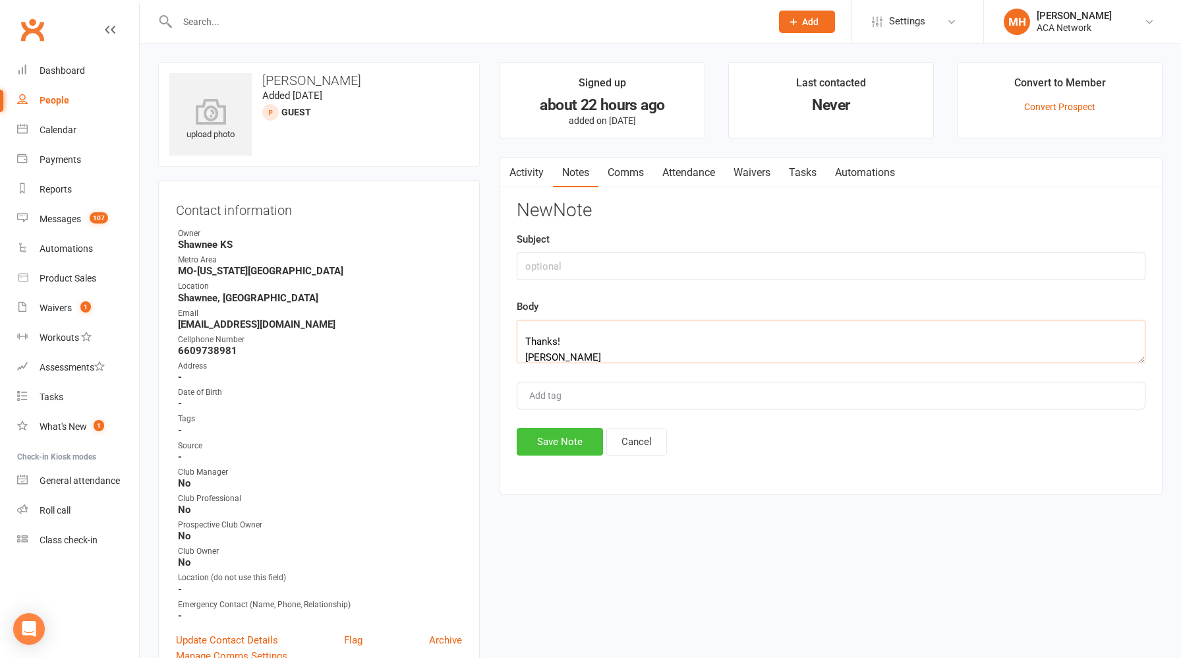
type textarea "I enjoyed meeting you [DATE]! Glad you were able to drop by the Club Coffee as …"
click at [560, 440] on button "Save Note" at bounding box center [560, 442] width 86 height 28
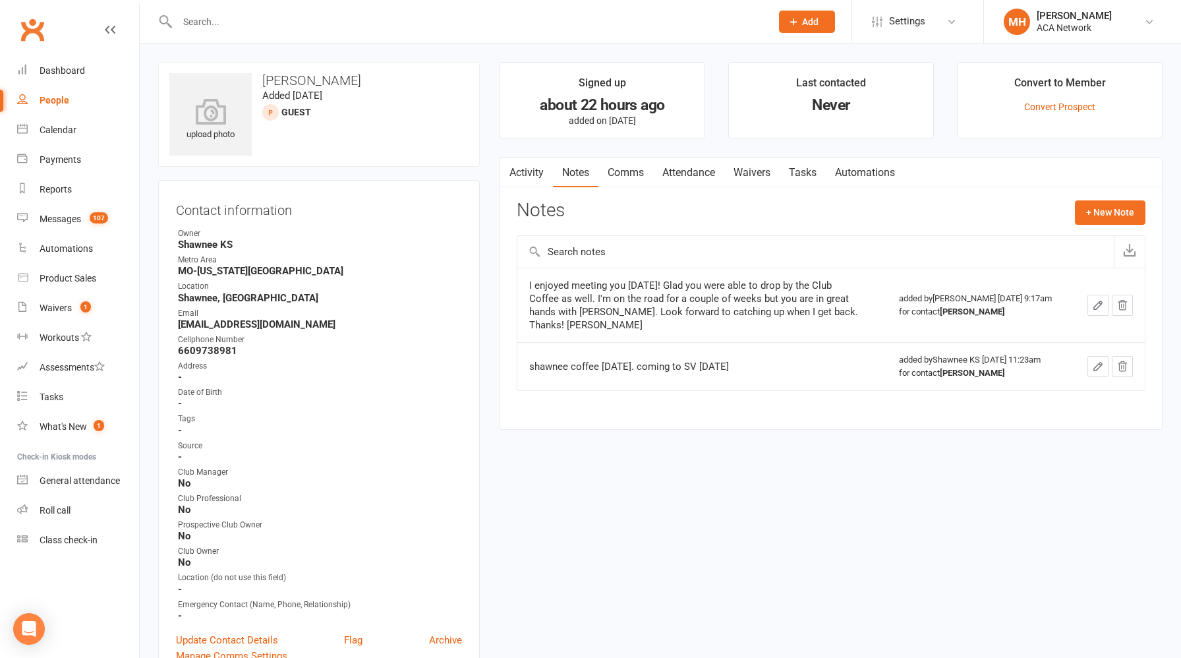
click at [420, 28] on input "text" at bounding box center [467, 22] width 588 height 18
type input "[PERSON_NAME]"
click at [449, 30] on input "[PERSON_NAME]" at bounding box center [467, 22] width 588 height 18
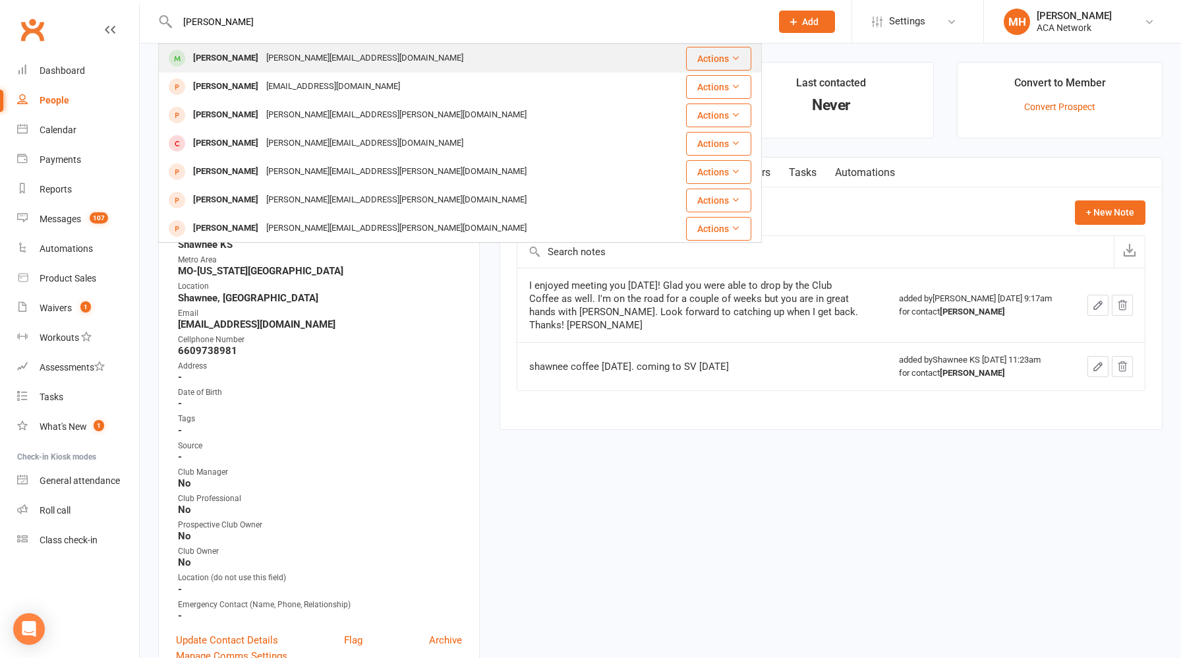
click at [374, 65] on div "[PERSON_NAME] [PERSON_NAME][EMAIL_ADDRESS][DOMAIN_NAME]" at bounding box center [415, 58] width 513 height 27
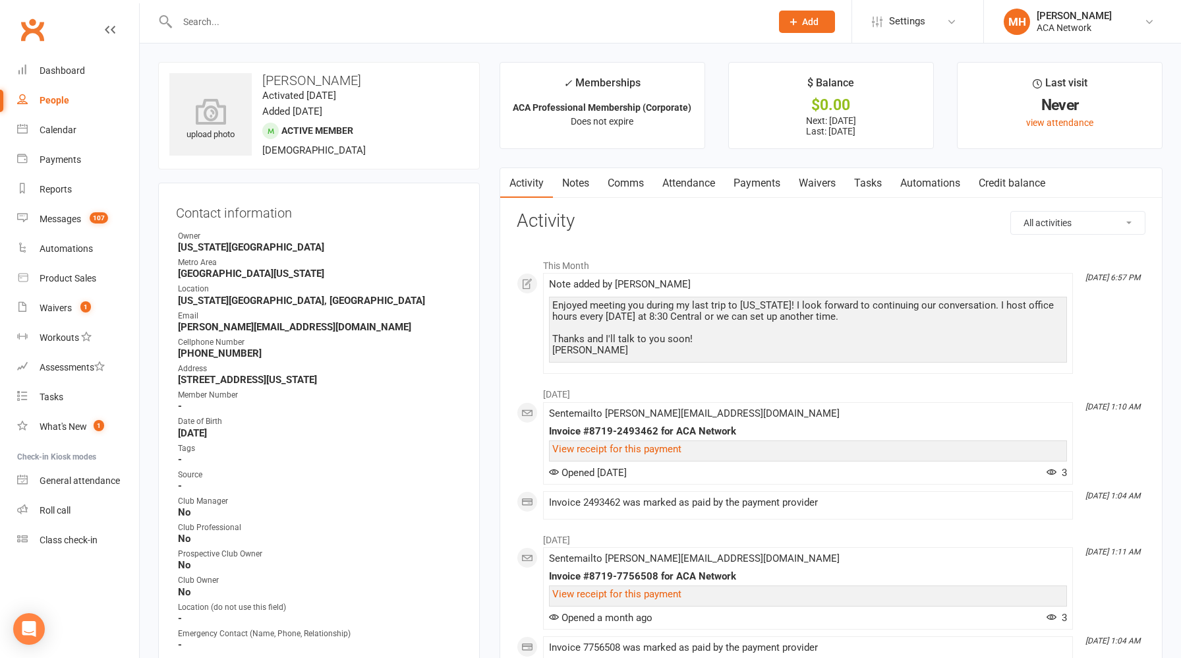
click at [573, 181] on link "Notes" at bounding box center [575, 183] width 45 height 30
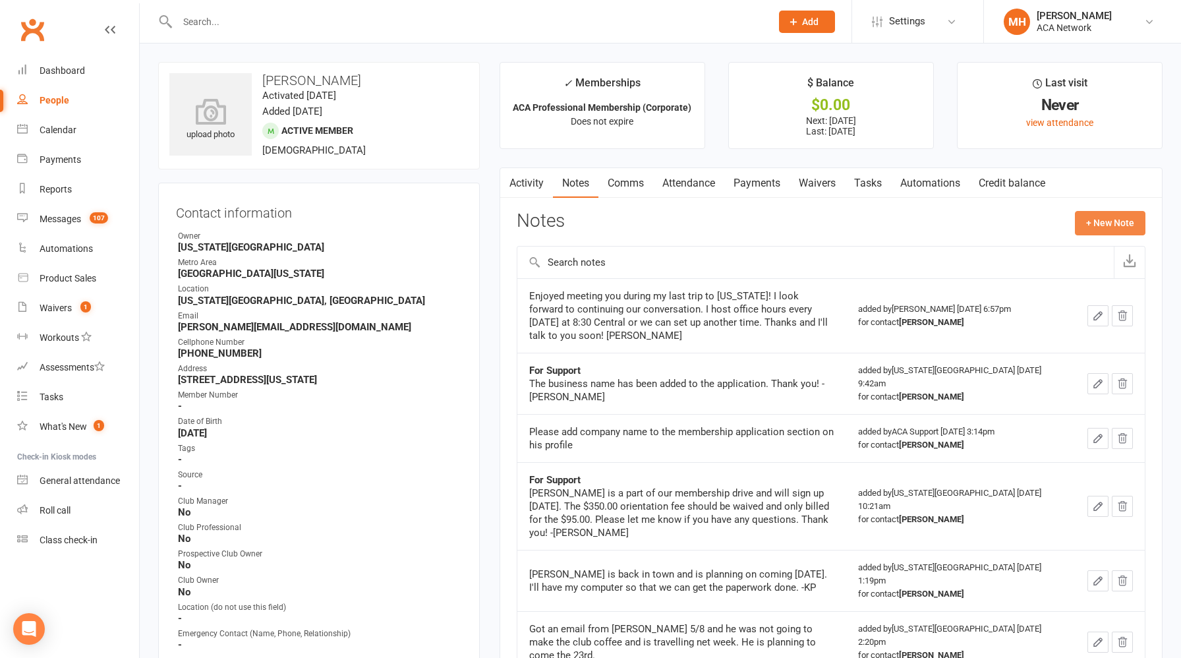
click at [1100, 217] on button "+ New Note" at bounding box center [1110, 223] width 71 height 24
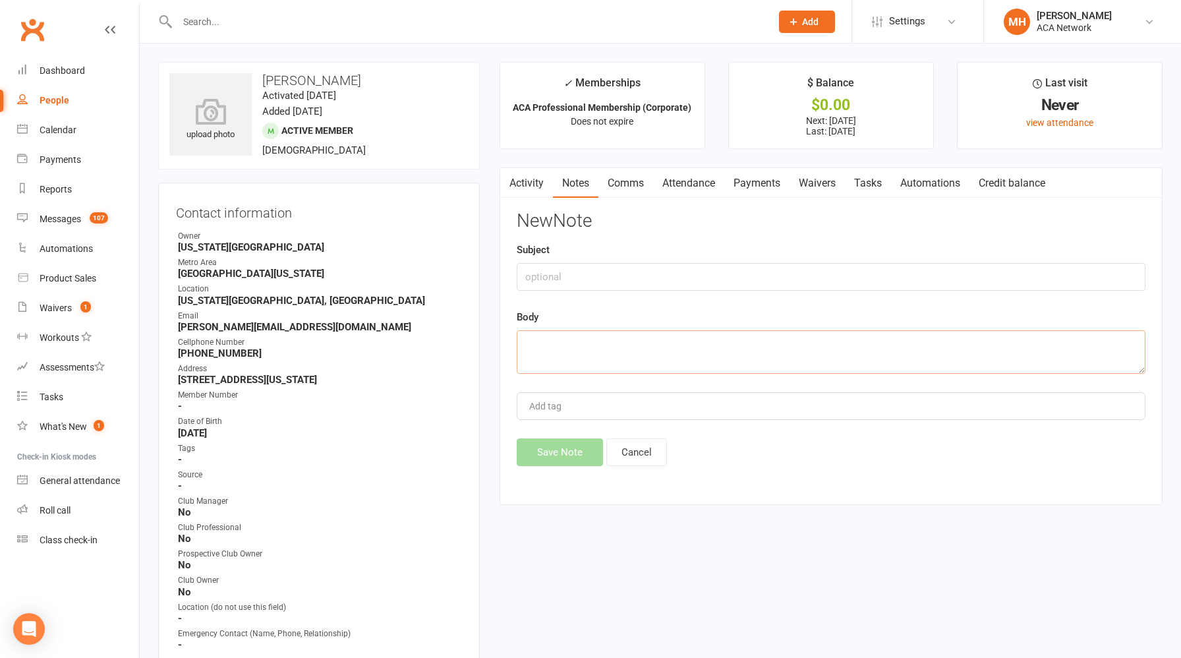
click at [635, 337] on textarea at bounding box center [831, 351] width 629 height 43
paste textarea "Thanks [PERSON_NAME]. I'm on the road for the next few days and will try touchi…"
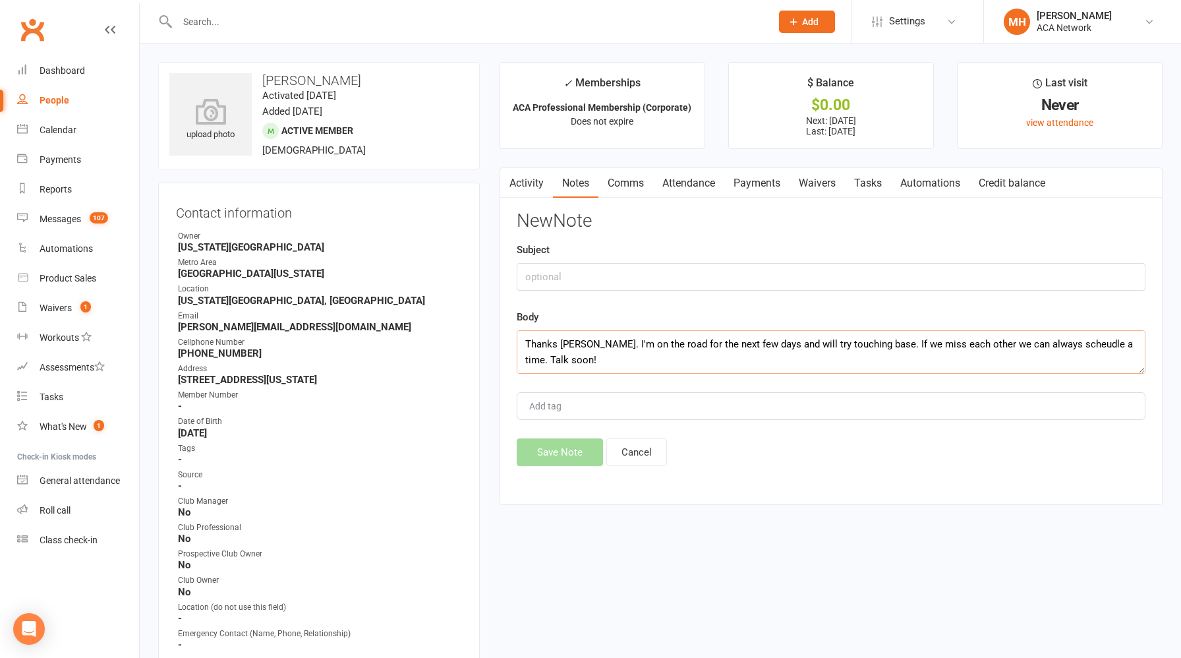
scroll to position [103, 0]
type textarea "Thanks [PERSON_NAME]. I'm on the road for the next few days and will try touchi…"
click at [543, 452] on button "Save Note" at bounding box center [560, 452] width 86 height 28
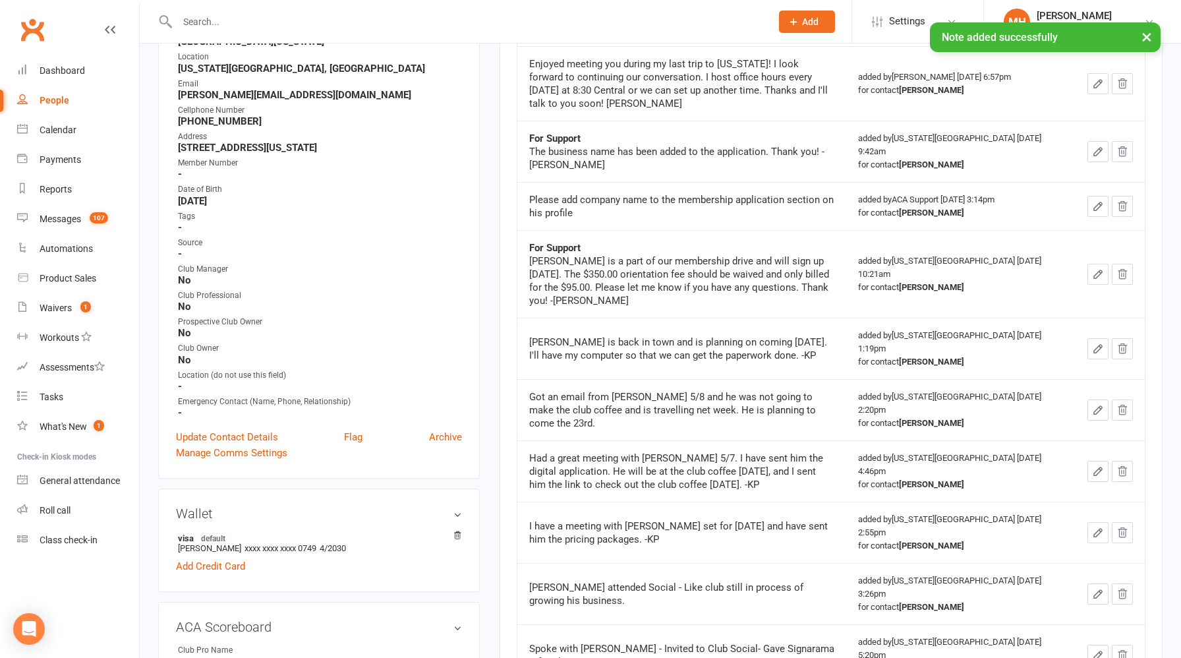
scroll to position [0, 0]
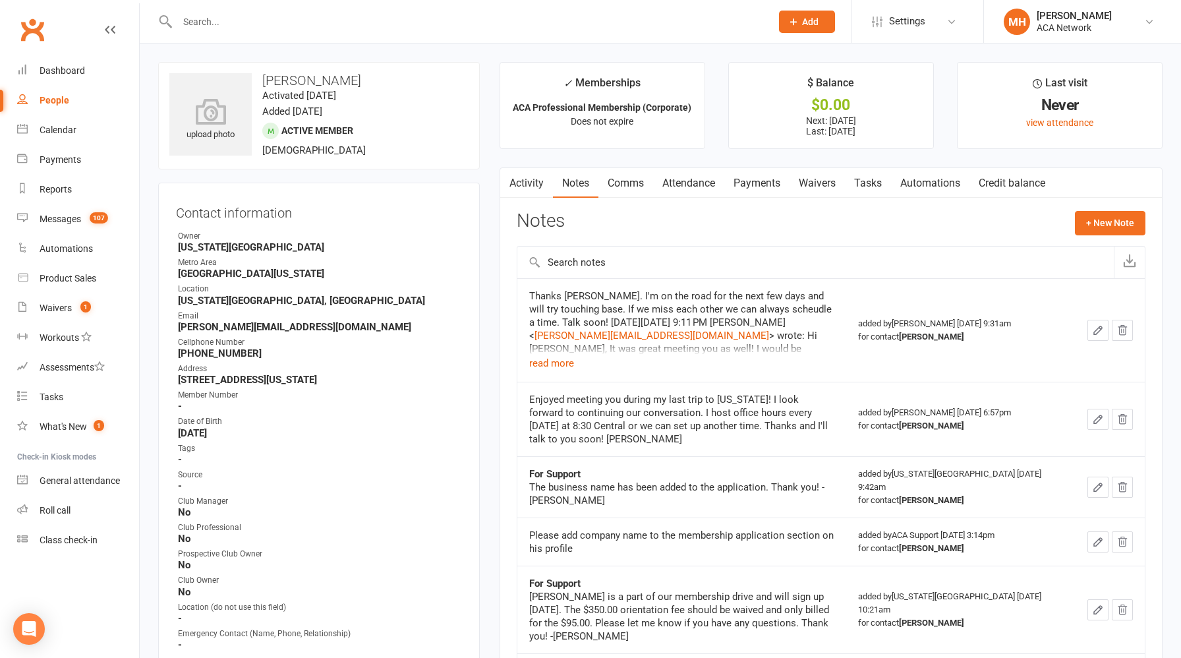
click at [381, 22] on input "text" at bounding box center [467, 22] width 588 height 18
paste input "[EMAIL_ADDRESS][DOMAIN_NAME]"
type input "[EMAIL_ADDRESS][DOMAIN_NAME]"
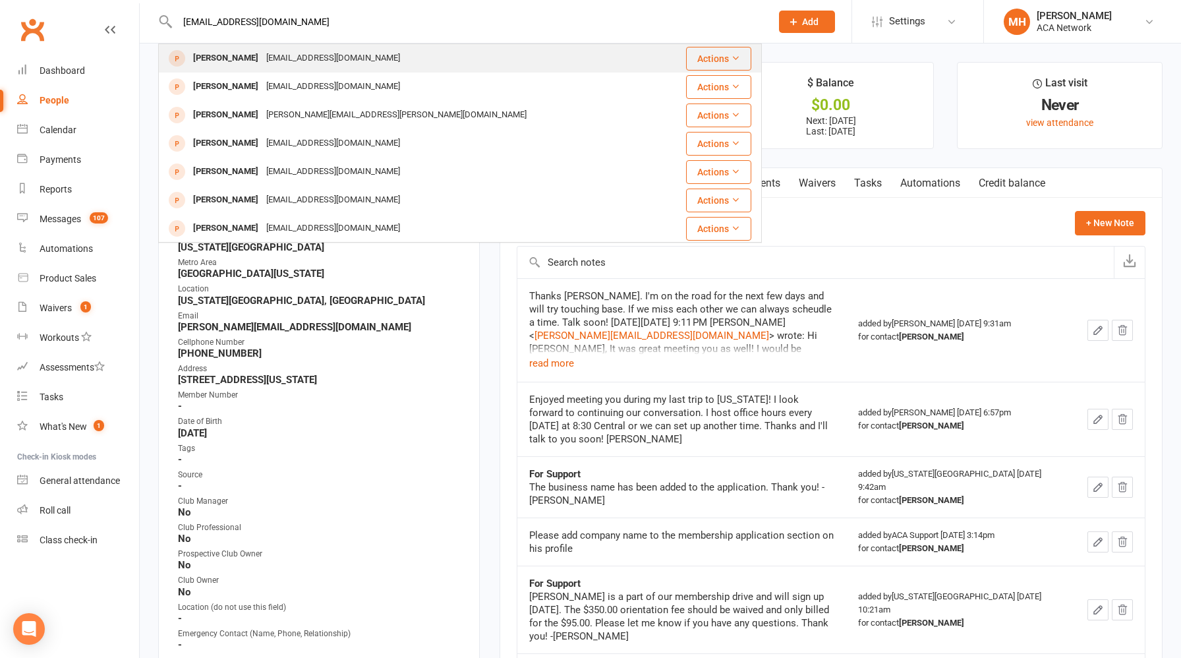
click at [326, 61] on div "[EMAIL_ADDRESS][DOMAIN_NAME]" at bounding box center [333, 58] width 142 height 19
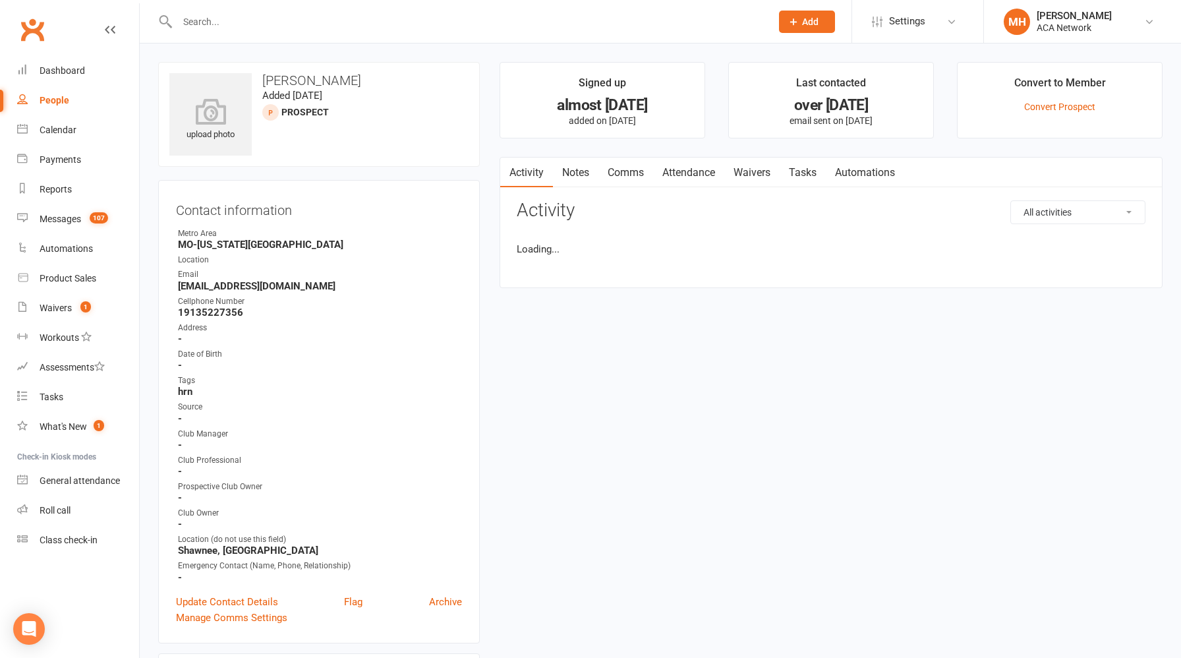
click at [579, 175] on link "Notes" at bounding box center [575, 172] width 45 height 30
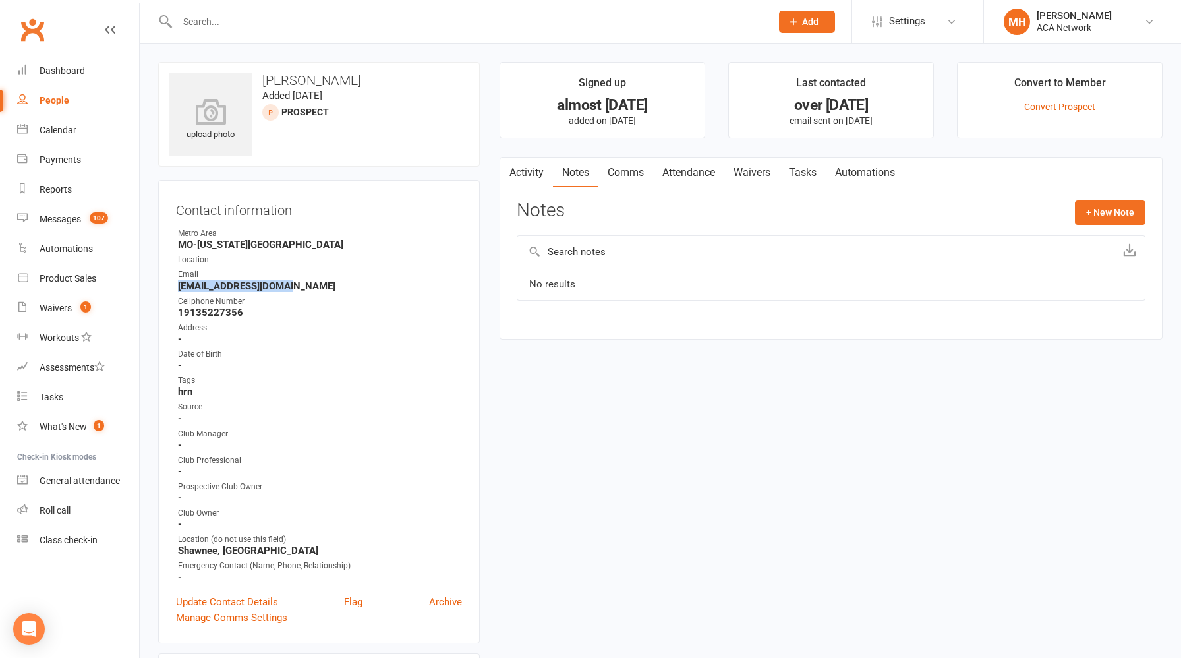
drag, startPoint x: 289, startPoint y: 285, endPoint x: 169, endPoint y: 289, distance: 120.0
click at [169, 289] on div "Contact information Owner Metro Area [GEOGRAPHIC_DATA]-[US_STATE][GEOGRAPHIC_DA…" at bounding box center [319, 411] width 322 height 463
copy strong "[EMAIL_ADDRESS][DOMAIN_NAME]"
